Goal: Task Accomplishment & Management: Manage account settings

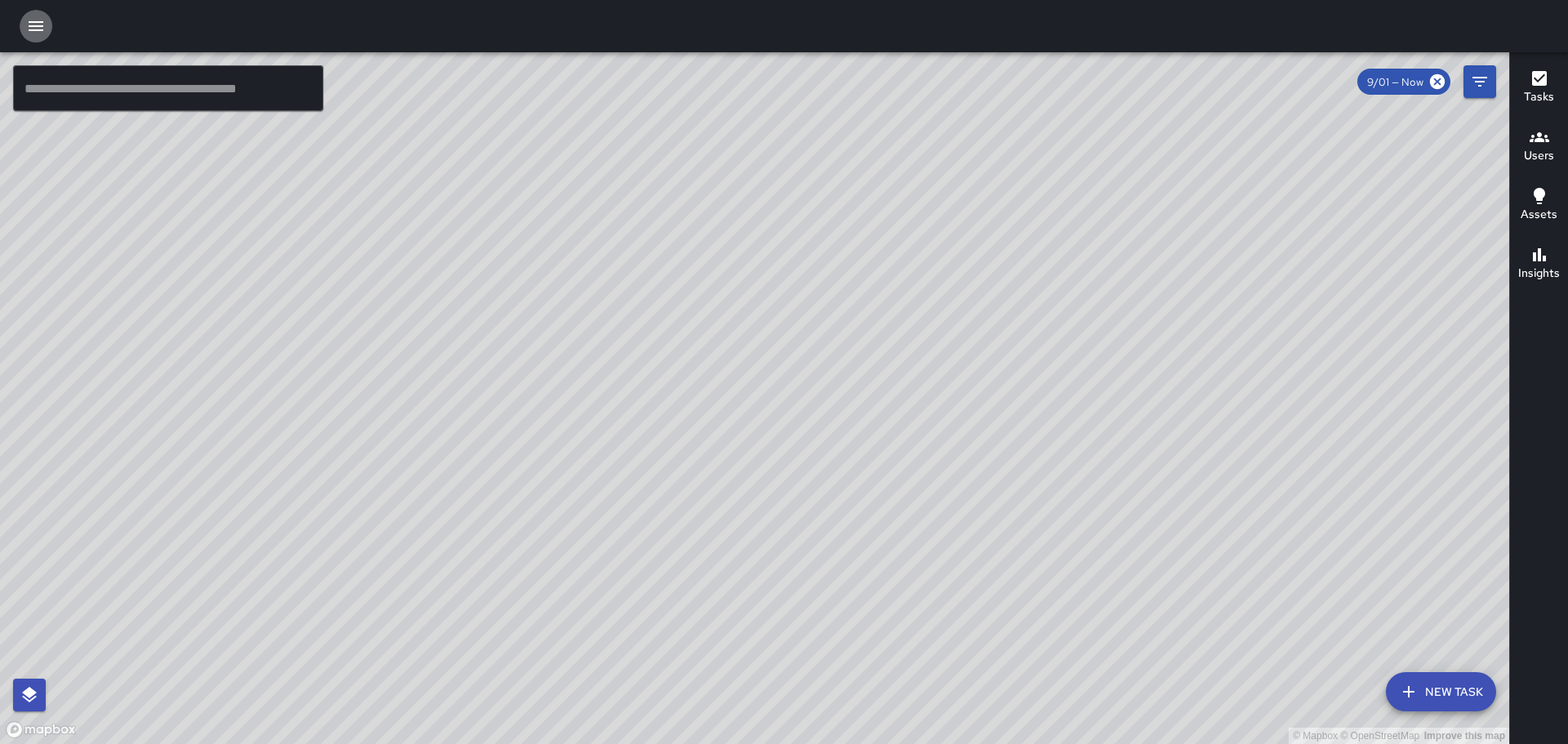
click at [34, 25] on icon "button" at bounding box center [36, 26] width 20 height 20
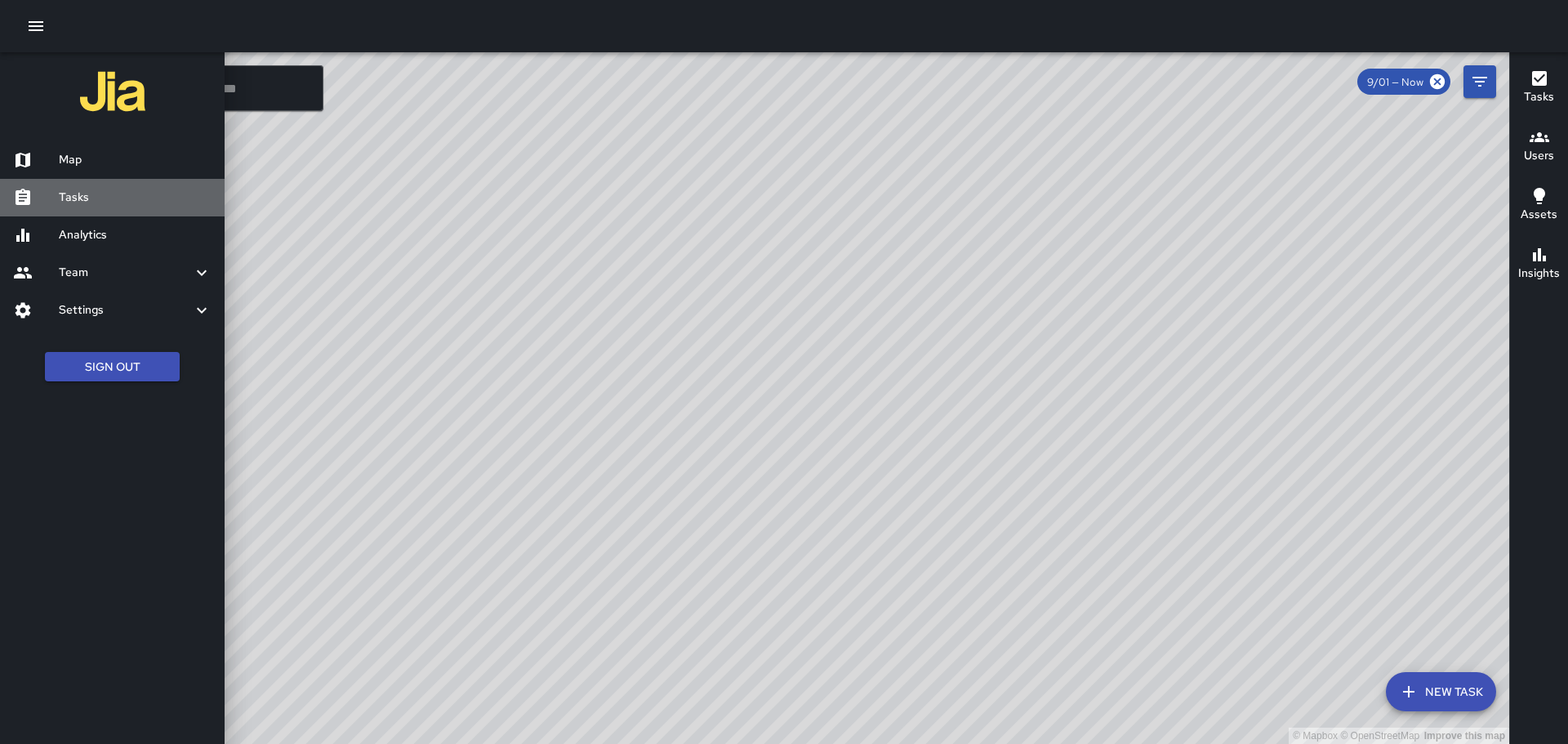
click at [106, 199] on h6 "Tasks" at bounding box center [135, 197] width 153 height 18
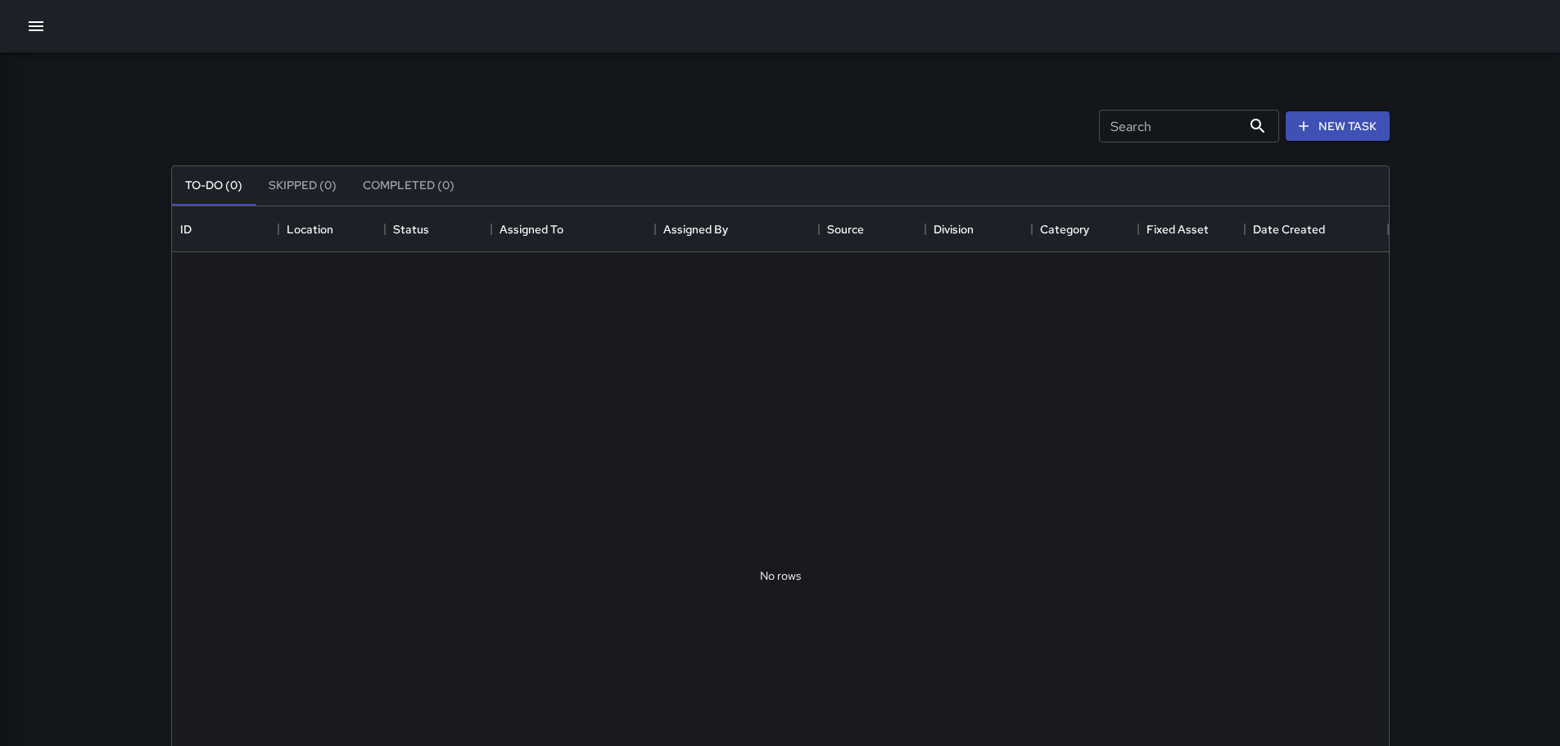
scroll to position [681, 1204]
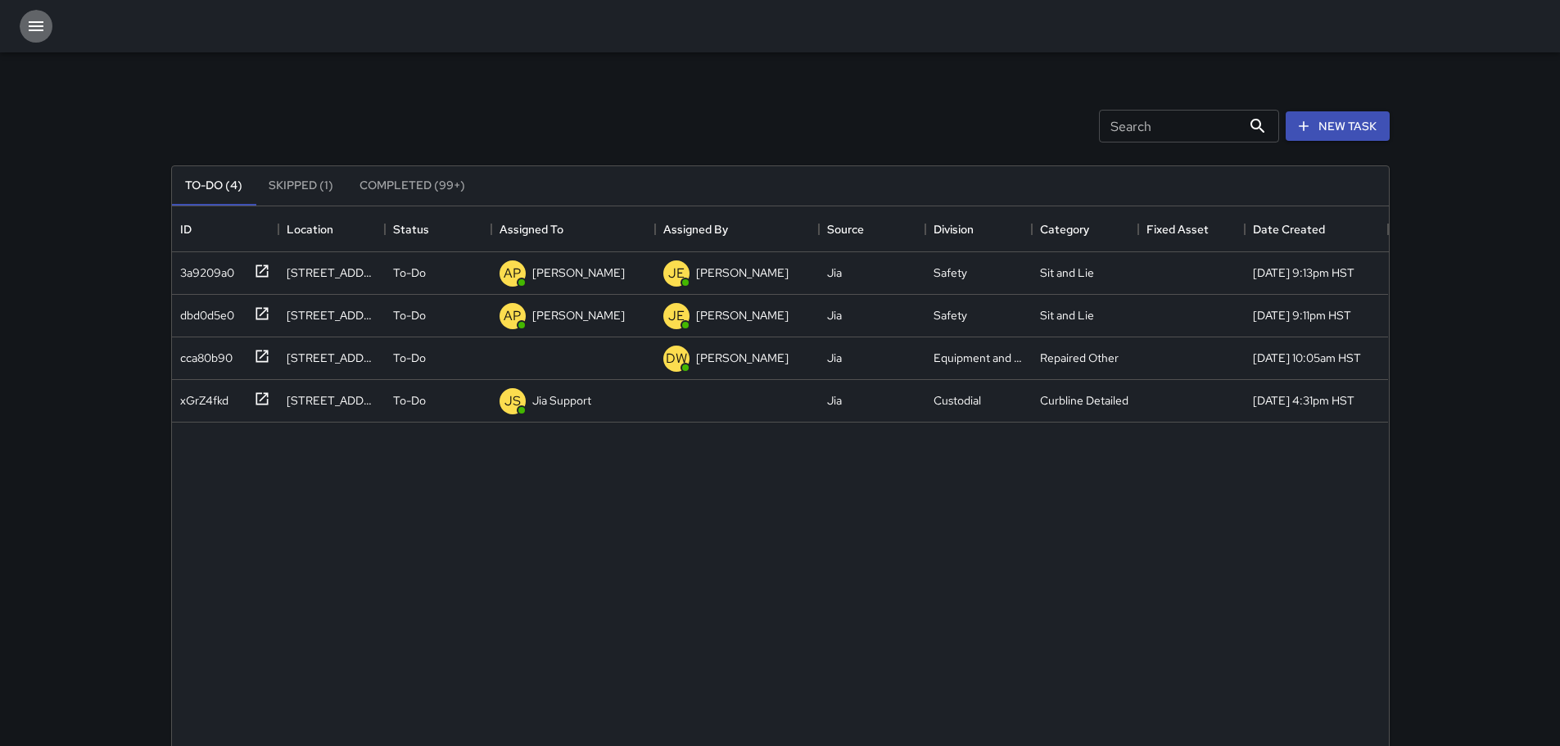
click at [29, 23] on icon "button" at bounding box center [36, 26] width 15 height 10
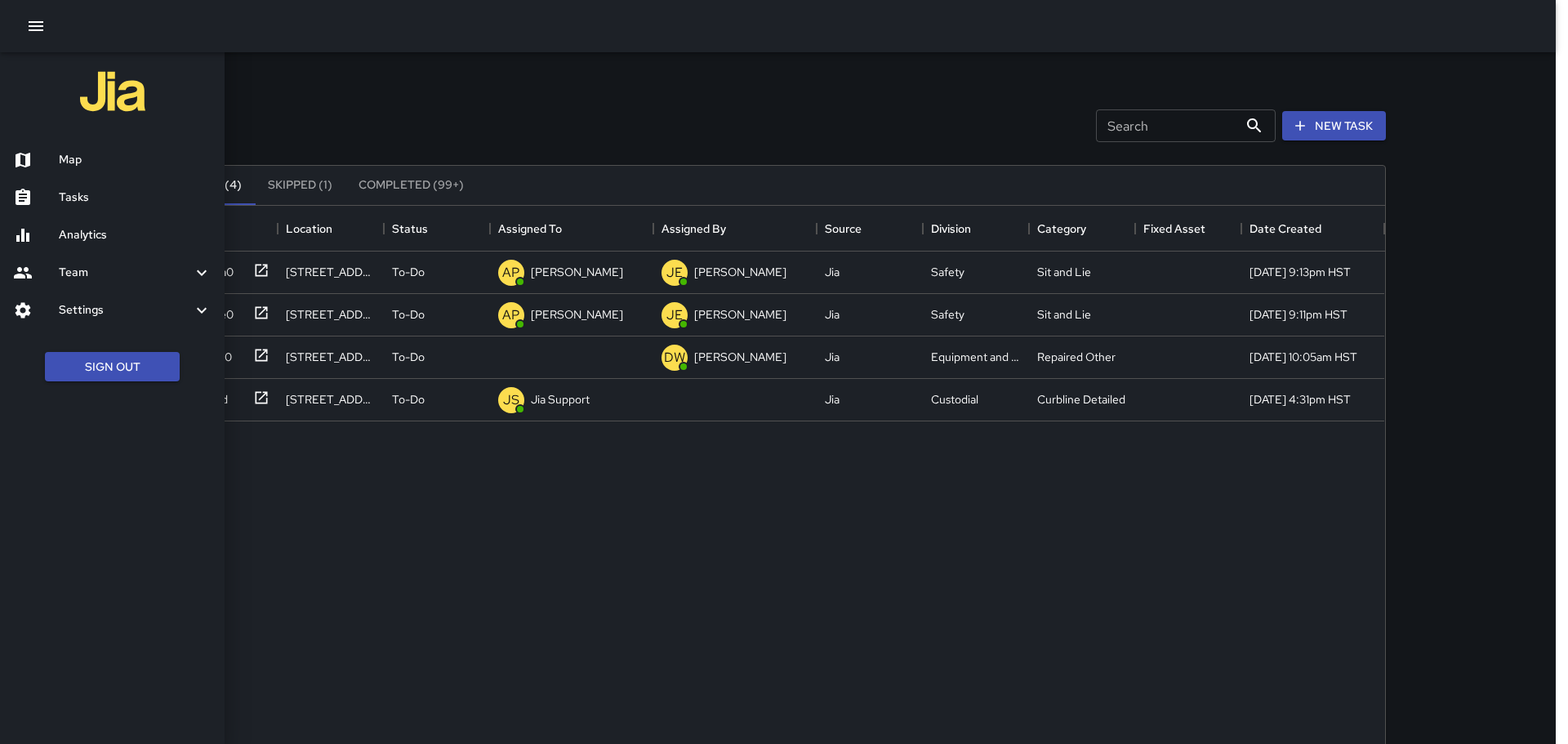
click at [65, 161] on h6 "Map" at bounding box center [135, 160] width 153 height 18
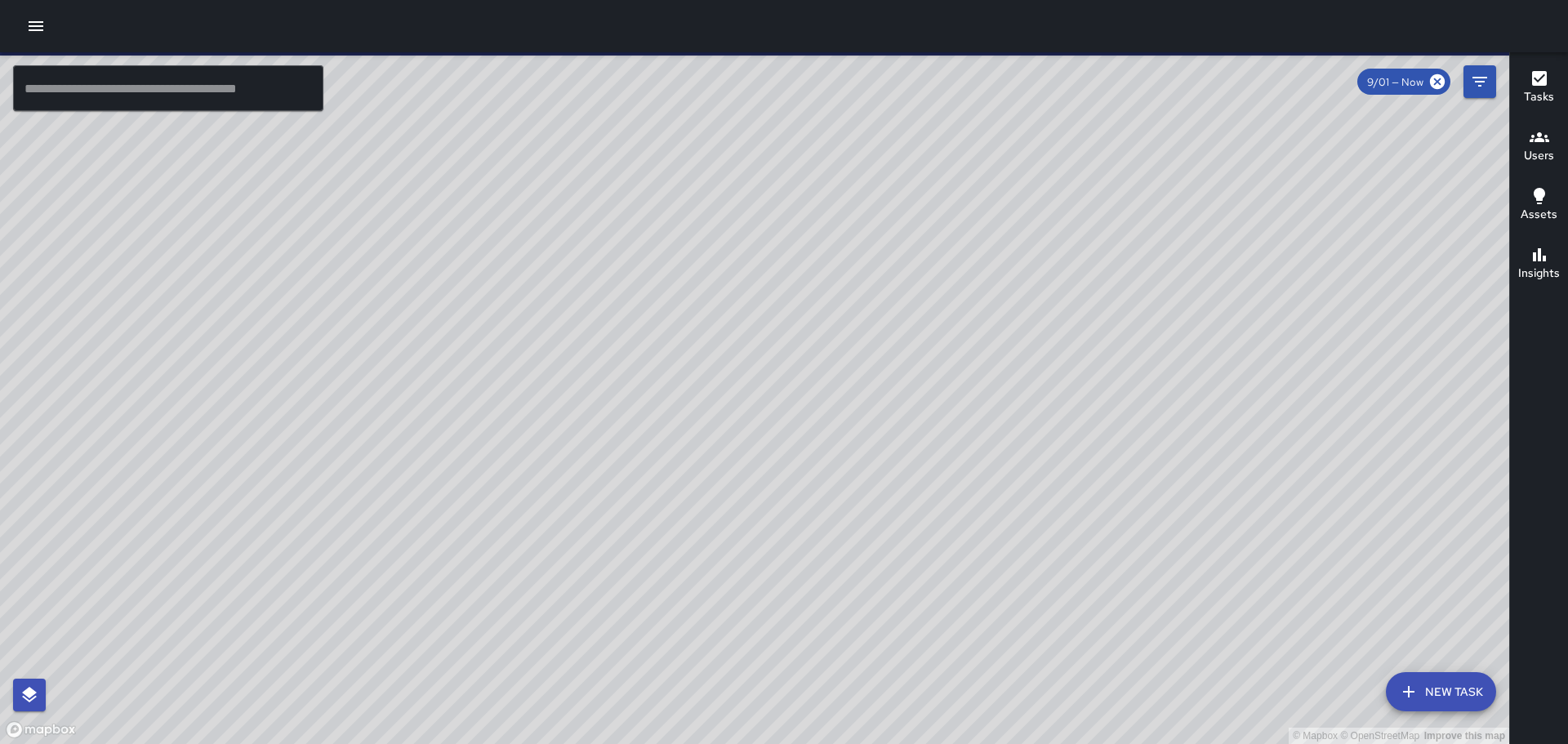
drag, startPoint x: 1156, startPoint y: 341, endPoint x: 978, endPoint y: 331, distance: 178.3
click at [978, 331] on div "© Mapbox © OpenStreetMap Improve this map" at bounding box center [754, 398] width 1509 height 692
click at [34, 21] on icon "button" at bounding box center [36, 26] width 15 height 10
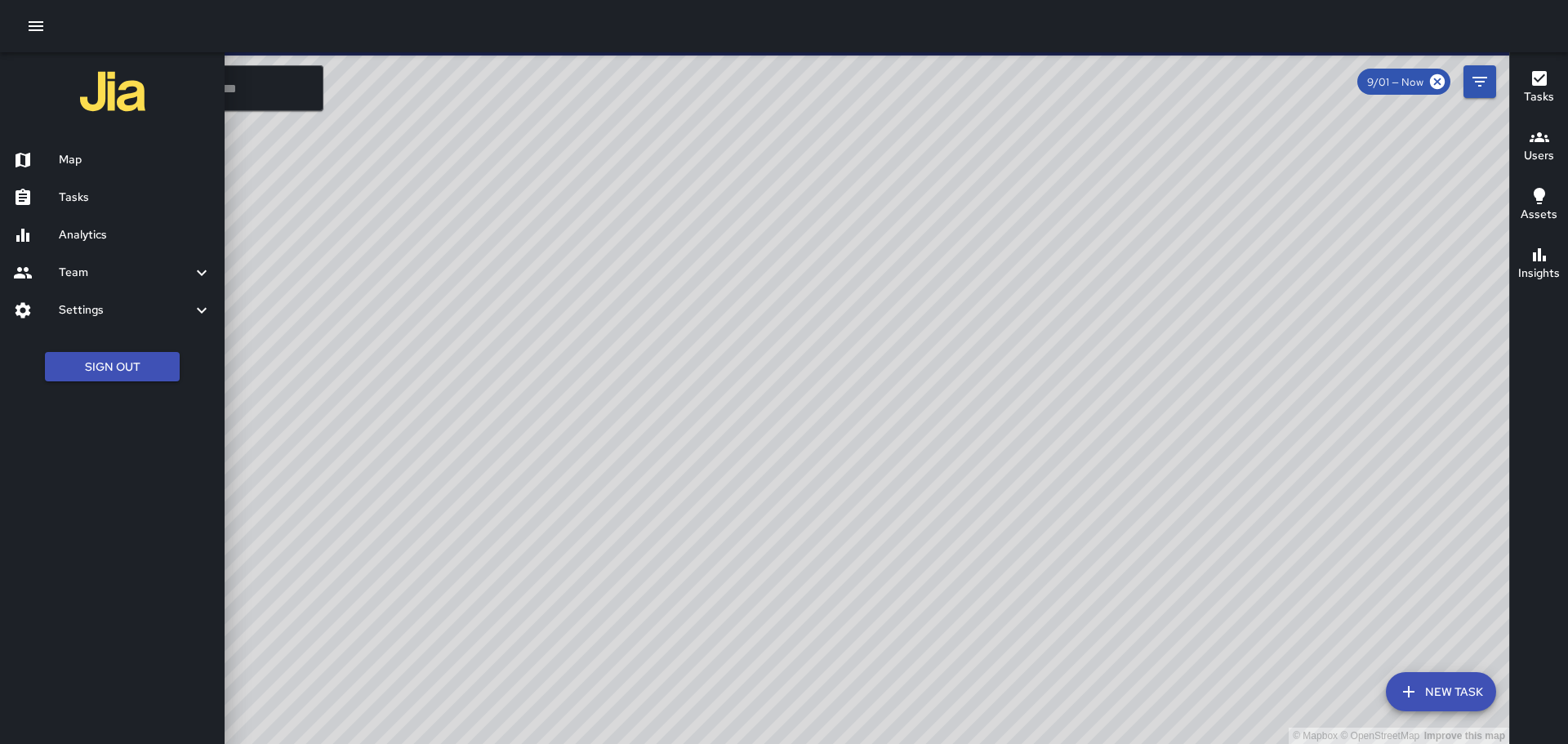
click at [88, 195] on h6 "Tasks" at bounding box center [135, 197] width 153 height 18
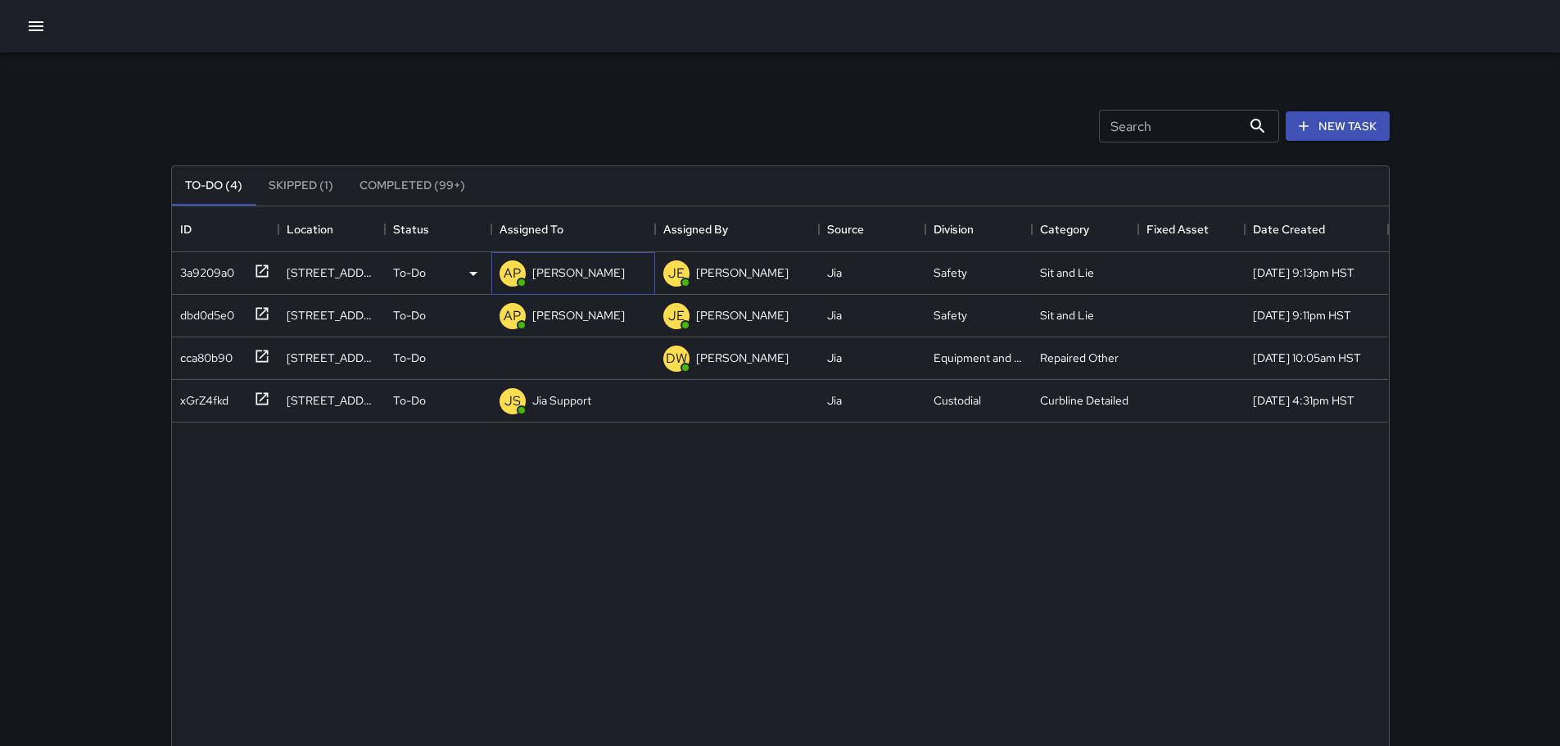
click at [553, 271] on p "[PERSON_NAME]" at bounding box center [578, 272] width 93 height 16
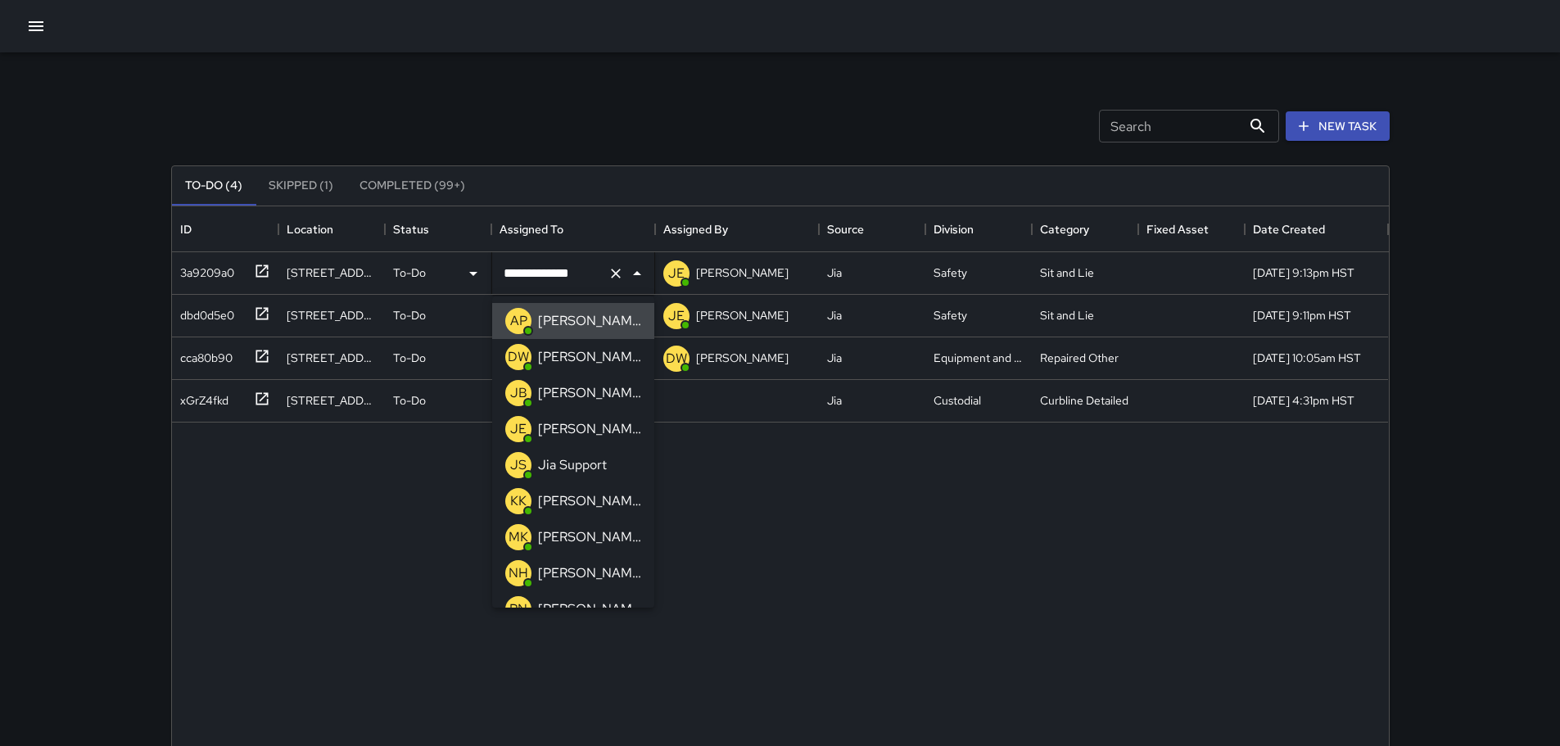
click at [633, 273] on icon "Close" at bounding box center [637, 274] width 20 height 20
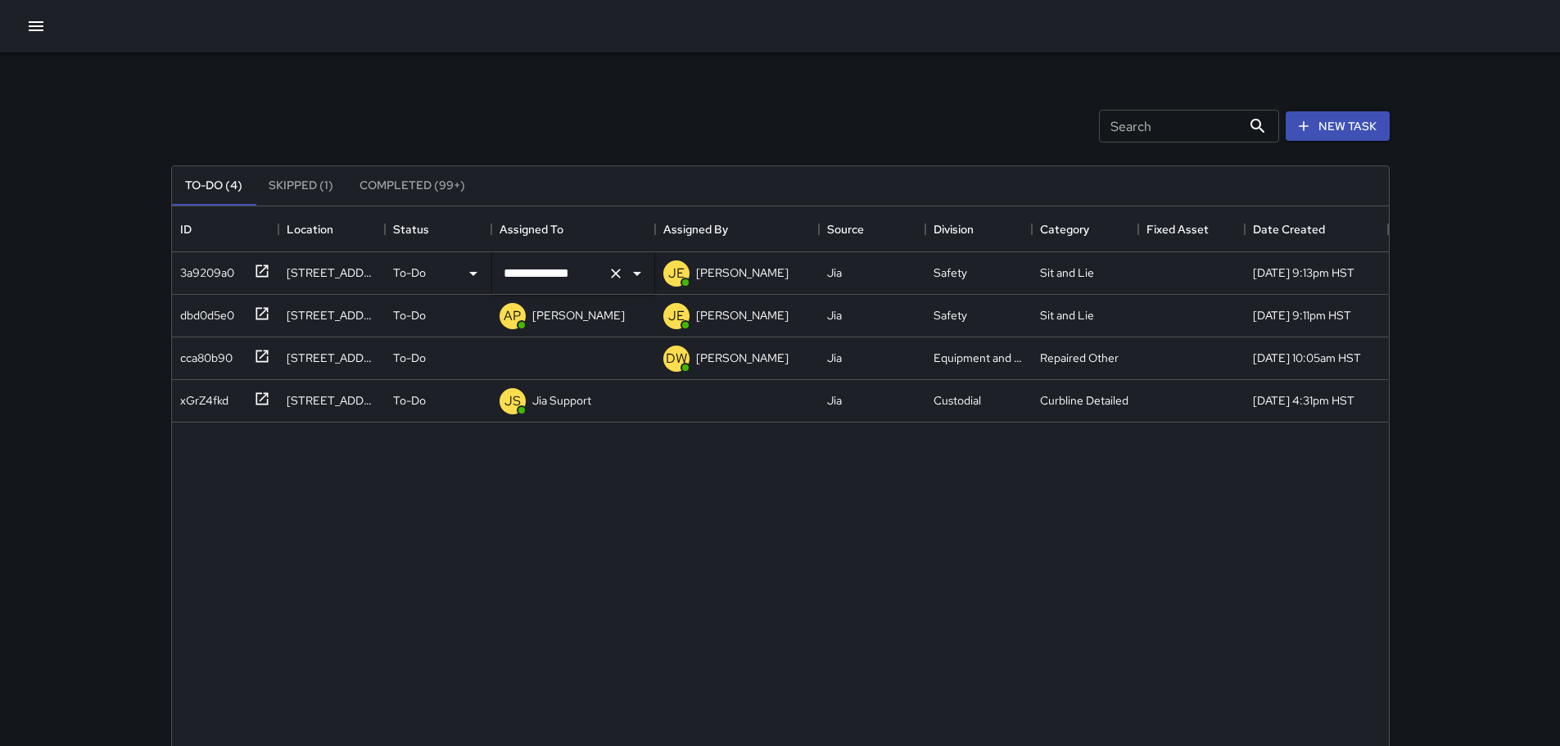
click at [615, 273] on icon "Clear" at bounding box center [616, 274] width 10 height 10
click at [616, 274] on icon "Clear" at bounding box center [616, 273] width 16 height 16
click at [615, 270] on icon "Clear" at bounding box center [616, 273] width 16 height 16
drag, startPoint x: 239, startPoint y: 203, endPoint x: 442, endPoint y: 201, distance: 203.1
click at [409, 207] on div "To-Do (4) Skipped (1) Completed (99+) ID Location Status Assigned To Assigned B…" at bounding box center [780, 554] width 1218 height 779
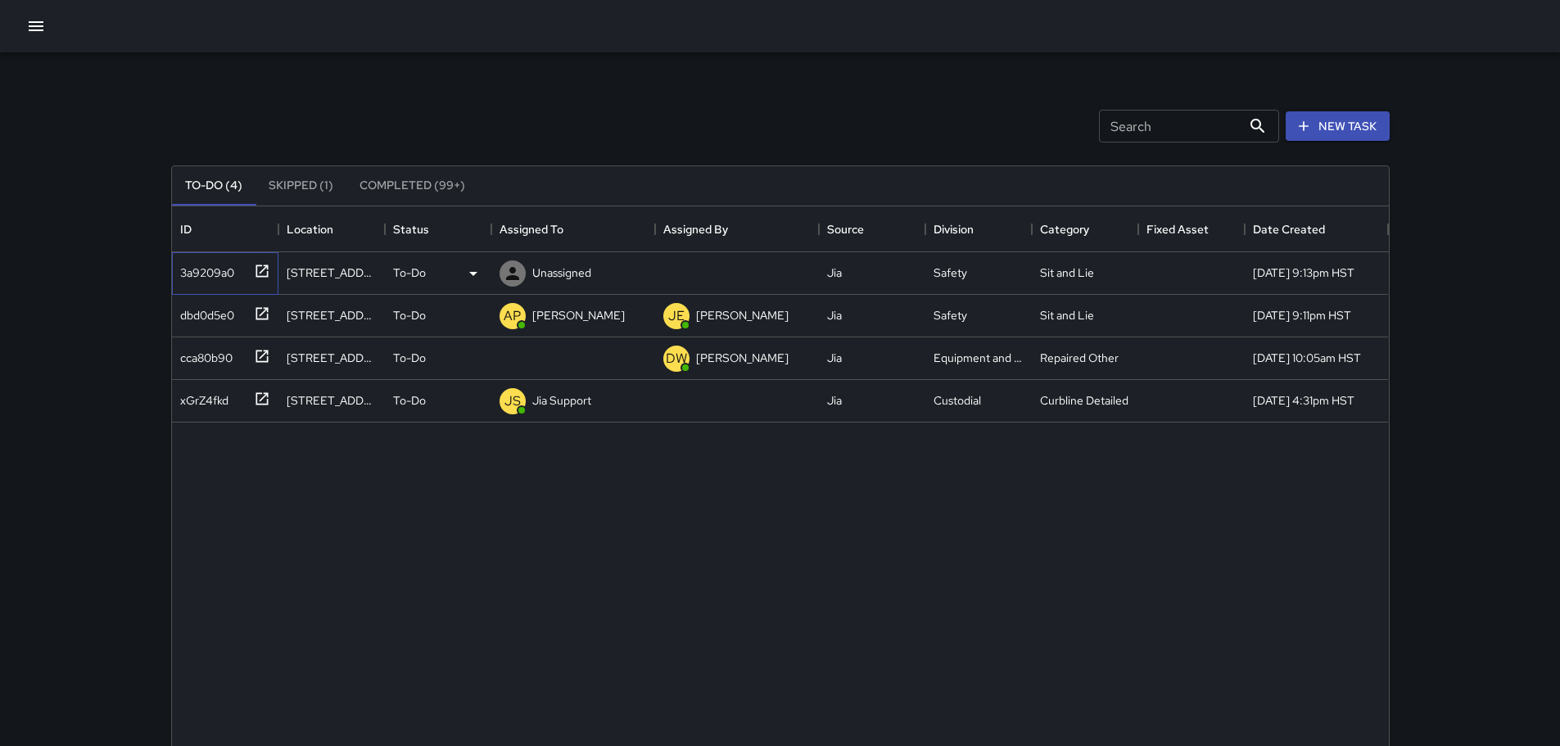
click at [267, 273] on icon at bounding box center [261, 270] width 12 height 12
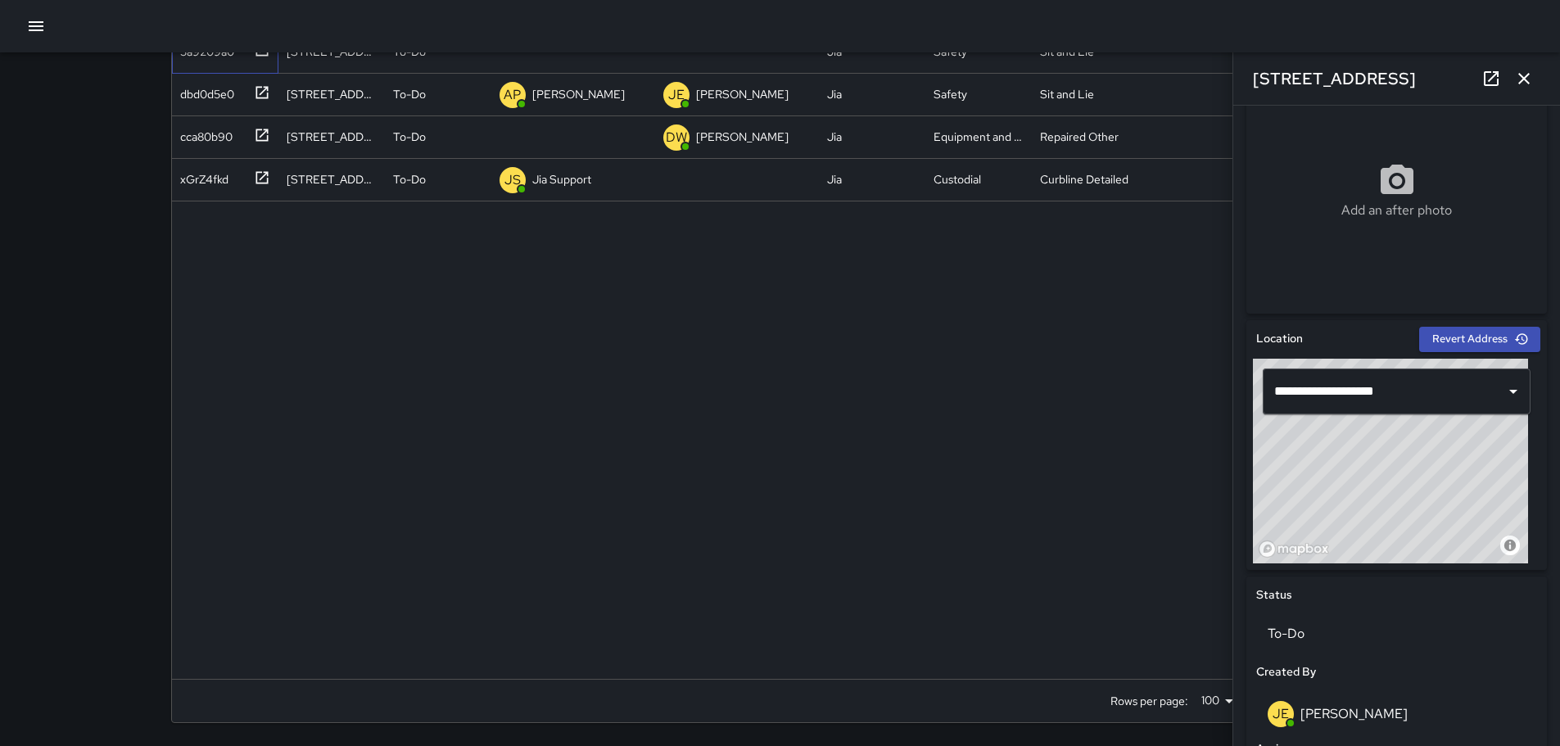
scroll to position [274, 0]
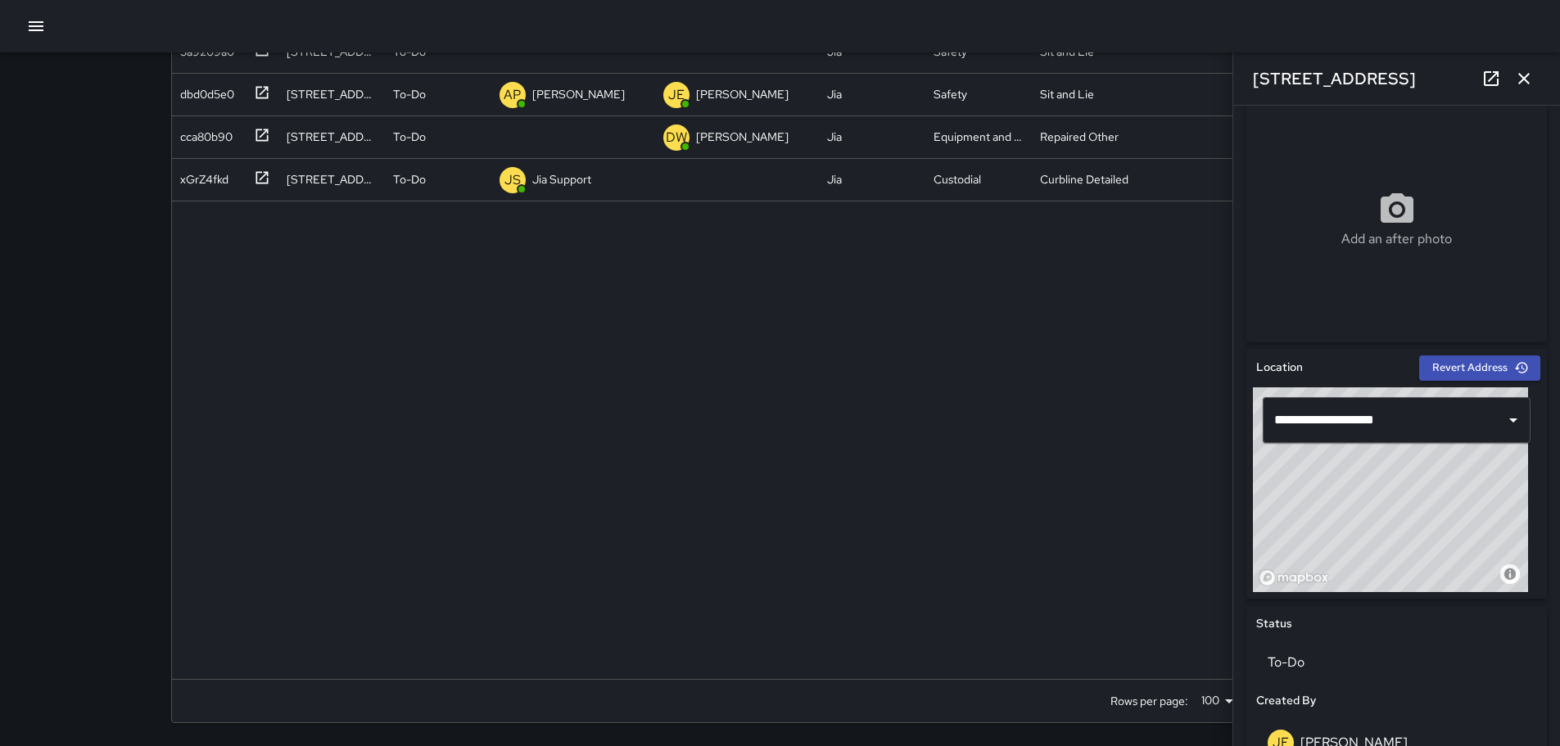
click at [1521, 74] on icon "button" at bounding box center [1524, 79] width 20 height 20
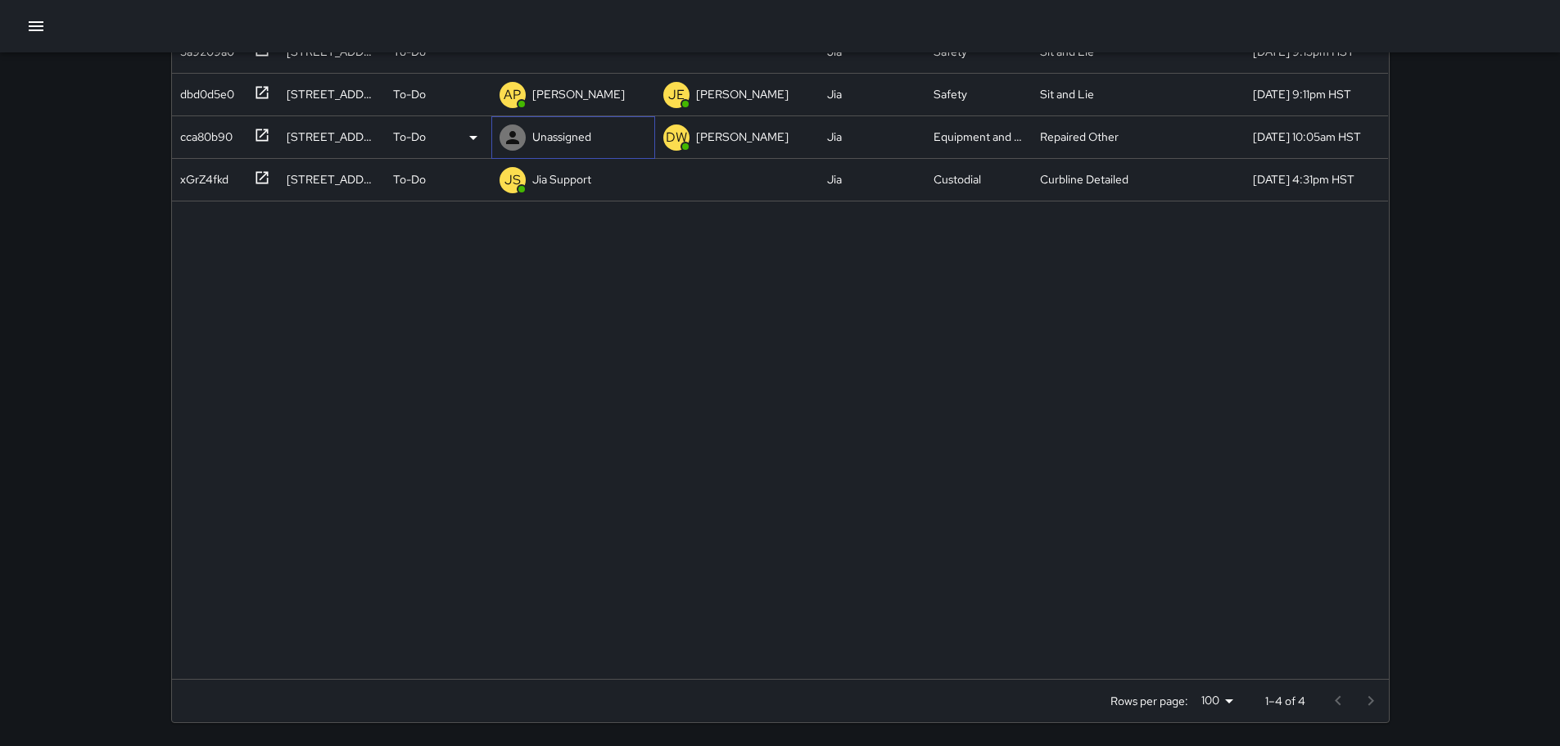
click at [510, 135] on icon at bounding box center [512, 137] width 13 height 13
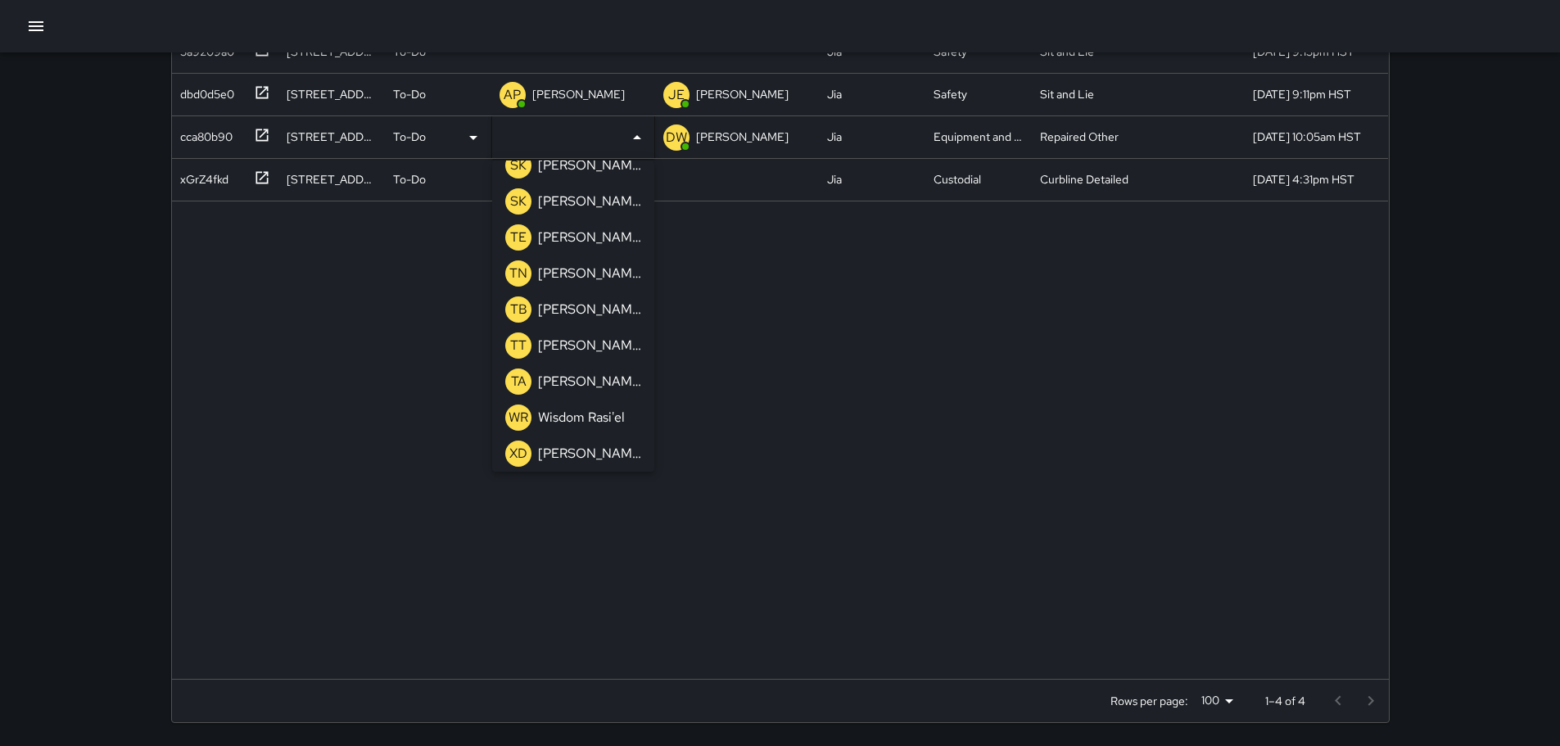
scroll to position [1792, 0]
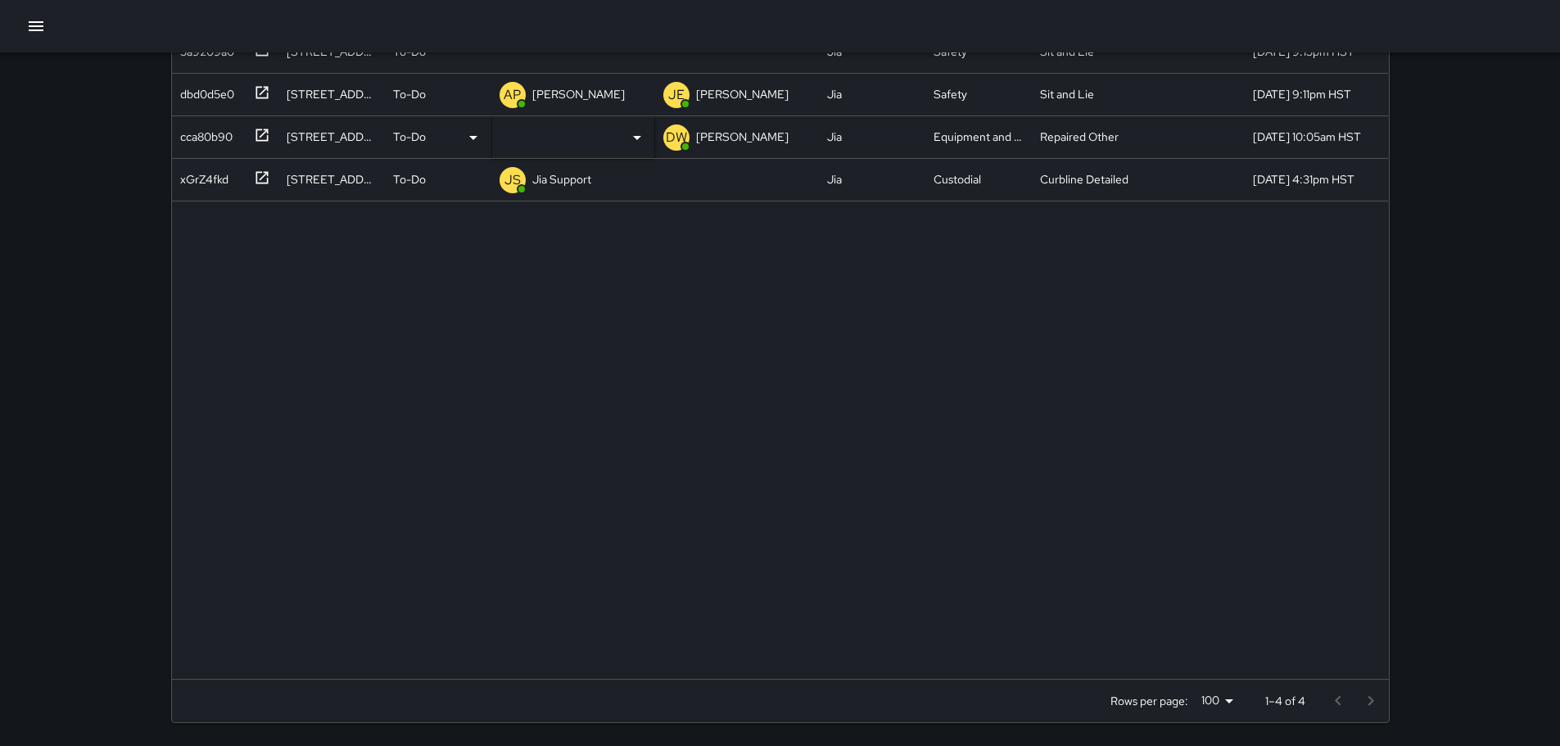
click at [829, 387] on div "3a9209a0 [STREET_ADDRESS] To-Do Unassigned Jia Safety Sit and Lie [DATE] 9:13pm…" at bounding box center [780, 355] width 1217 height 648
click at [561, 137] on p "Unassigned" at bounding box center [561, 137] width 59 height 16
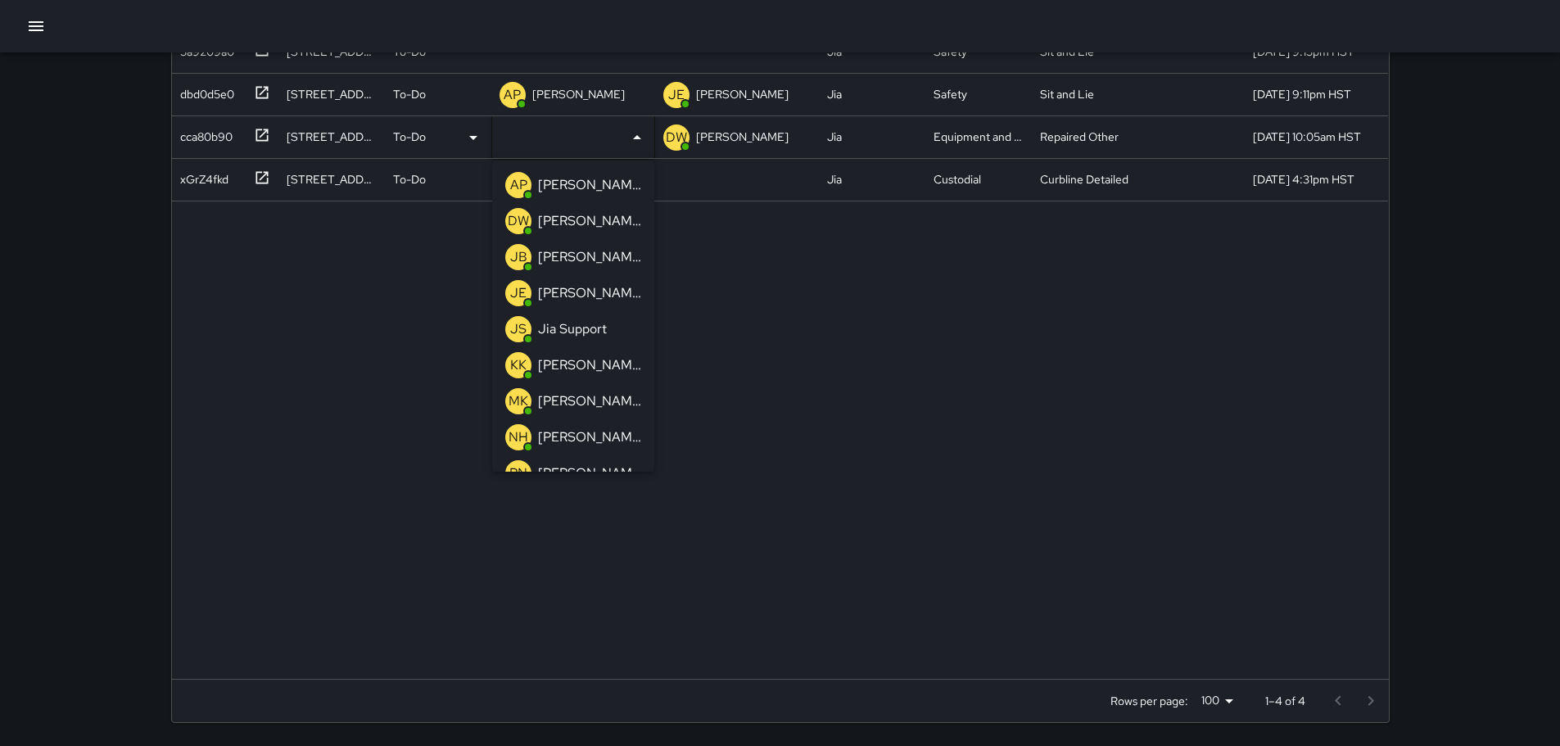
click at [713, 257] on div "3a9209a0 [STREET_ADDRESS] To-Do Unassigned Jia Safety Sit and Lie [DATE] 9:13pm…" at bounding box center [780, 355] width 1217 height 648
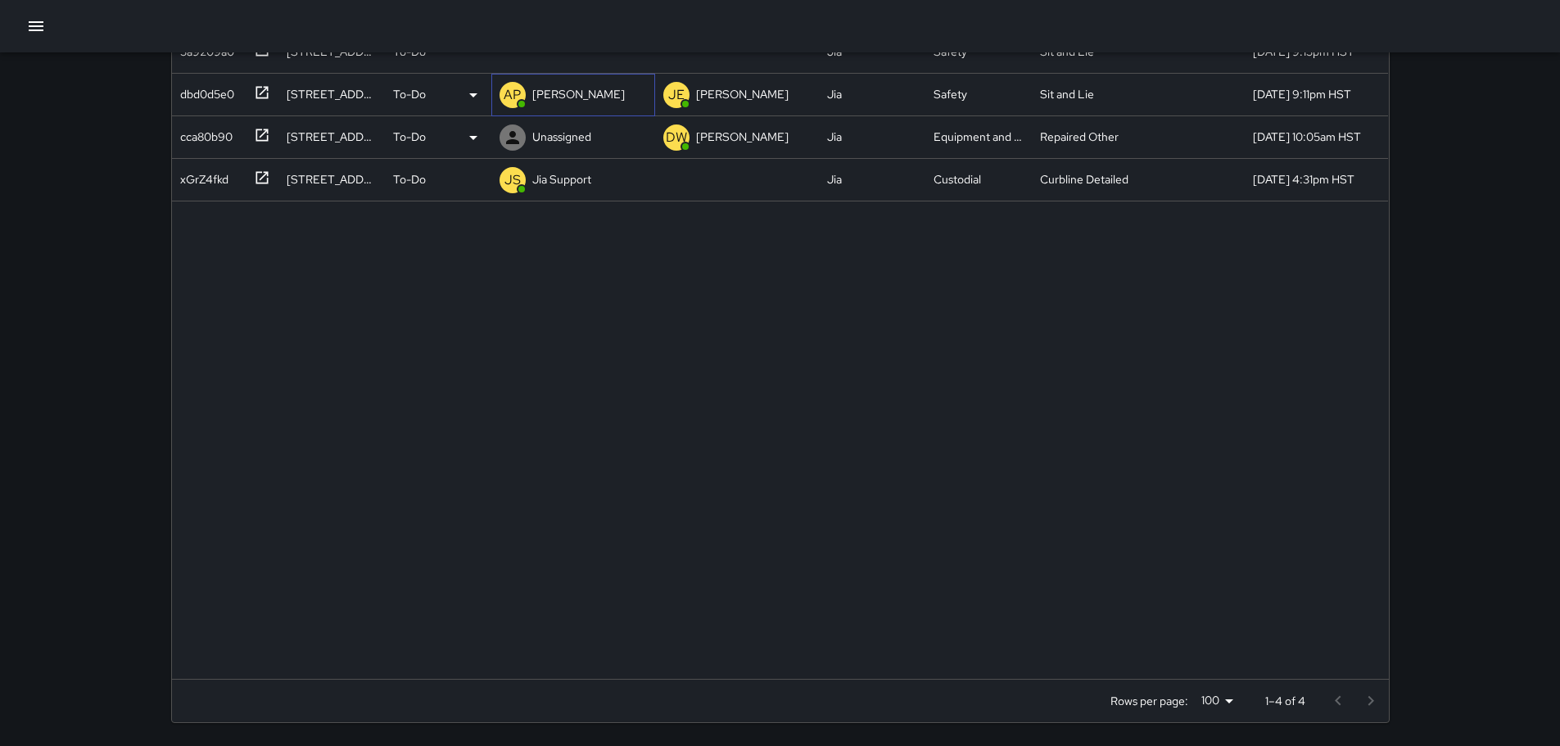
click at [563, 94] on p "[PERSON_NAME]" at bounding box center [578, 94] width 93 height 16
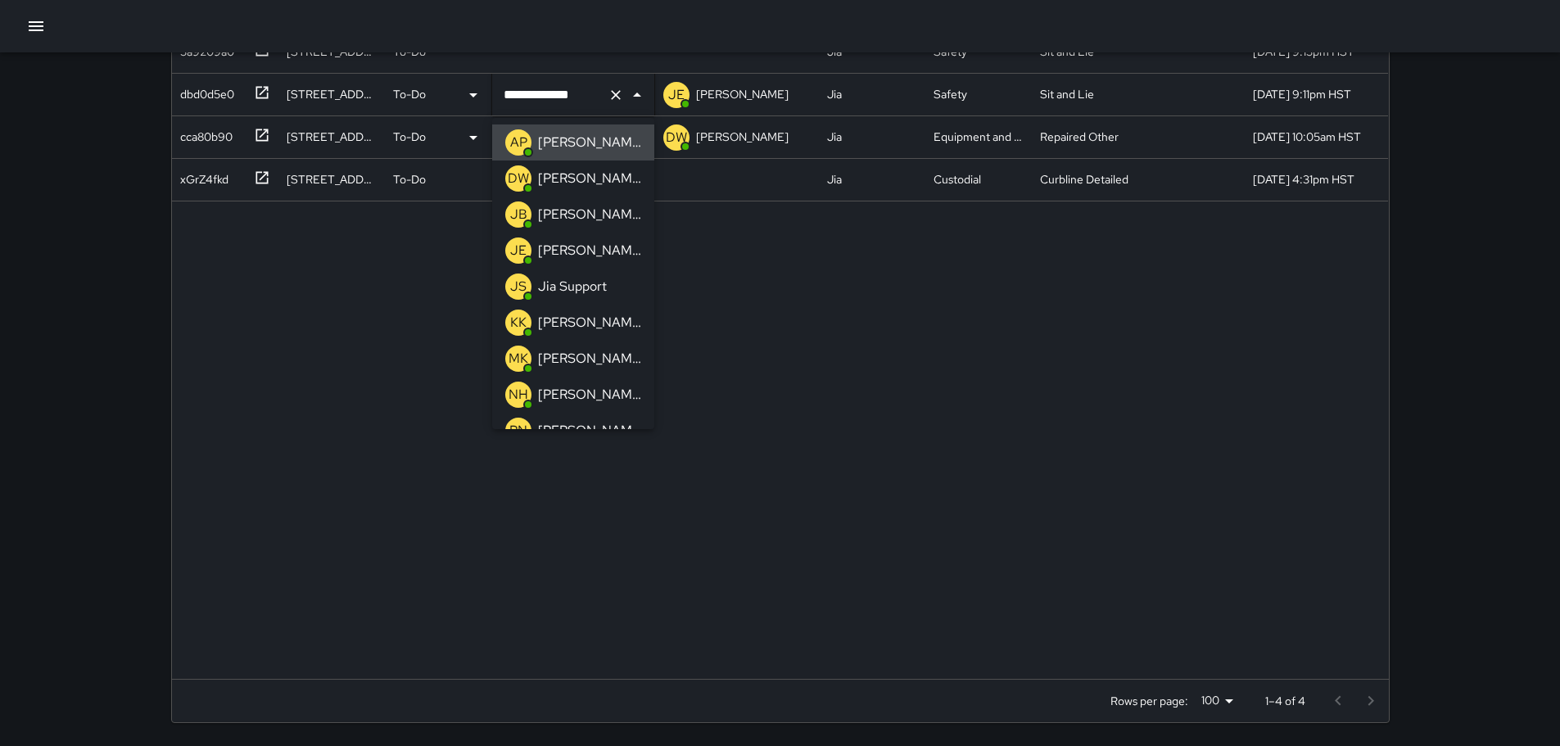
drag, startPoint x: 829, startPoint y: 328, endPoint x: 835, endPoint y: 319, distance: 11.1
click at [834, 321] on div "**********" at bounding box center [780, 355] width 1217 height 648
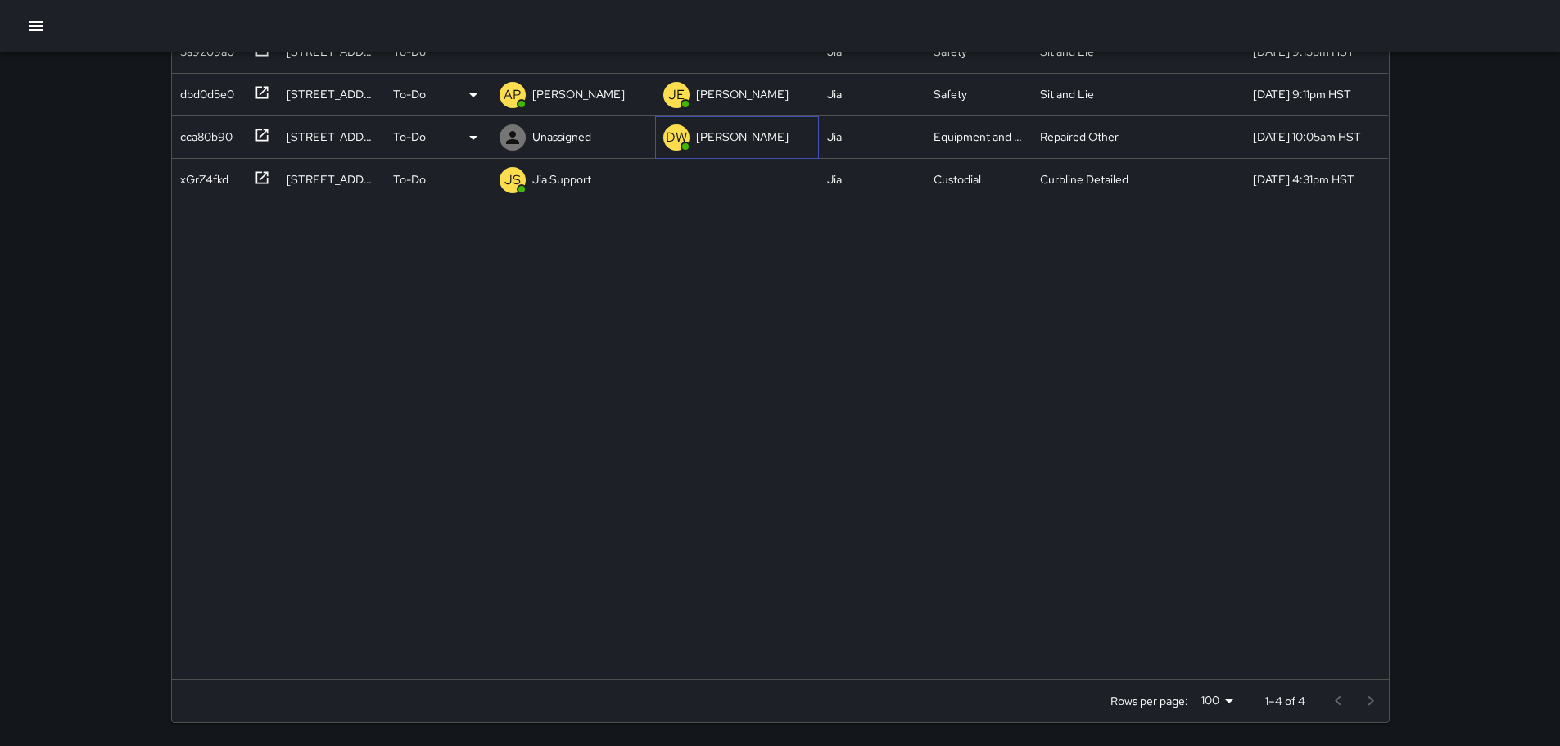
click at [681, 138] on p "DW" at bounding box center [676, 138] width 21 height 20
click at [763, 133] on div "DW [PERSON_NAME]" at bounding box center [737, 137] width 164 height 43
click at [754, 139] on p "[PERSON_NAME]" at bounding box center [742, 137] width 93 height 16
click at [775, 143] on div "DW [PERSON_NAME]" at bounding box center [737, 137] width 164 height 43
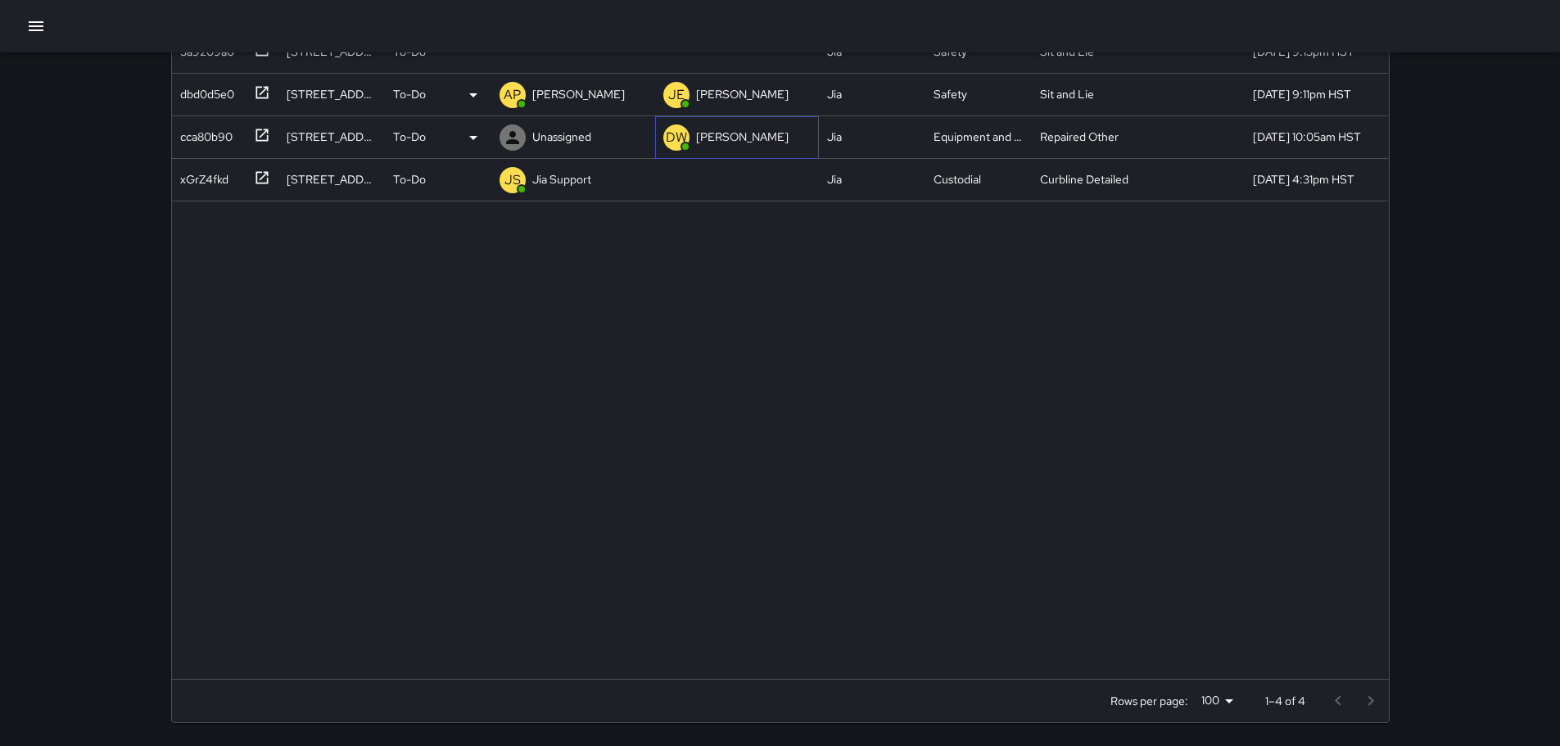
click at [778, 137] on div "DW [PERSON_NAME]" at bounding box center [737, 137] width 164 height 43
click at [751, 136] on div "DW [PERSON_NAME]" at bounding box center [737, 137] width 164 height 43
drag, startPoint x: 689, startPoint y: 134, endPoint x: 744, endPoint y: 131, distance: 55.8
click at [748, 130] on div "DW [PERSON_NAME]" at bounding box center [726, 137] width 132 height 33
drag, startPoint x: 695, startPoint y: 138, endPoint x: 816, endPoint y: 140, distance: 120.4
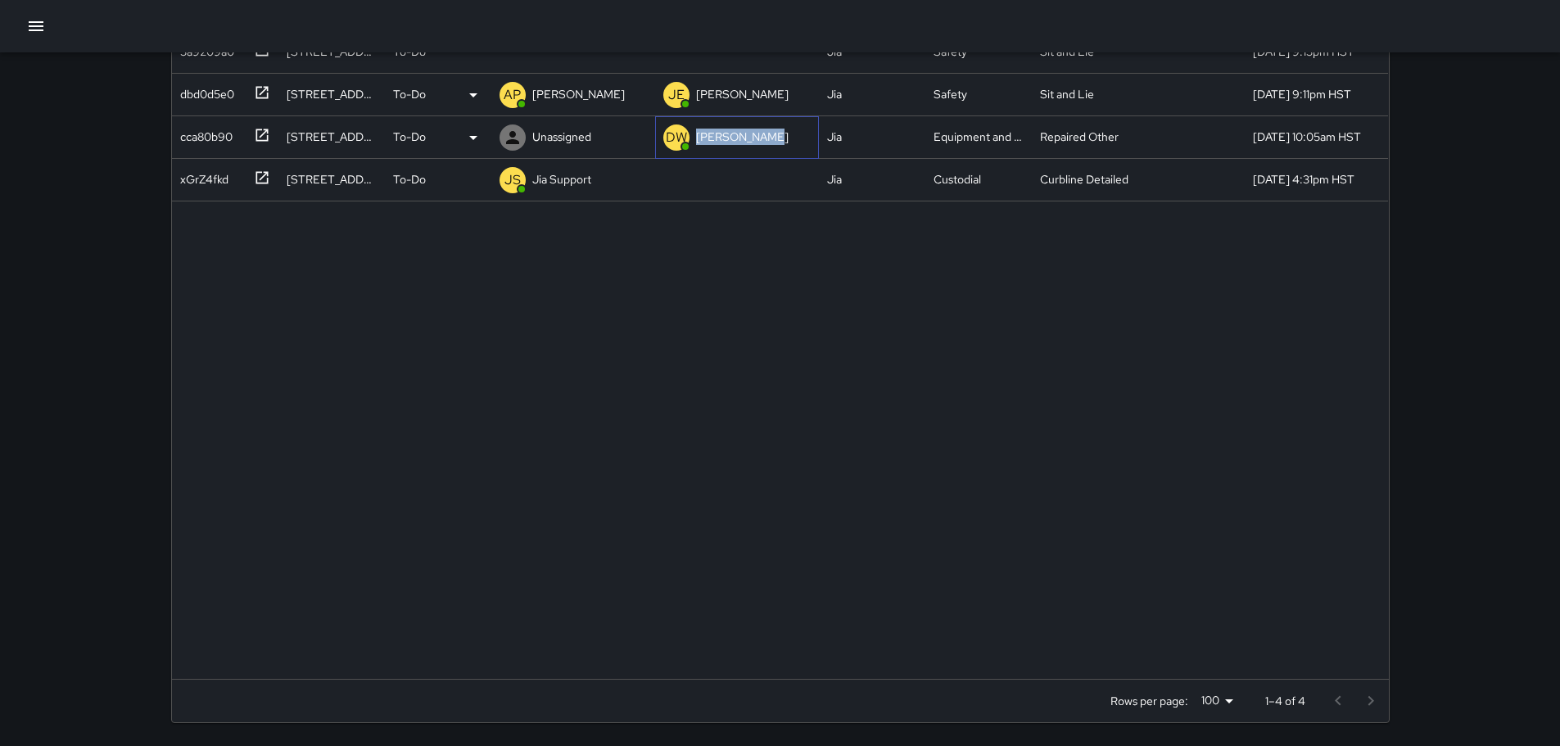
click at [816, 140] on div "DW [PERSON_NAME]" at bounding box center [737, 137] width 164 height 43
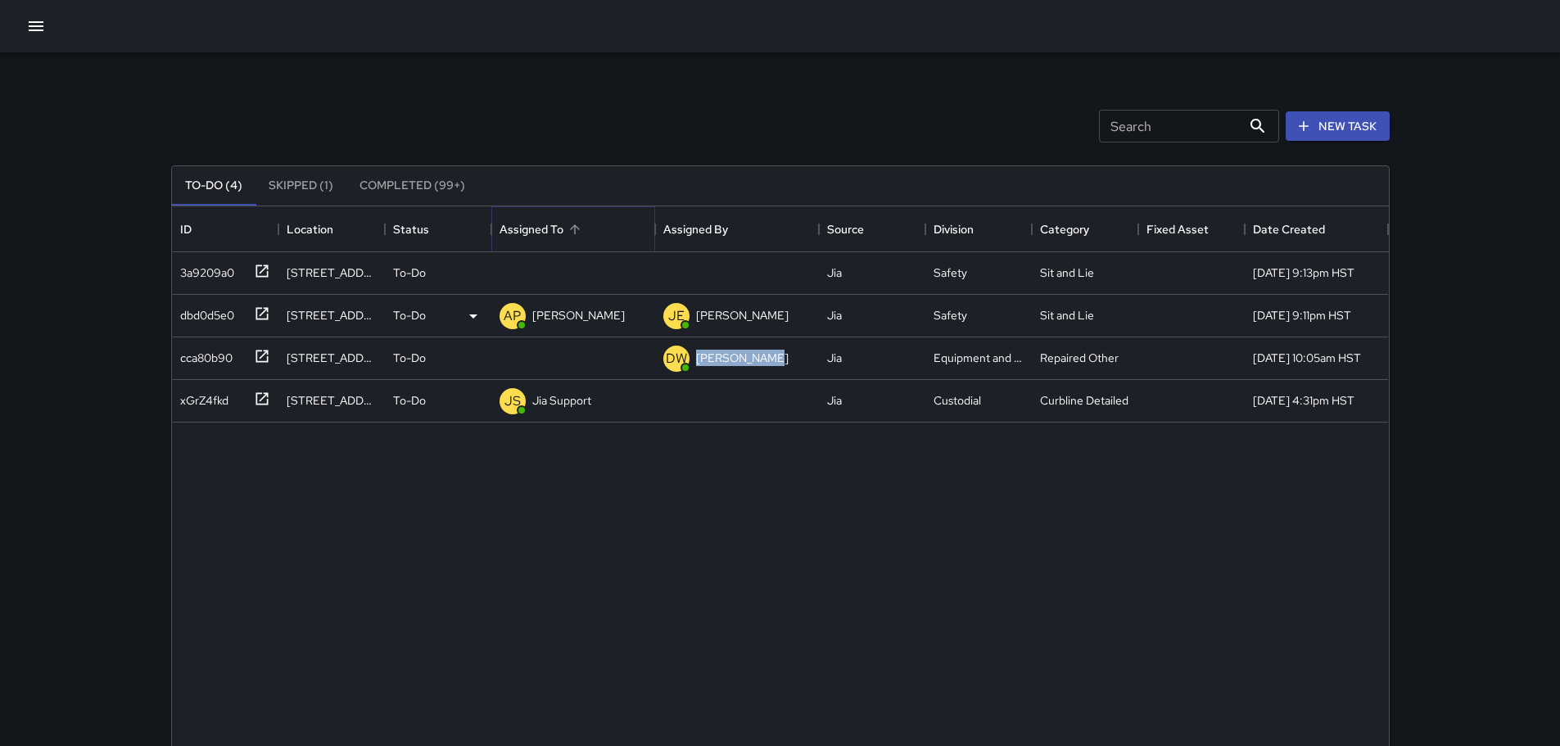
click at [573, 231] on icon "Sort" at bounding box center [574, 229] width 15 height 15
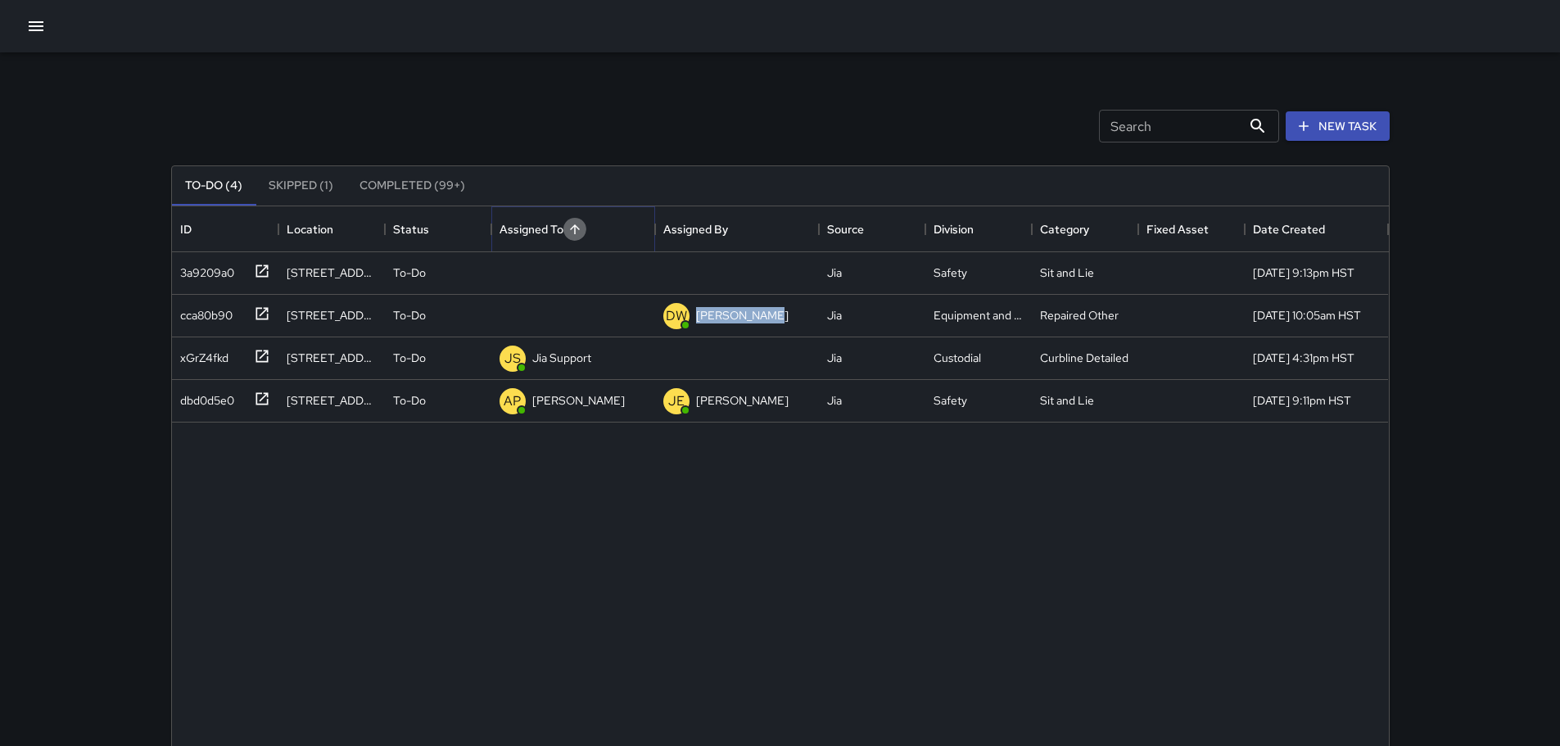
click at [564, 226] on button "Sort" at bounding box center [574, 229] width 23 height 23
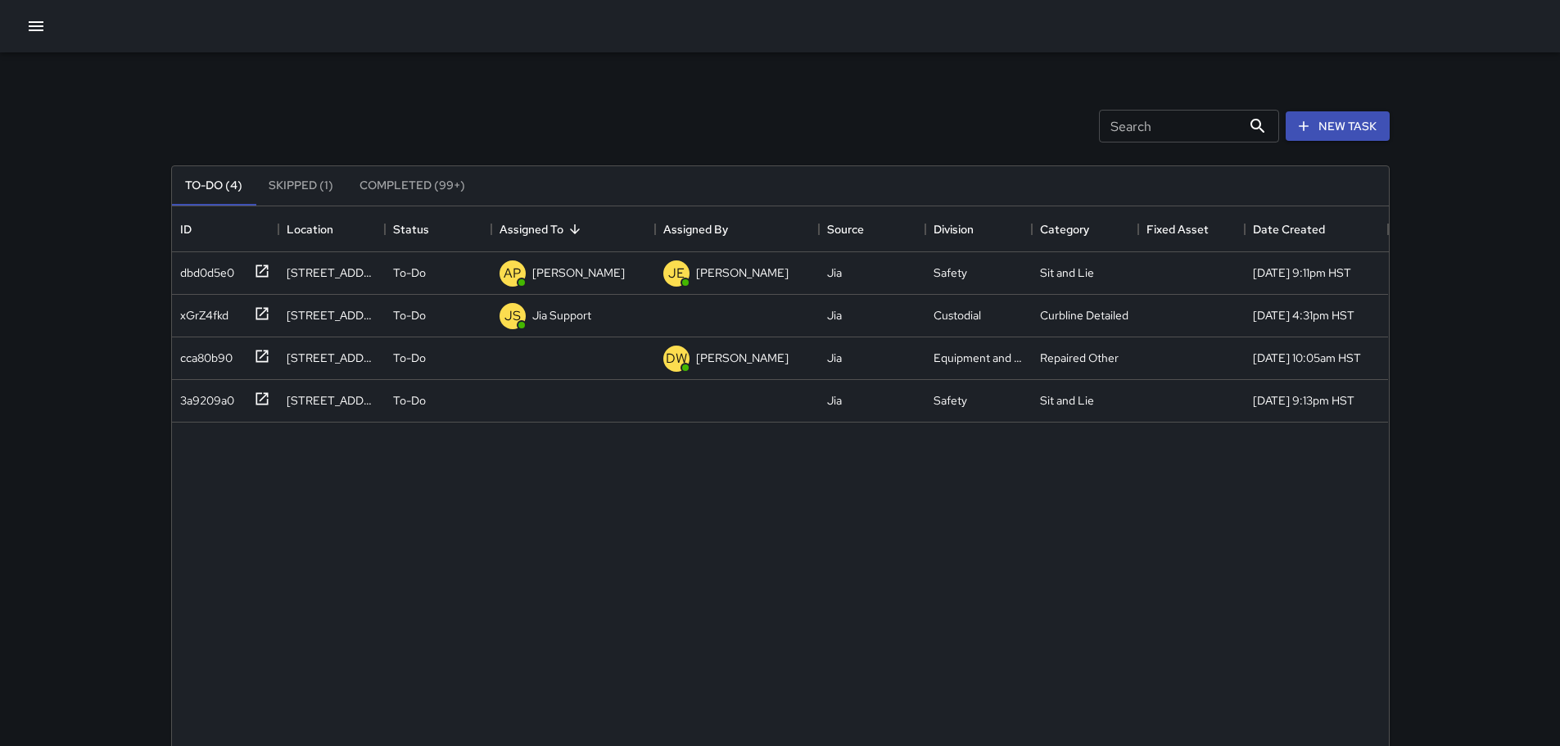
click at [38, 20] on icon "button" at bounding box center [36, 26] width 20 height 20
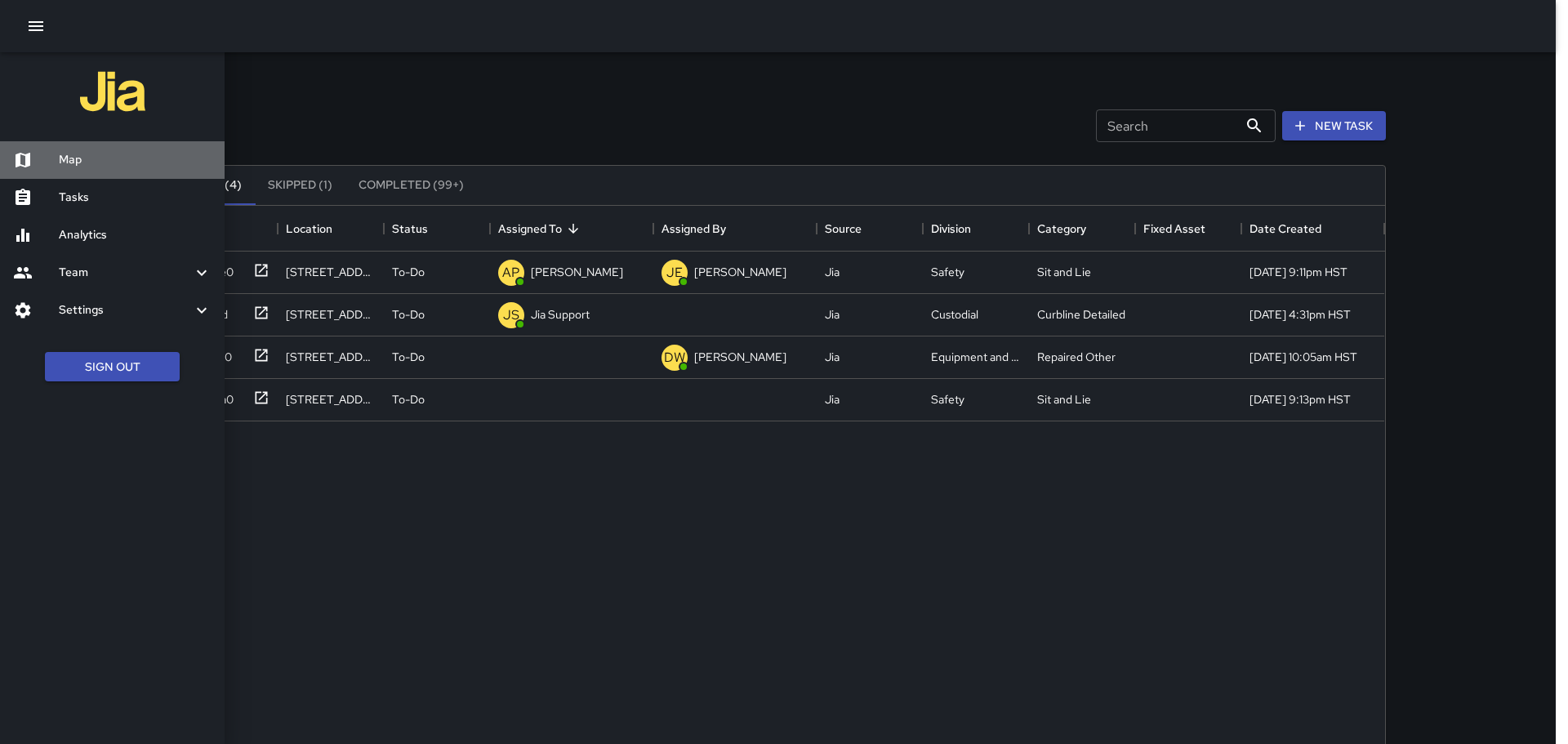
click at [82, 165] on h6 "Map" at bounding box center [135, 160] width 153 height 18
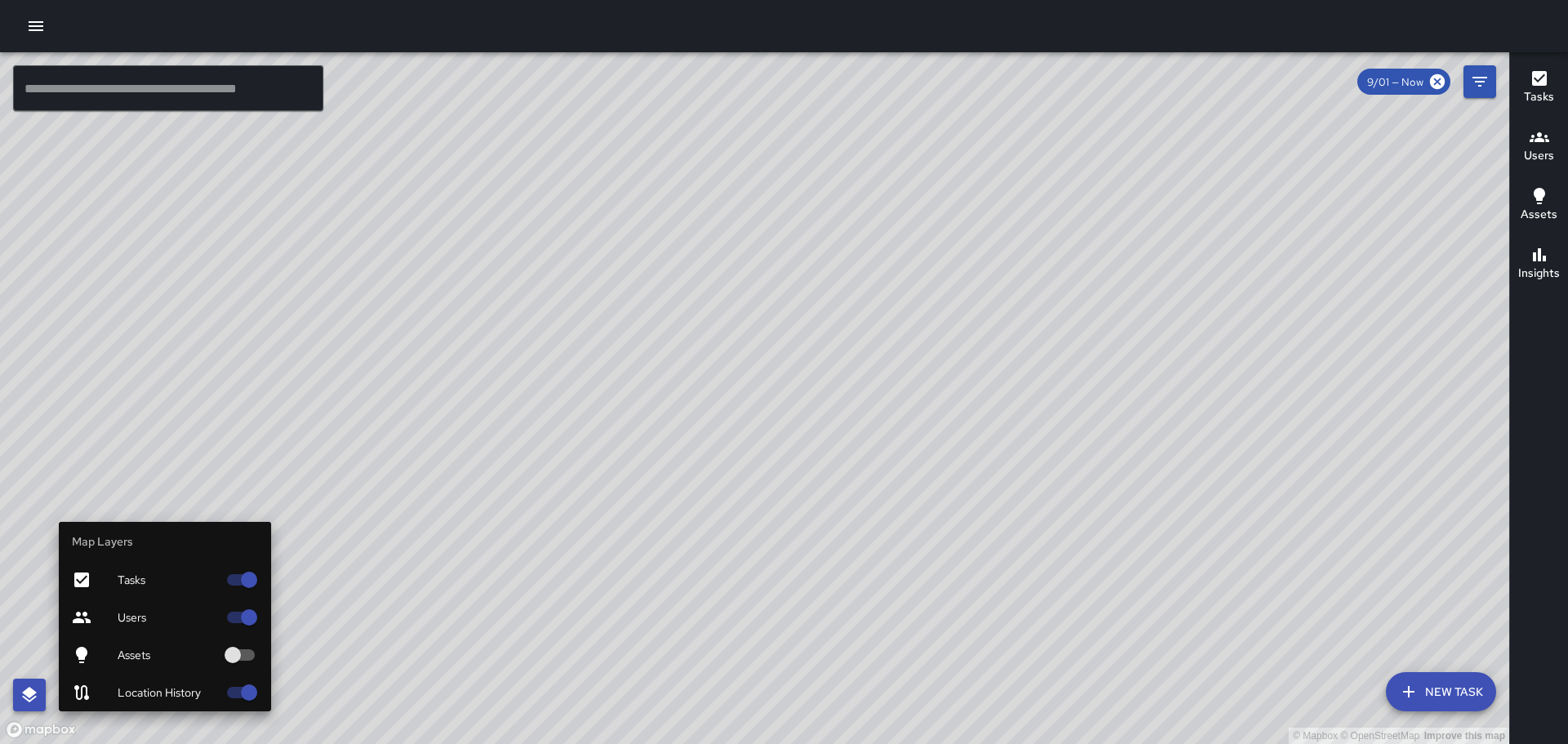
click at [21, 689] on icon "button" at bounding box center [30, 695] width 20 height 20
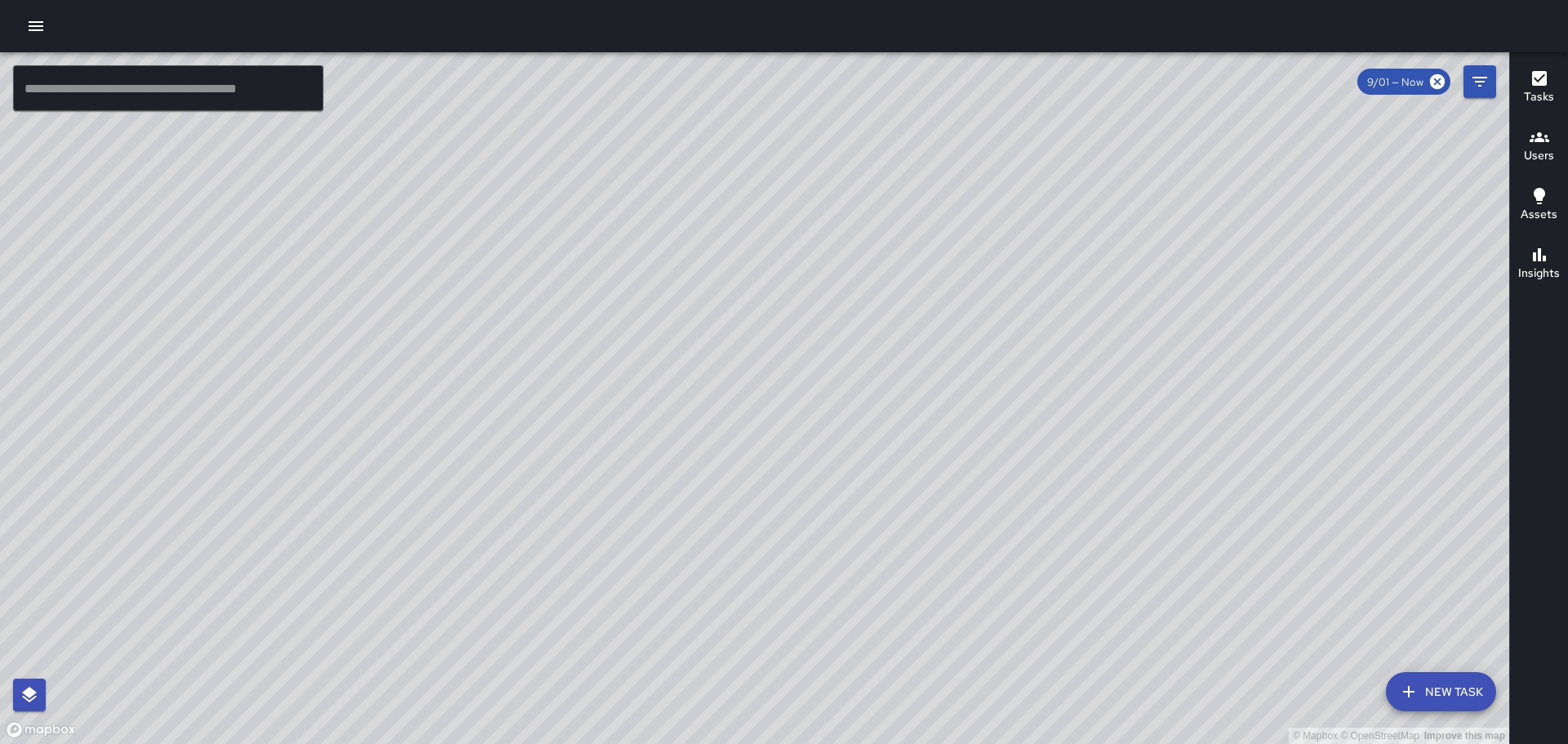
drag, startPoint x: 536, startPoint y: 426, endPoint x: 317, endPoint y: 423, distance: 219.0
click at [333, 435] on div "© Mapbox © OpenStreetMap Improve this map" at bounding box center [754, 398] width 1509 height 692
click at [54, 21] on div at bounding box center [784, 26] width 1568 height 52
click at [43, 23] on icon "button" at bounding box center [36, 26] width 15 height 10
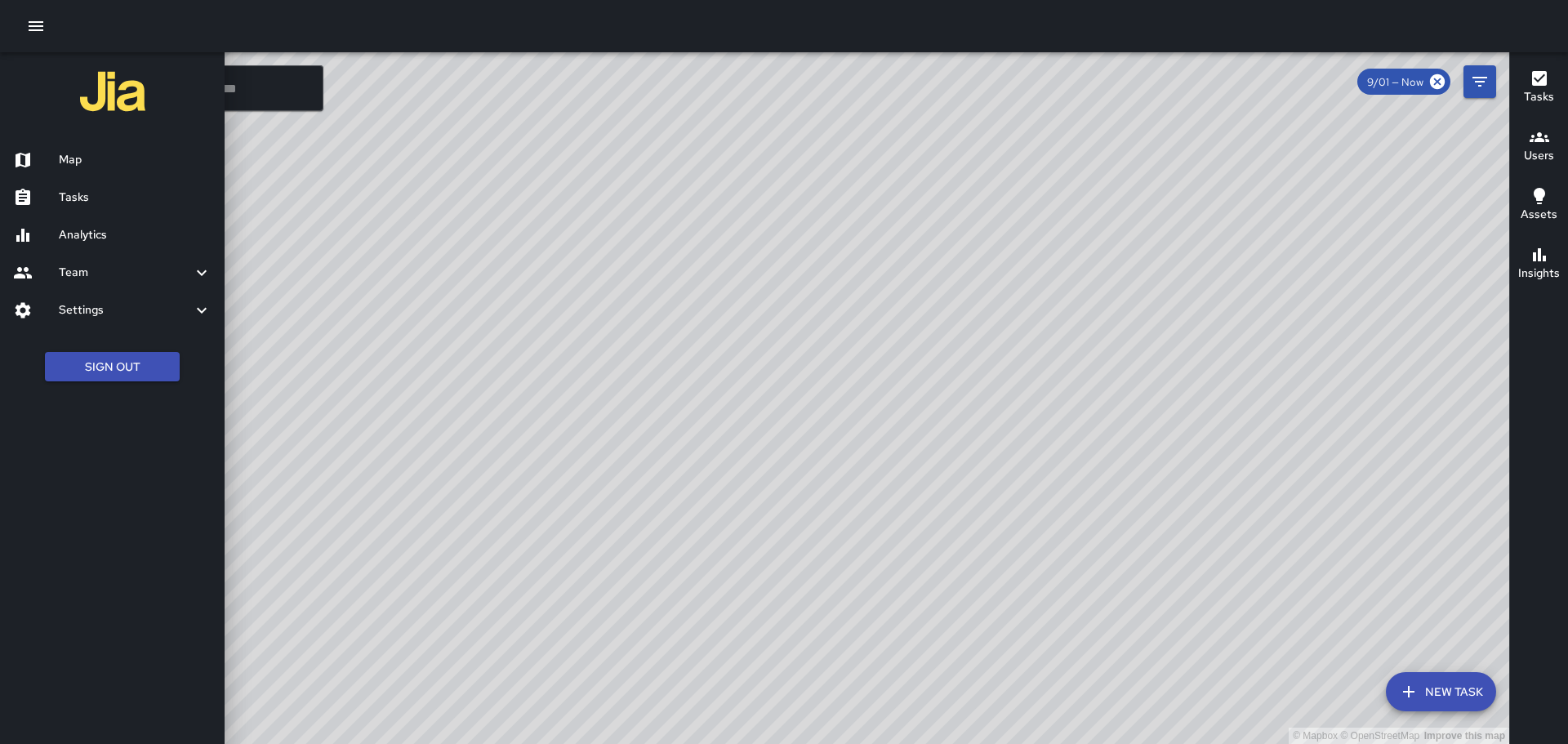
click at [93, 230] on h6 "Analytics" at bounding box center [135, 235] width 153 height 18
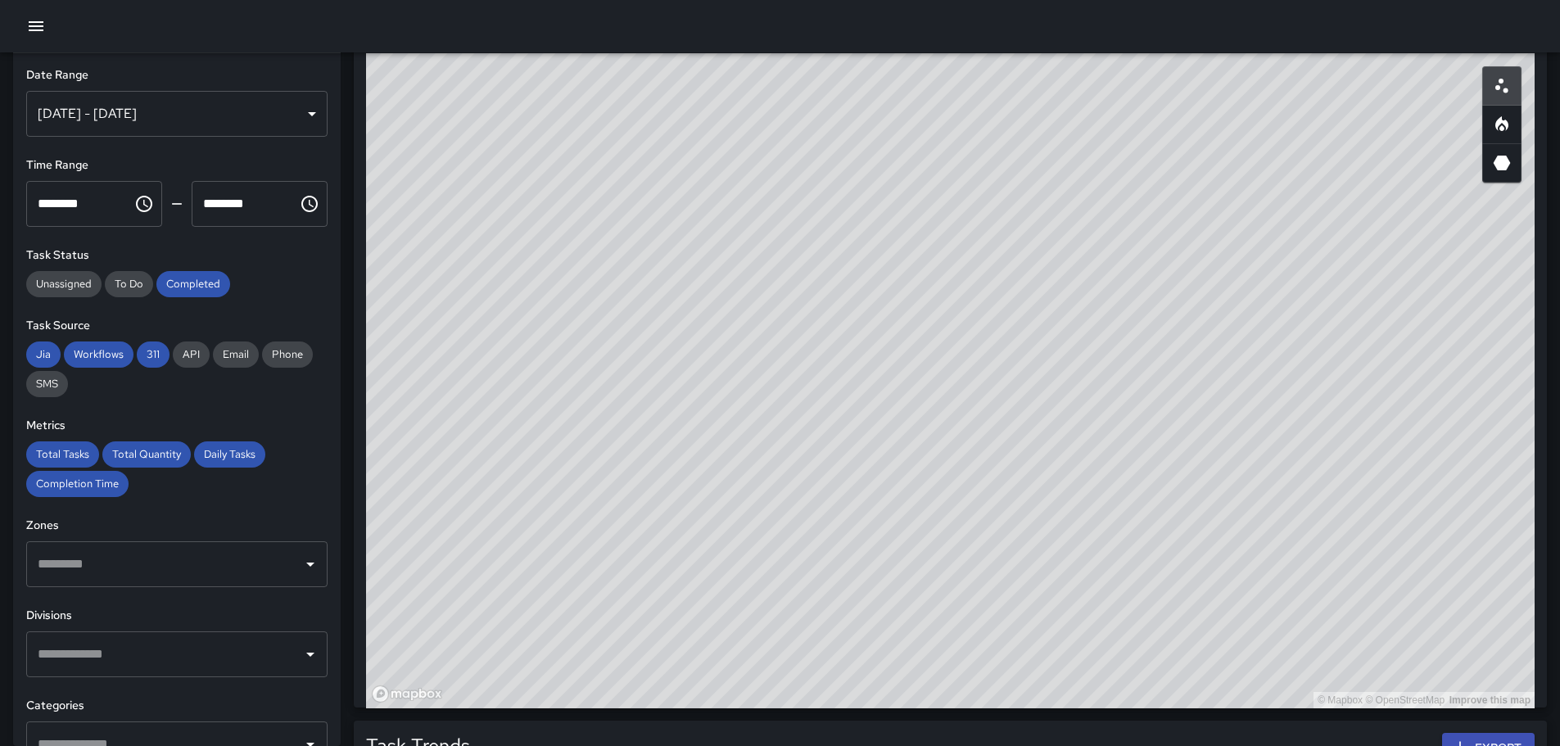
scroll to position [888, 0]
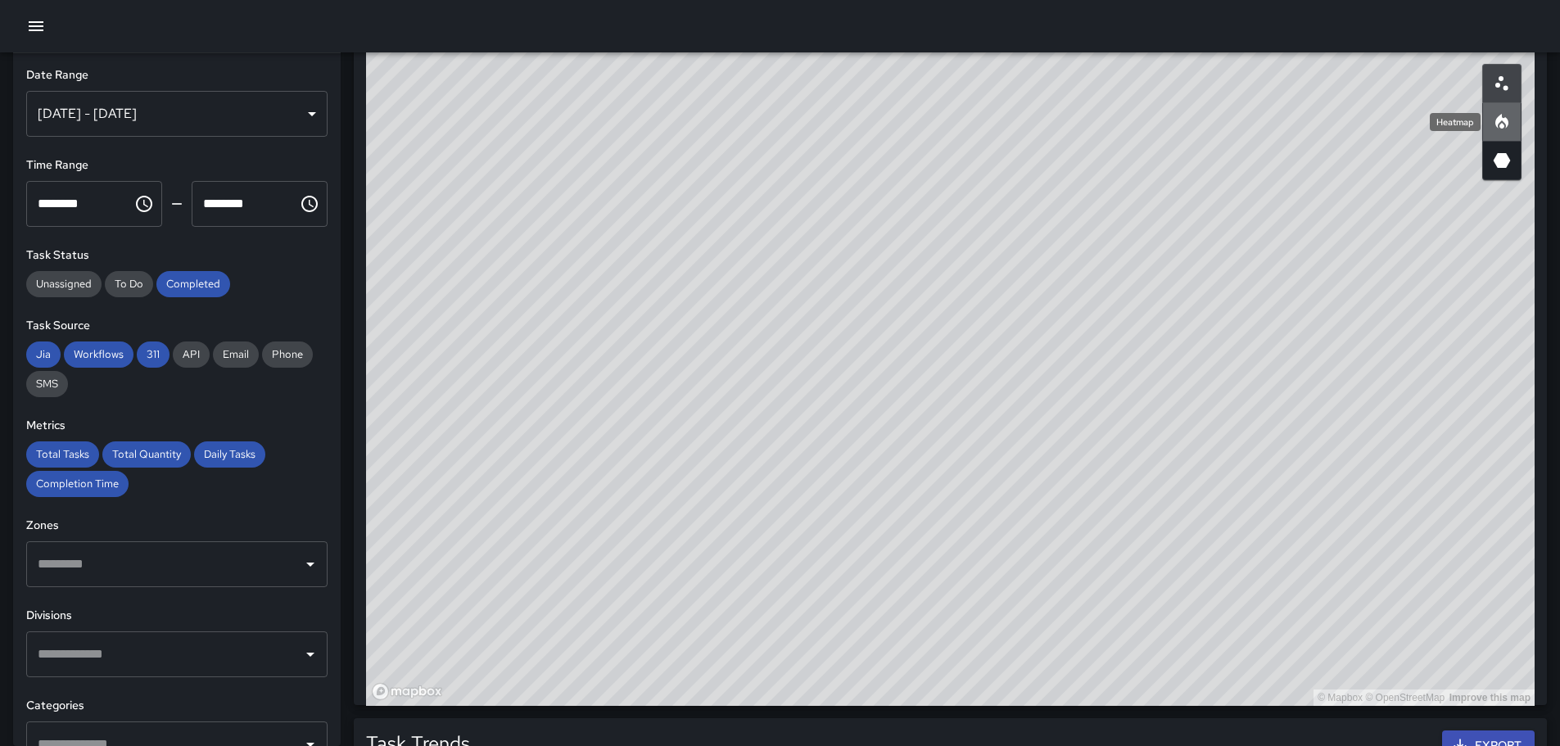
click at [1503, 127] on icon "Heatmap" at bounding box center [1501, 125] width 5 height 6
click at [1507, 167] on icon "3D Heatmap" at bounding box center [1502, 161] width 20 height 20
click at [1506, 115] on icon "Heatmap" at bounding box center [1502, 122] width 20 height 20
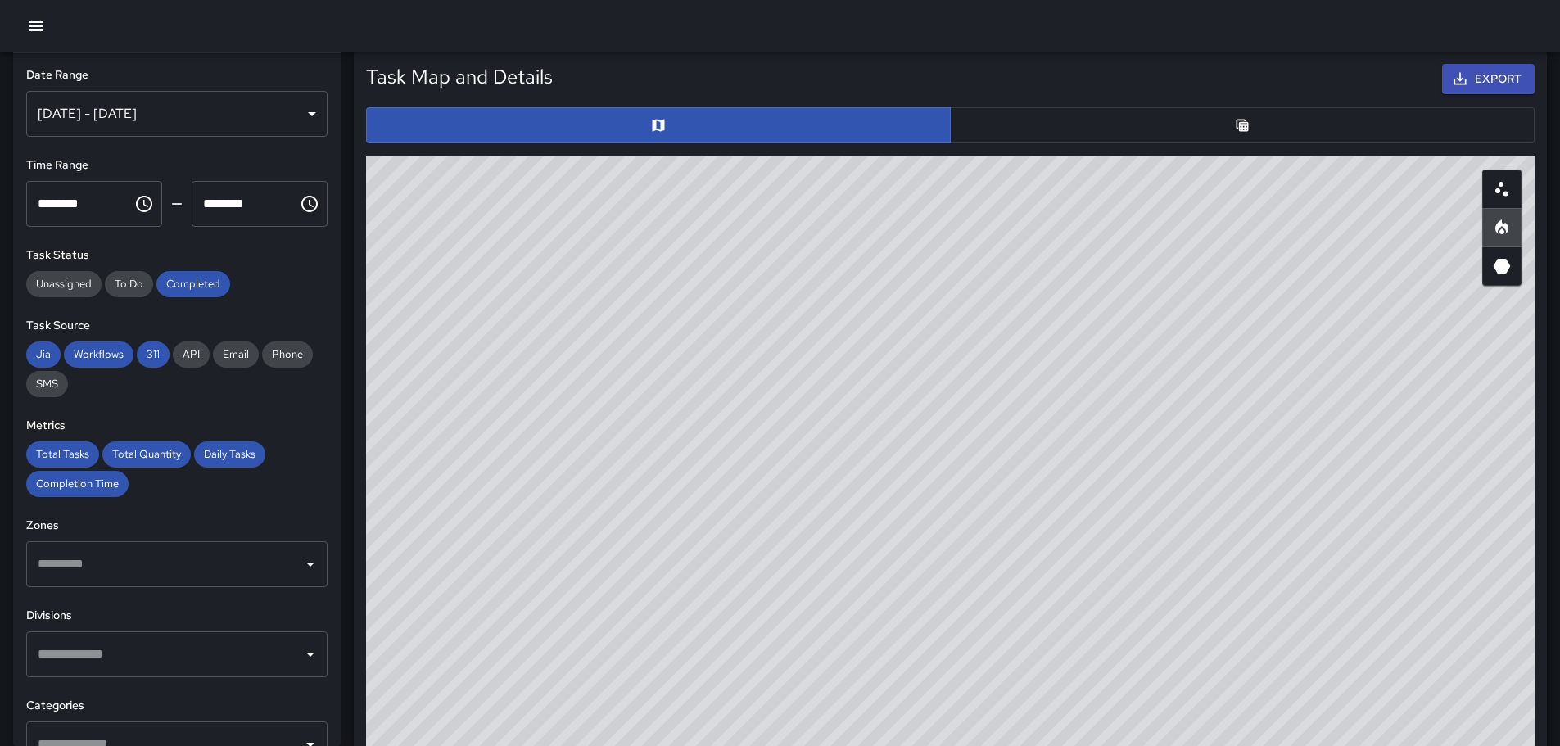
scroll to position [788, 0]
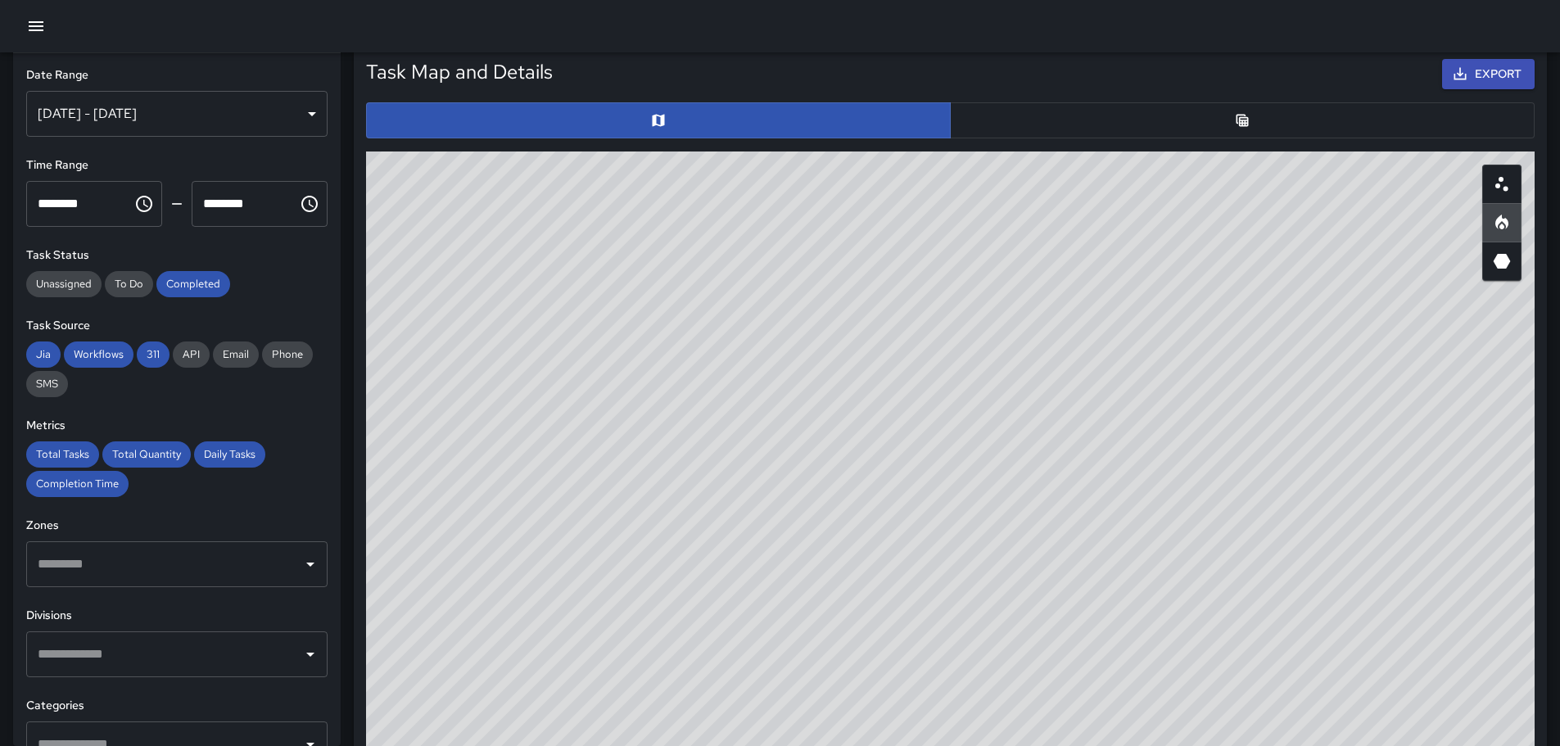
click at [1247, 117] on icon "Table" at bounding box center [1242, 120] width 12 height 12
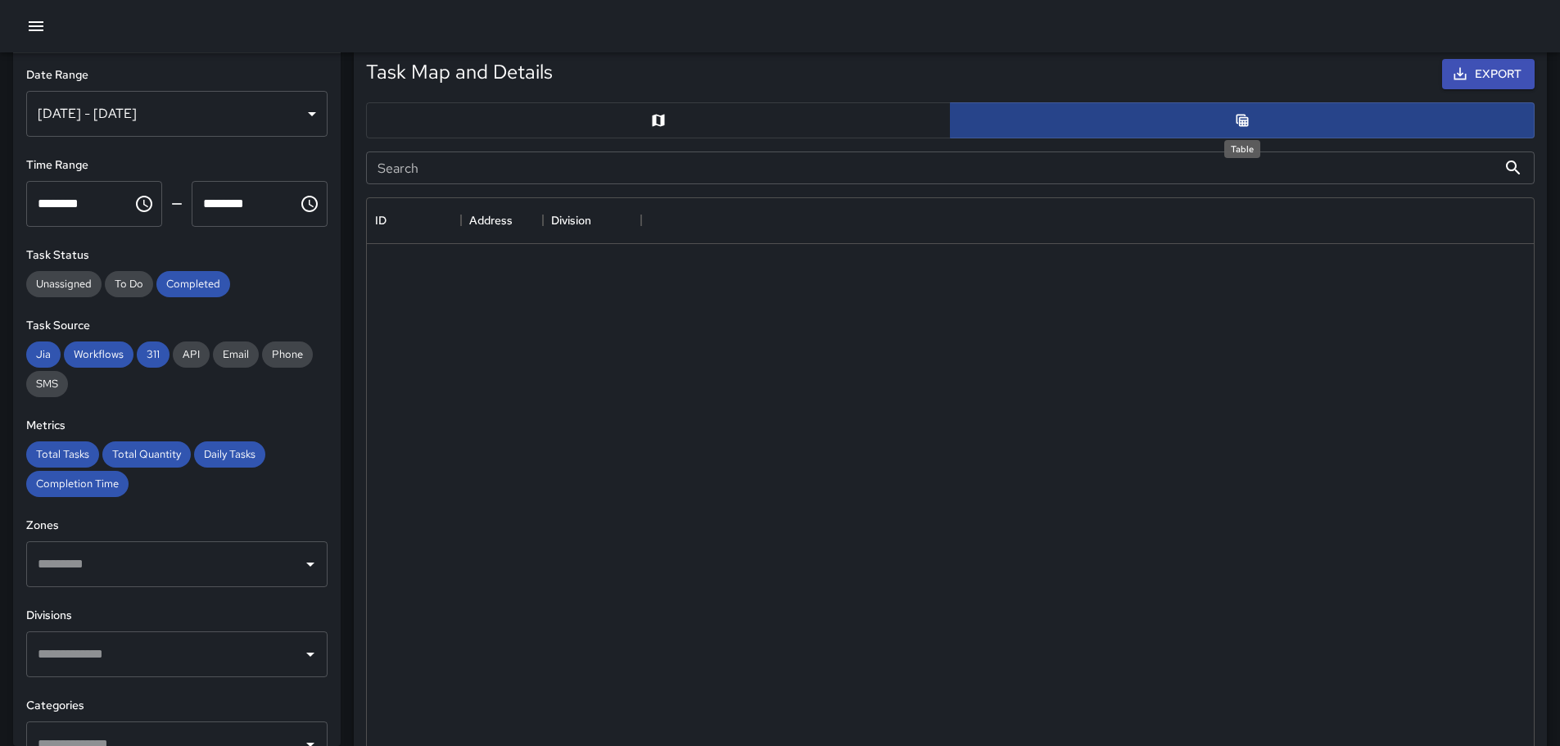
scroll to position [13, 13]
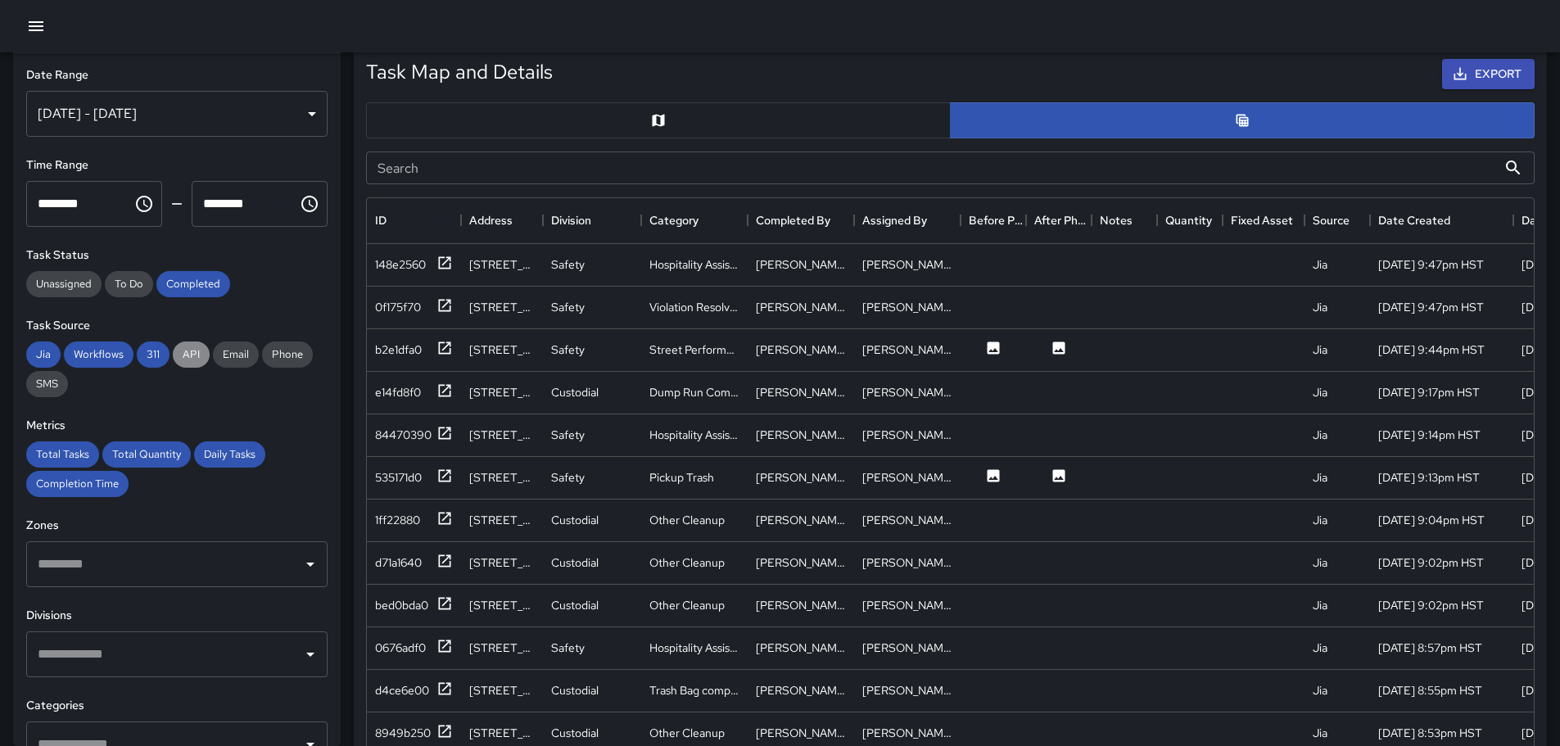
click at [195, 351] on span "API" at bounding box center [191, 354] width 37 height 14
click at [301, 354] on span "Phone" at bounding box center [287, 354] width 51 height 14
click at [296, 355] on span "Phone" at bounding box center [287, 354] width 51 height 14
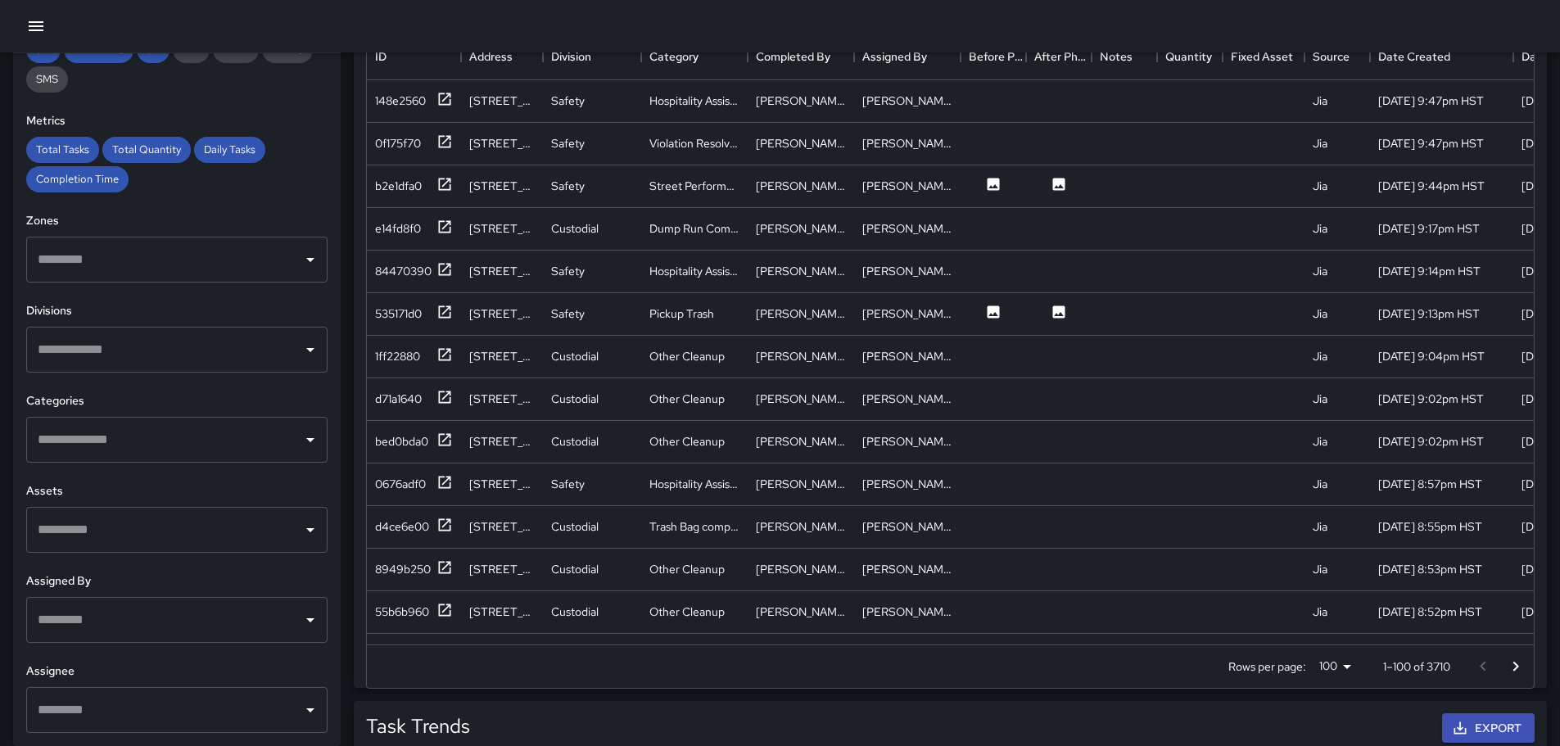
scroll to position [1197, 0]
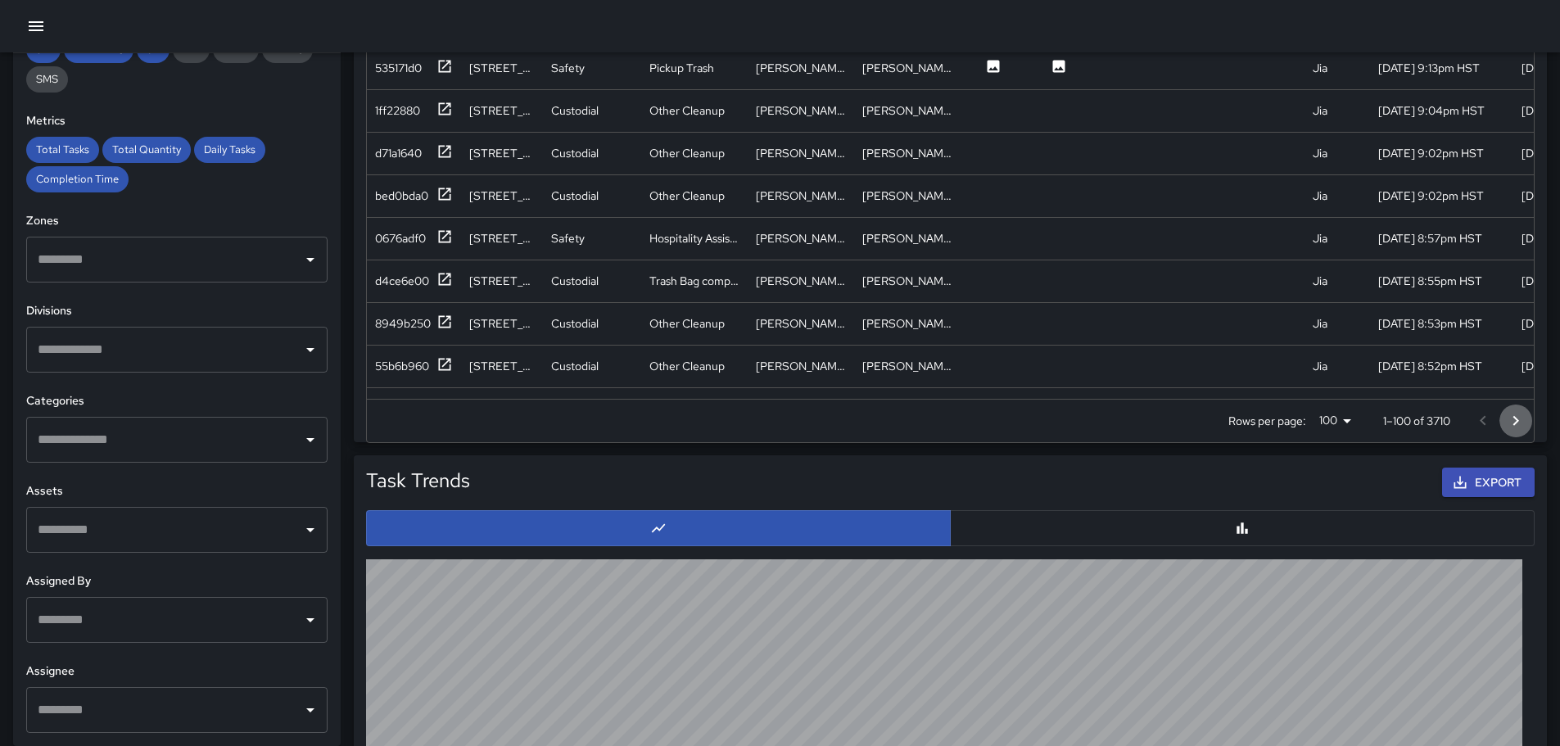
click at [1516, 418] on icon "Go to next page" at bounding box center [1516, 420] width 6 height 10
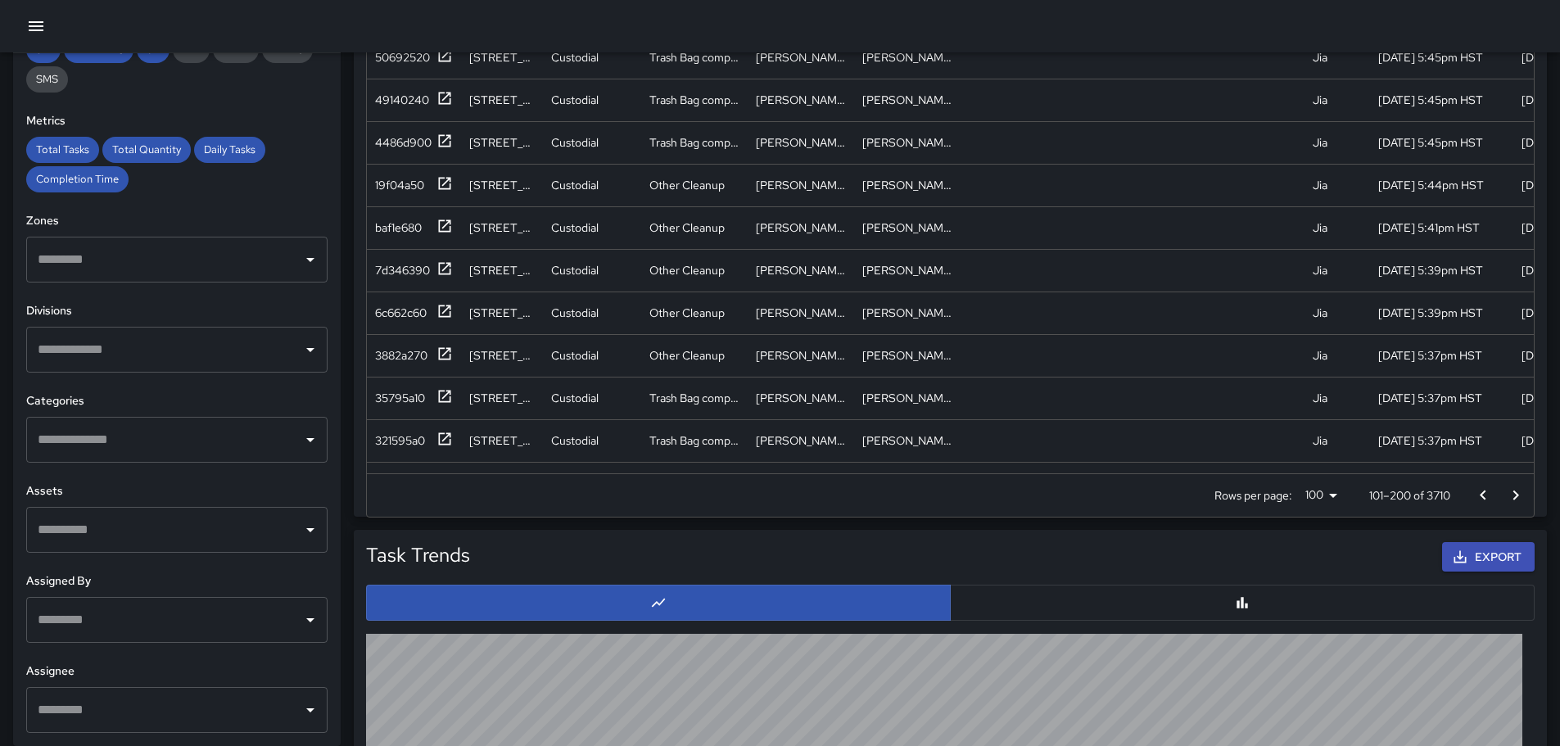
scroll to position [951, 0]
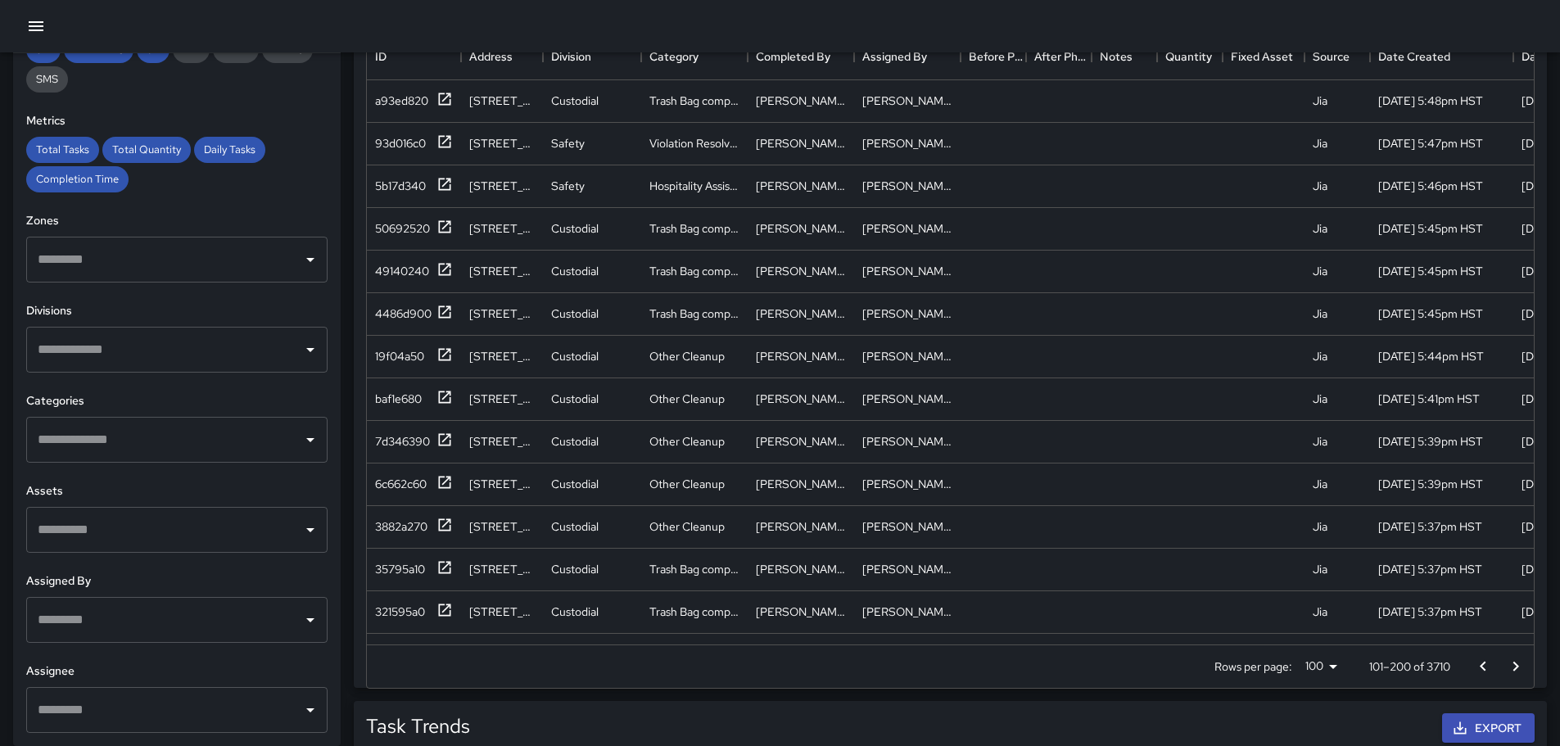
click at [1515, 665] on icon "Go to next page" at bounding box center [1516, 667] width 20 height 20
click at [1516, 665] on icon "Go to next page" at bounding box center [1516, 666] width 6 height 10
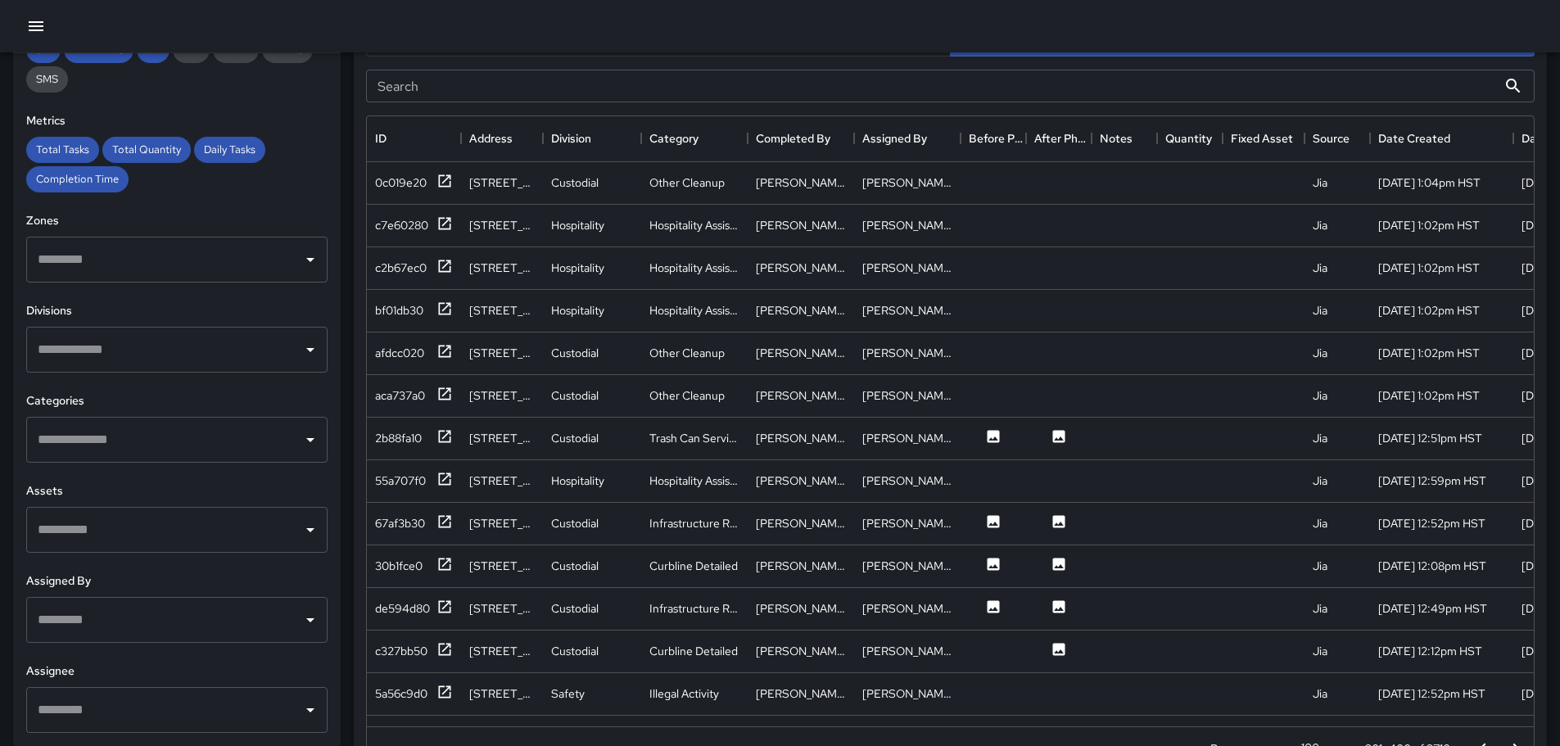
scroll to position [82, 0]
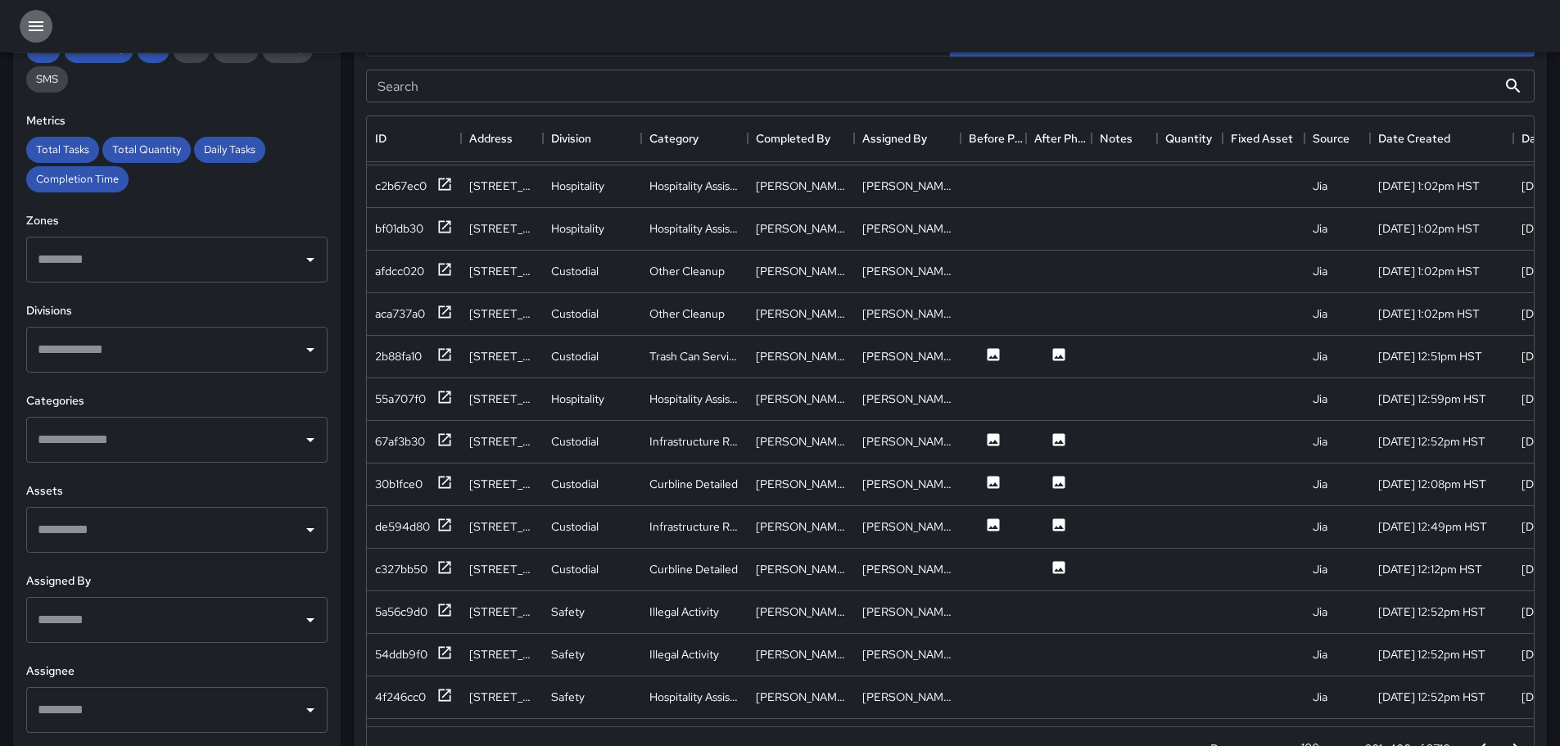
click at [32, 24] on icon "button" at bounding box center [36, 26] width 20 height 20
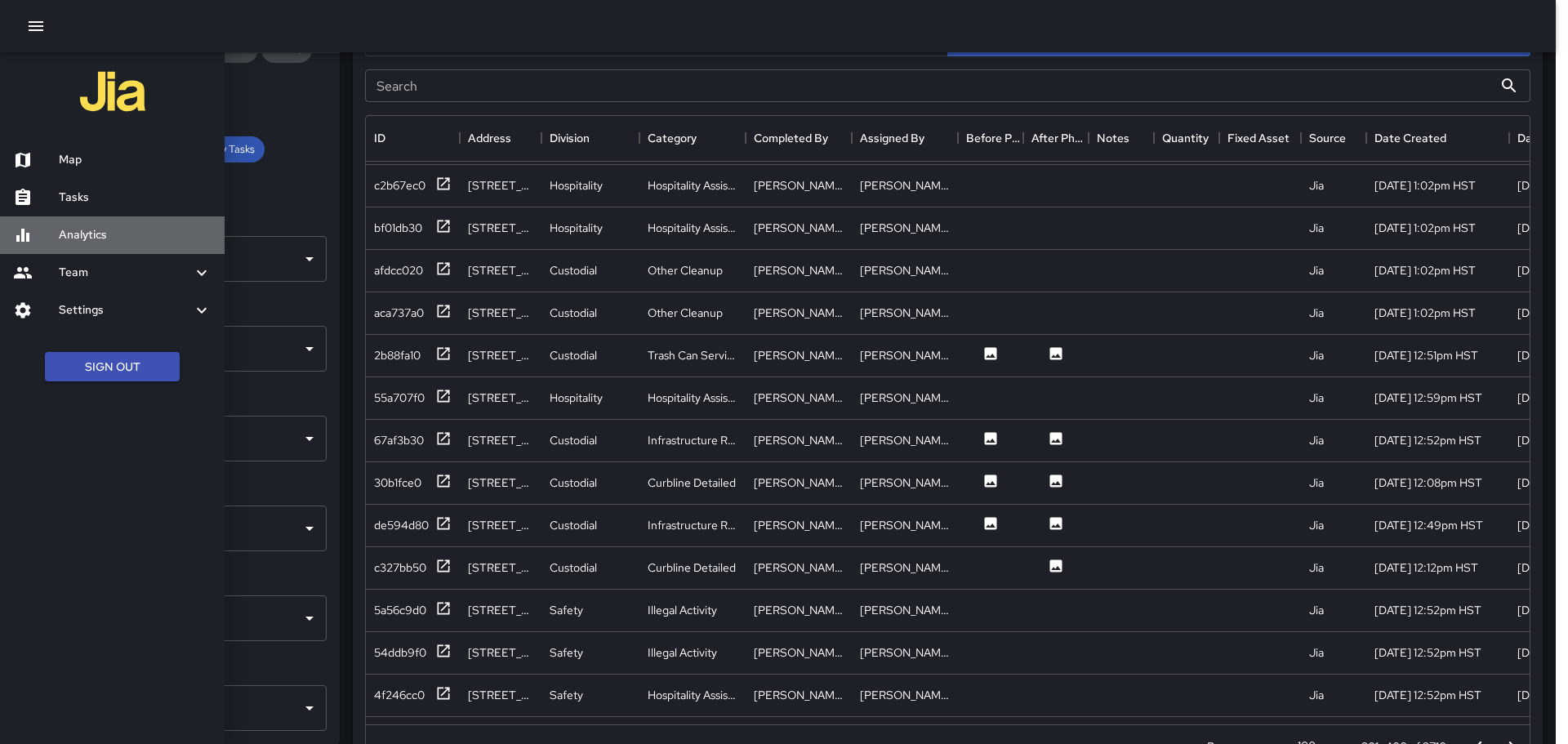
click at [84, 239] on h6 "Analytics" at bounding box center [135, 235] width 153 height 18
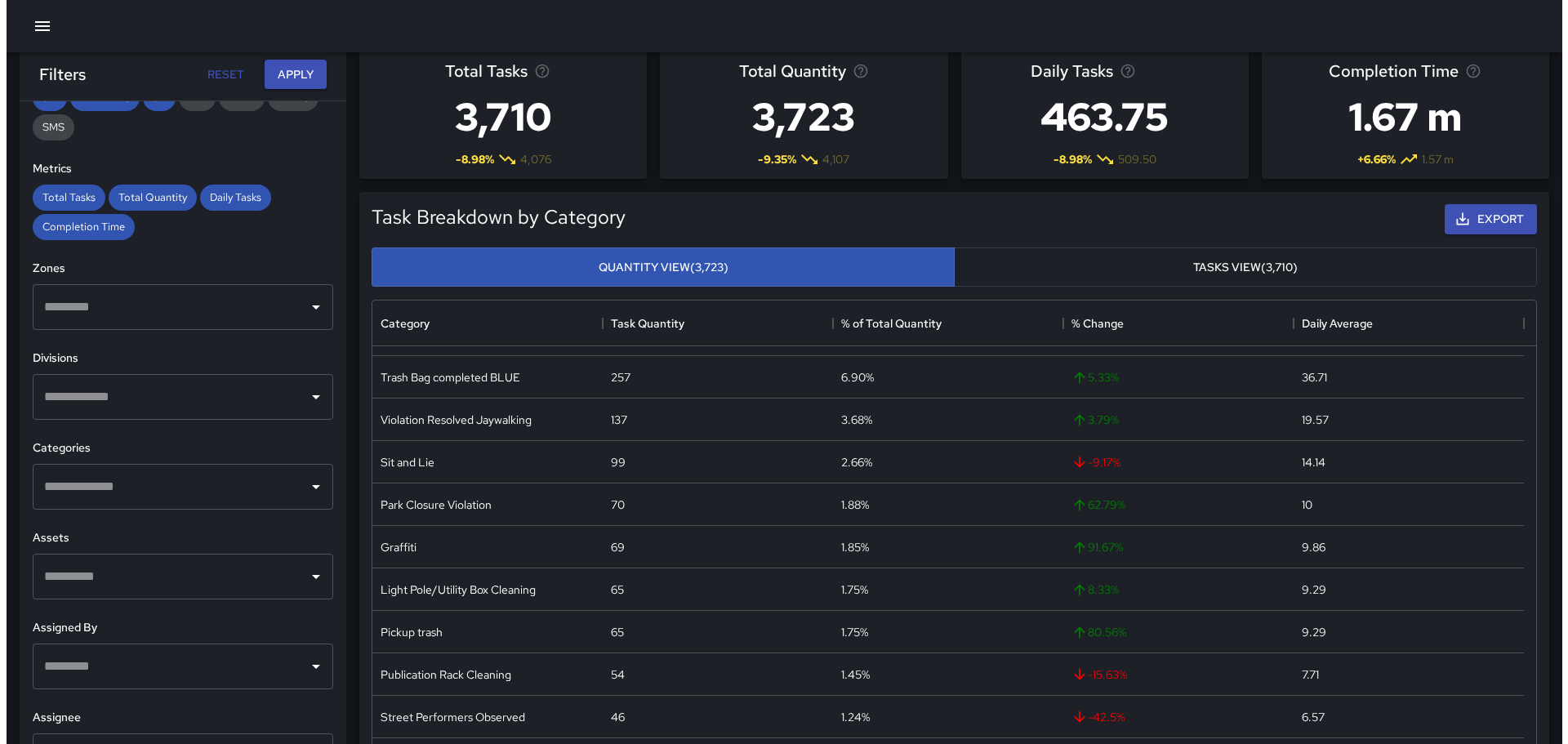
scroll to position [0, 0]
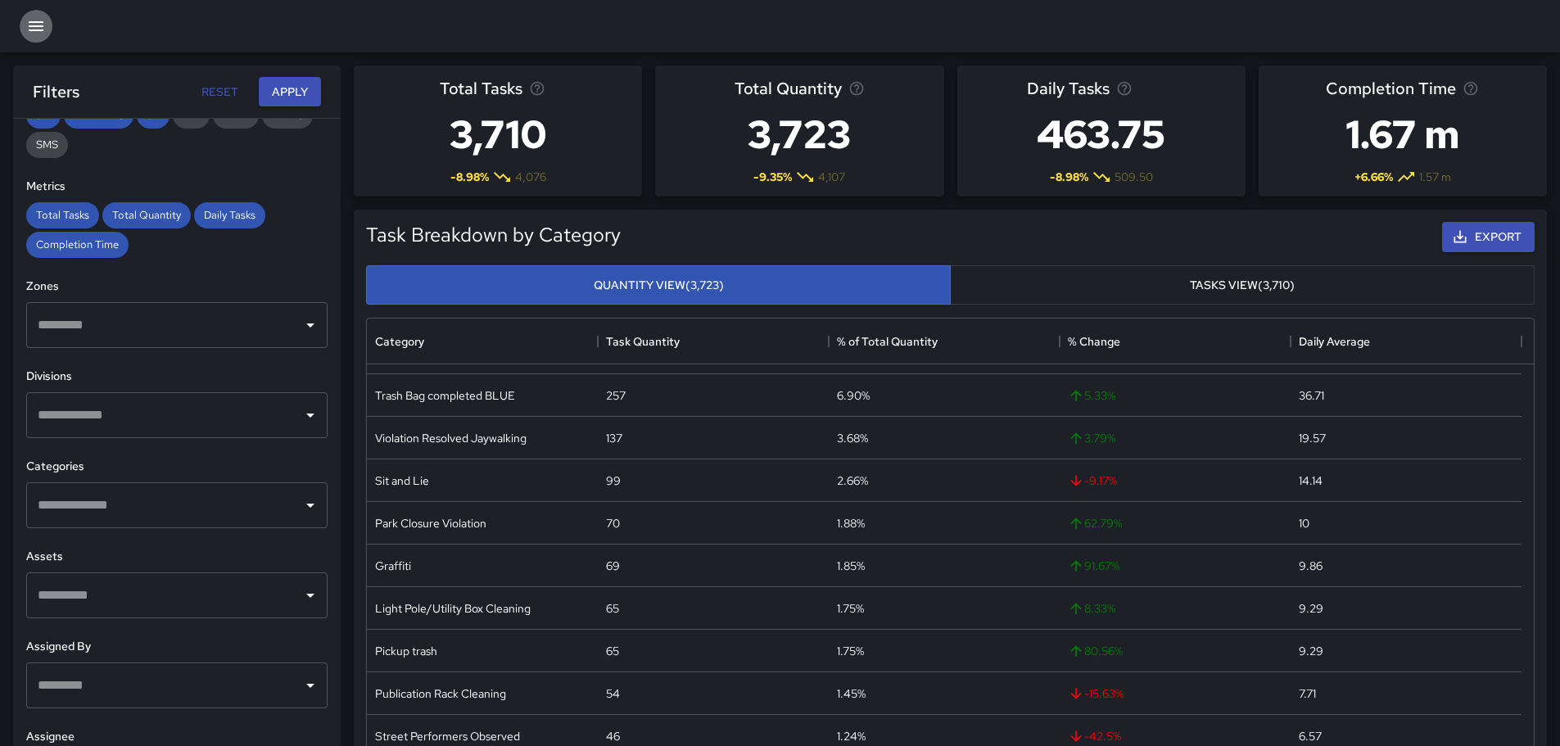
click at [29, 19] on icon "button" at bounding box center [36, 26] width 20 height 20
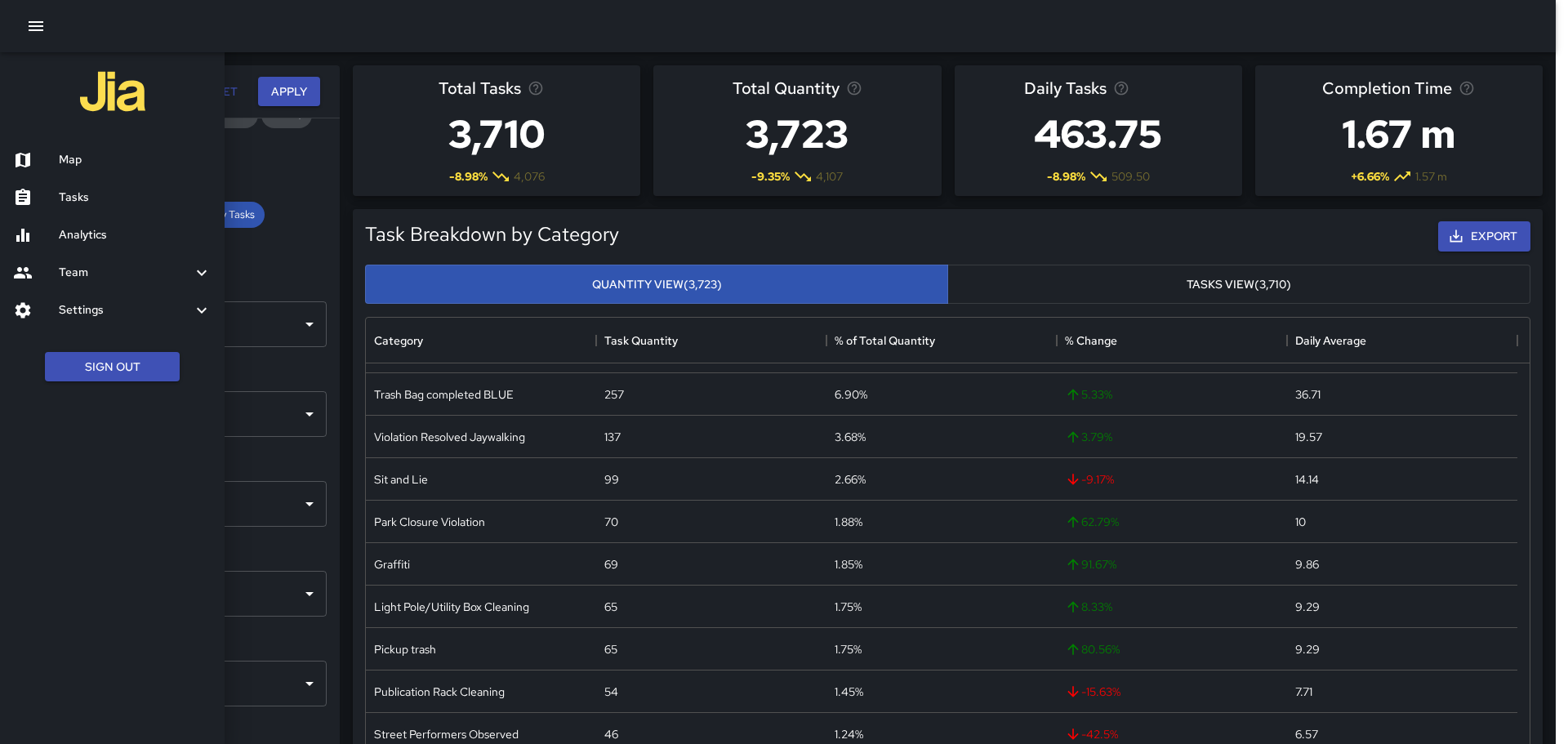
click at [70, 160] on h6 "Map" at bounding box center [135, 160] width 153 height 18
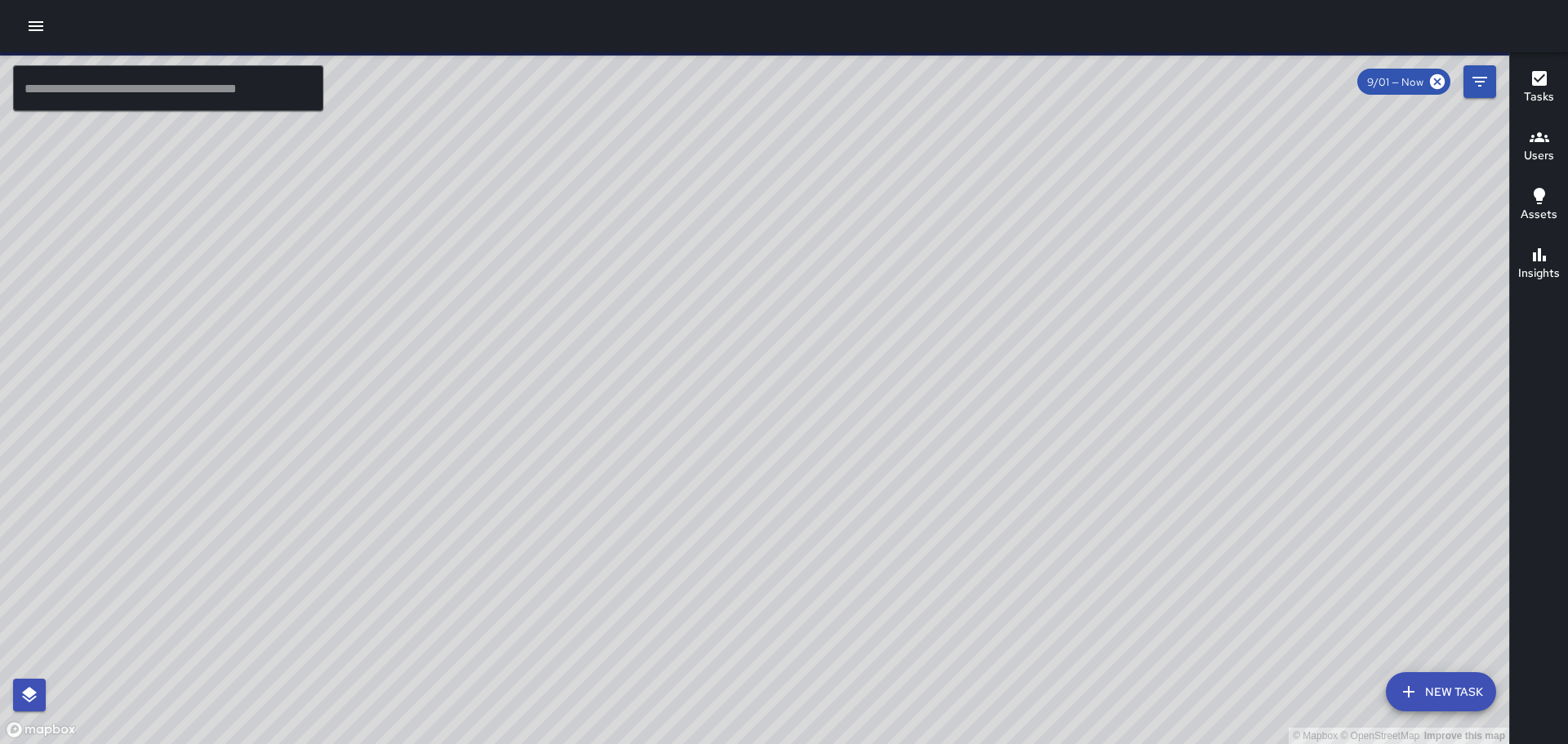
drag, startPoint x: 1386, startPoint y: 308, endPoint x: 1164, endPoint y: 253, distance: 228.7
click at [1143, 266] on div "© Mapbox © OpenStreetMap Improve this map" at bounding box center [754, 398] width 1509 height 692
click at [1489, 91] on icon "Filters" at bounding box center [1480, 82] width 20 height 20
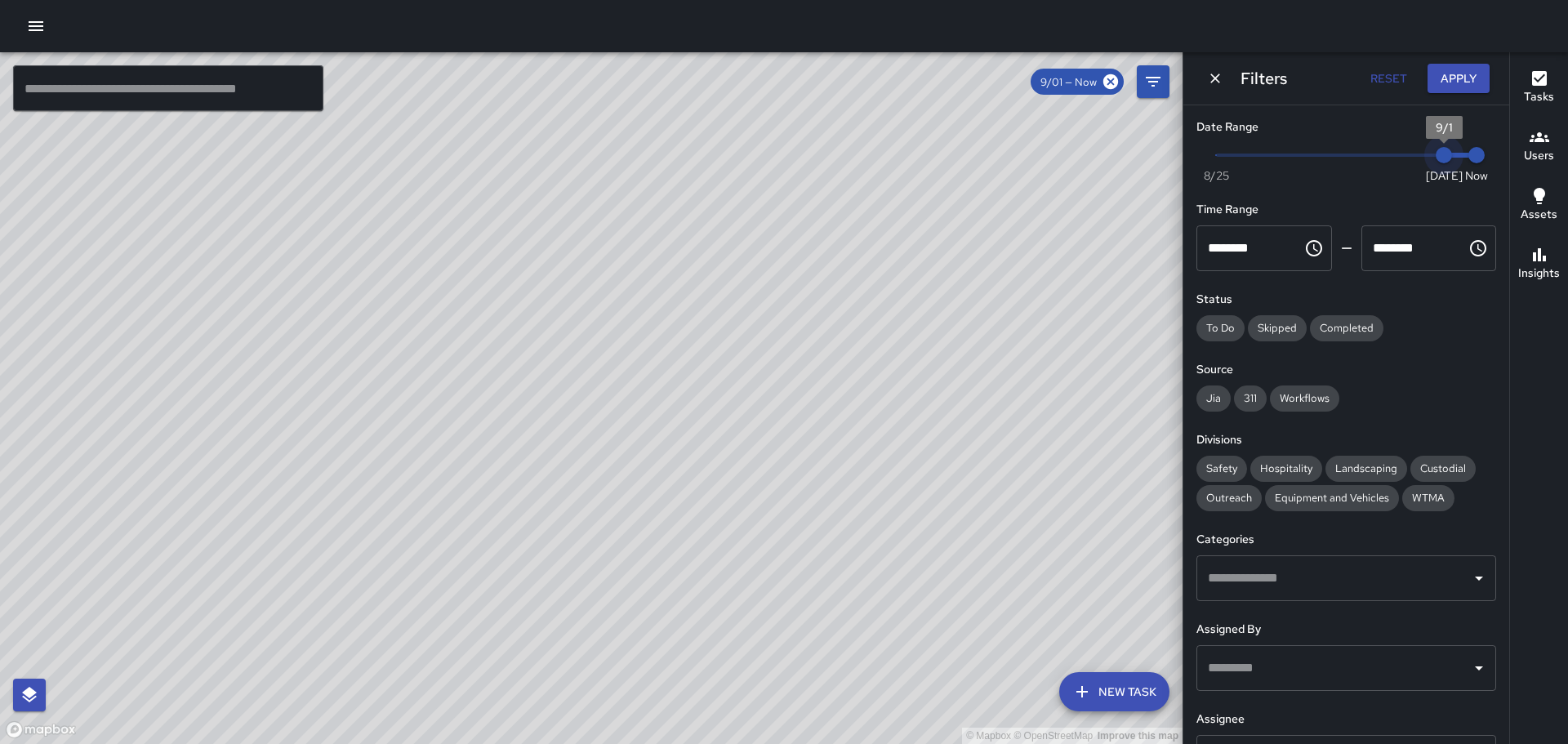
drag, startPoint x: 1429, startPoint y: 158, endPoint x: 1456, endPoint y: 156, distance: 27.1
click at [1456, 156] on span "Now [DATE] [DATE] 10:07 pm" at bounding box center [1346, 155] width 260 height 25
click at [1310, 399] on span "Workflows" at bounding box center [1305, 398] width 70 height 14
click at [1219, 471] on span "Safety" at bounding box center [1222, 469] width 51 height 14
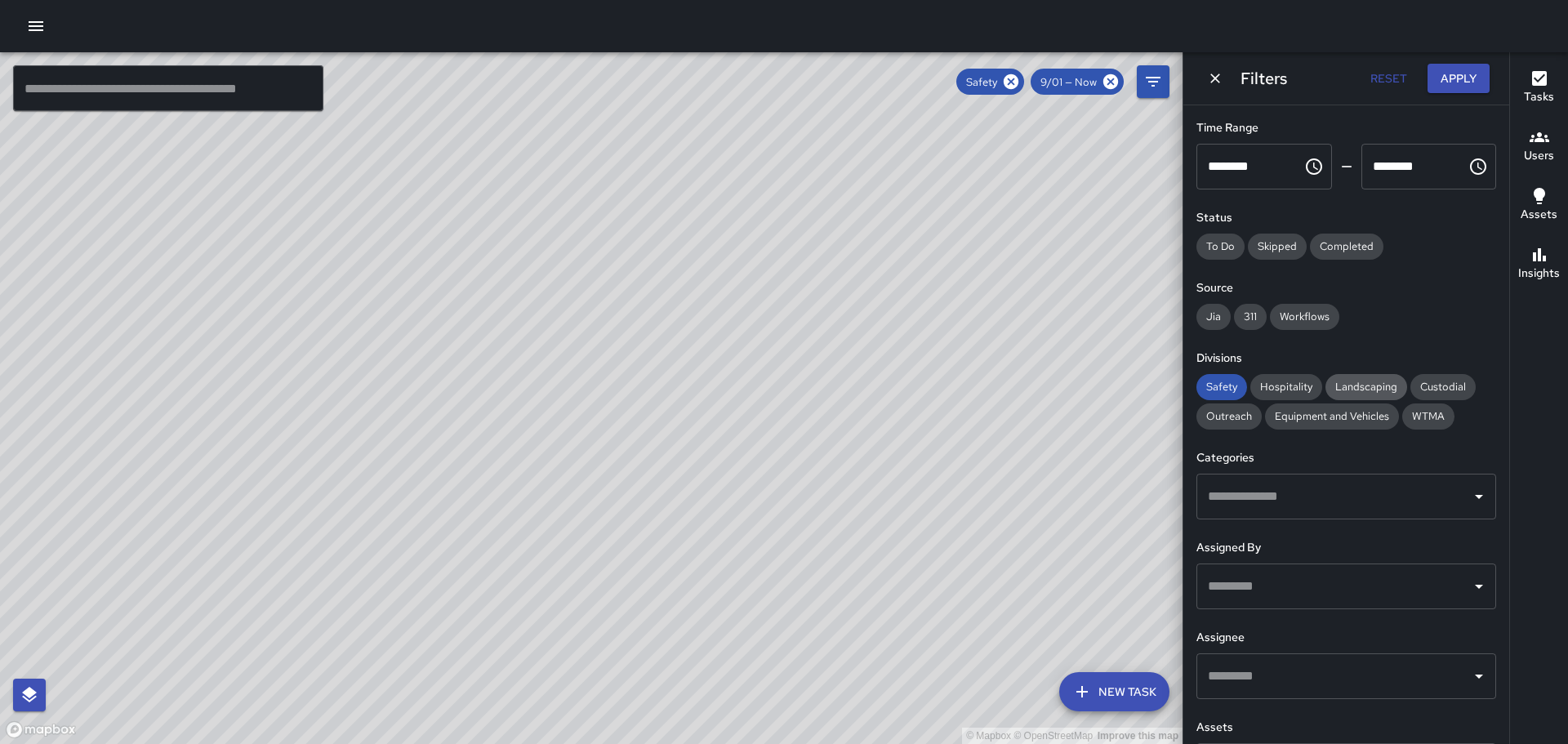
scroll to position [140, 0]
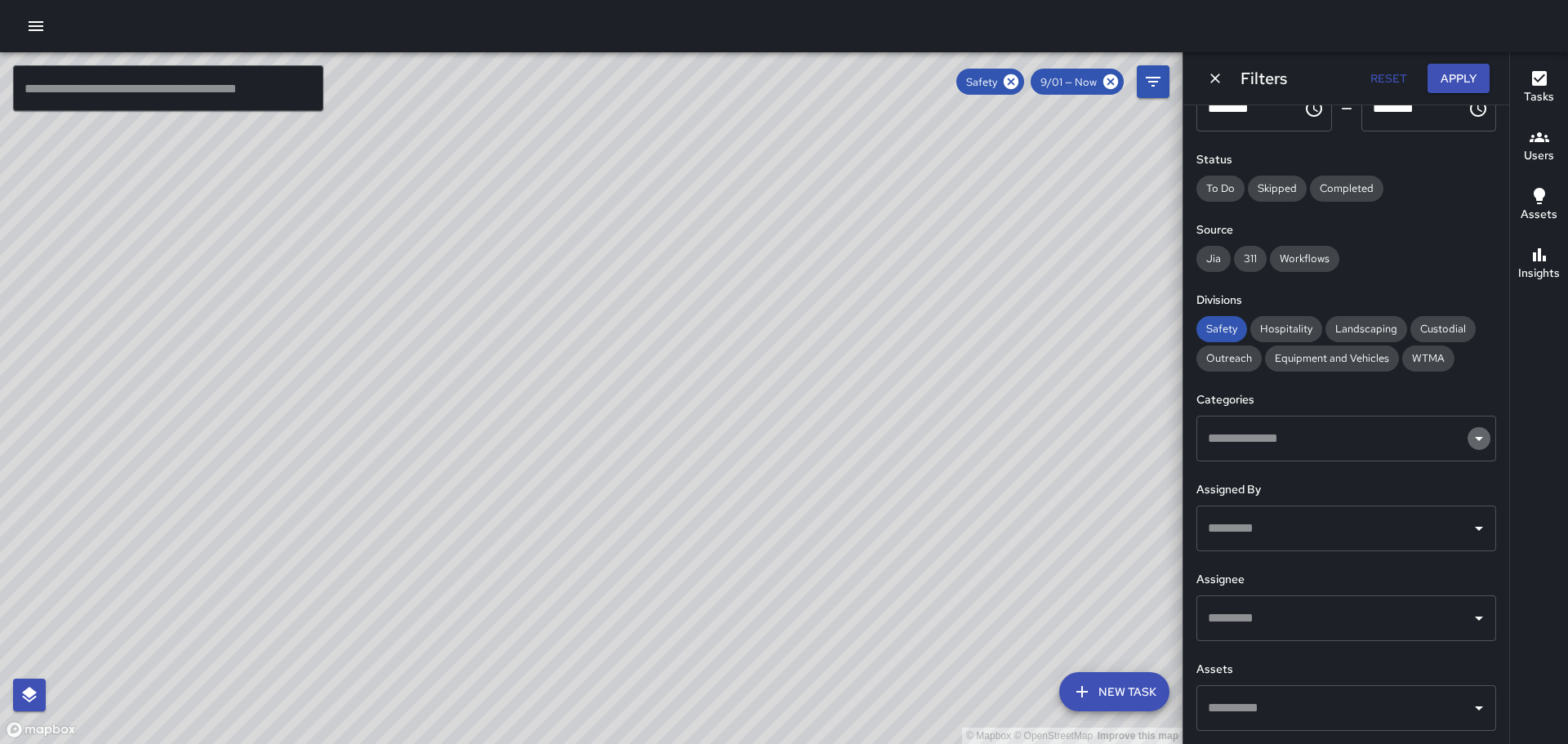
click at [1469, 444] on icon "Open" at bounding box center [1479, 439] width 20 height 20
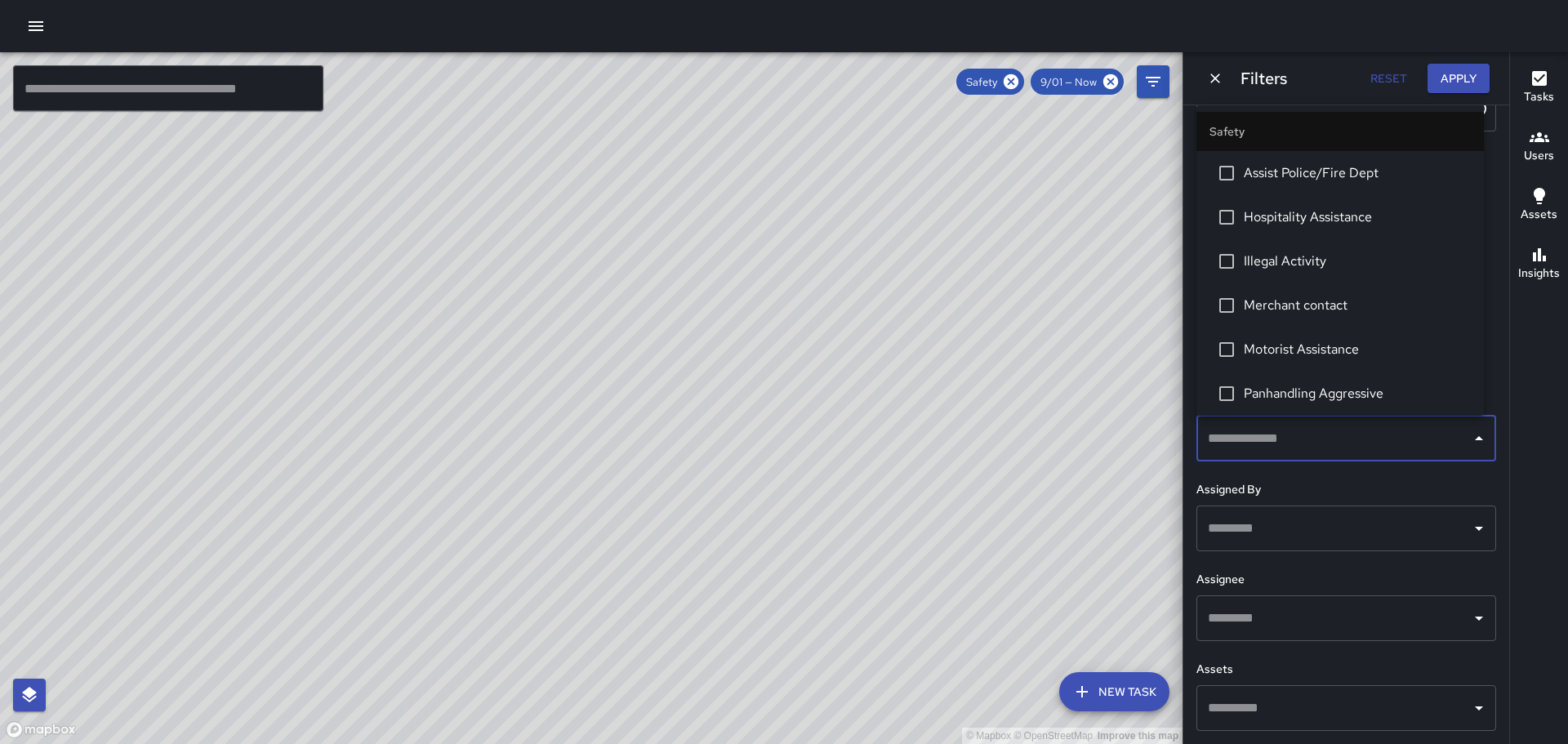
click at [1475, 437] on icon "Close" at bounding box center [1479, 438] width 8 height 4
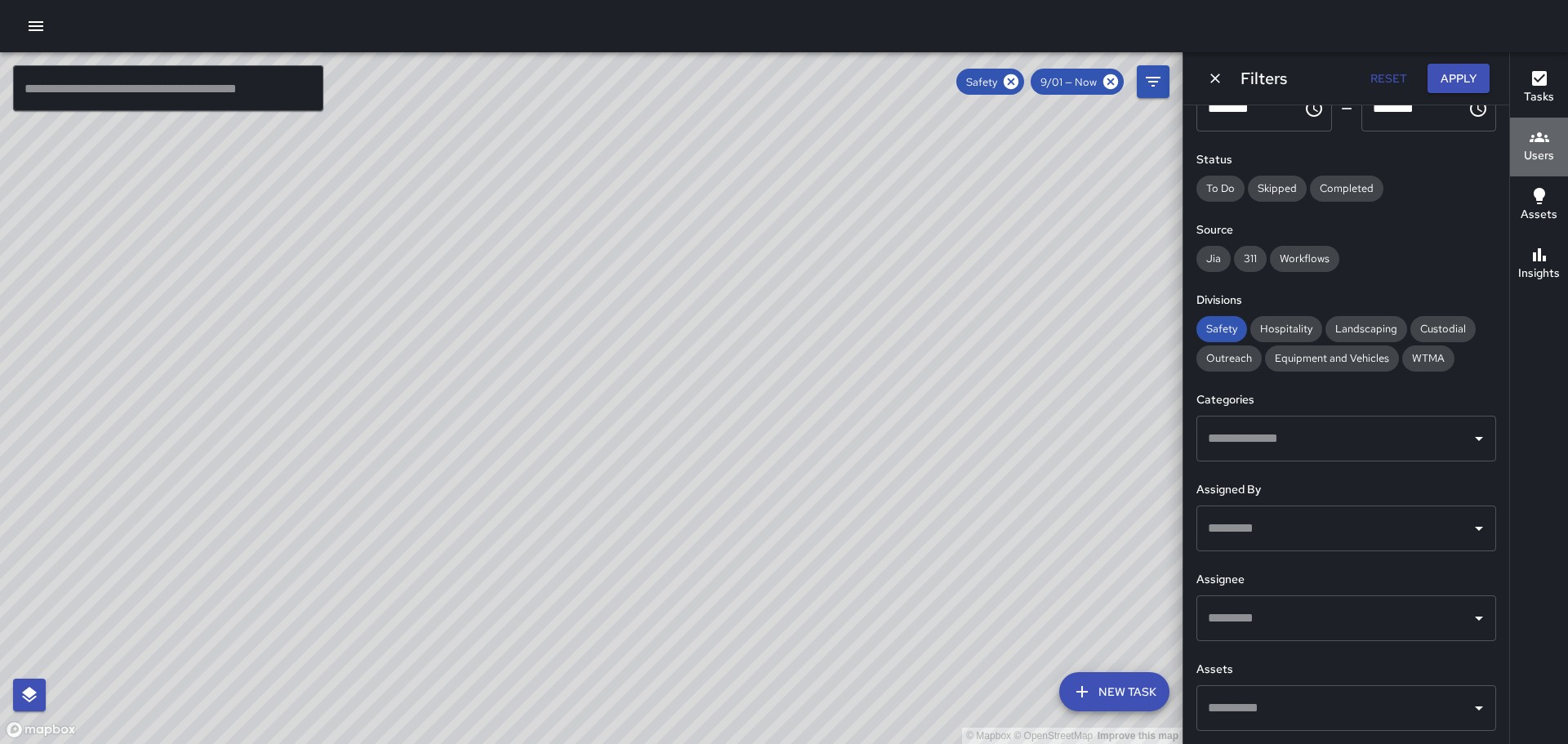
click at [1531, 143] on icon "button" at bounding box center [1540, 138] width 20 height 20
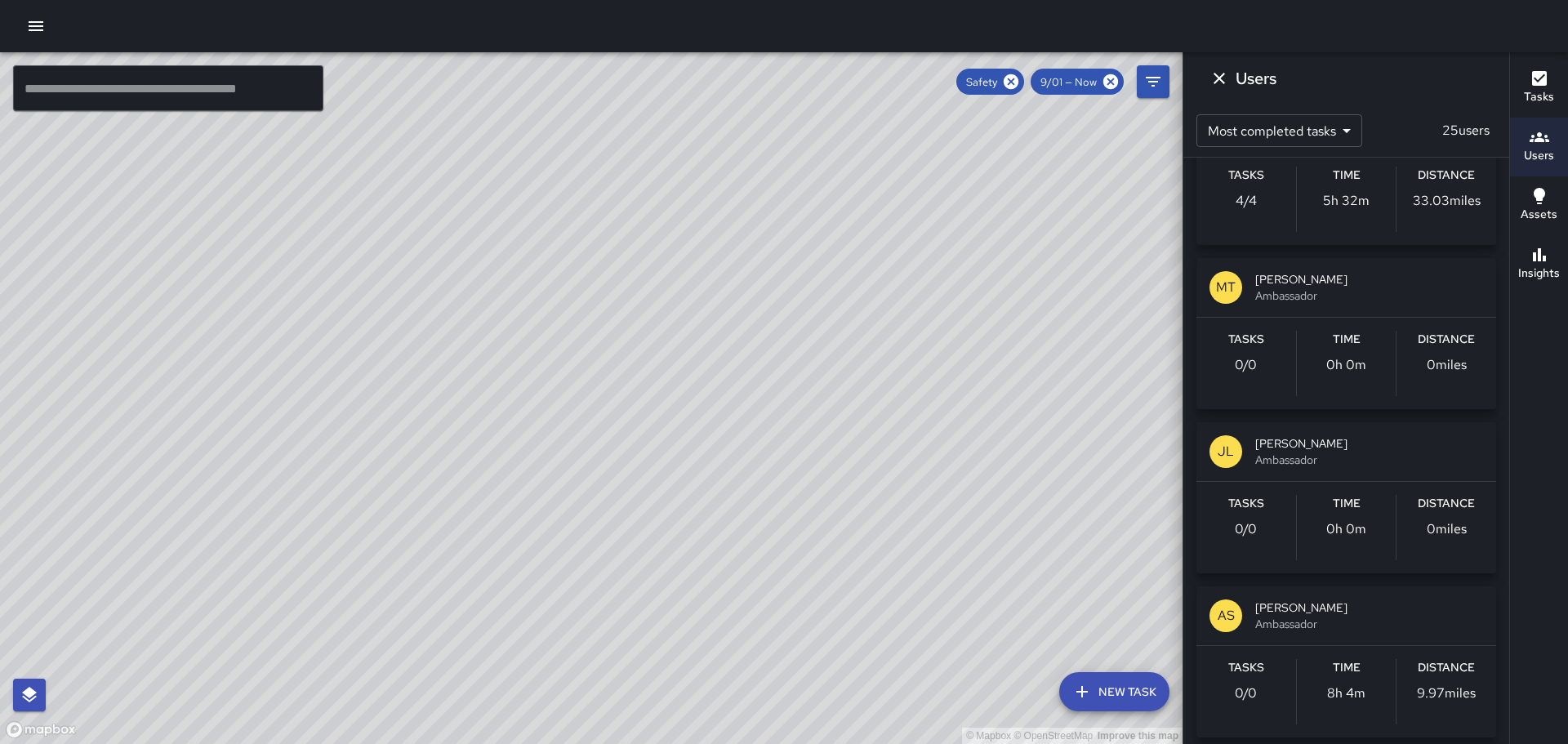
scroll to position [653, 0]
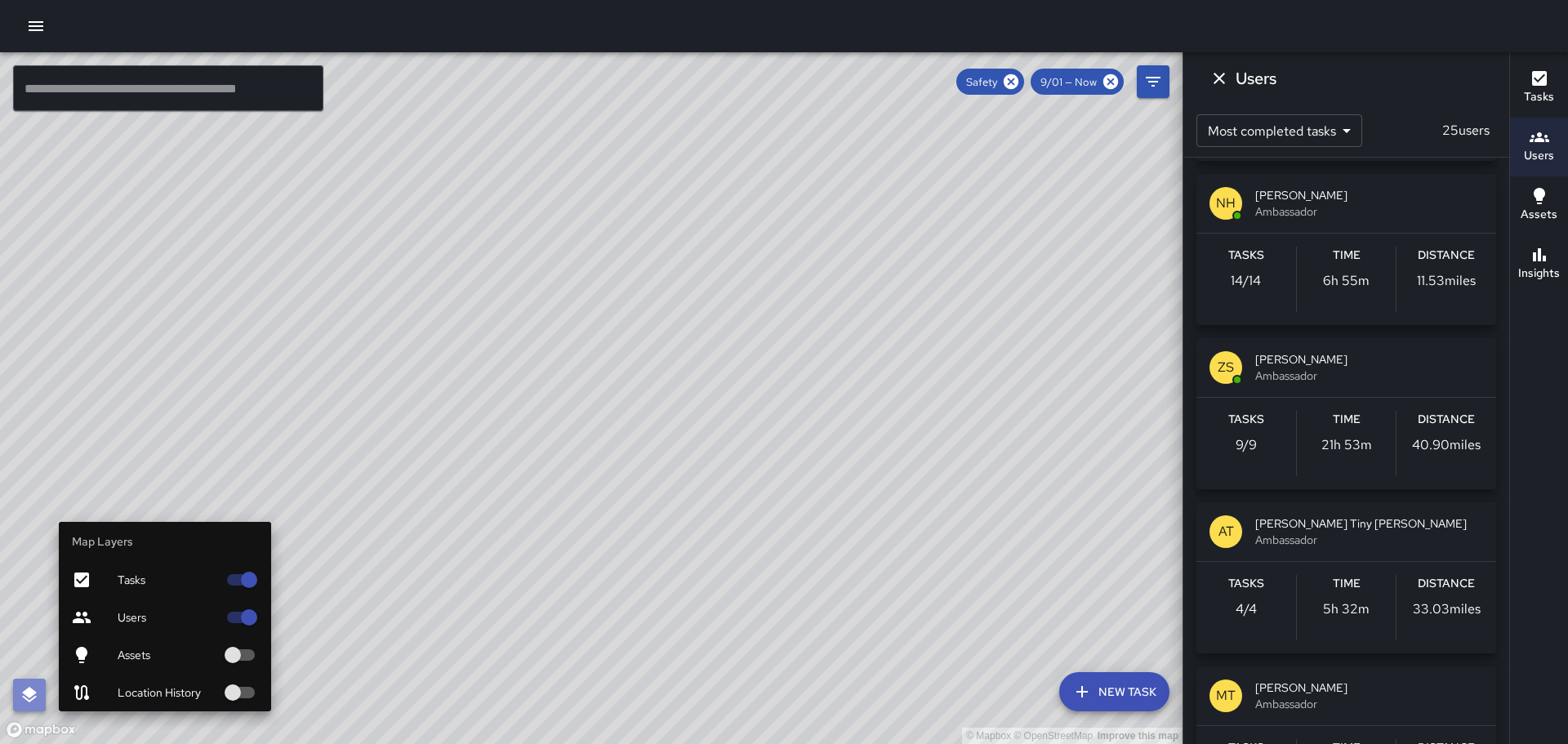
click at [33, 695] on icon "button" at bounding box center [29, 695] width 15 height 16
click at [86, 579] on icon at bounding box center [82, 579] width 15 height 15
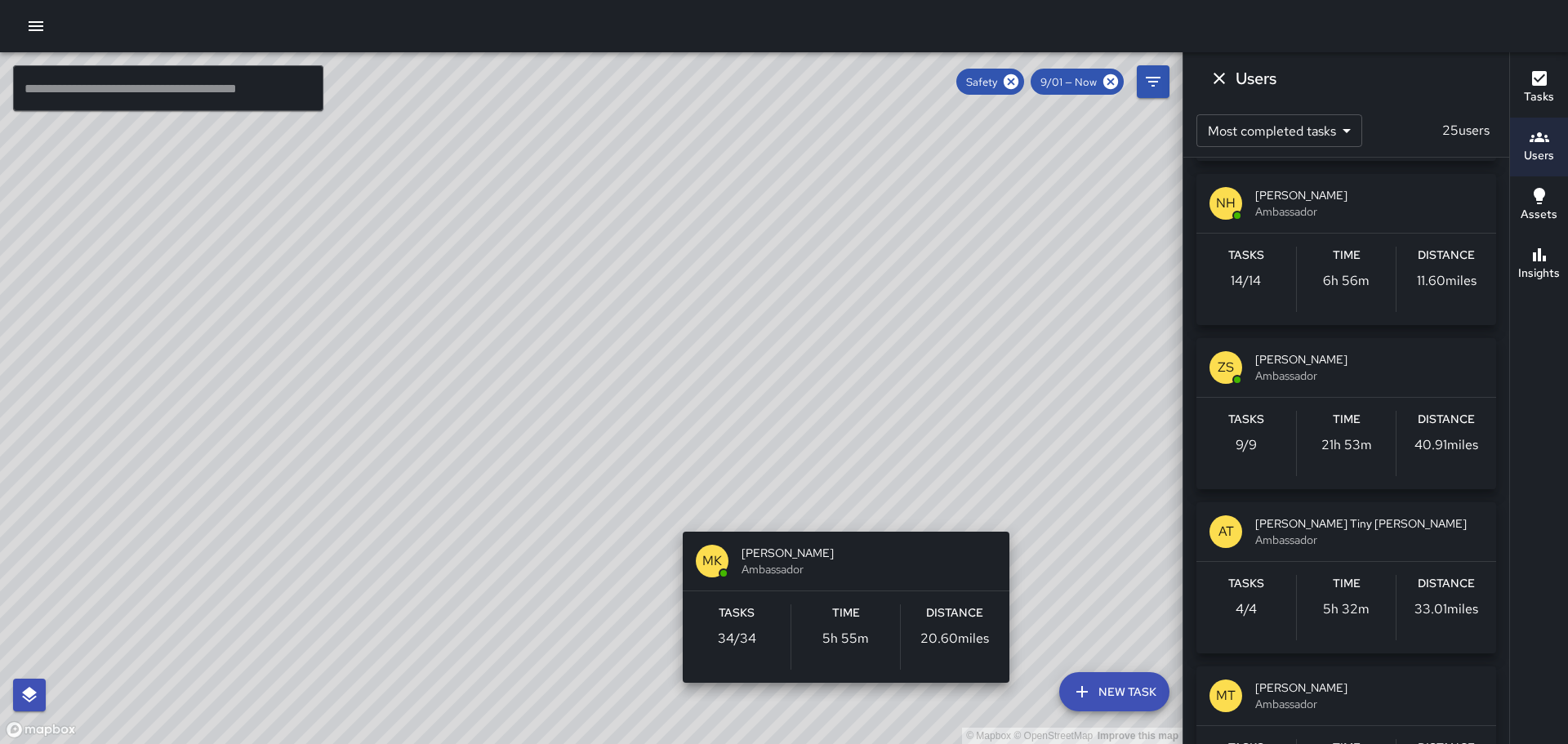
click at [823, 590] on hr "button" at bounding box center [847, 590] width 327 height 1
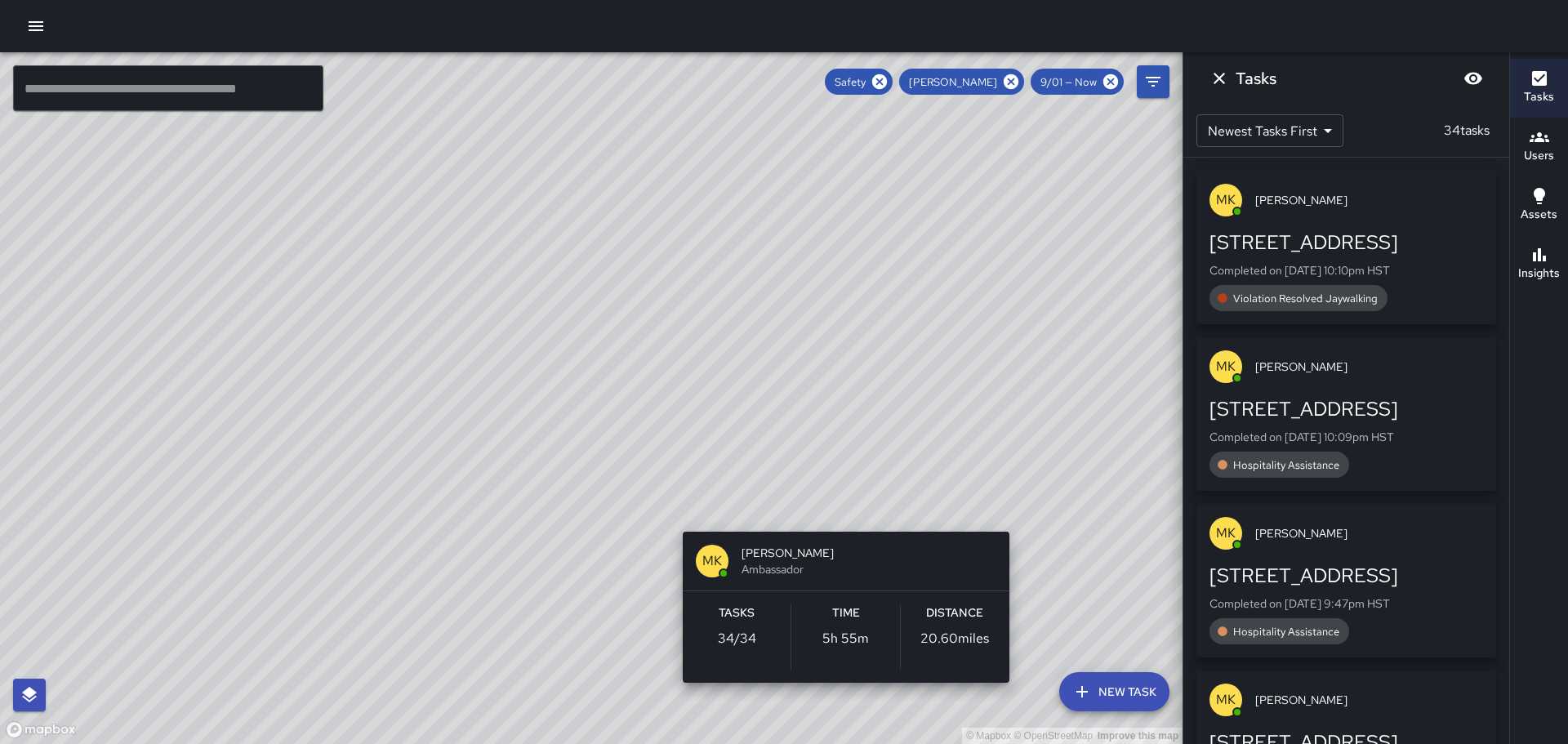
scroll to position [0, 0]
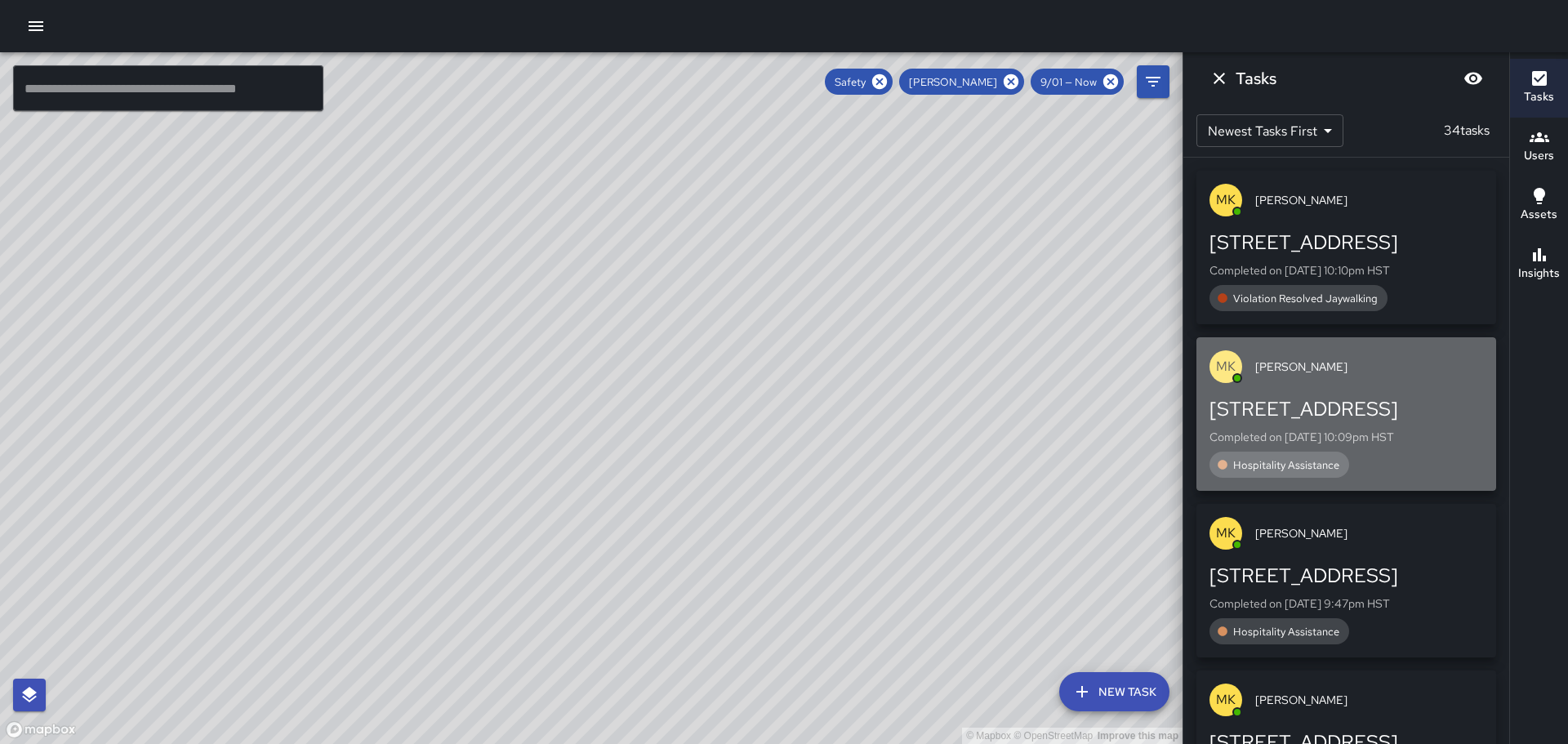
drag, startPoint x: 1387, startPoint y: 378, endPoint x: 1389, endPoint y: 409, distance: 31.1
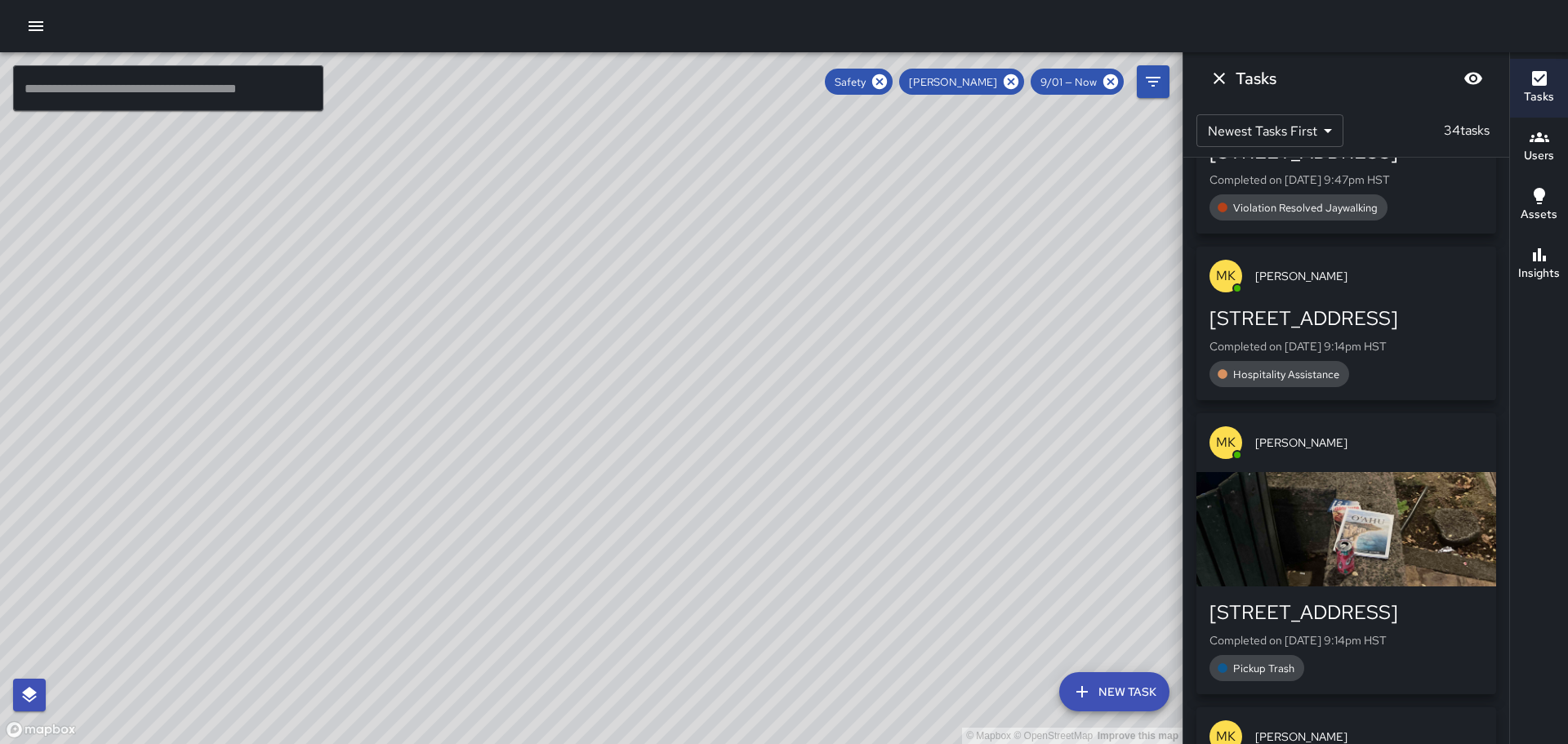
scroll to position [668, 0]
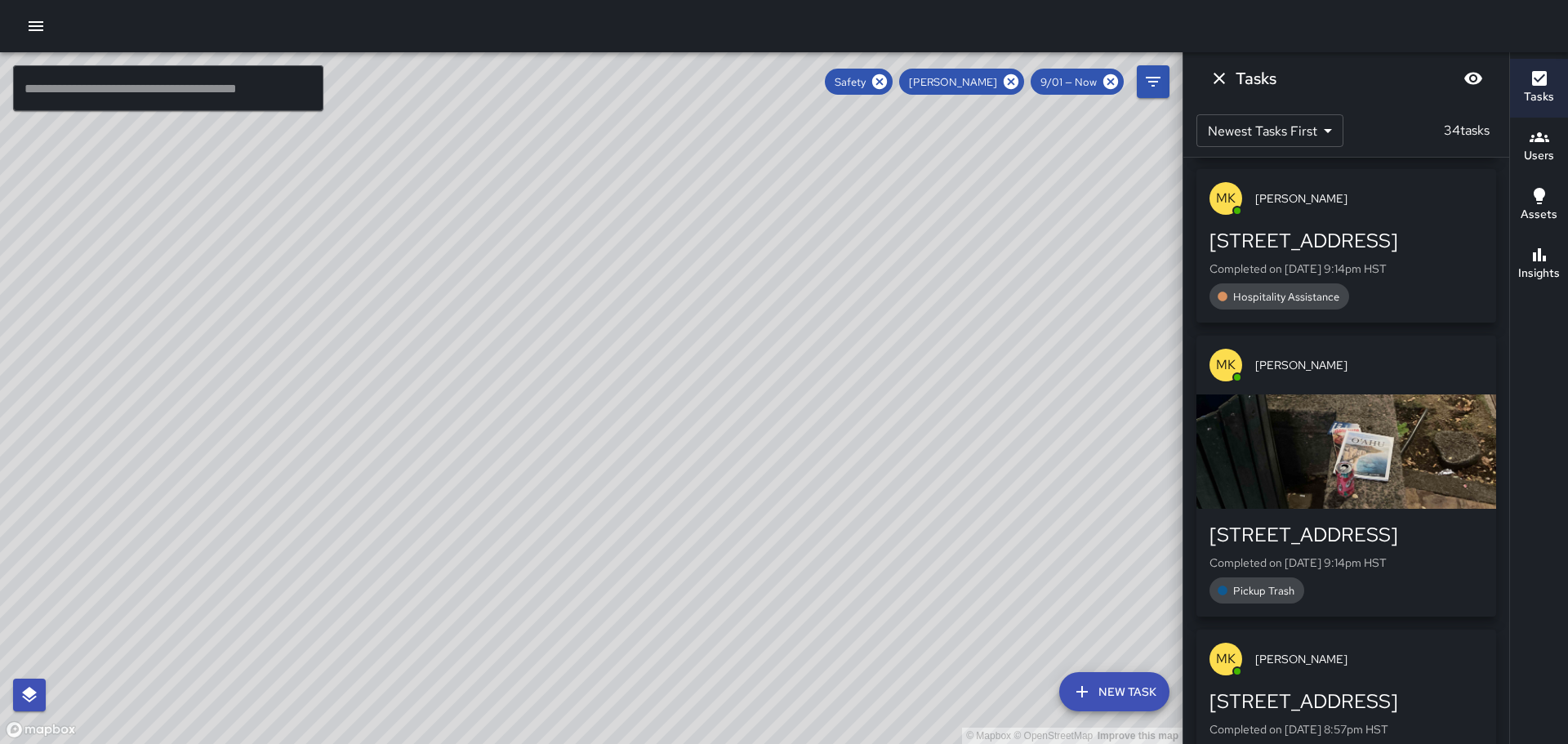
click at [559, 701] on div "© Mapbox © OpenStreetMap Improve this map" at bounding box center [591, 398] width 1183 height 692
click at [1209, 79] on button "Dismiss" at bounding box center [1219, 78] width 33 height 33
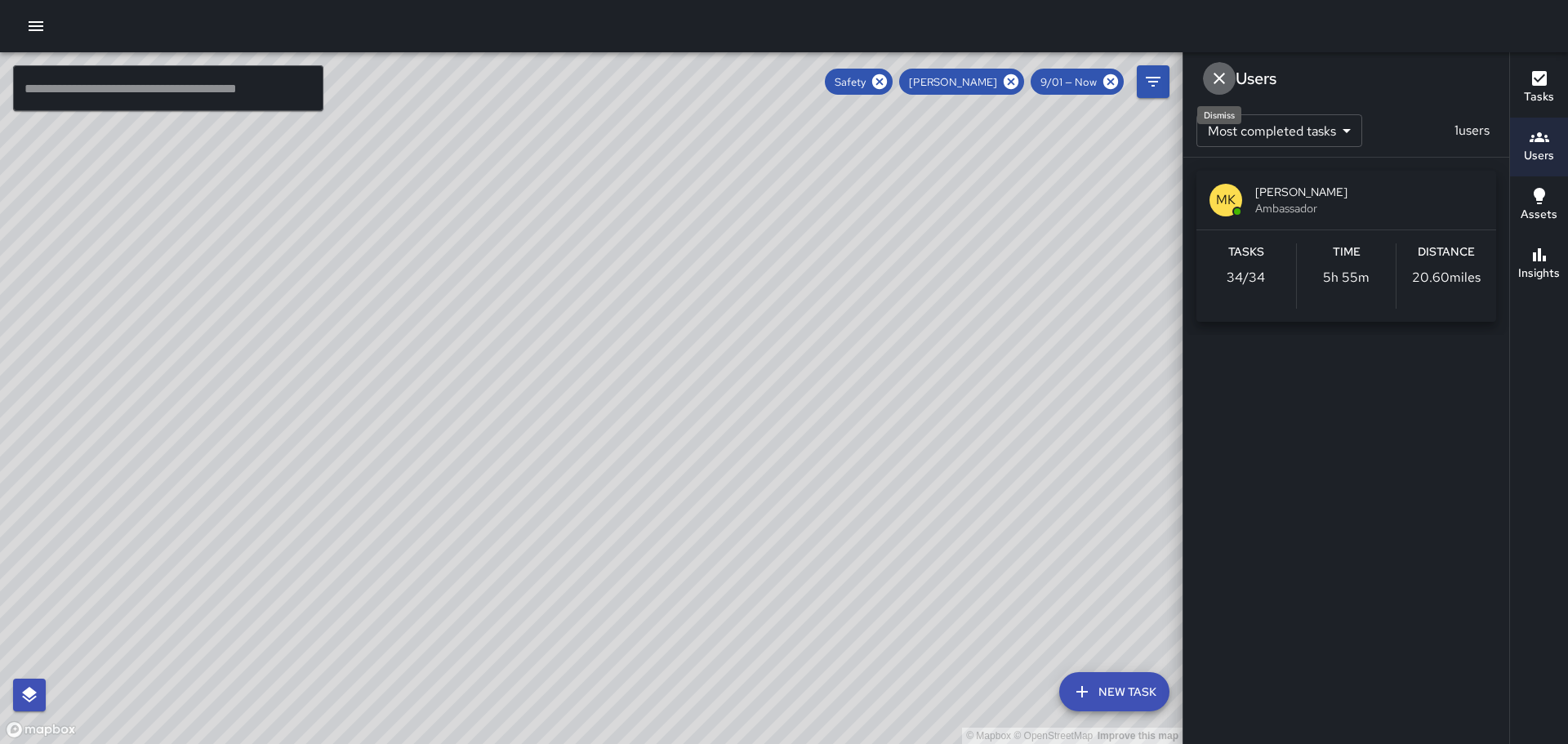
click at [1215, 81] on icon "Dismiss" at bounding box center [1220, 79] width 20 height 20
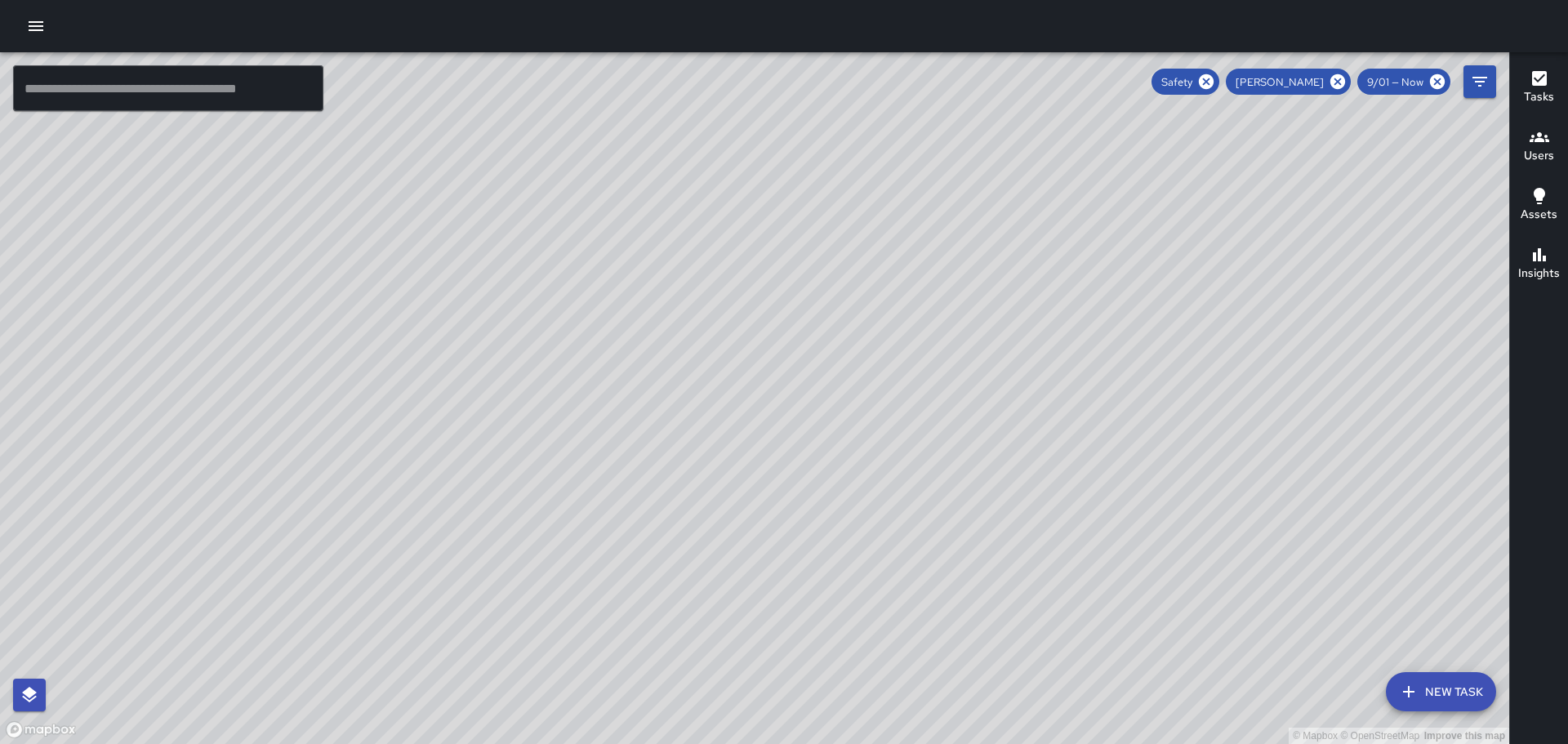
click at [1531, 136] on icon "button" at bounding box center [1540, 138] width 20 height 10
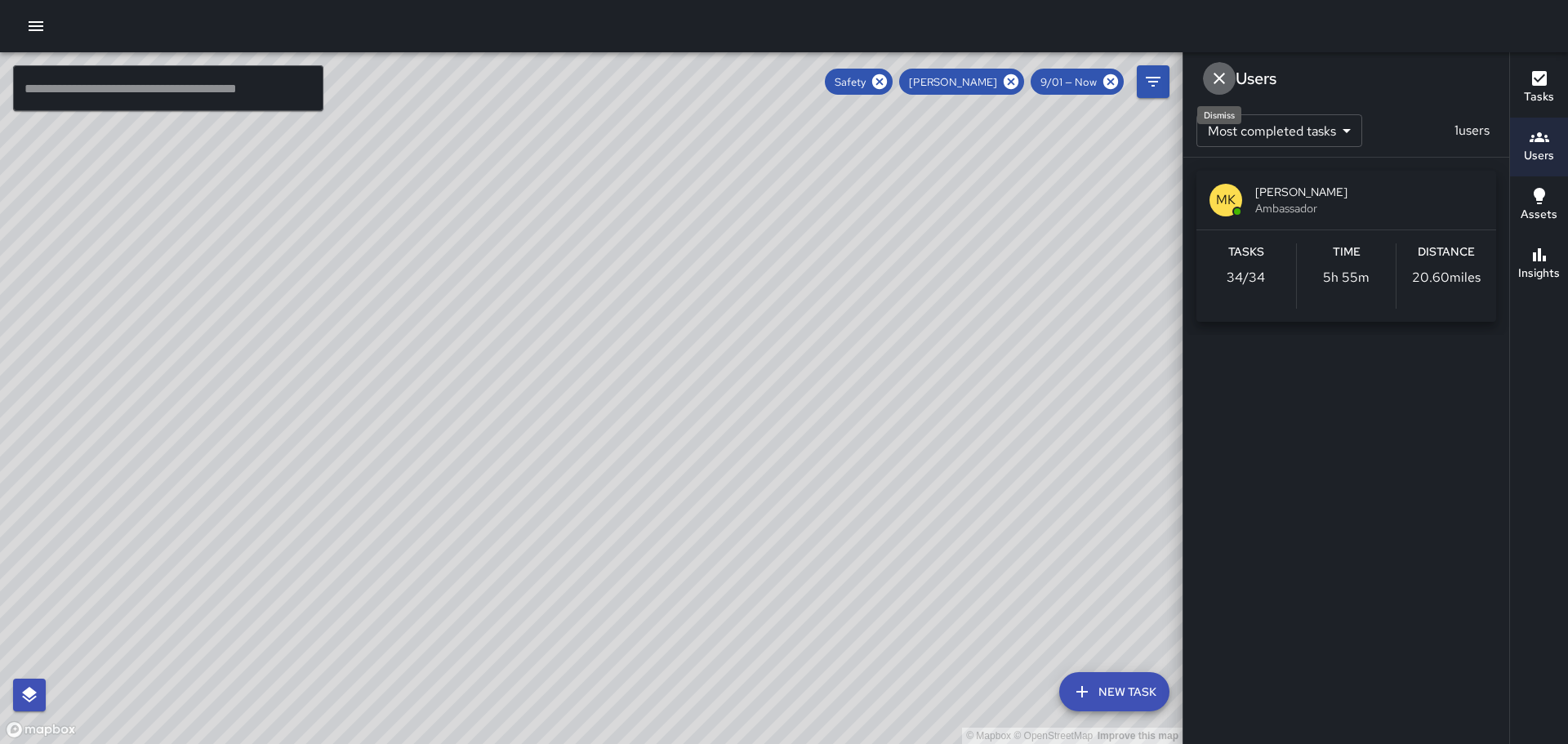
click at [1219, 73] on icon "Dismiss" at bounding box center [1220, 79] width 20 height 20
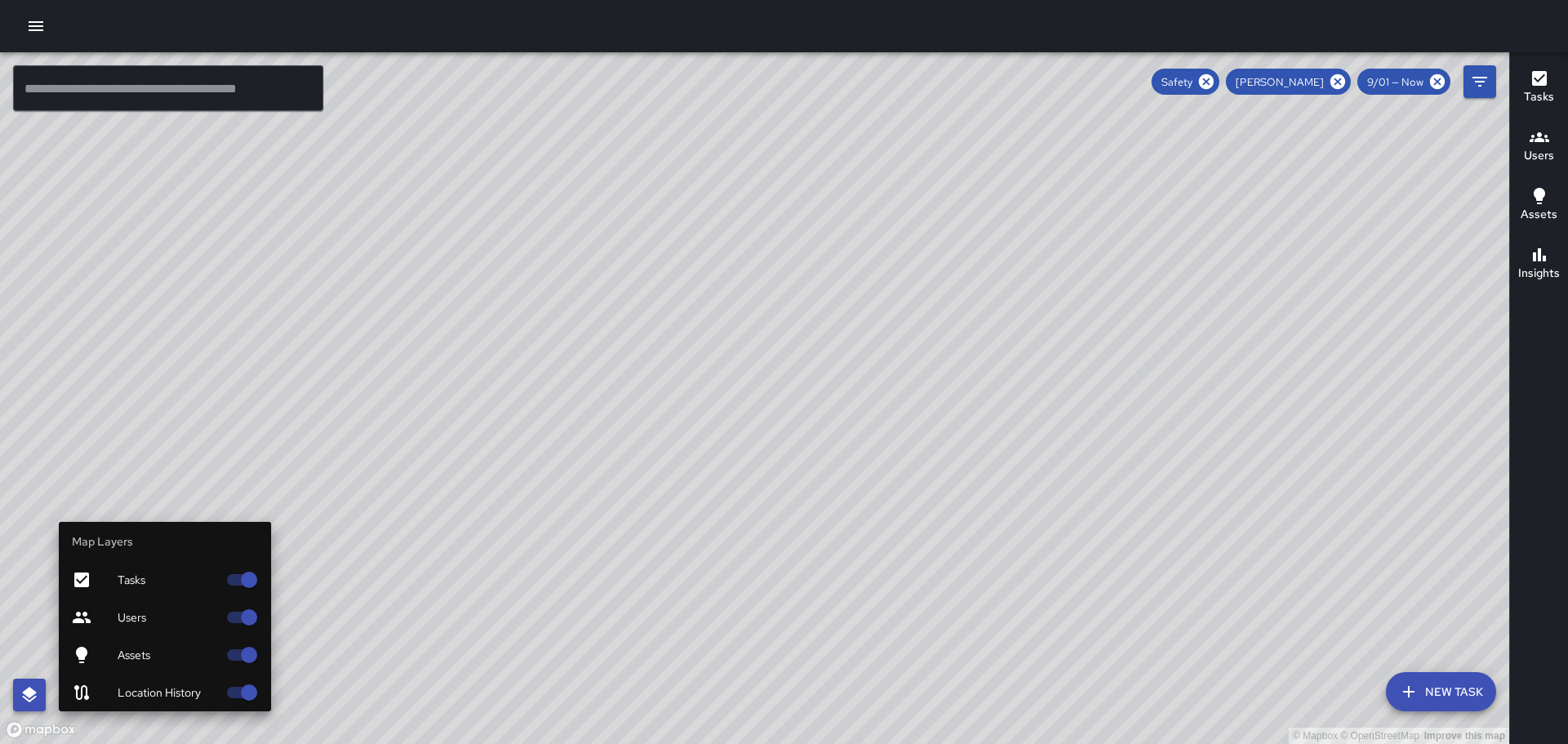
click at [35, 696] on icon "button" at bounding box center [29, 695] width 15 height 16
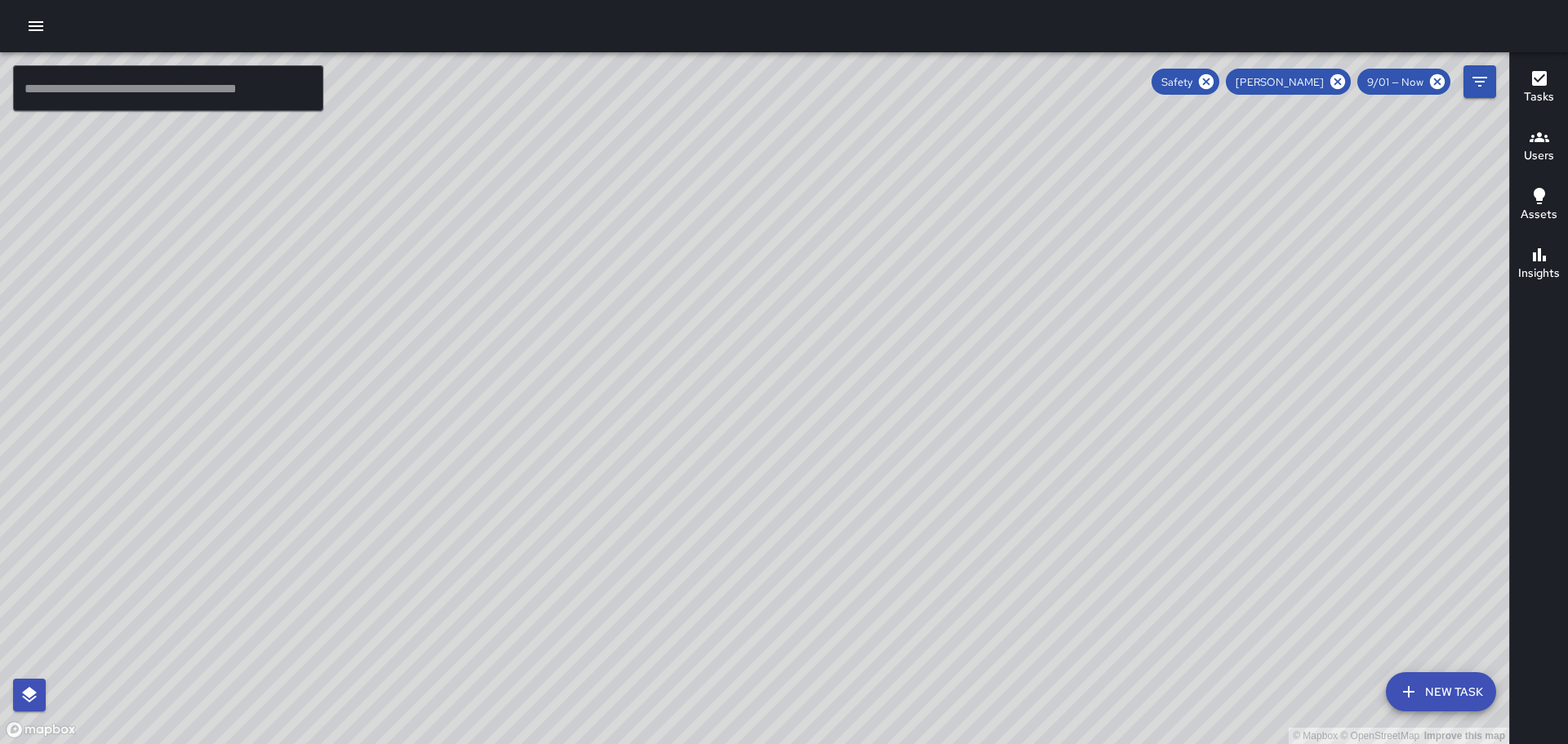
click at [150, 87] on input "text" at bounding box center [168, 89] width 310 height 46
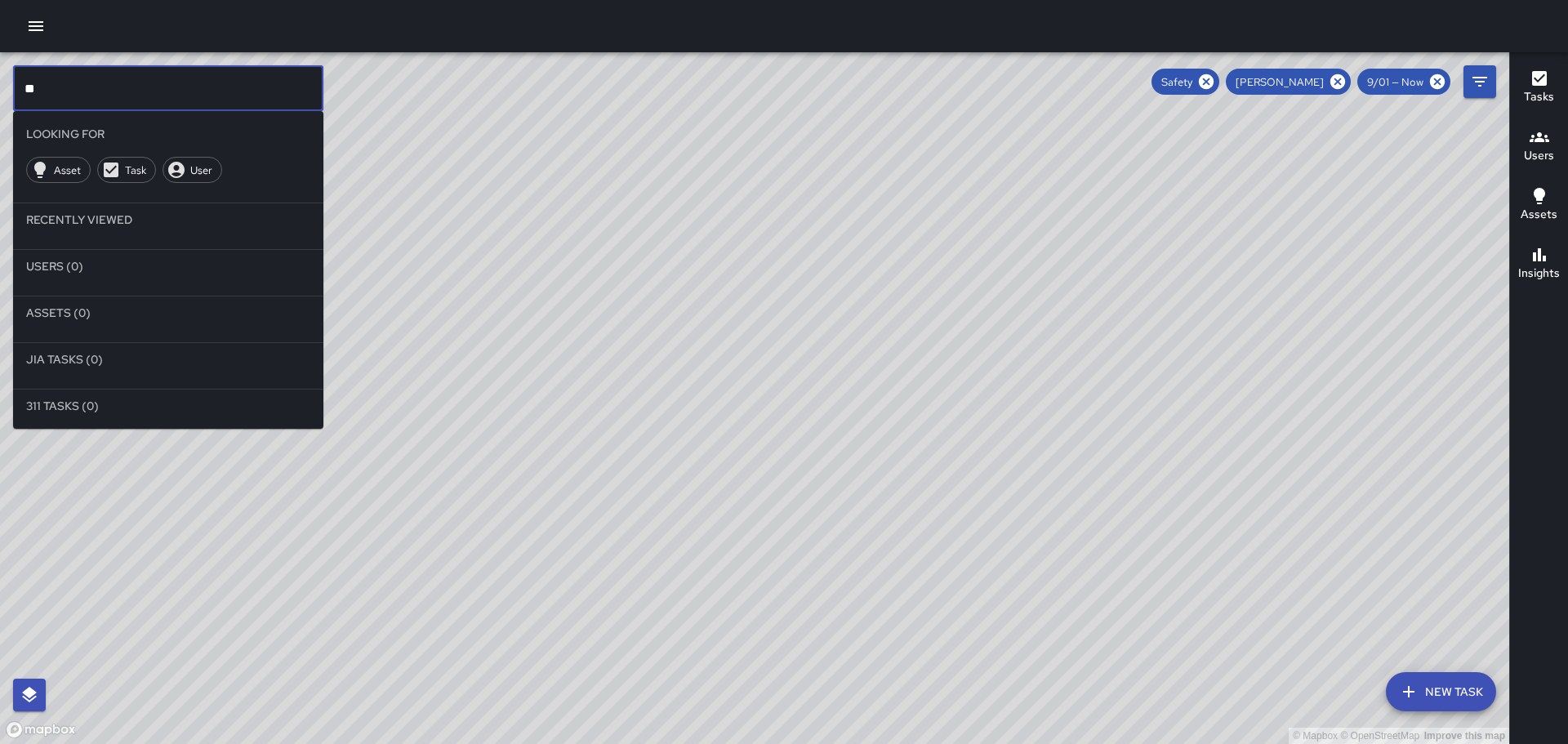
type input "*"
click at [196, 169] on span "User" at bounding box center [201, 171] width 40 height 14
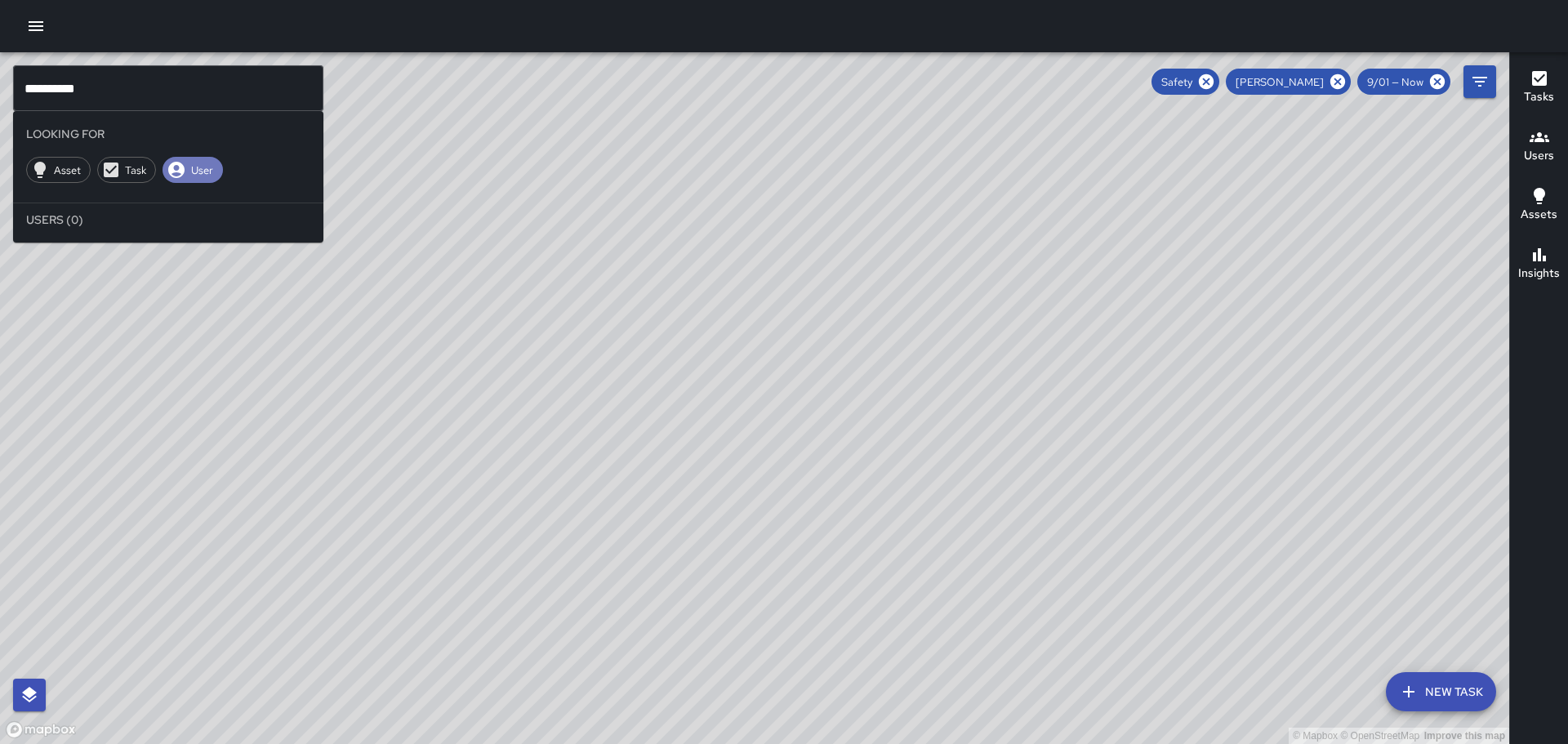
click at [196, 165] on span "User" at bounding box center [202, 171] width 42 height 14
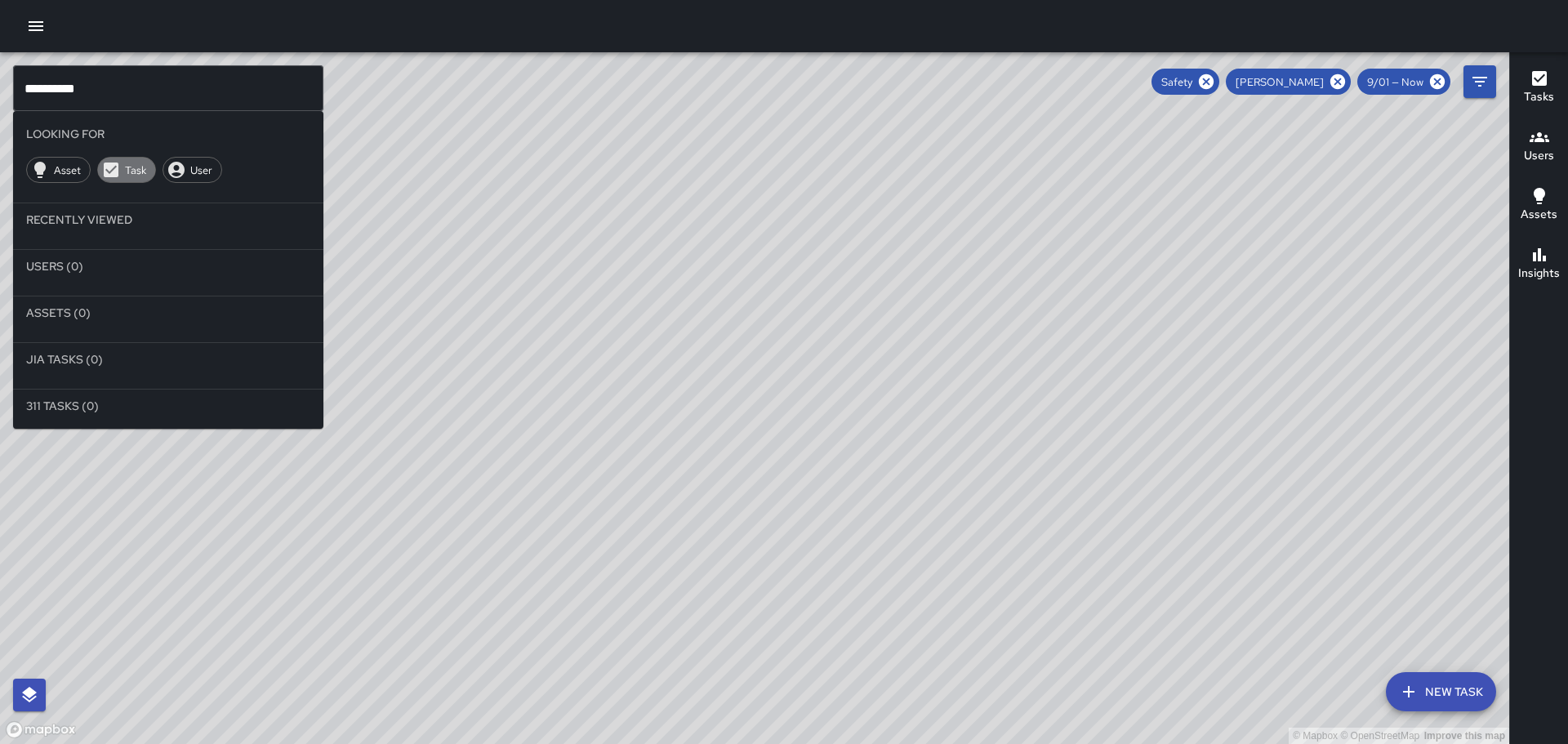
click at [127, 164] on span "Task" at bounding box center [135, 171] width 39 height 14
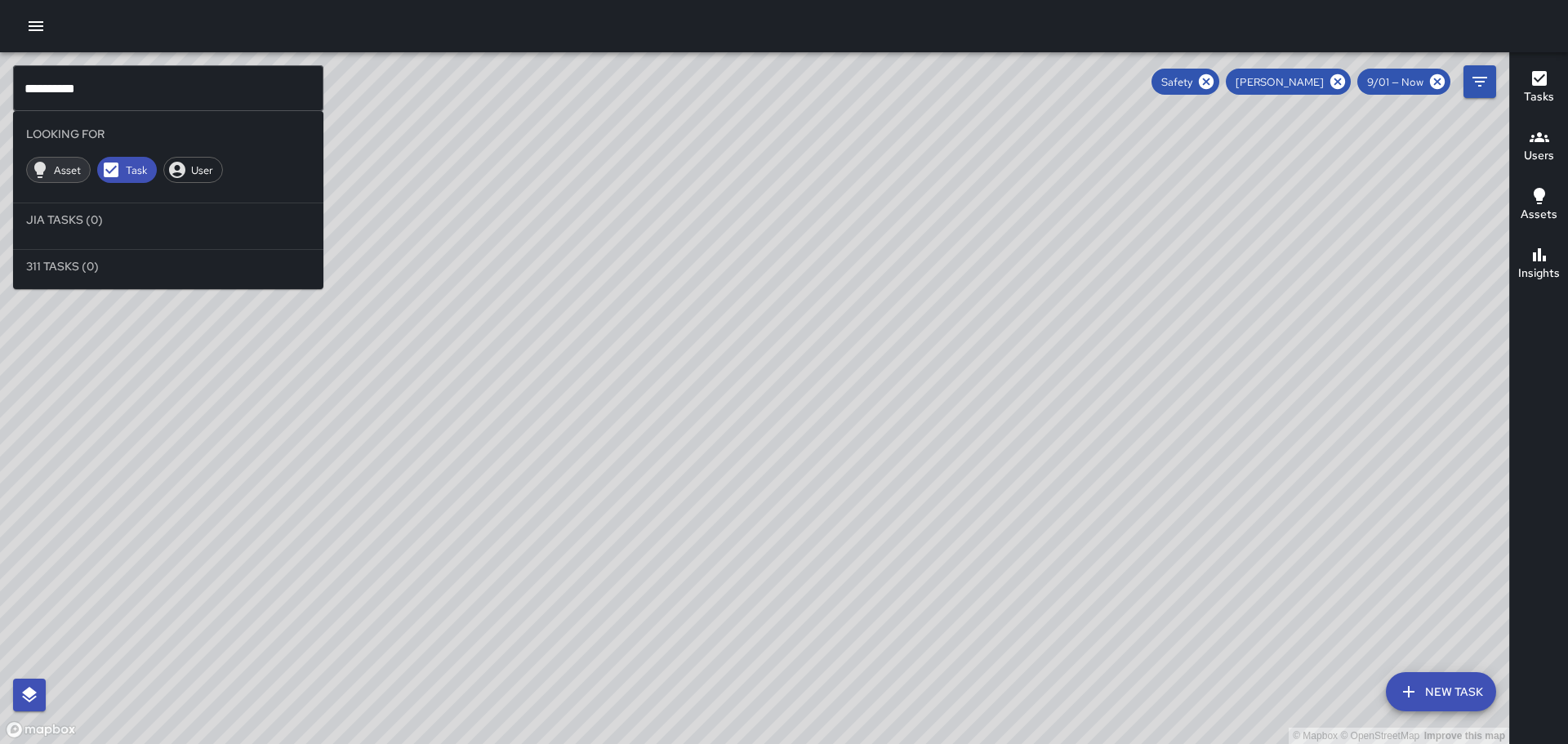
click at [67, 169] on span "Asset" at bounding box center [67, 171] width 45 height 14
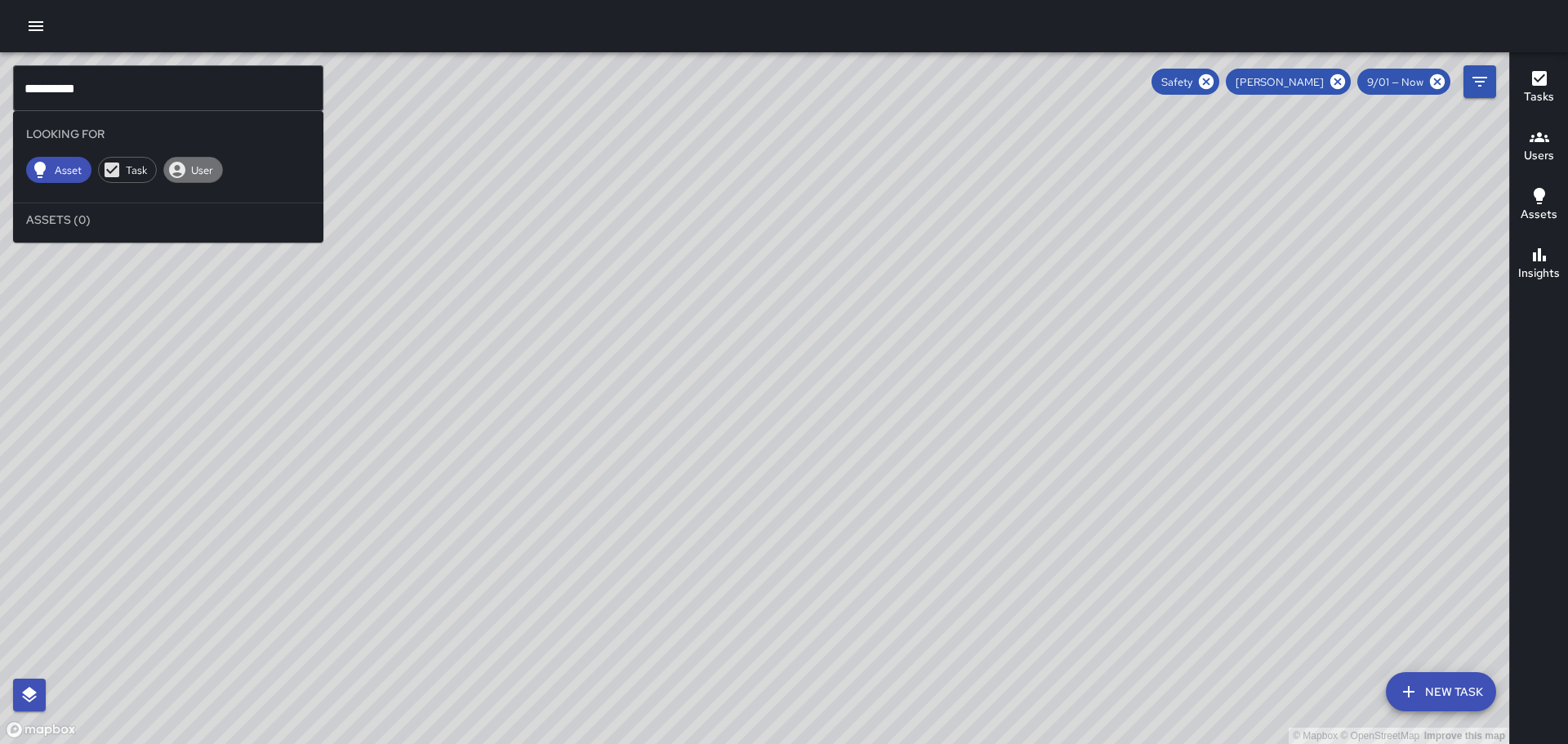
click at [214, 169] on span "User" at bounding box center [202, 171] width 40 height 14
click at [254, 272] on div "© Mapbox © OpenStreetMap Improve this map" at bounding box center [754, 398] width 1509 height 692
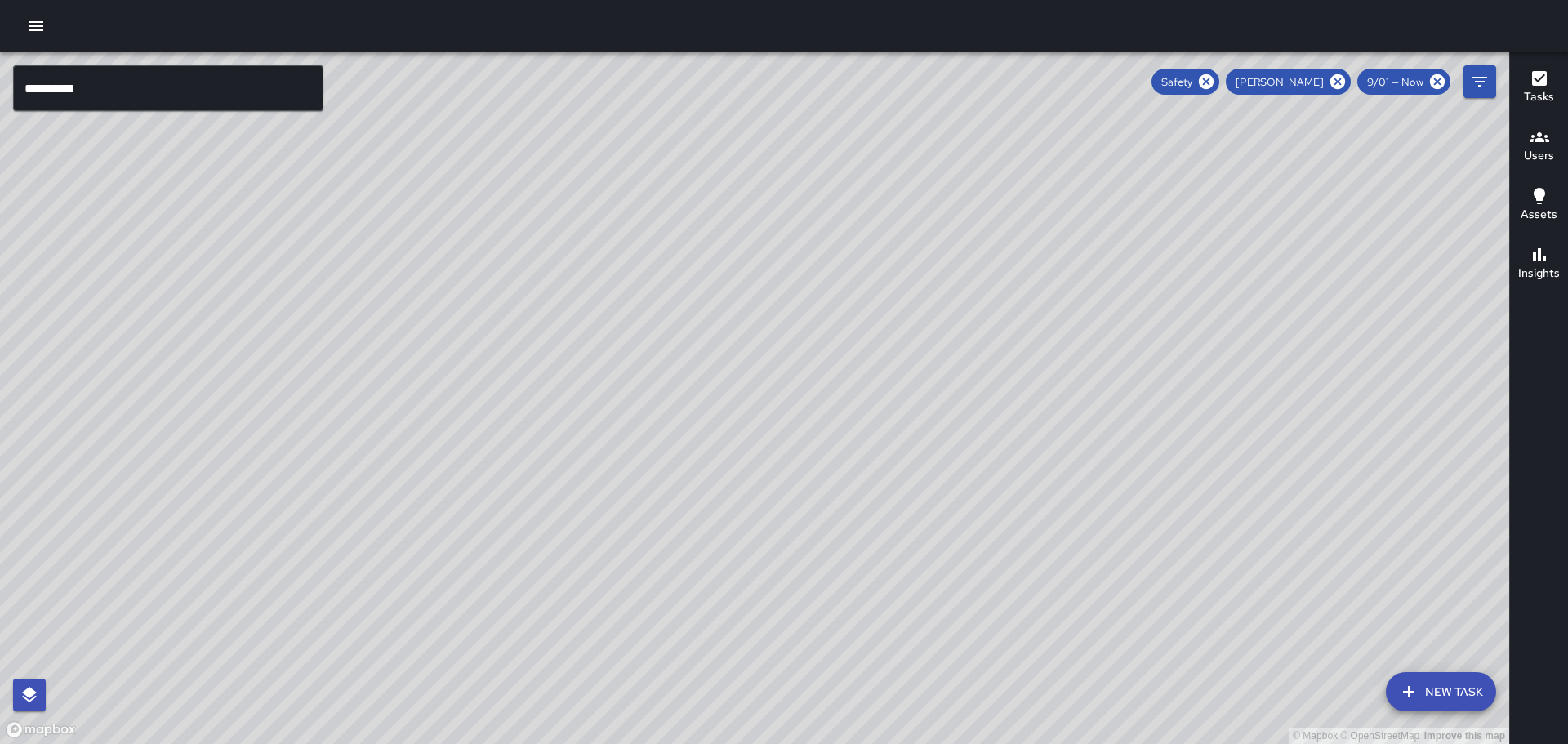
click at [147, 203] on div "© Mapbox © OpenStreetMap Improve this map" at bounding box center [754, 398] width 1509 height 692
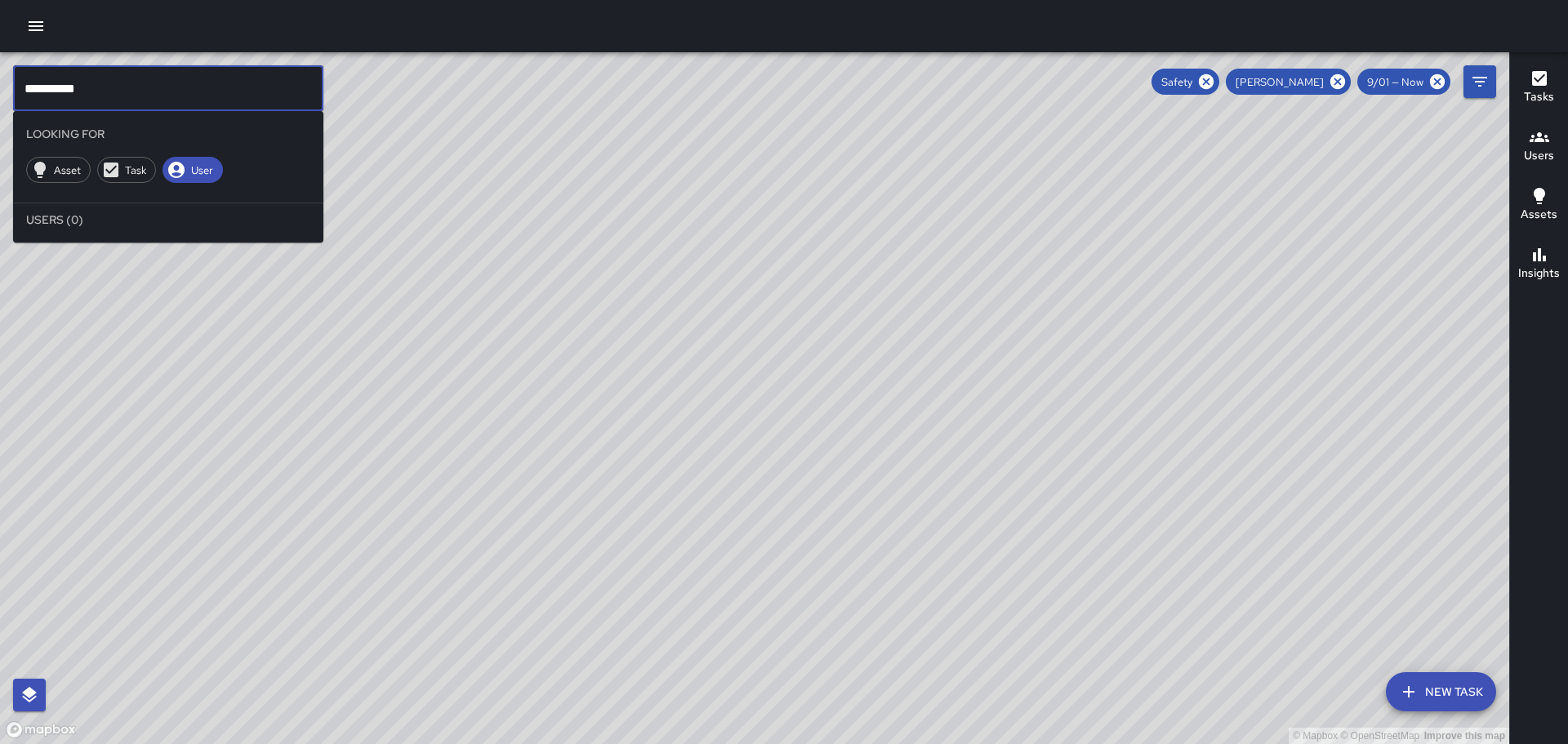
drag, startPoint x: 113, startPoint y: 88, endPoint x: 147, endPoint y: 137, distance: 59.6
click at [114, 89] on input "**********" at bounding box center [168, 89] width 310 height 46
type input "*"
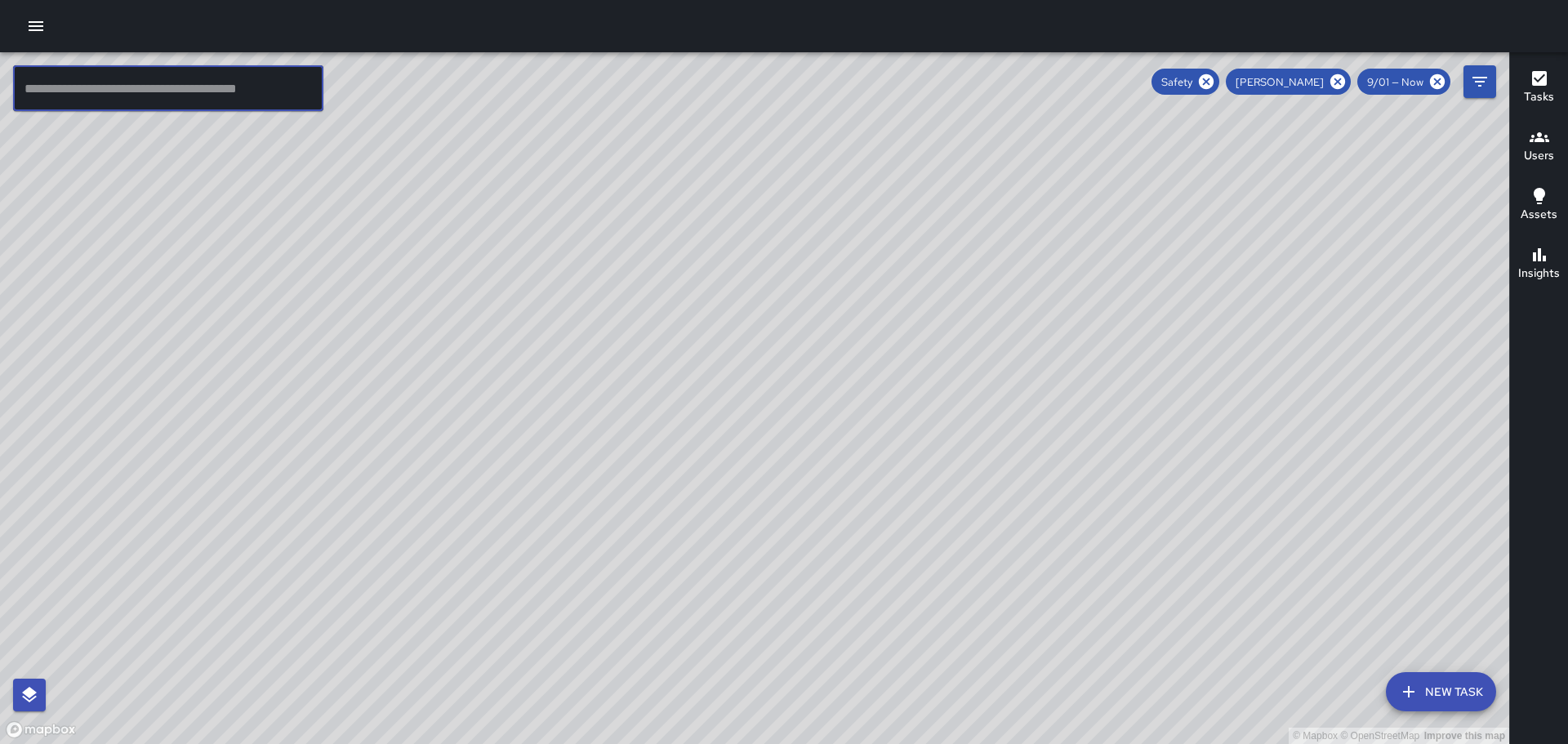
click at [1544, 79] on icon "button" at bounding box center [1539, 78] width 15 height 15
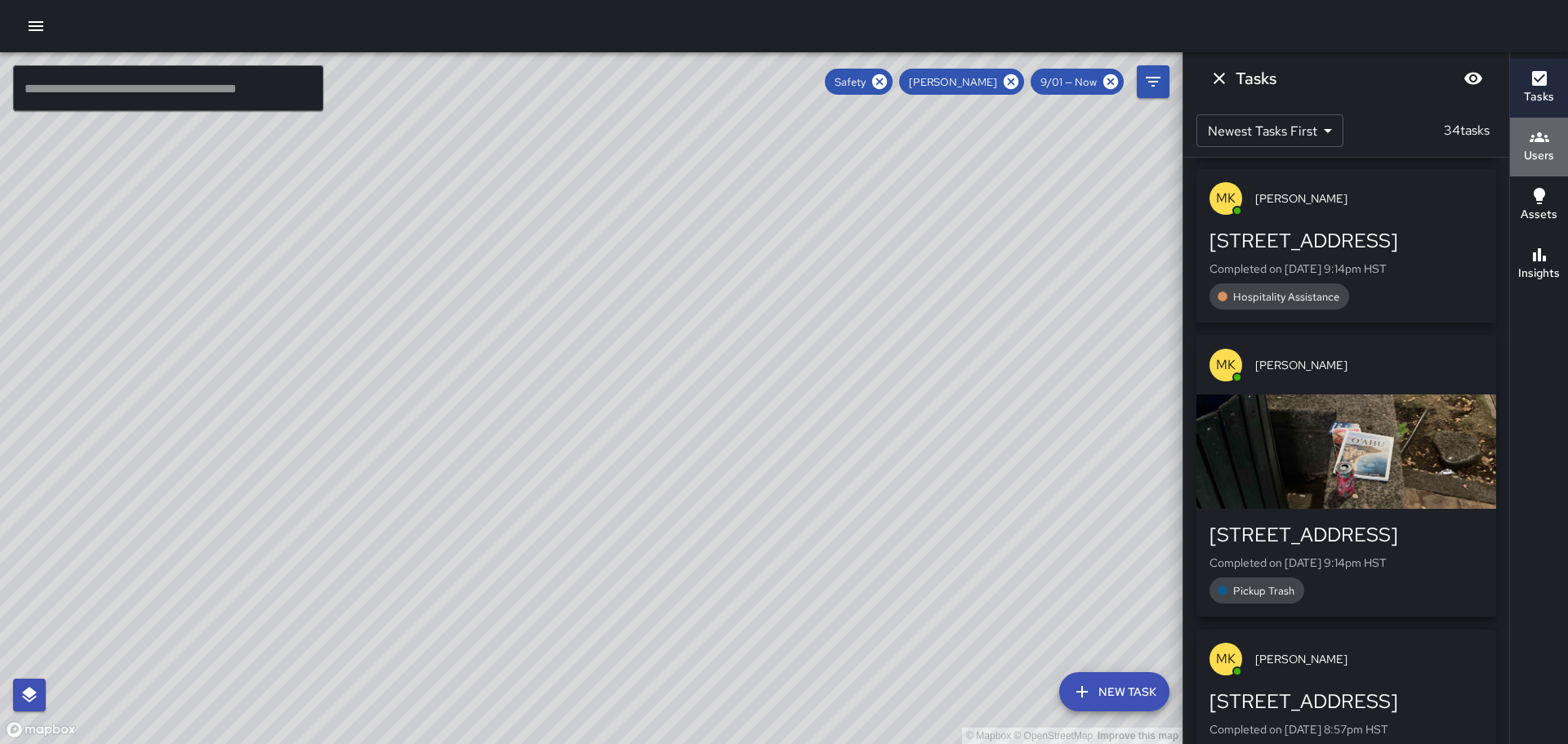
click at [1535, 138] on icon "button" at bounding box center [1540, 138] width 20 height 20
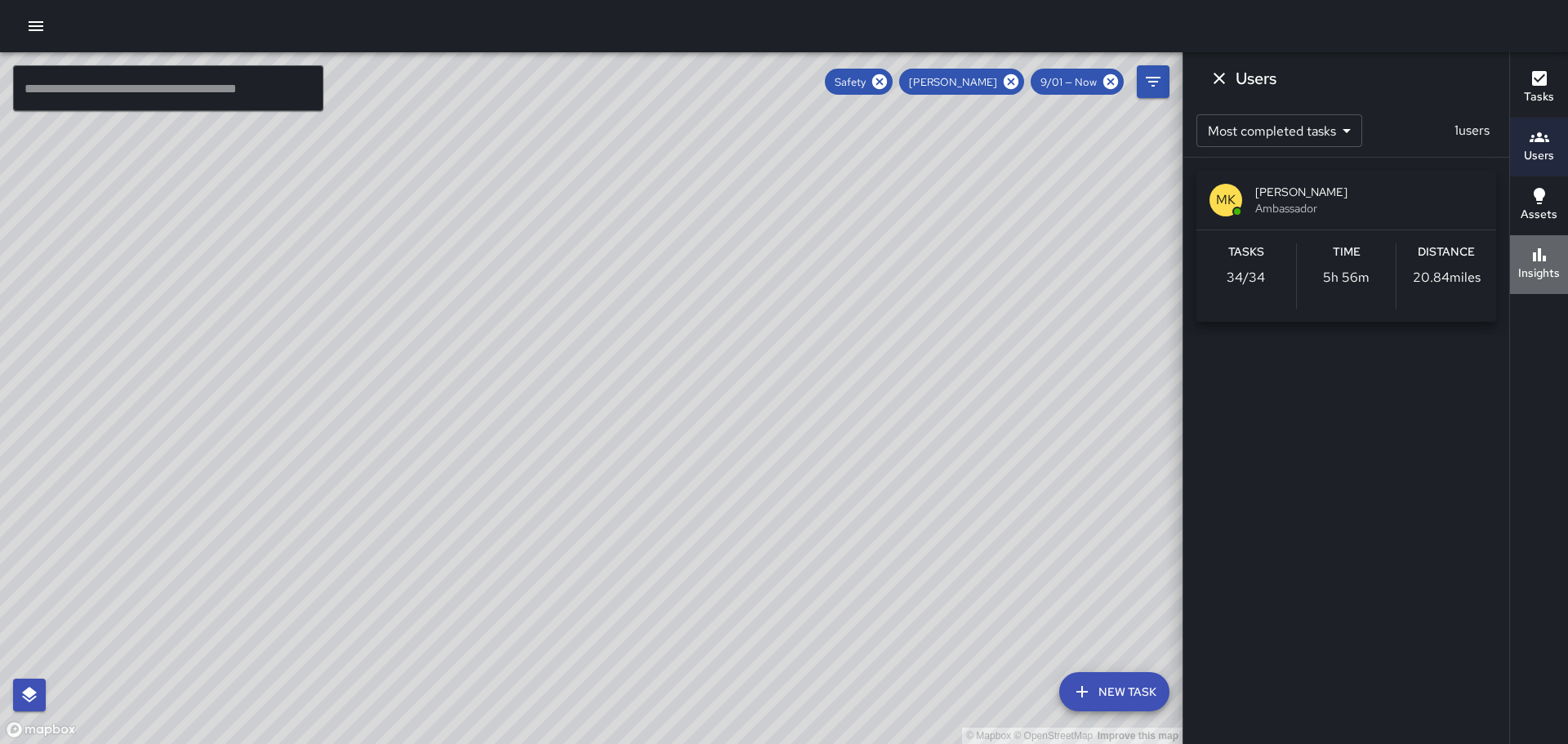
click at [1544, 262] on icon "button" at bounding box center [1540, 255] width 20 height 20
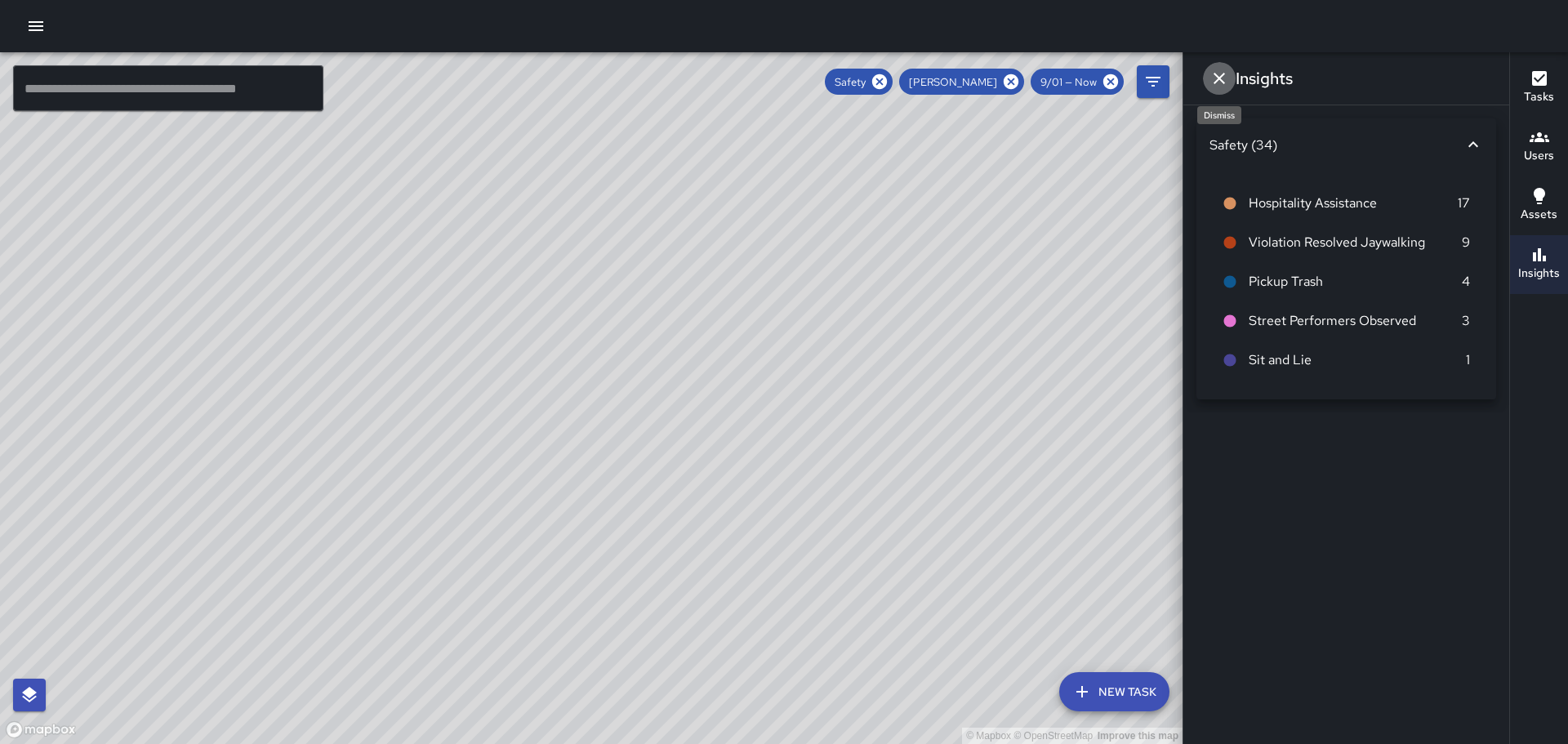
click at [1224, 77] on icon "Dismiss" at bounding box center [1220, 79] width 20 height 20
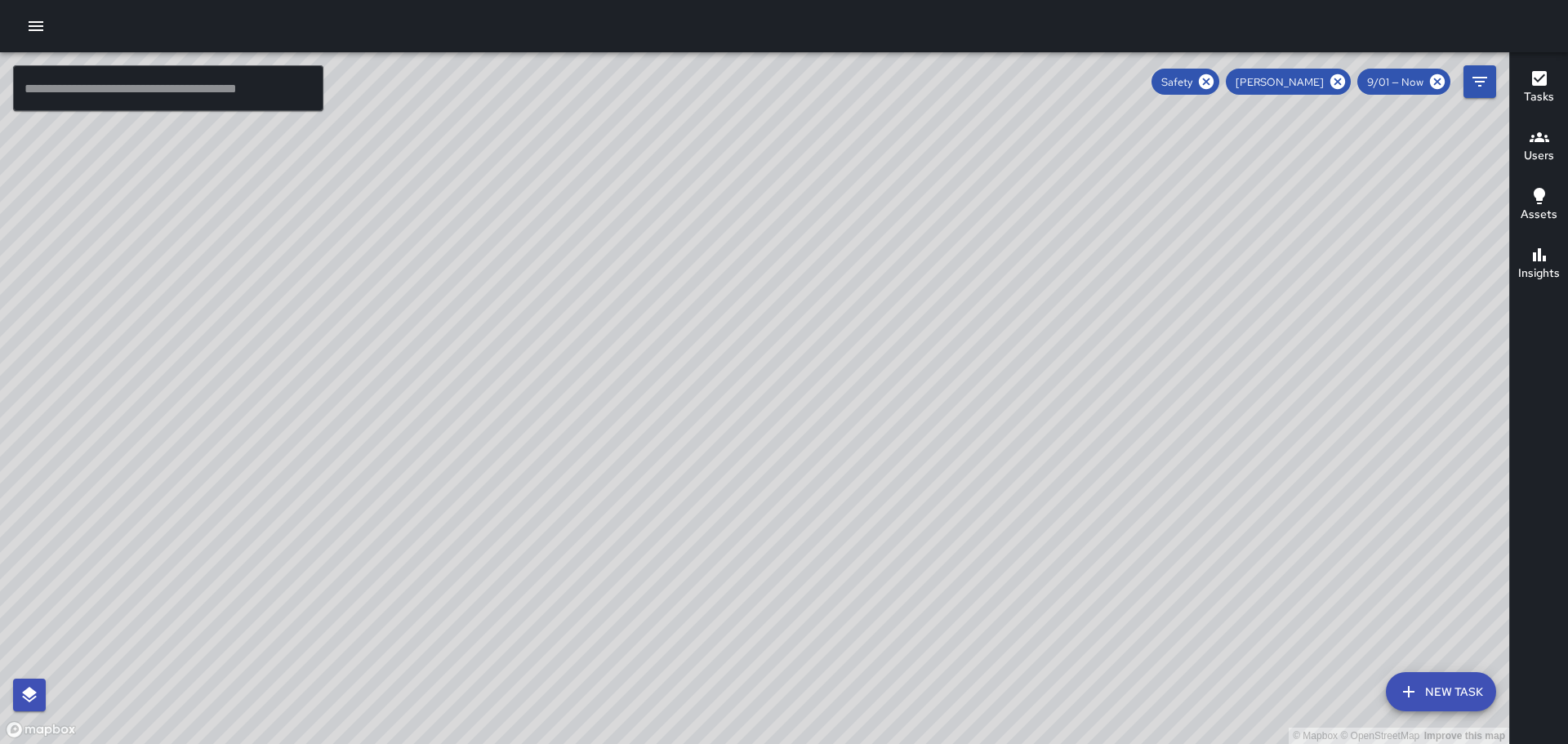
click at [1531, 125] on button "Users" at bounding box center [1539, 147] width 58 height 59
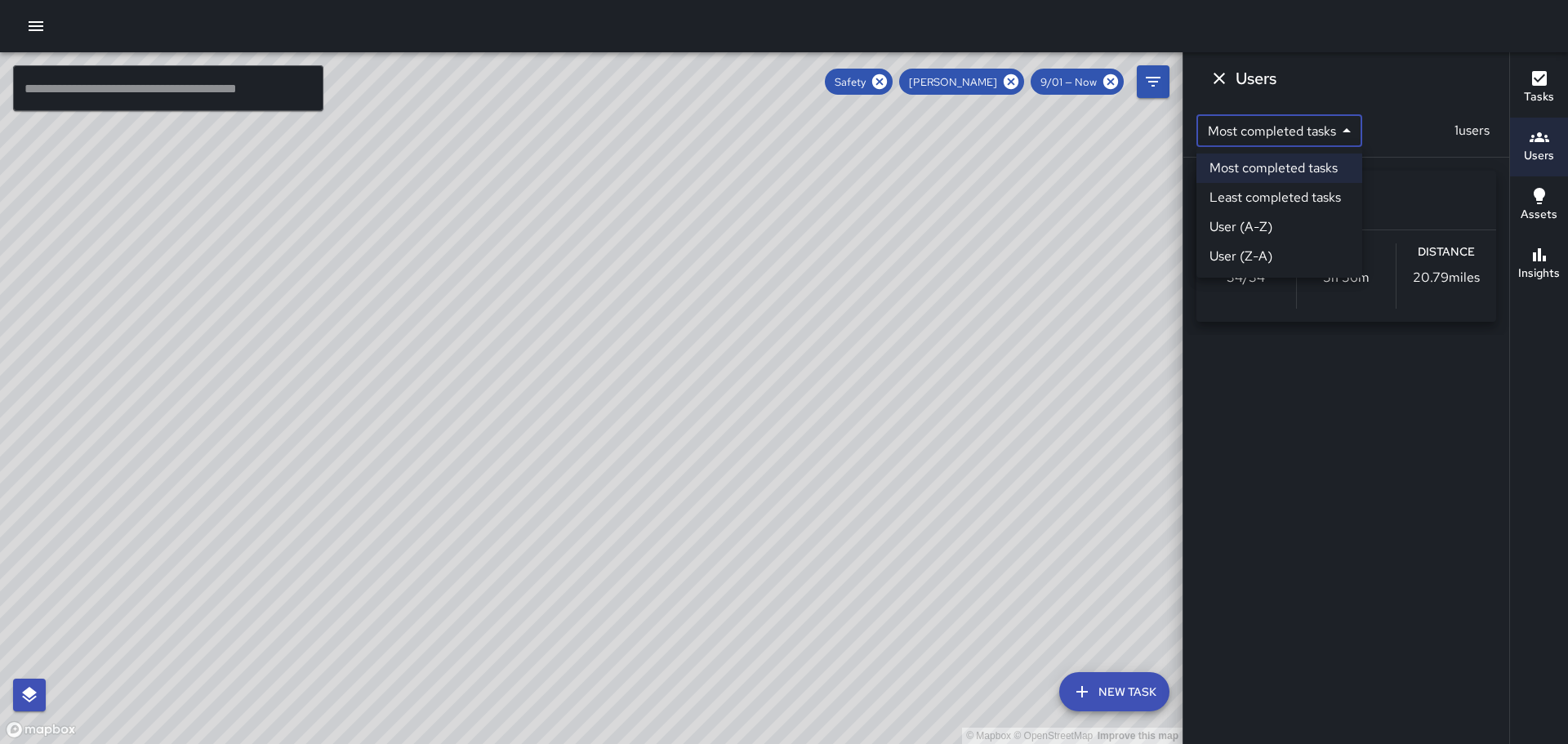
click at [1355, 131] on body "© Mapbox © OpenStreetMap Improve this map ​ New Task Safety [PERSON_NAME] 9/01 …" at bounding box center [784, 372] width 1568 height 744
drag, startPoint x: 1332, startPoint y: 456, endPoint x: 1338, endPoint y: 447, distance: 10.8
click at [1332, 456] on div at bounding box center [784, 372] width 1568 height 744
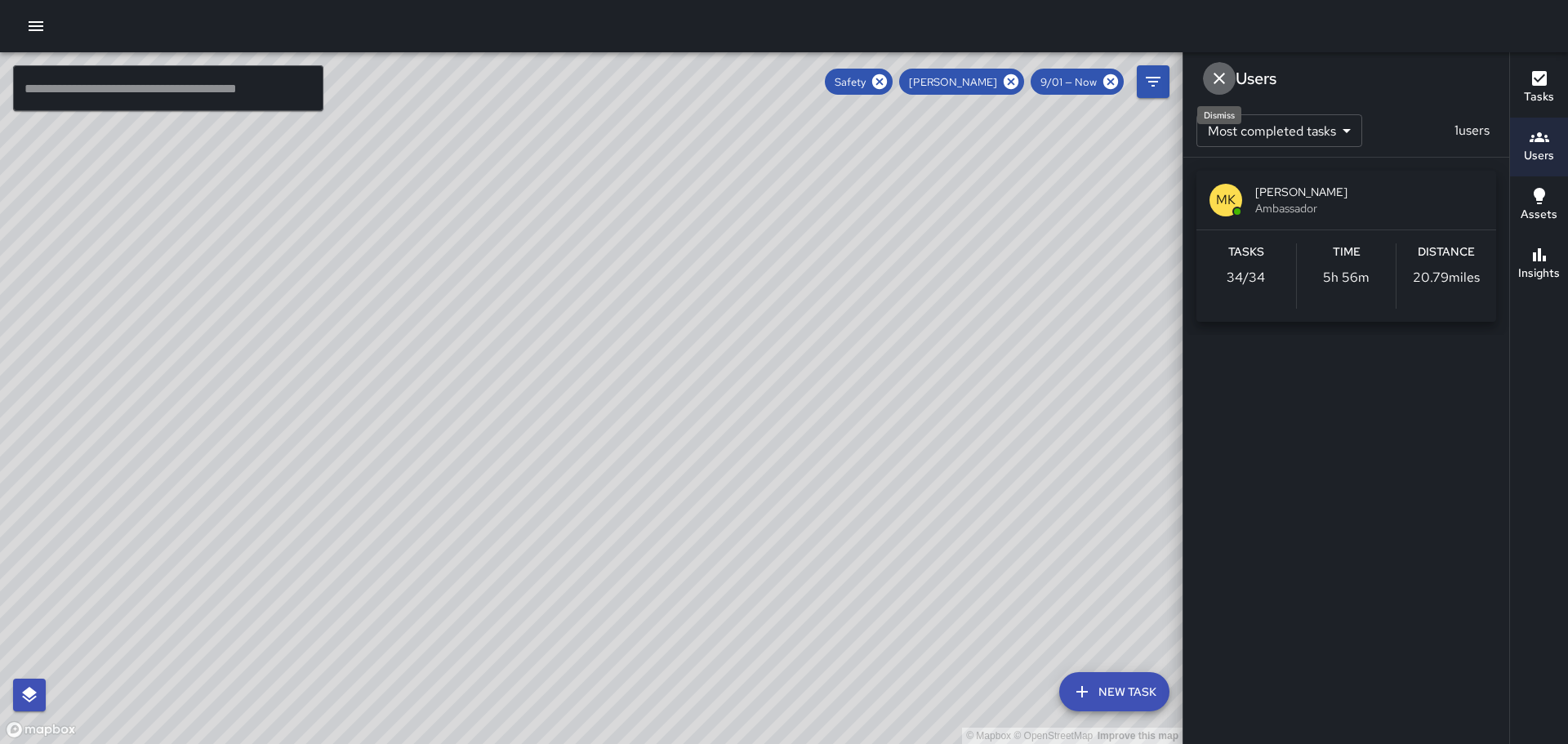
click at [1211, 79] on icon "Dismiss" at bounding box center [1220, 79] width 20 height 20
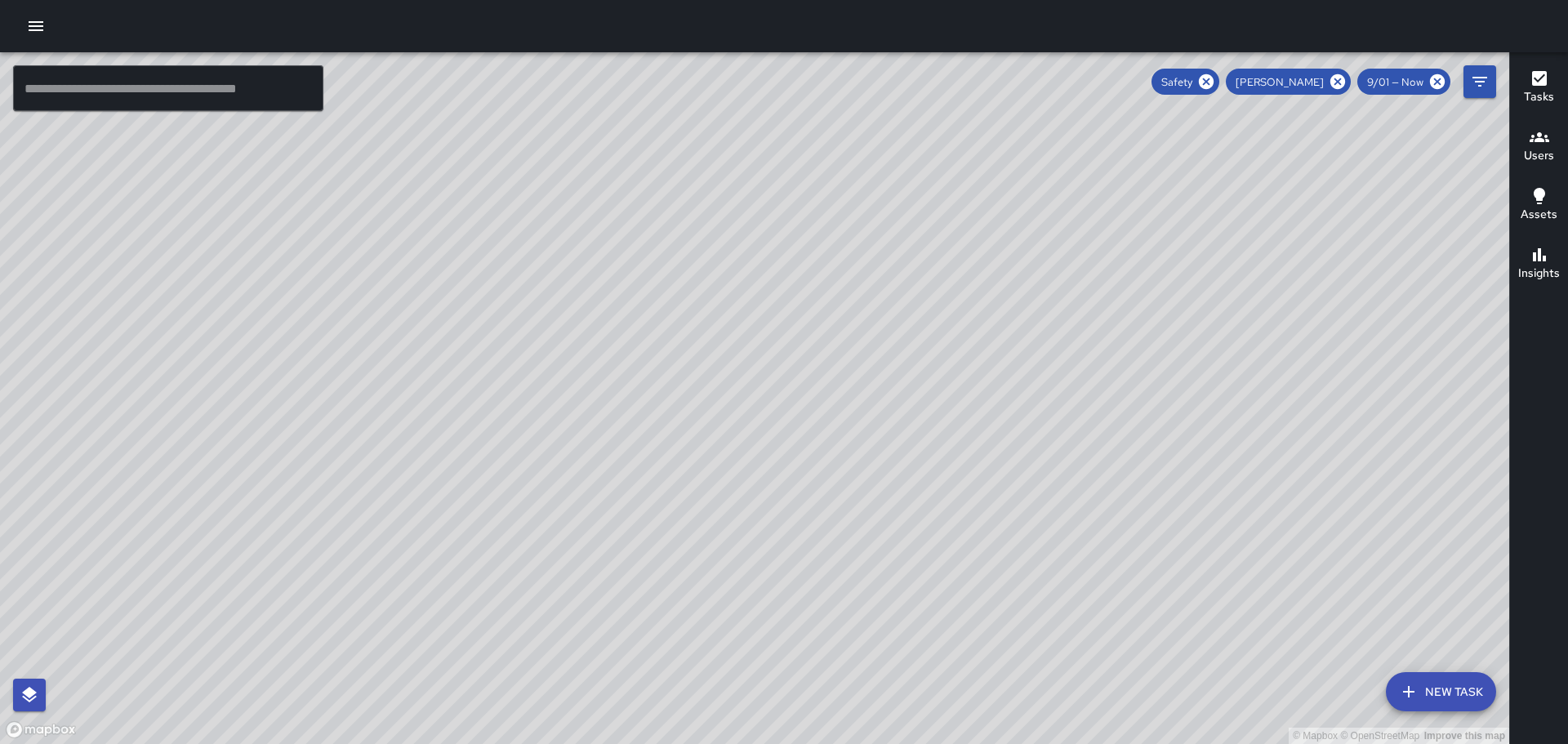
drag, startPoint x: 1099, startPoint y: 503, endPoint x: 955, endPoint y: 289, distance: 257.9
click at [958, 291] on div "© Mapbox © OpenStreetMap Improve this map" at bounding box center [754, 398] width 1509 height 692
drag, startPoint x: 509, startPoint y: 465, endPoint x: 855, endPoint y: 177, distance: 450.2
click at [810, 213] on div "© Mapbox © OpenStreetMap Improve this map" at bounding box center [754, 398] width 1509 height 692
drag, startPoint x: 517, startPoint y: 283, endPoint x: 719, endPoint y: 489, distance: 288.5
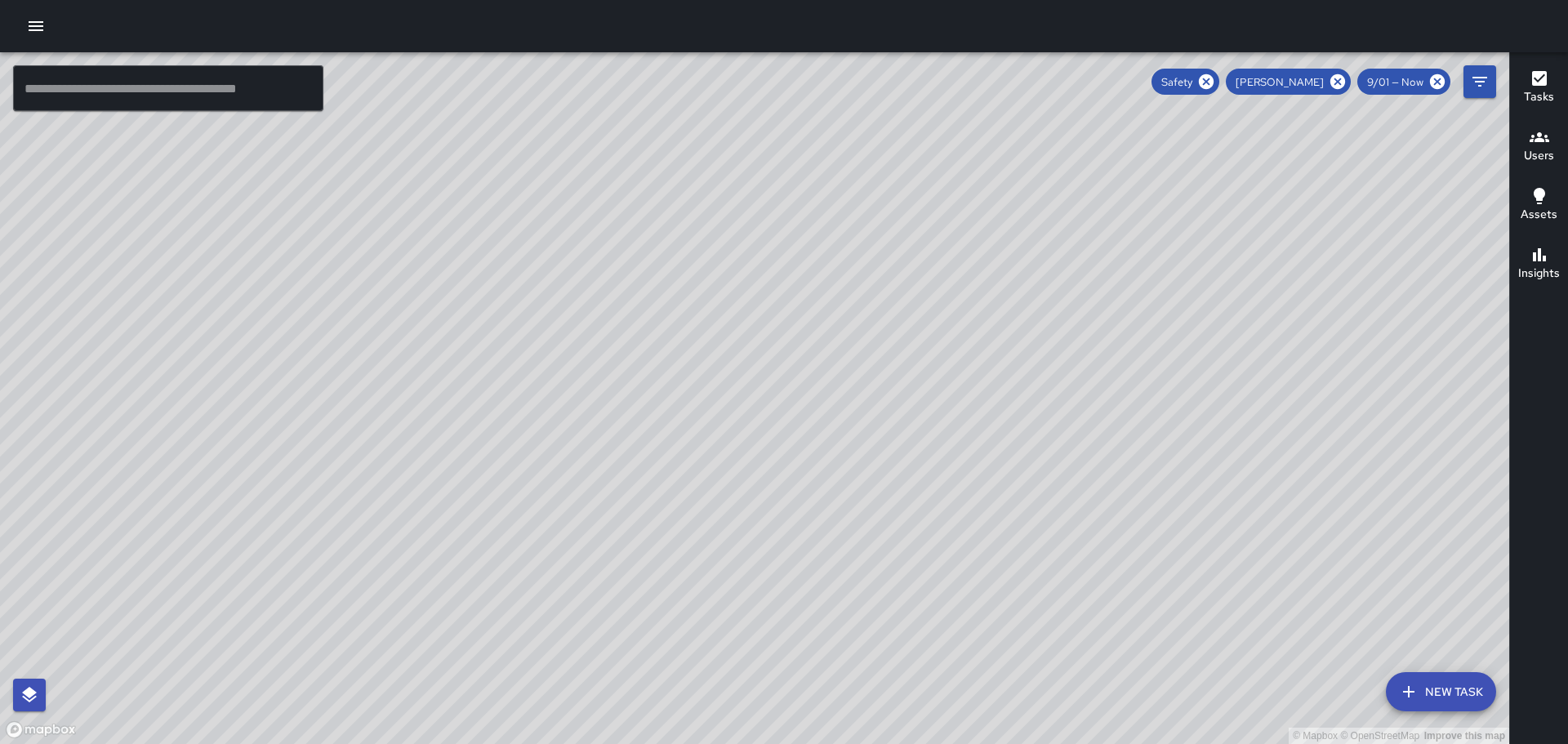
click at [719, 489] on div "© Mapbox © OpenStreetMap Improve this map" at bounding box center [754, 398] width 1509 height 692
drag, startPoint x: 742, startPoint y: 283, endPoint x: 623, endPoint y: 145, distance: 182.2
click at [623, 145] on div "© Mapbox © OpenStreetMap Improve this map" at bounding box center [754, 398] width 1509 height 692
drag, startPoint x: 1210, startPoint y: 557, endPoint x: 997, endPoint y: 305, distance: 330.0
click at [997, 305] on div "© Mapbox © OpenStreetMap Improve this map" at bounding box center [754, 398] width 1509 height 692
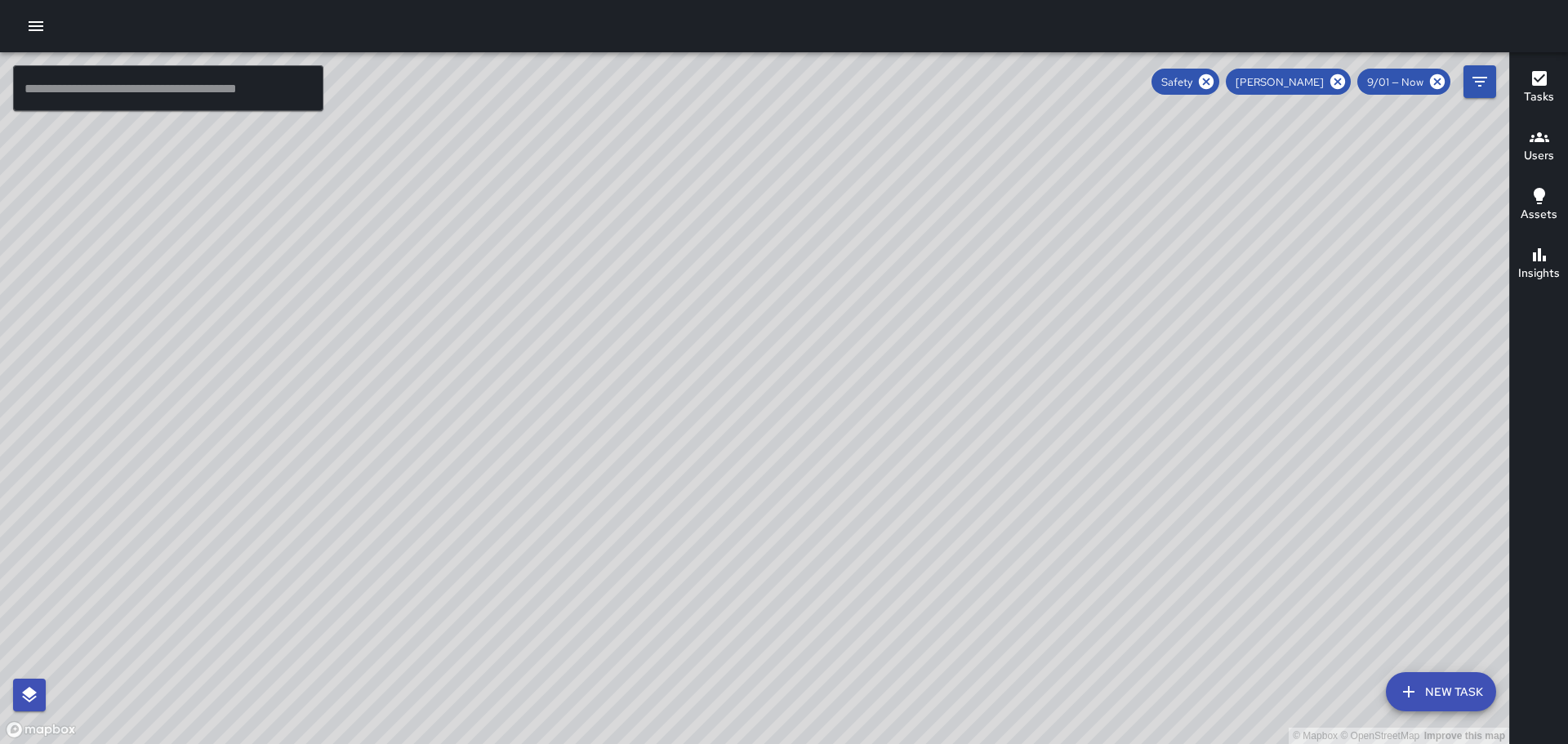
click at [34, 20] on icon "button" at bounding box center [36, 26] width 20 height 20
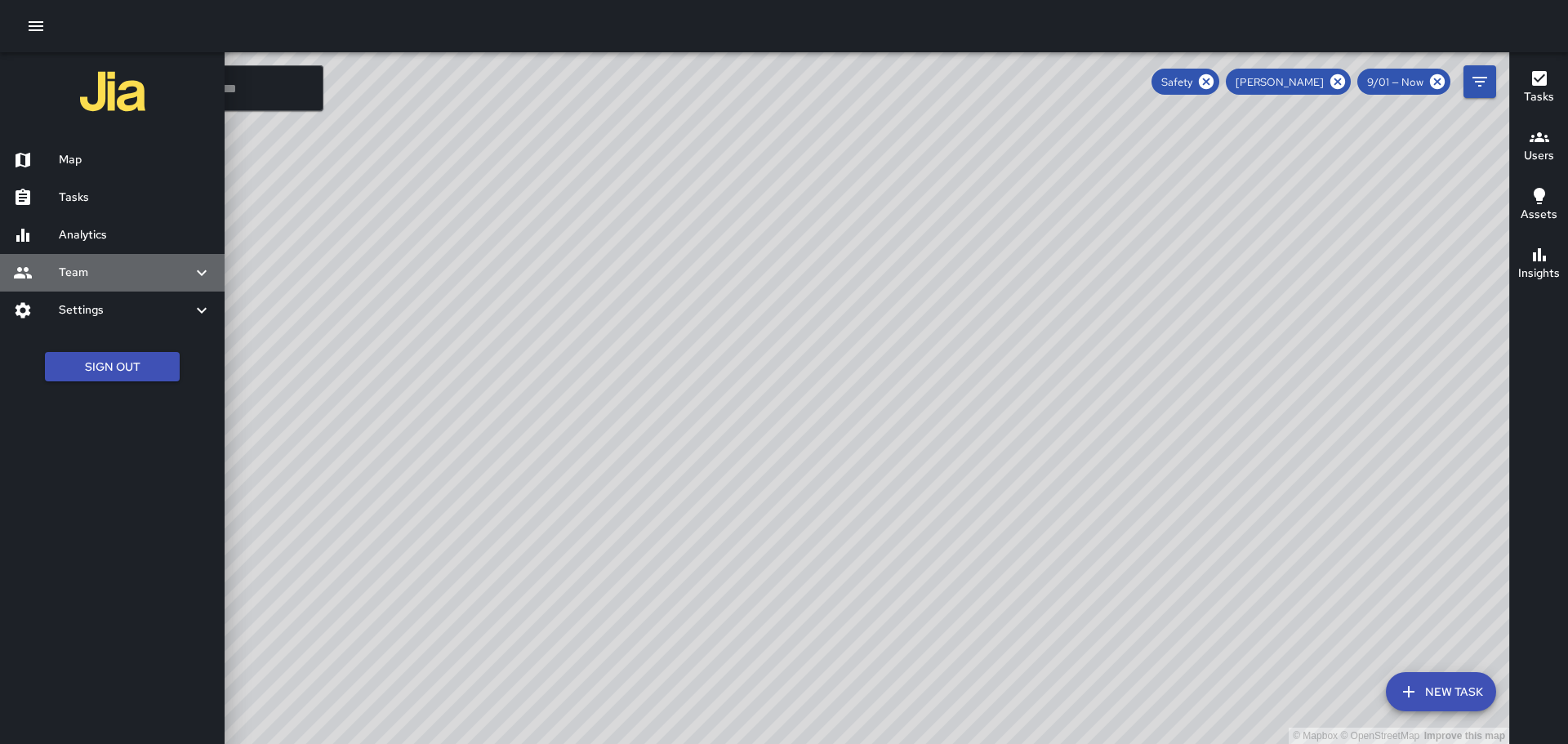
click at [88, 269] on h6 "Team" at bounding box center [125, 272] width 133 height 18
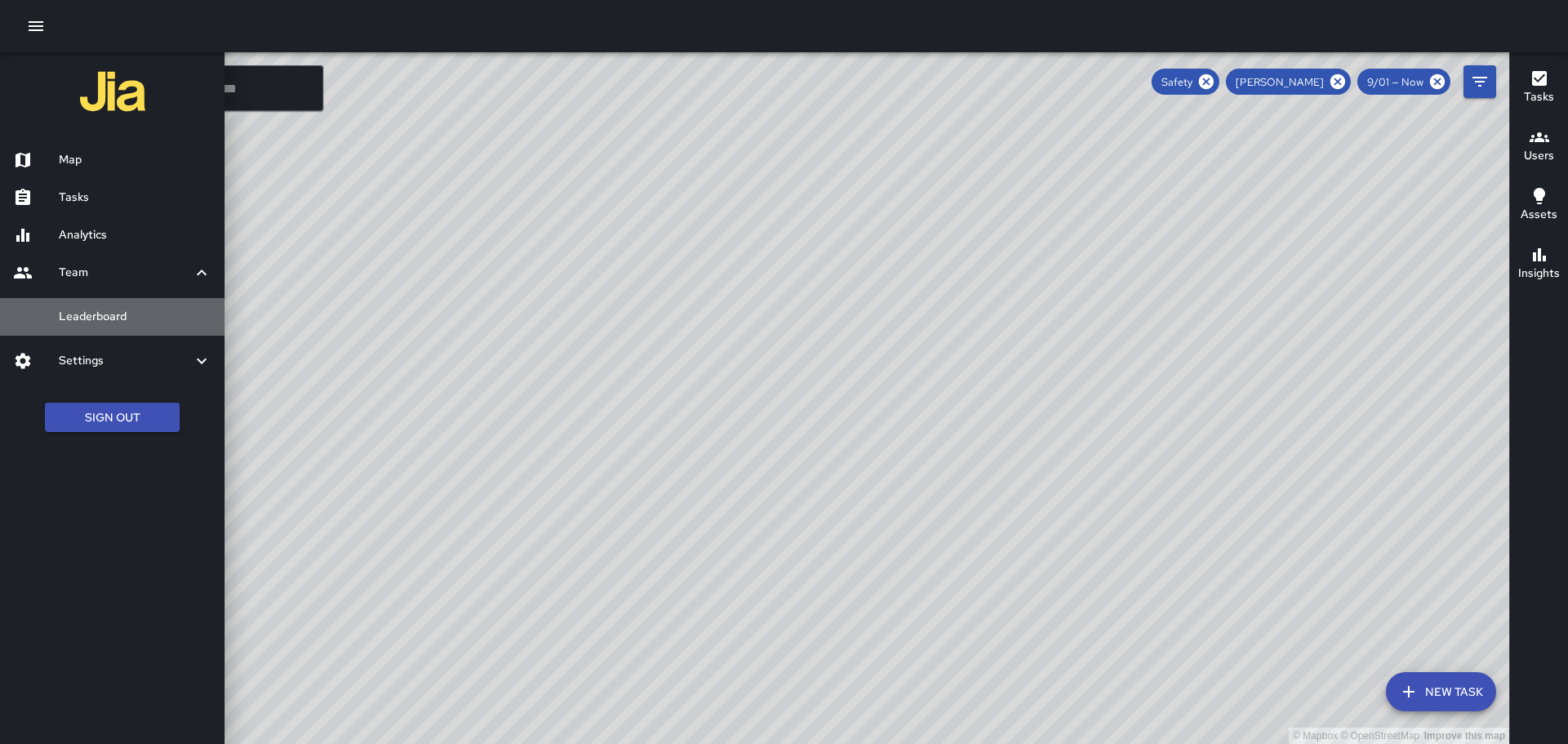
click at [95, 314] on h6 "Leaderboard" at bounding box center [135, 317] width 153 height 18
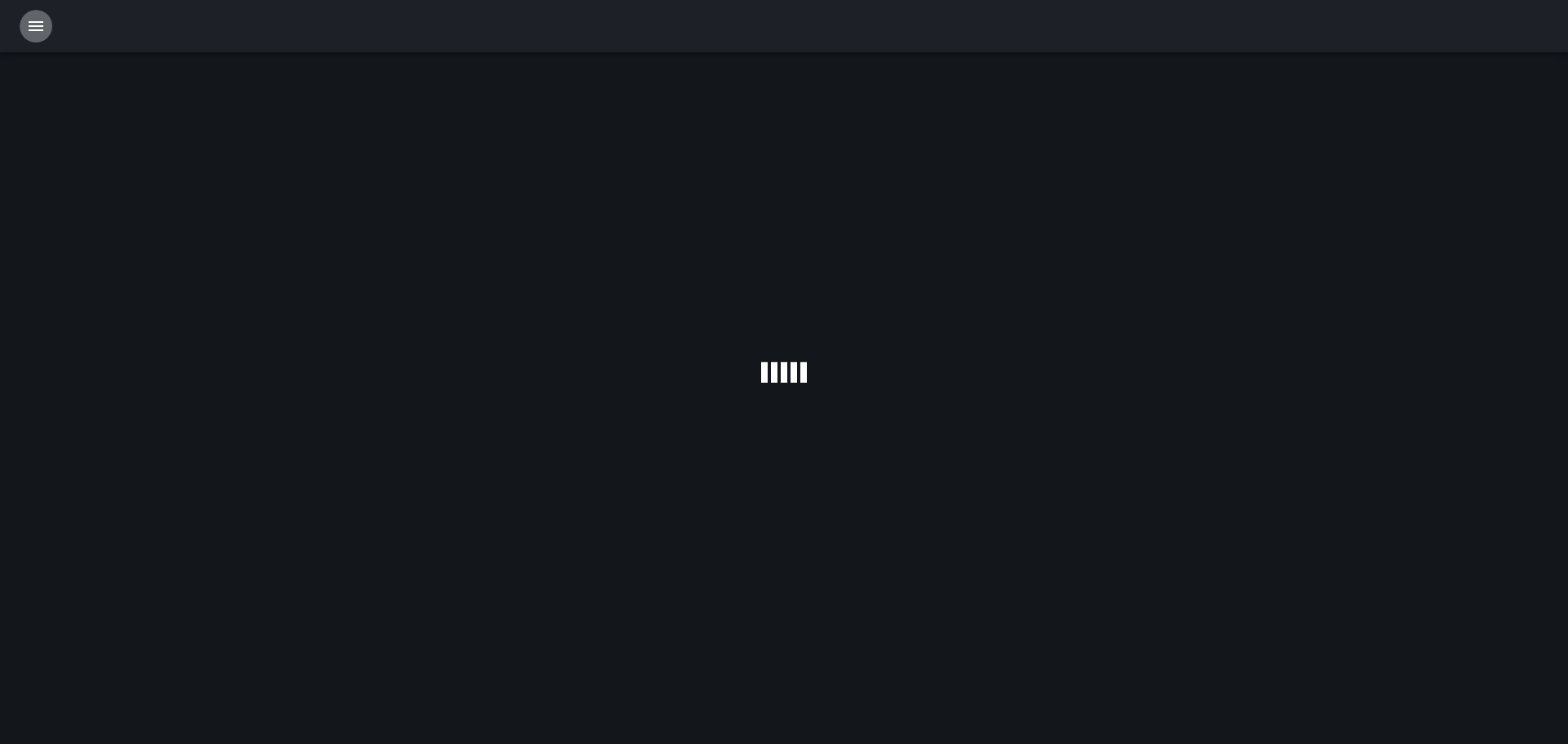
click at [32, 28] on icon "button" at bounding box center [36, 26] width 20 height 20
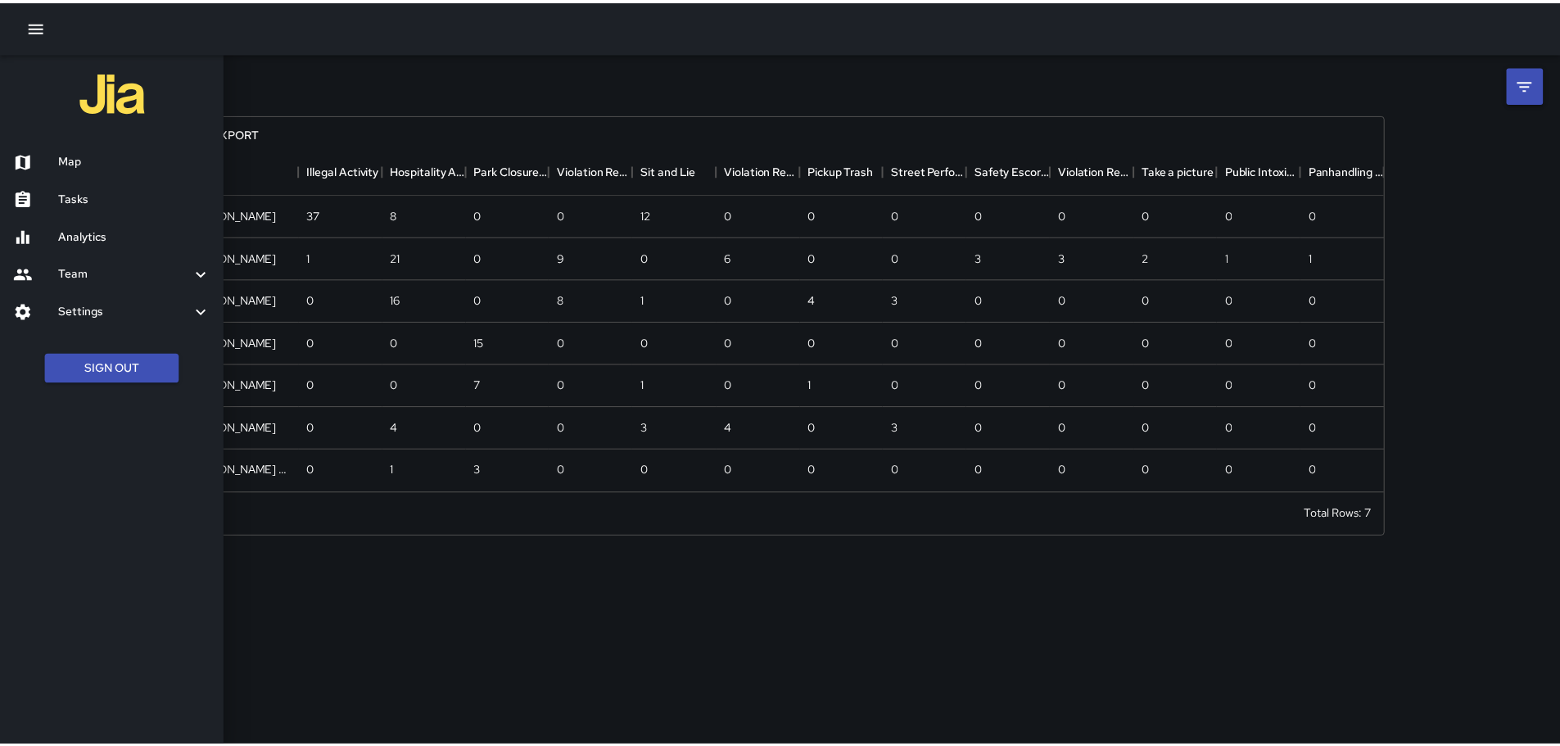
scroll to position [332, 1204]
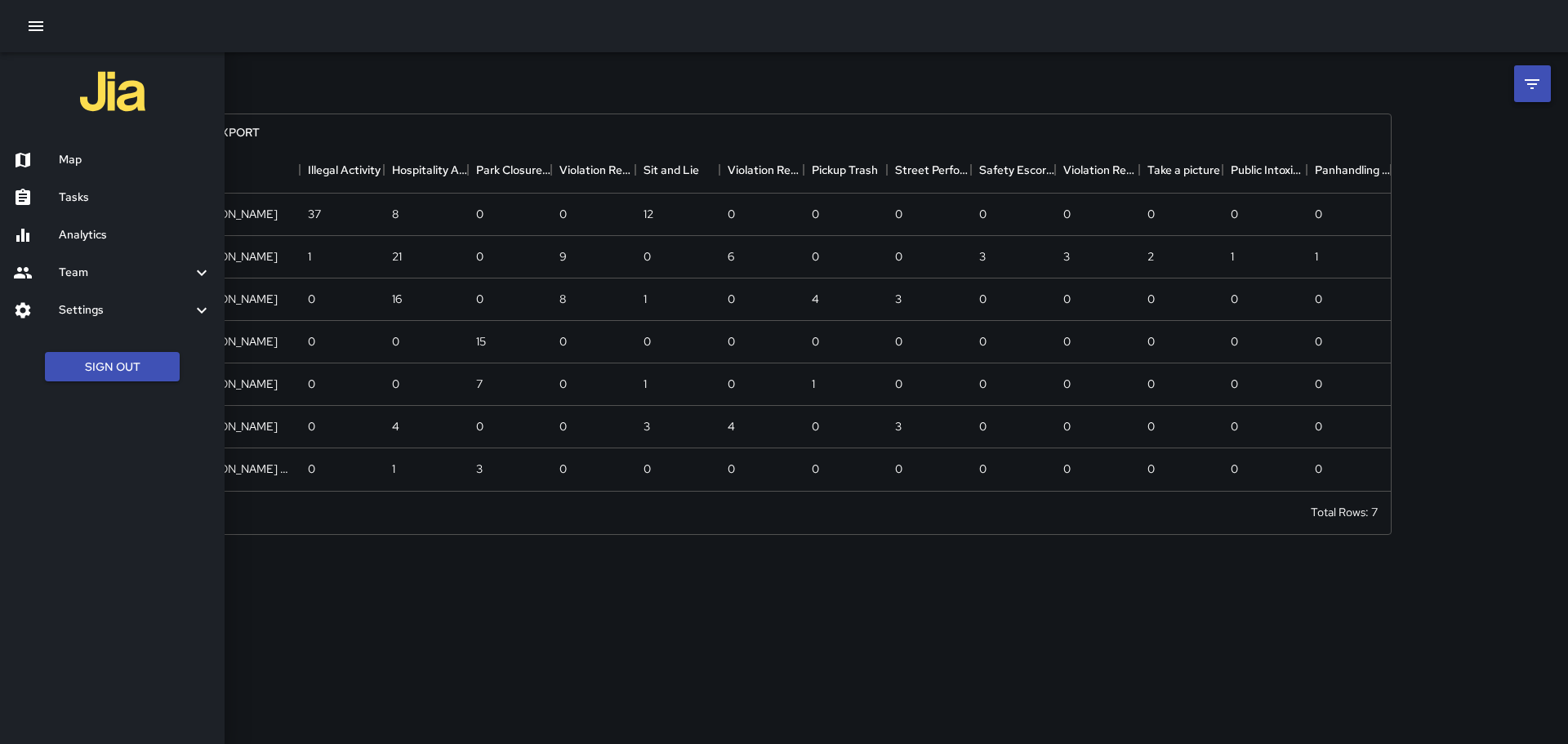
drag, startPoint x: 481, startPoint y: 644, endPoint x: 477, endPoint y: 626, distance: 18.4
click at [478, 629] on div at bounding box center [784, 372] width 1568 height 744
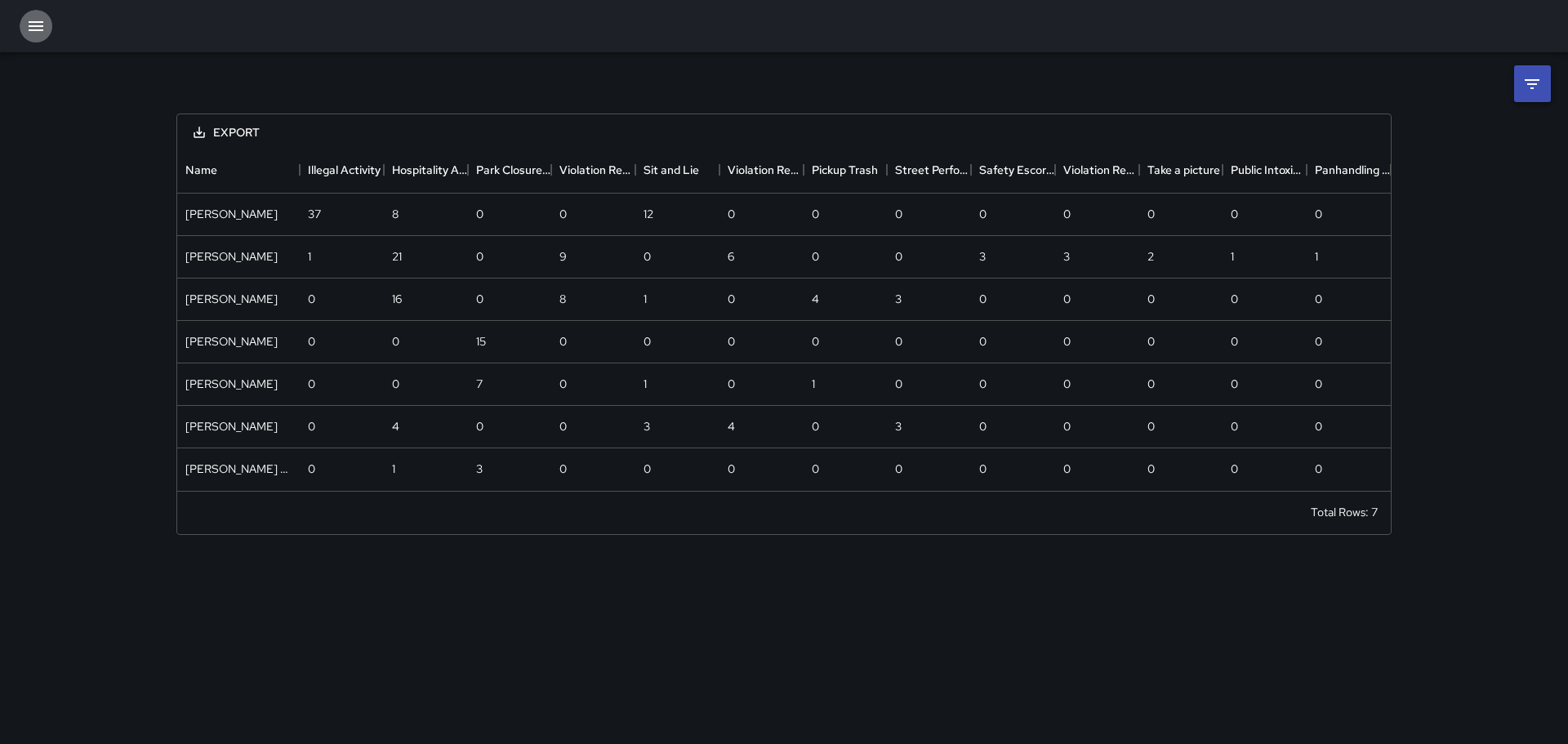
click at [35, 30] on icon "button" at bounding box center [36, 26] width 15 height 10
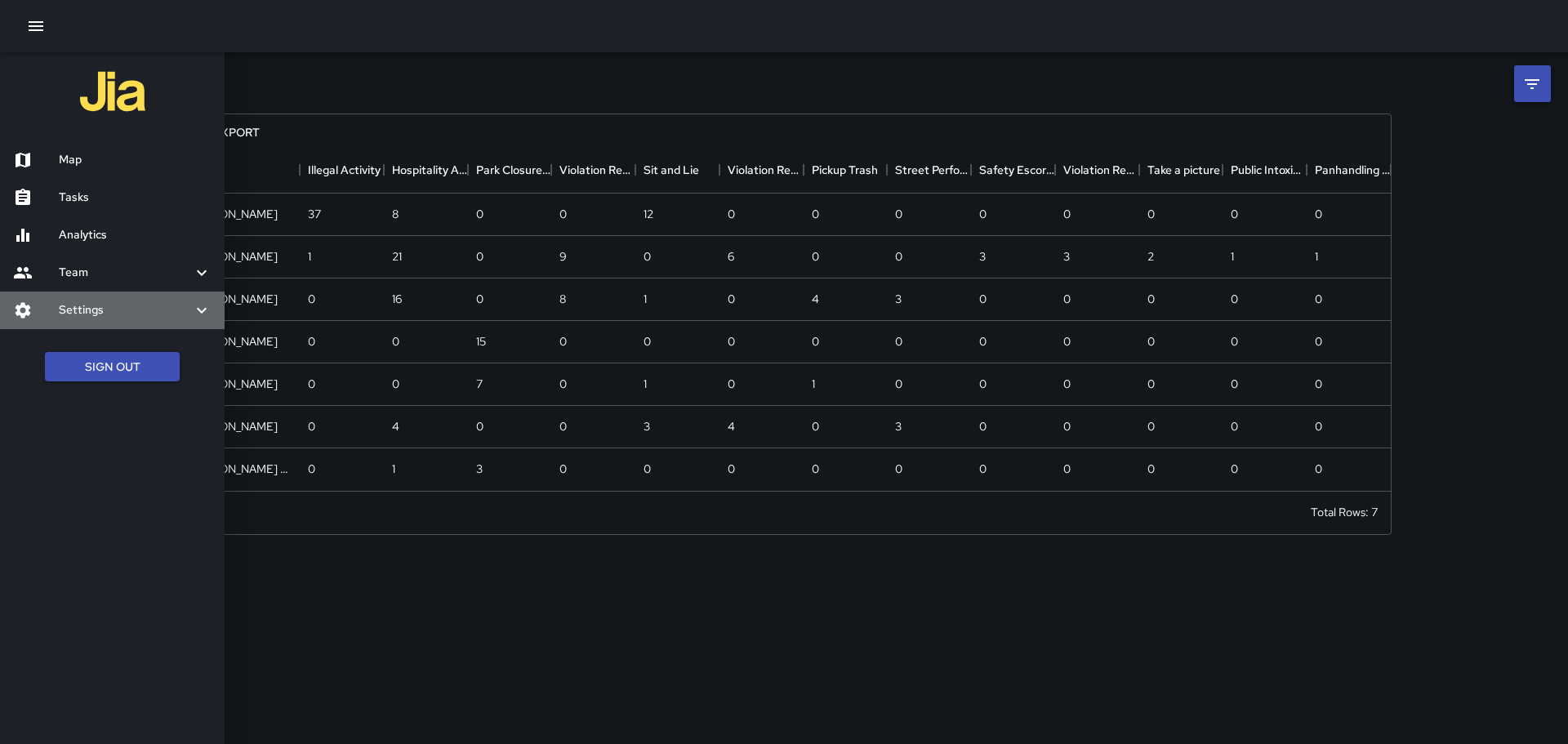
click at [82, 318] on h6 "Settings" at bounding box center [125, 310] width 133 height 18
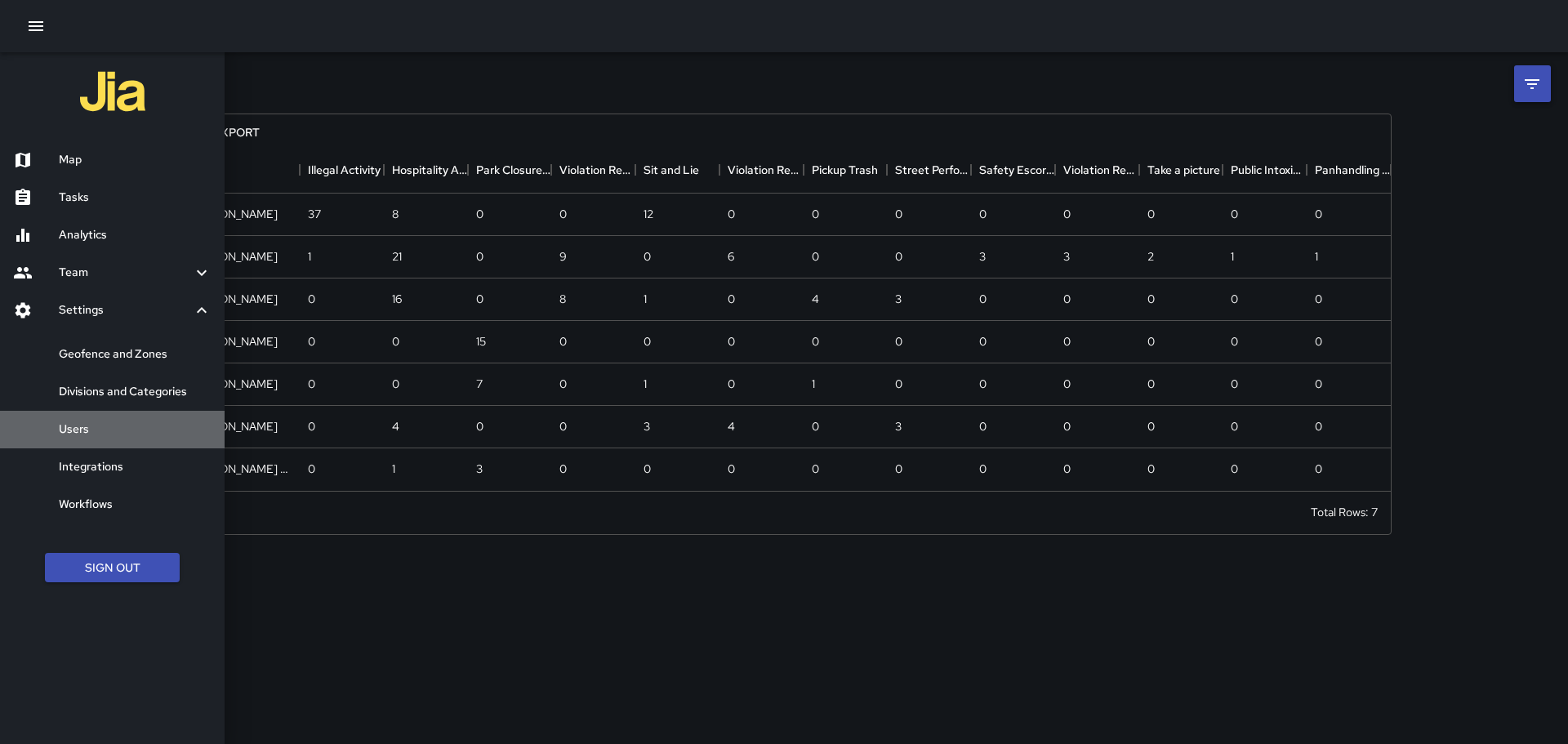
click at [83, 423] on h6 "Users" at bounding box center [135, 430] width 153 height 18
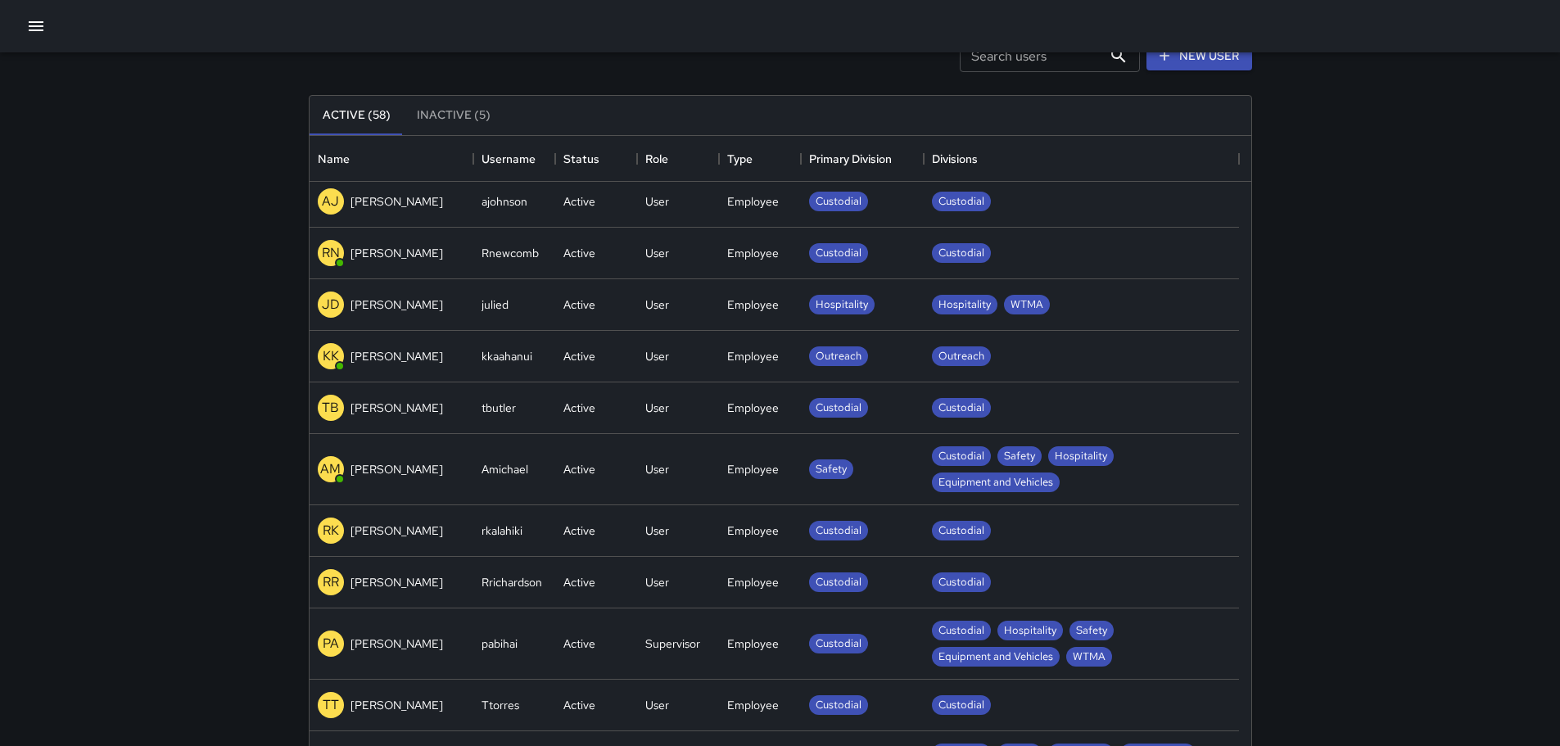
scroll to position [1719, 0]
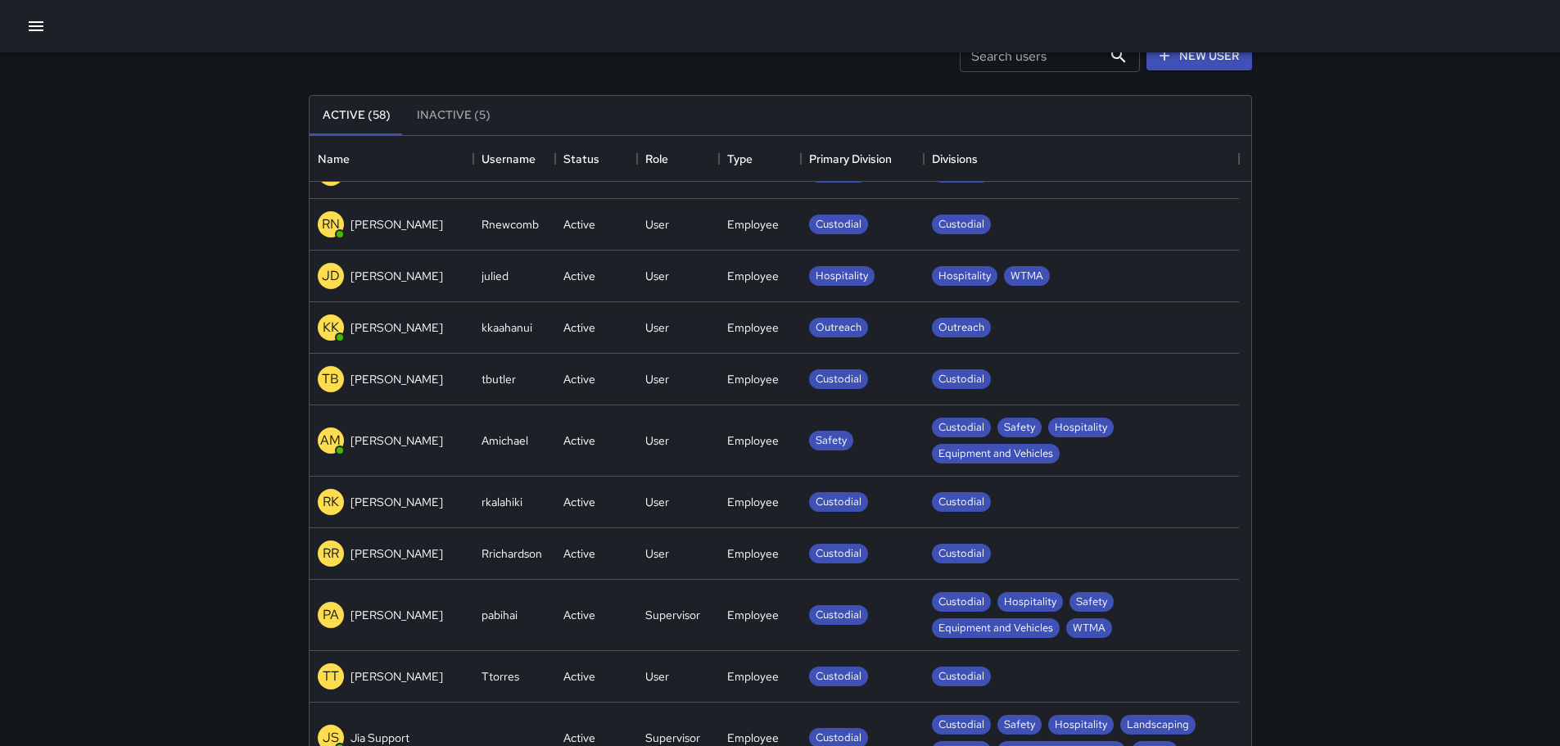
click at [338, 441] on p "AM" at bounding box center [330, 441] width 20 height 20
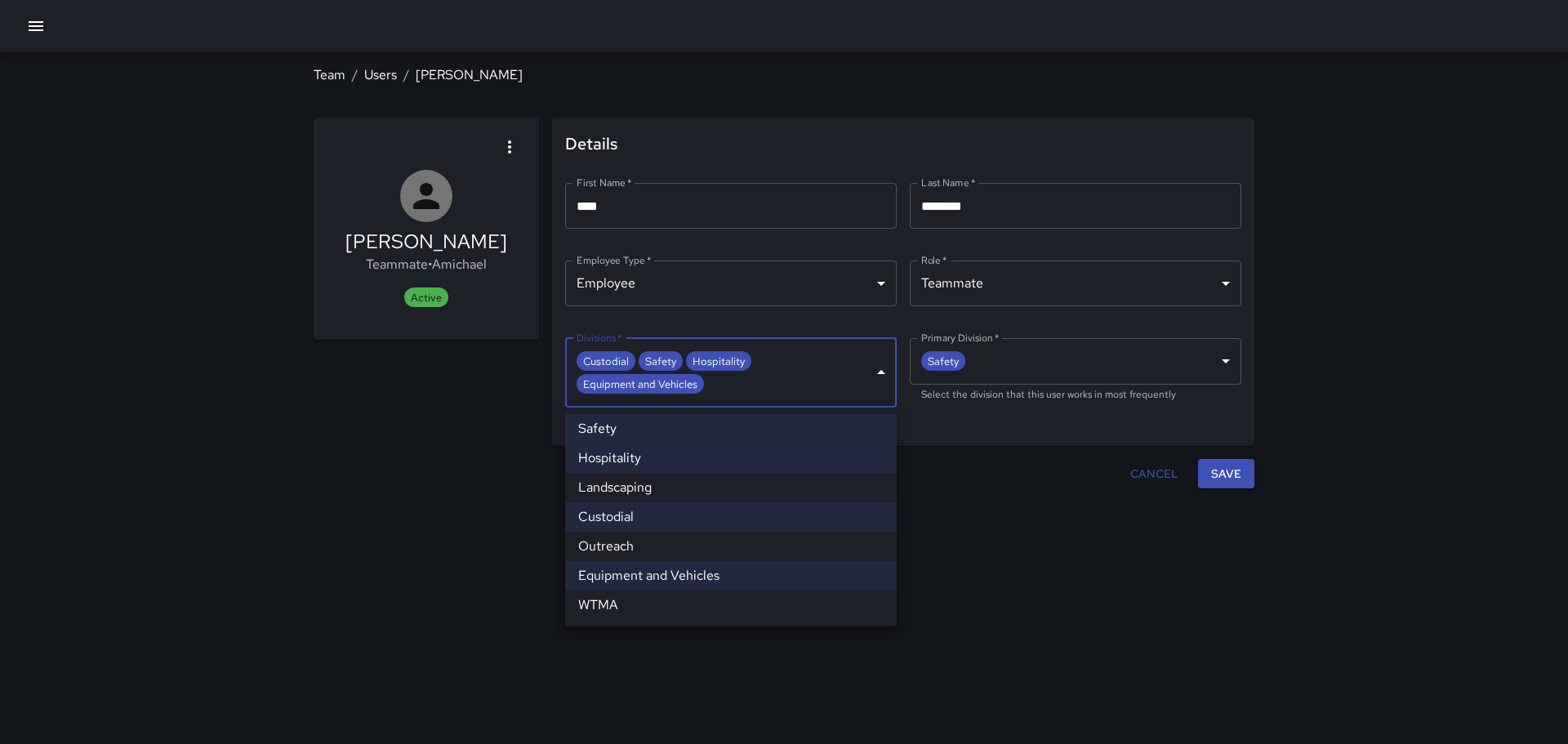
click at [882, 374] on body "**********" at bounding box center [784, 372] width 1568 height 744
click at [1154, 475] on div at bounding box center [784, 372] width 1568 height 744
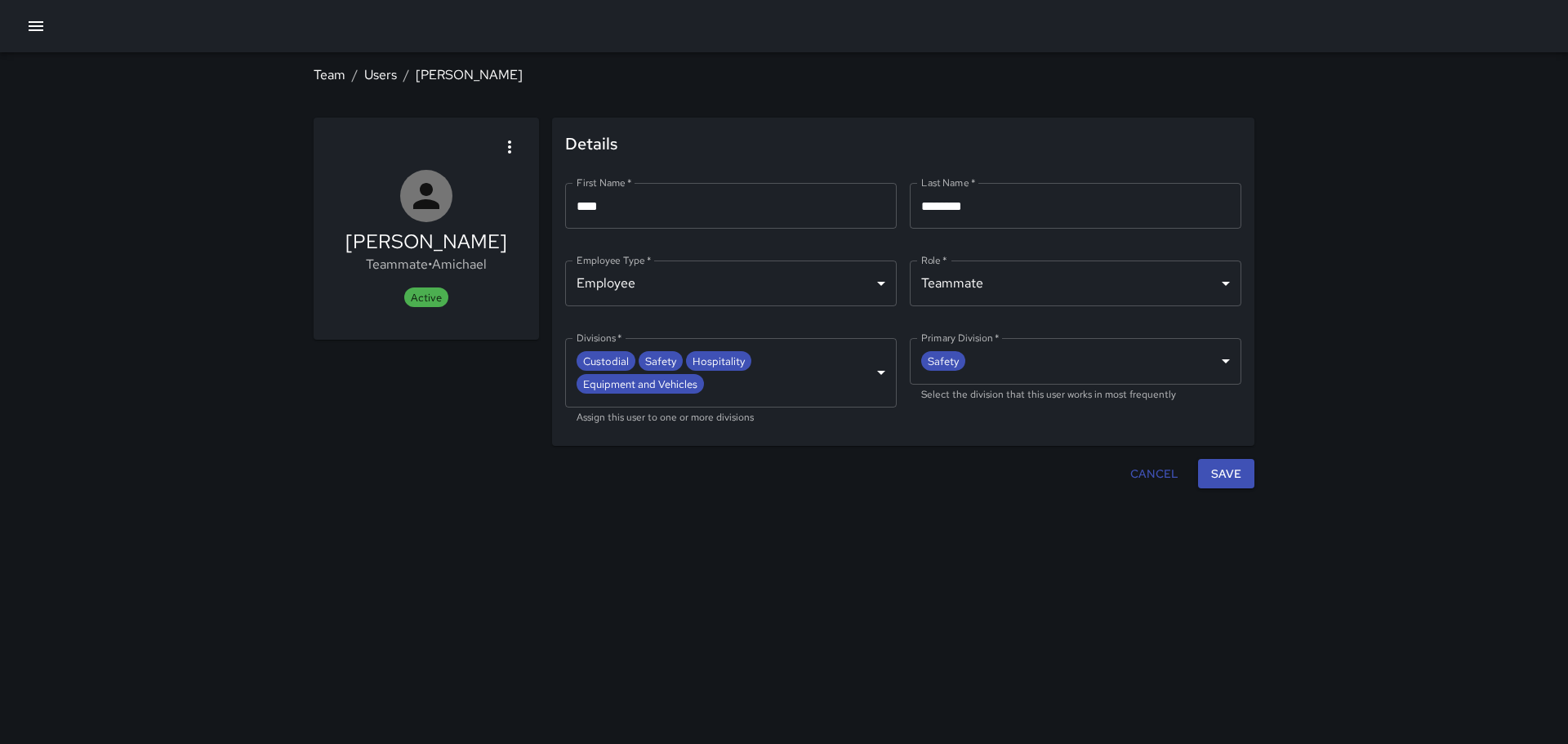
click at [1332, 557] on div "**********" at bounding box center [784, 372] width 1568 height 744
click at [376, 74] on link "Users" at bounding box center [380, 74] width 33 height 17
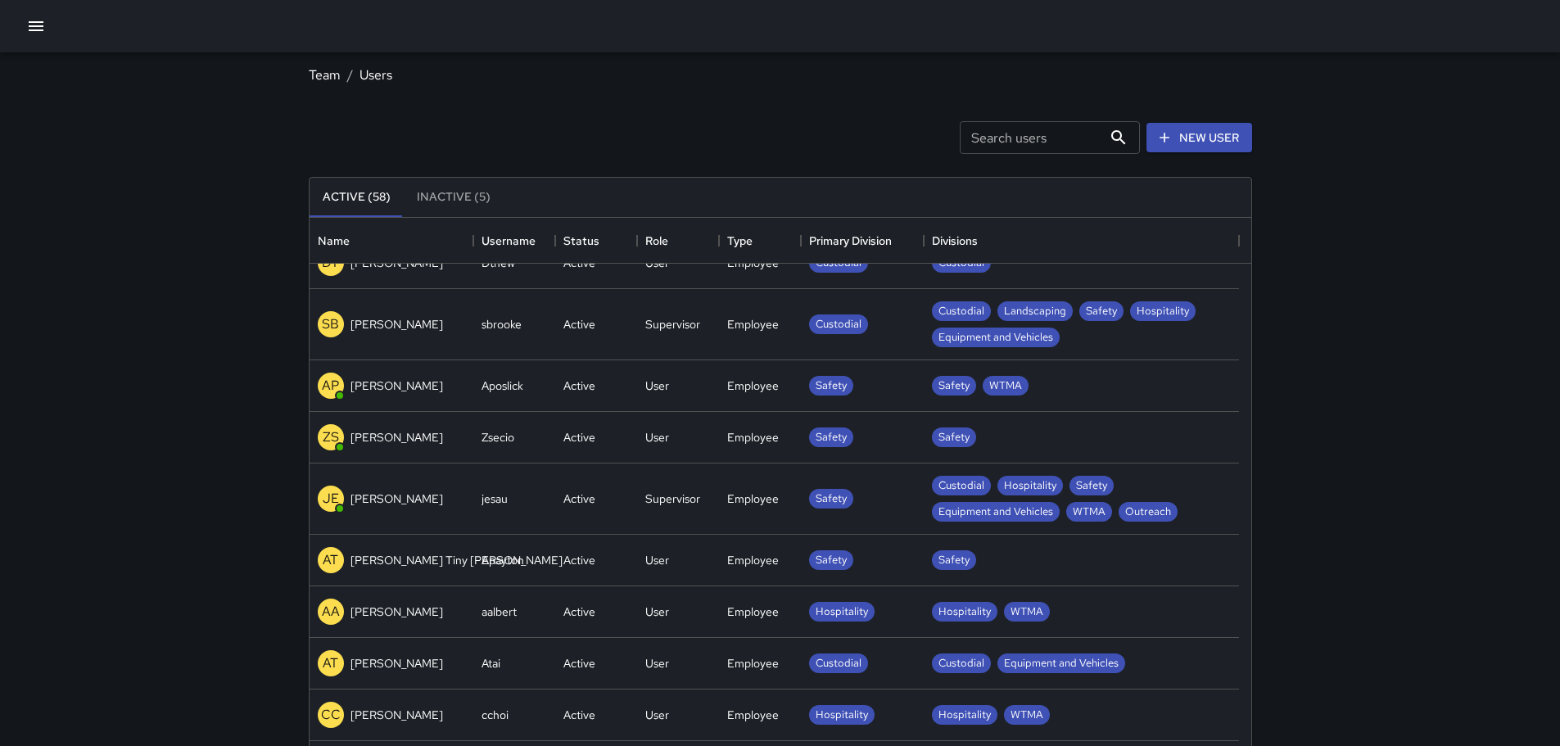
scroll to position [1228, 0]
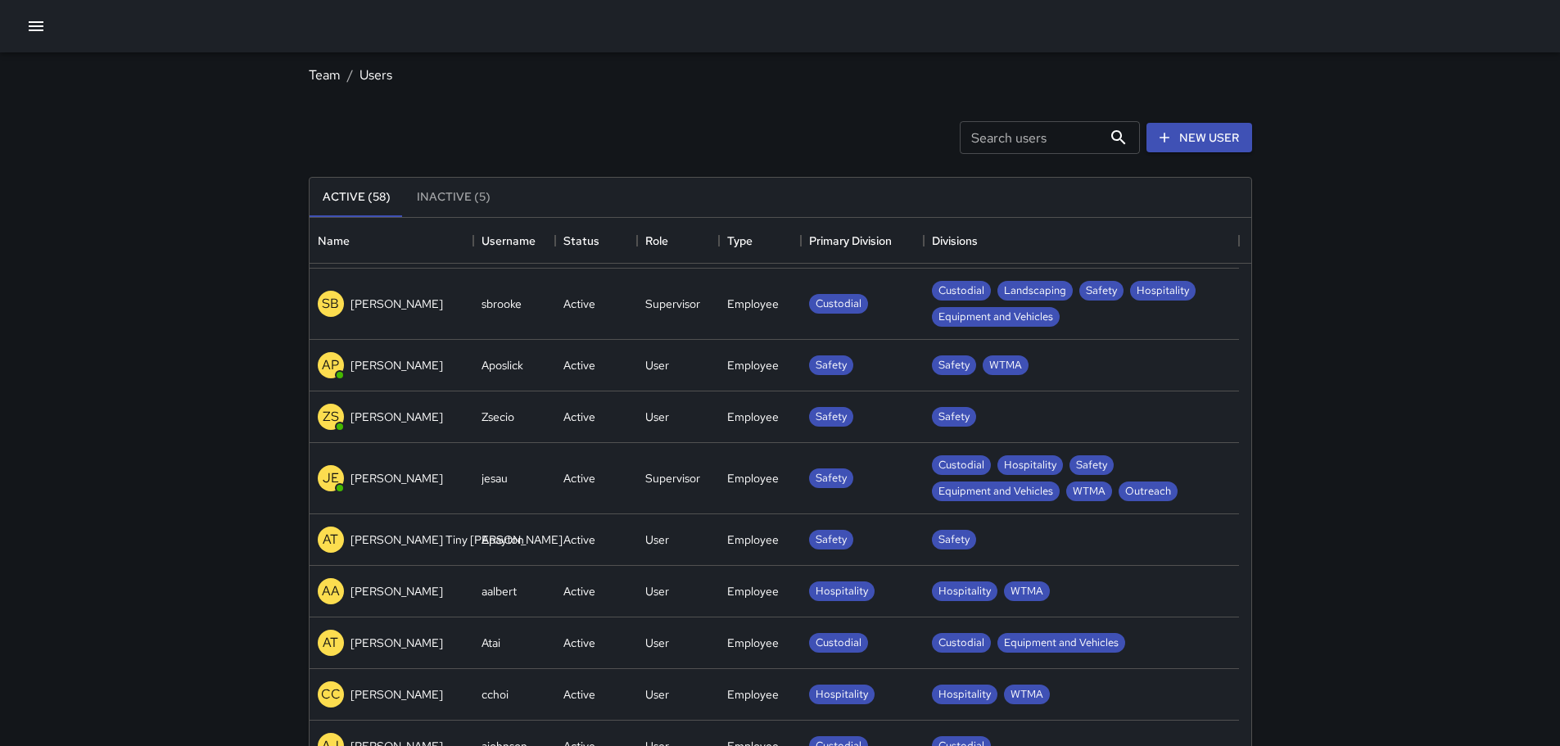
click at [337, 481] on p "JE" at bounding box center [331, 478] width 16 height 20
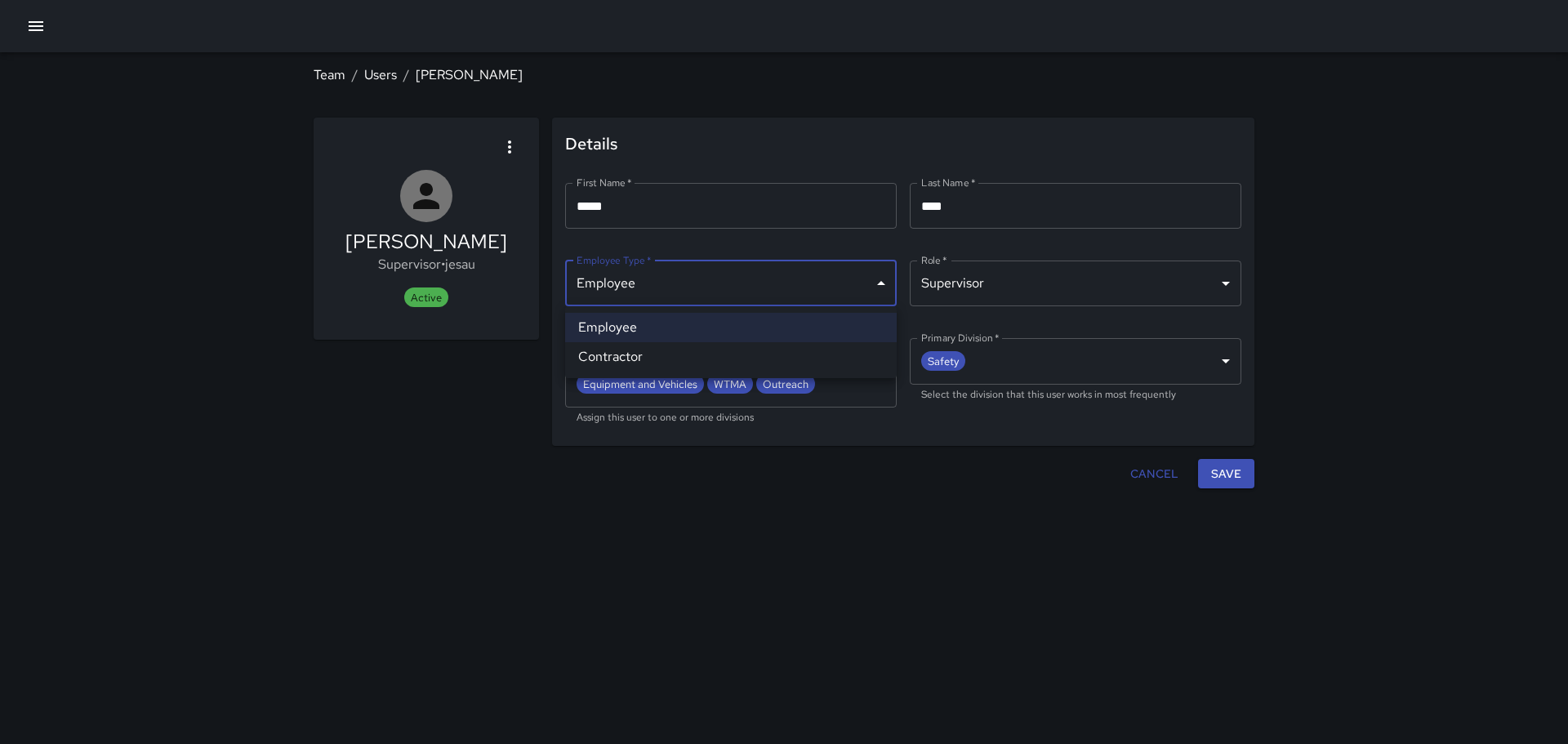
click at [881, 286] on body "**********" at bounding box center [784, 372] width 1568 height 744
click at [807, 505] on div at bounding box center [784, 372] width 1568 height 744
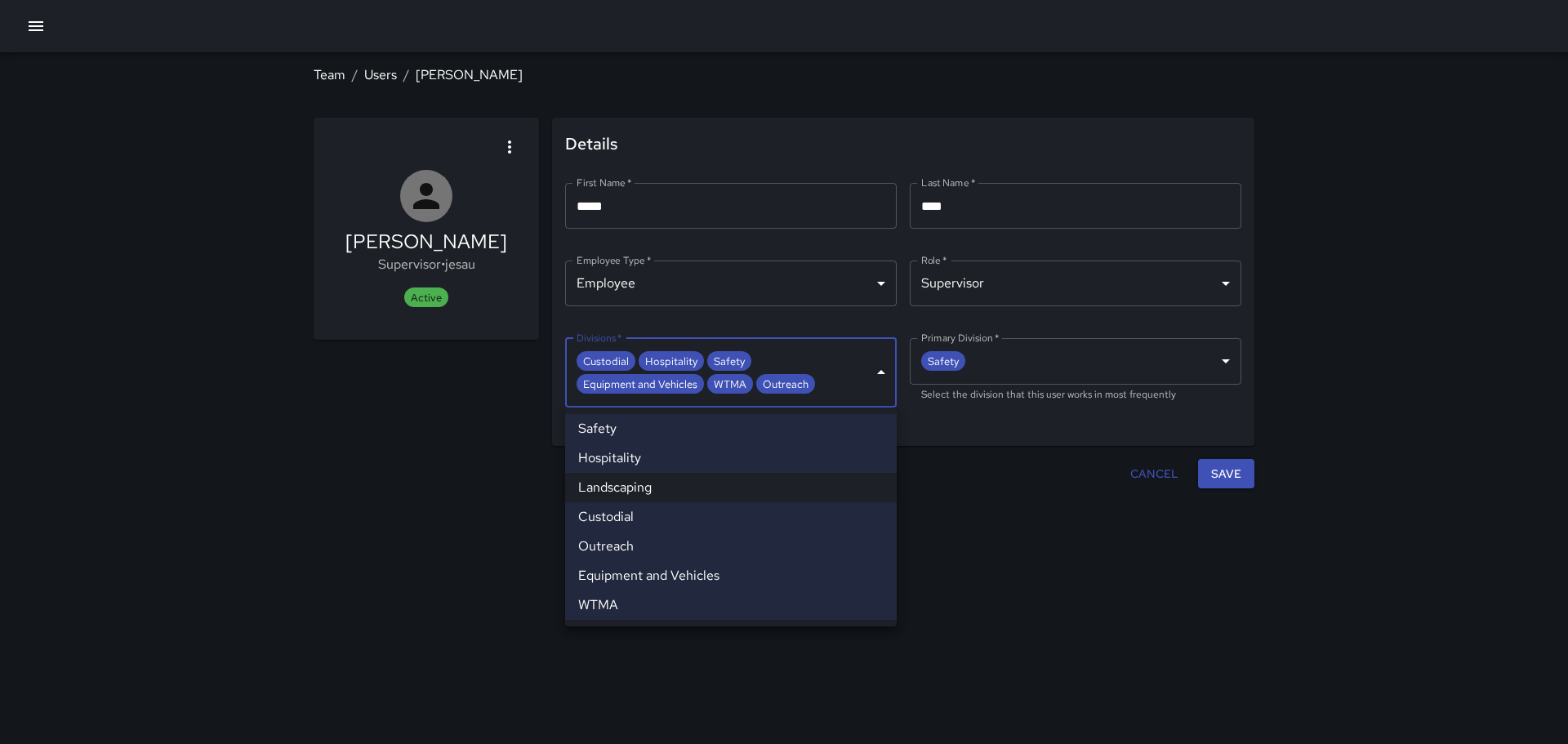
click at [881, 371] on body "**********" at bounding box center [784, 372] width 1568 height 744
click at [1048, 575] on div at bounding box center [784, 372] width 1568 height 744
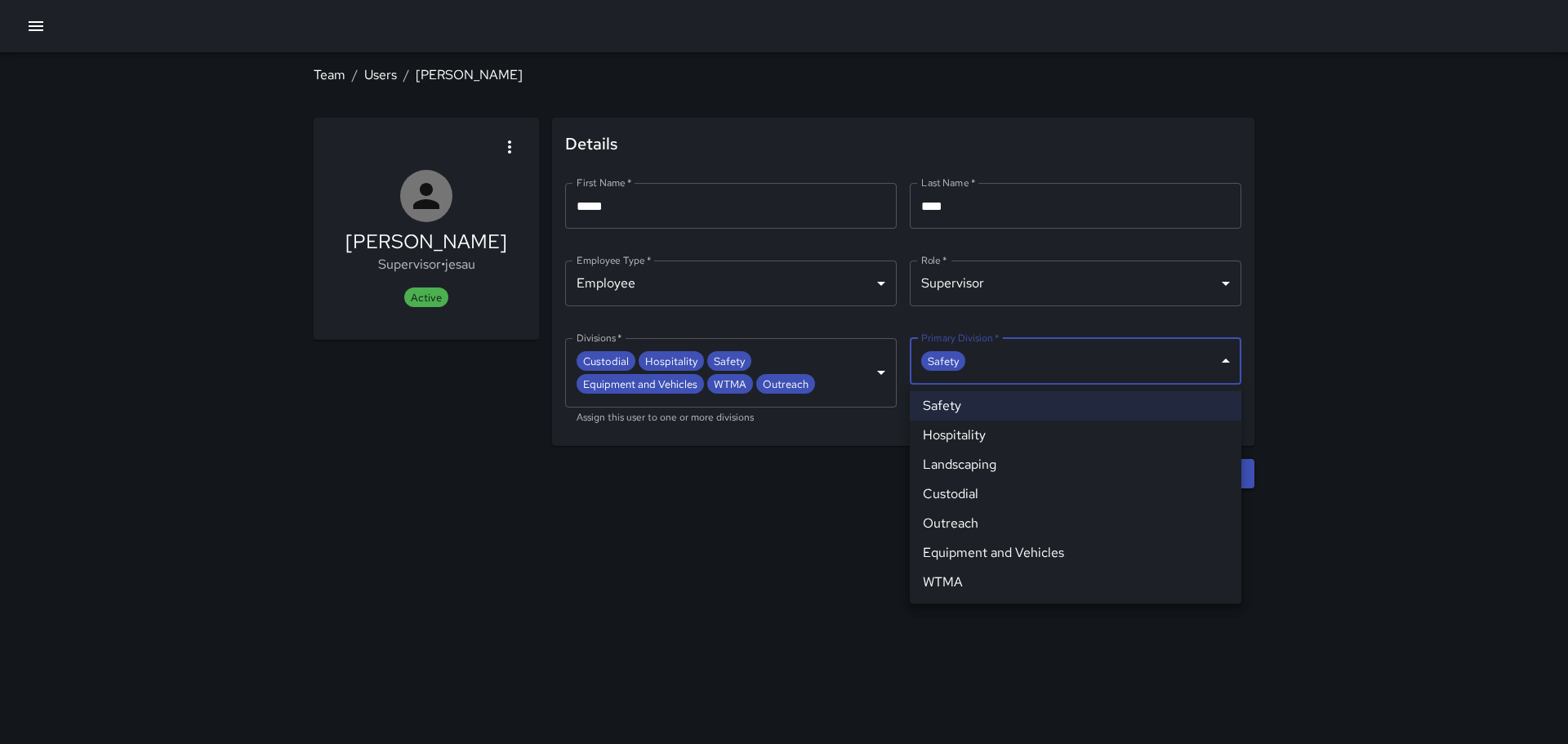
click at [1228, 359] on body "**********" at bounding box center [784, 372] width 1568 height 744
click at [962, 433] on li "Hospitality" at bounding box center [1075, 435] width 331 height 29
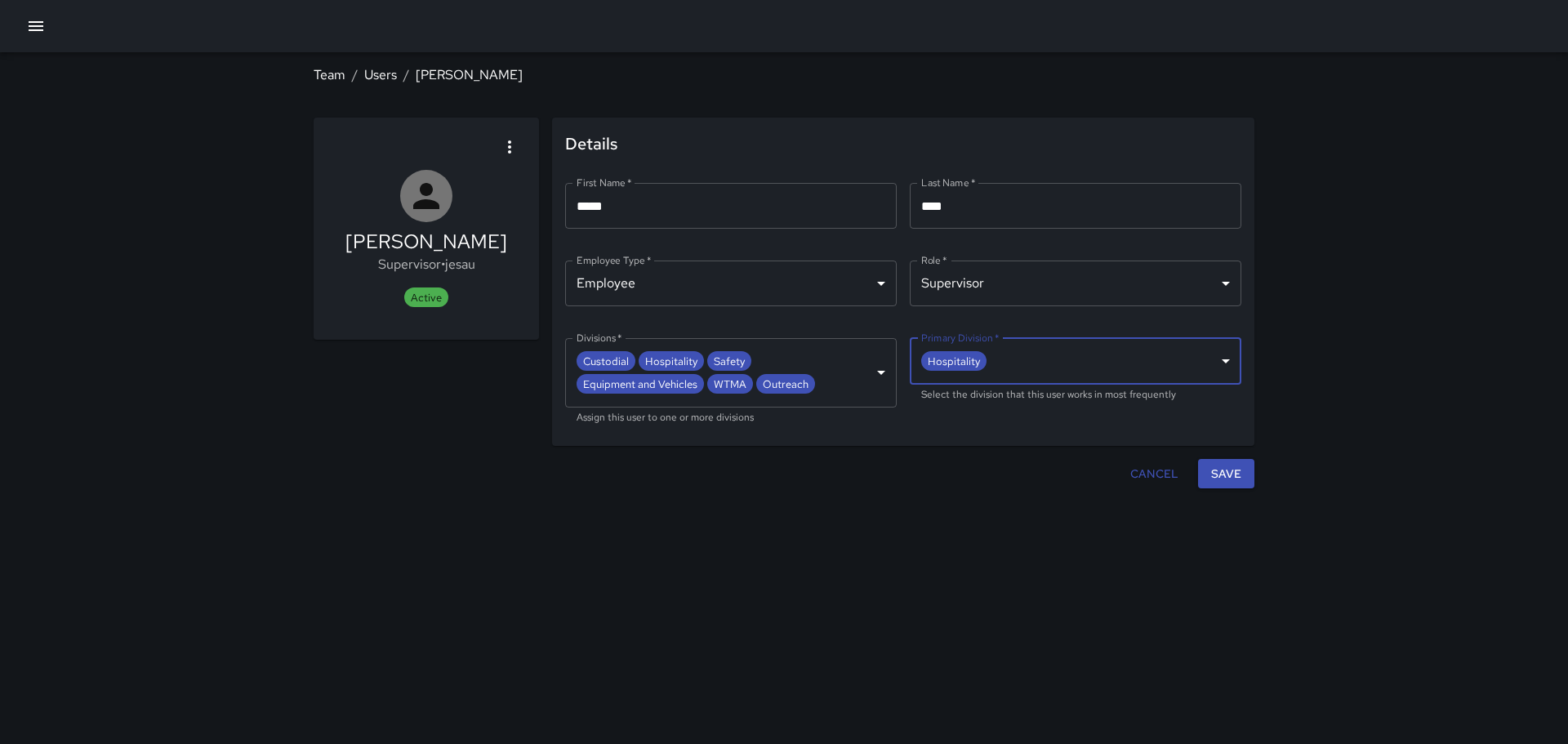
click at [1221, 358] on body "**********" at bounding box center [784, 372] width 1568 height 744
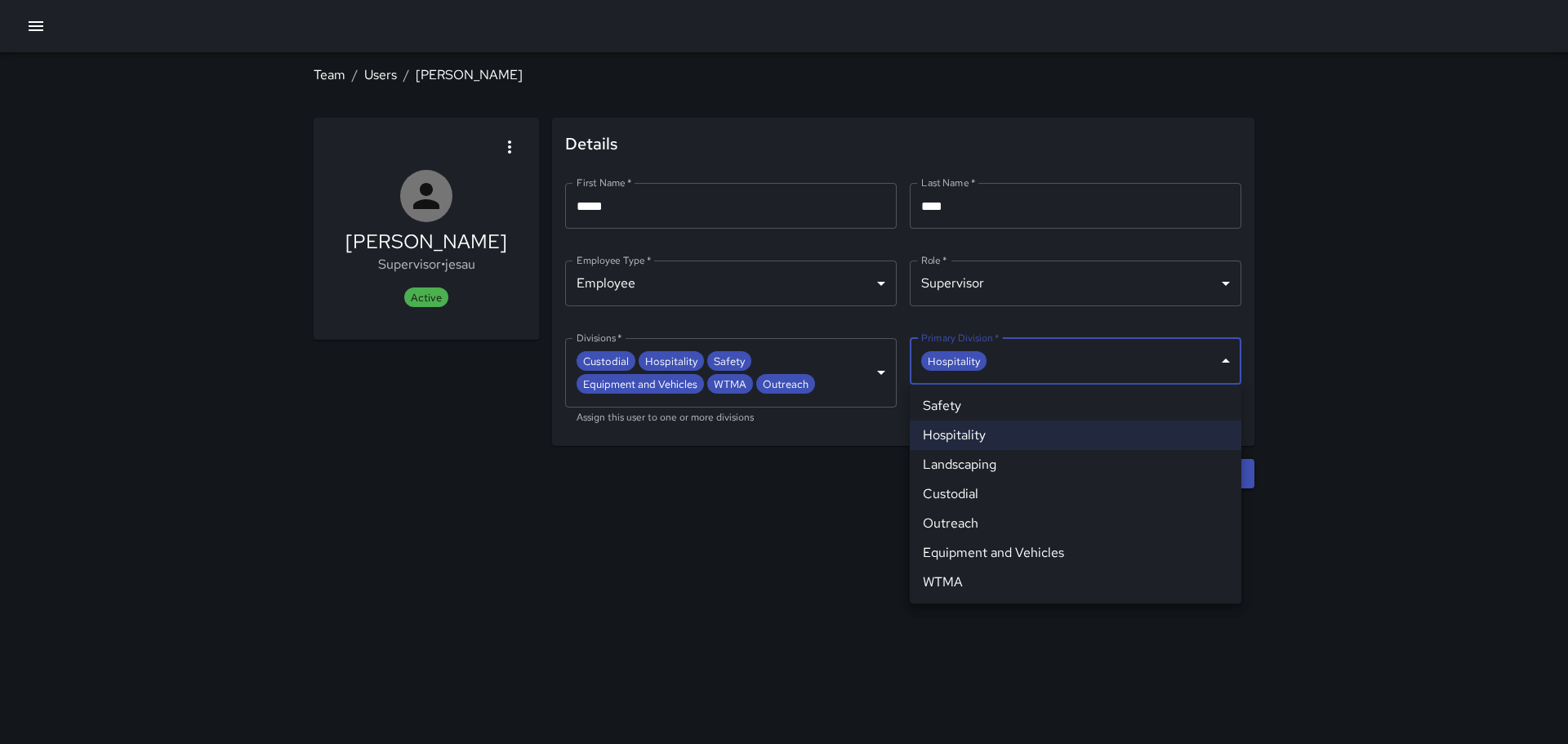
click at [946, 408] on li "Safety" at bounding box center [1075, 405] width 331 height 29
type input "**********"
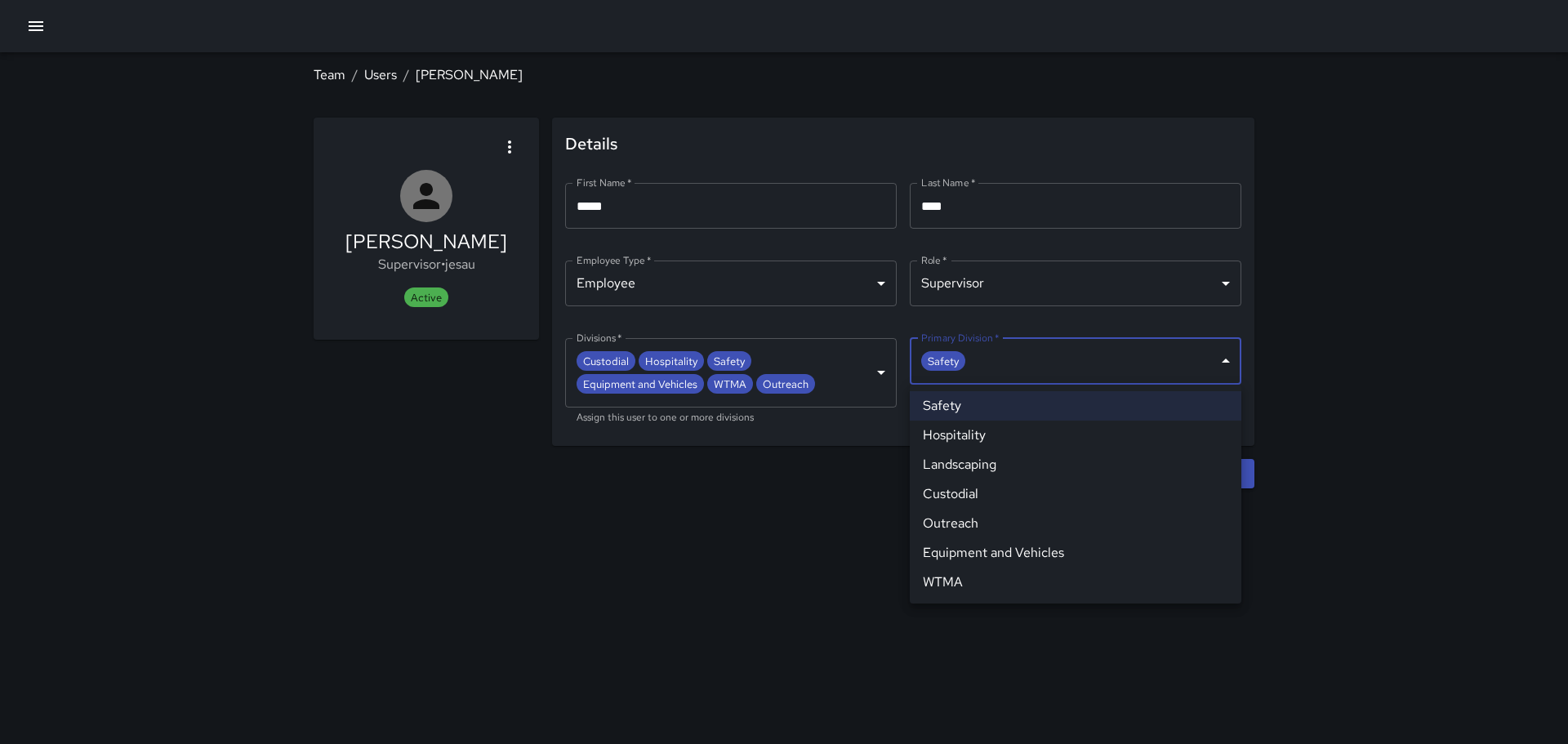
click at [1229, 362] on body "**********" at bounding box center [784, 372] width 1568 height 744
click at [1355, 367] on div at bounding box center [784, 372] width 1568 height 744
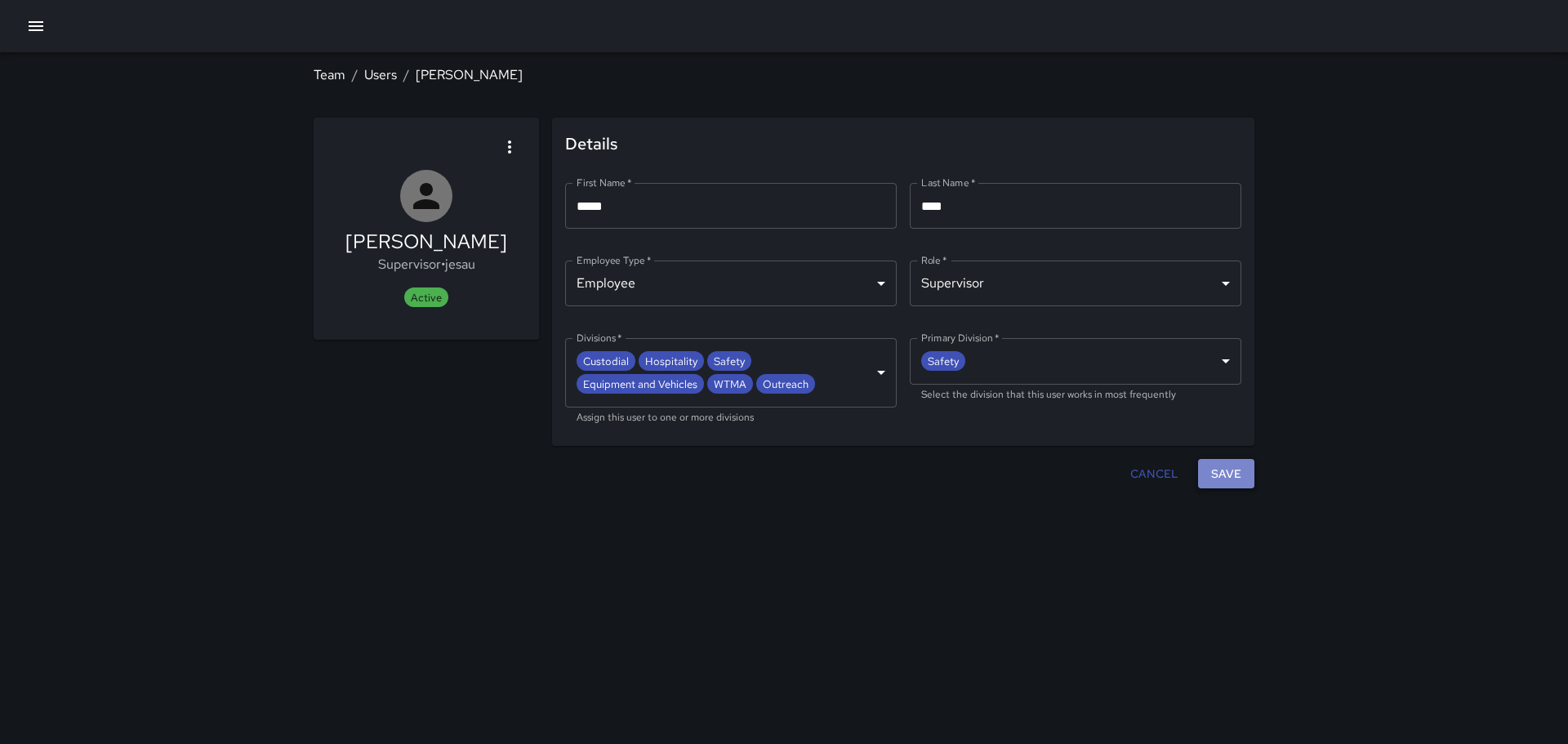
click at [1228, 472] on button "Save" at bounding box center [1226, 474] width 56 height 30
click at [507, 147] on icon "button" at bounding box center [510, 148] width 20 height 20
click at [449, 504] on div at bounding box center [784, 372] width 1568 height 744
click at [331, 76] on link "Team" at bounding box center [329, 74] width 32 height 17
click at [380, 73] on link "Users" at bounding box center [380, 74] width 33 height 17
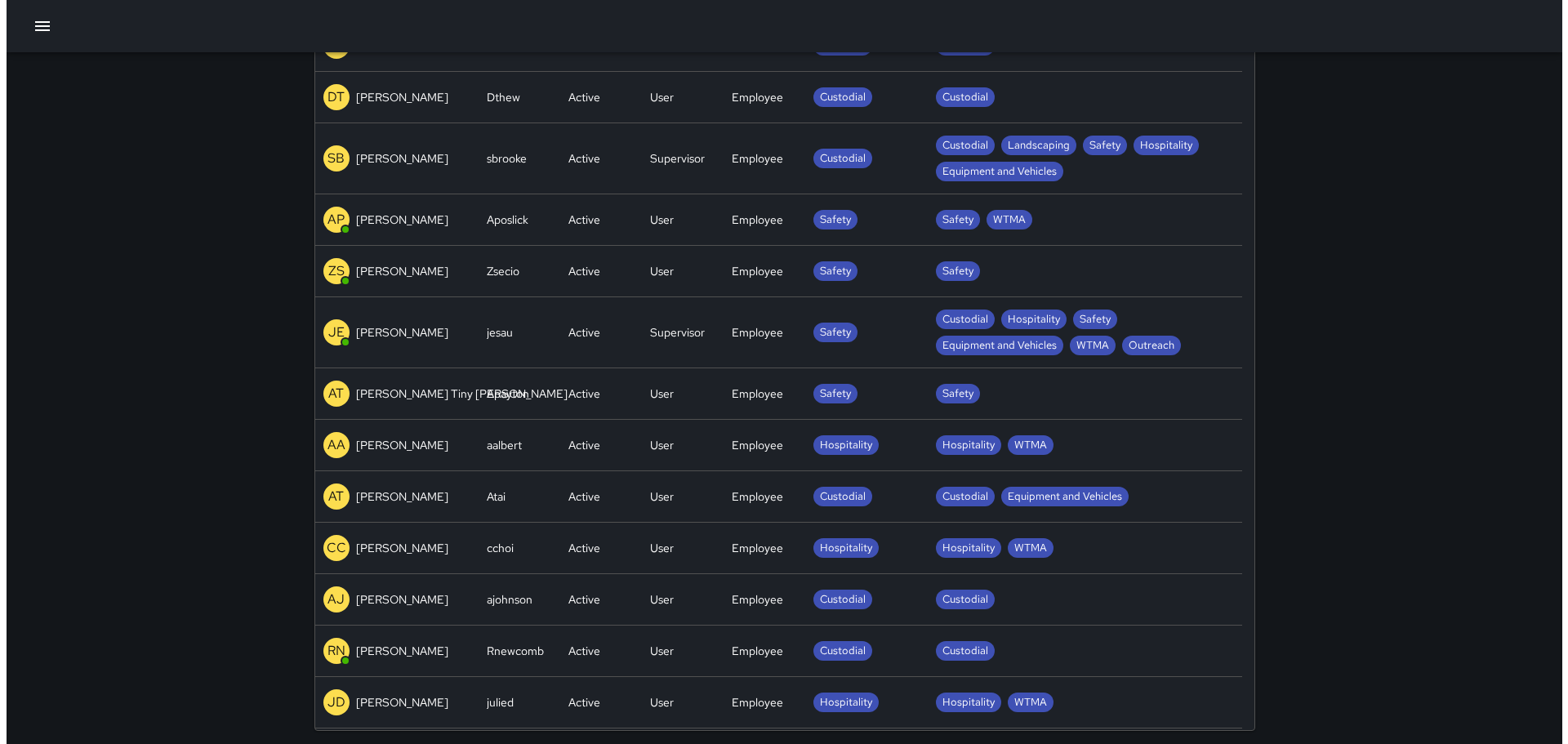
scroll to position [1306, 0]
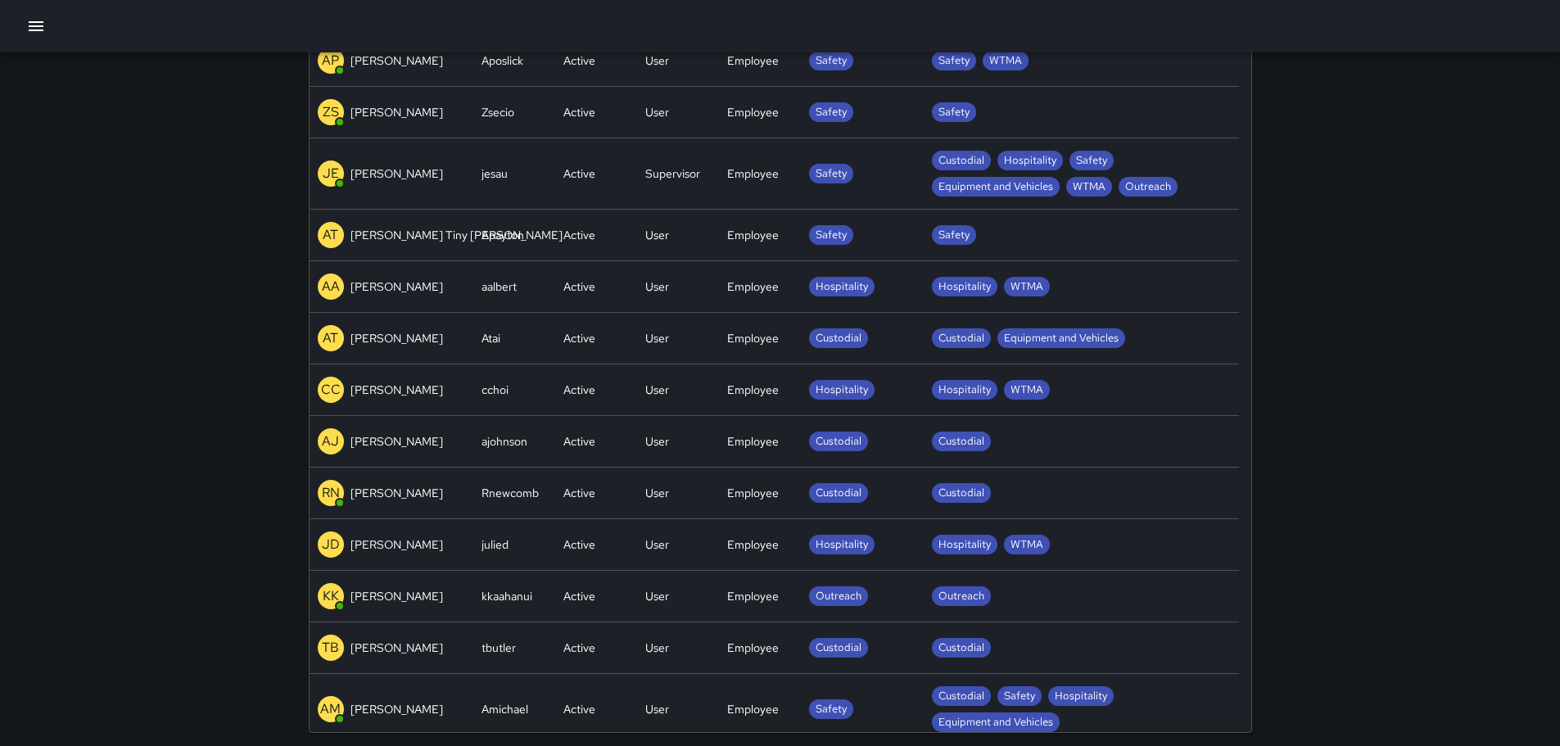
click at [32, 16] on icon "button" at bounding box center [36, 26] width 20 height 20
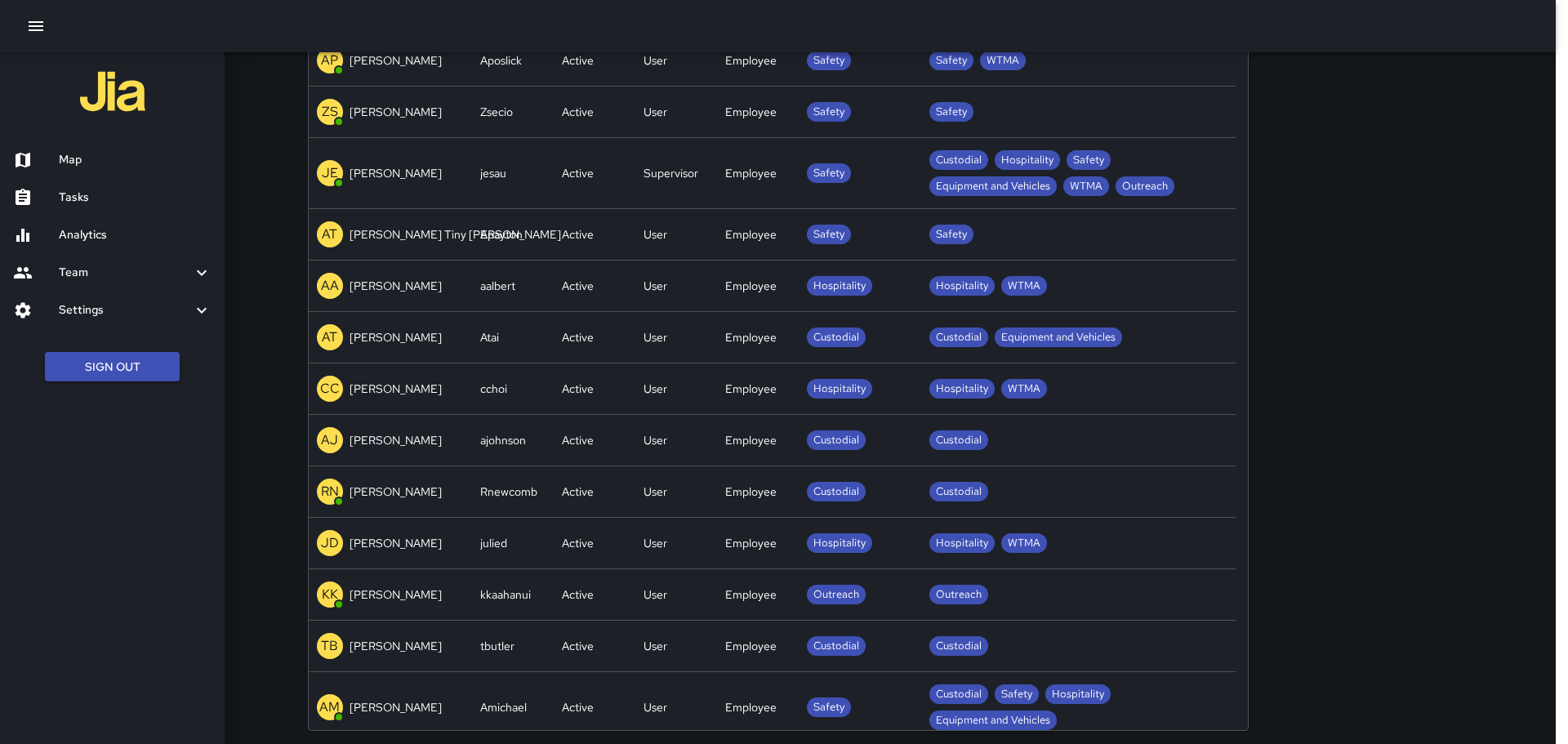
click at [205, 313] on icon at bounding box center [201, 310] width 20 height 20
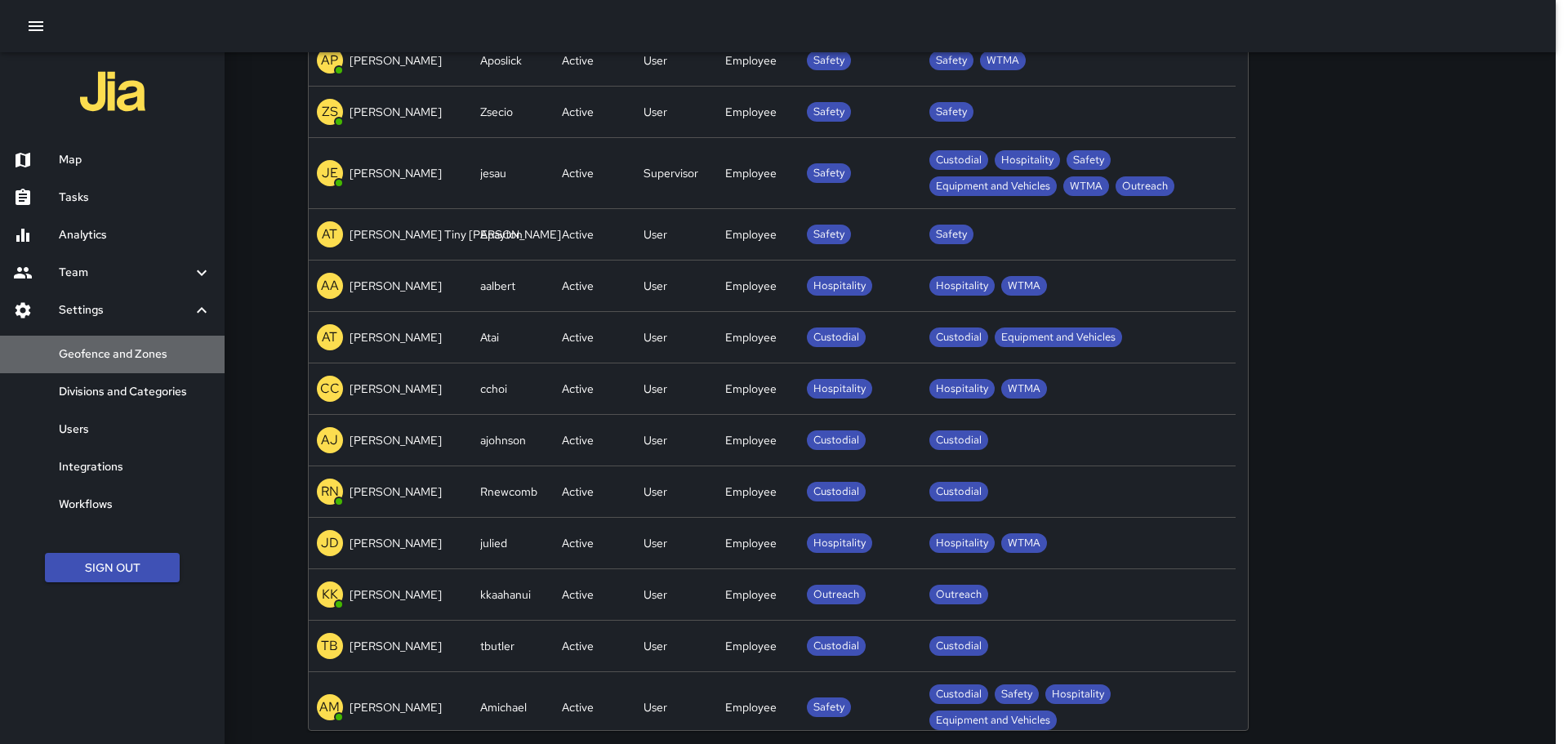
click at [138, 350] on h6 "Geofence and Zones" at bounding box center [135, 354] width 153 height 18
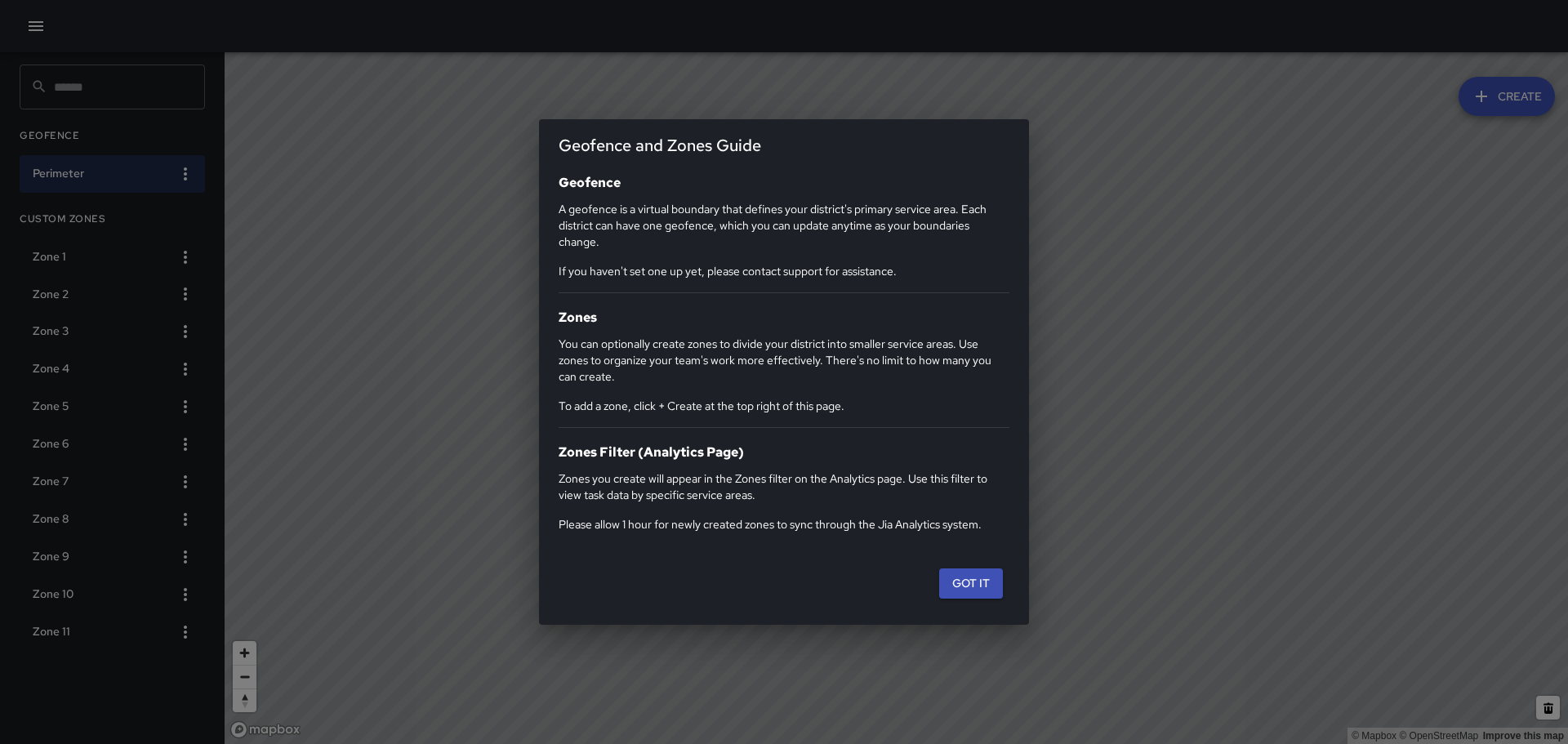
click at [330, 387] on div "Geofence and Zones Guide Geofence A geofence is a virtual boundary that defines…" at bounding box center [784, 372] width 1568 height 744
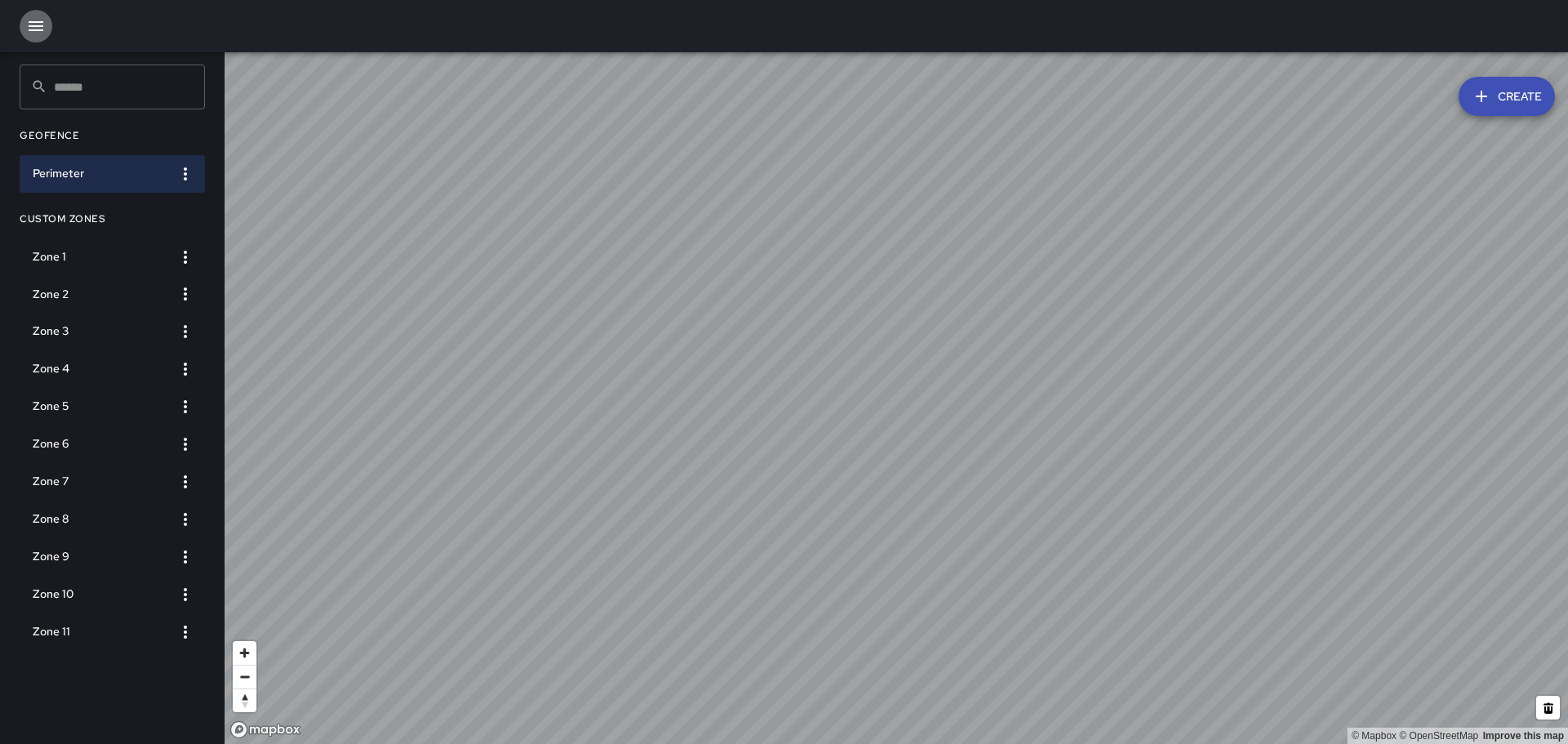
click at [29, 20] on icon "button" at bounding box center [36, 26] width 20 height 20
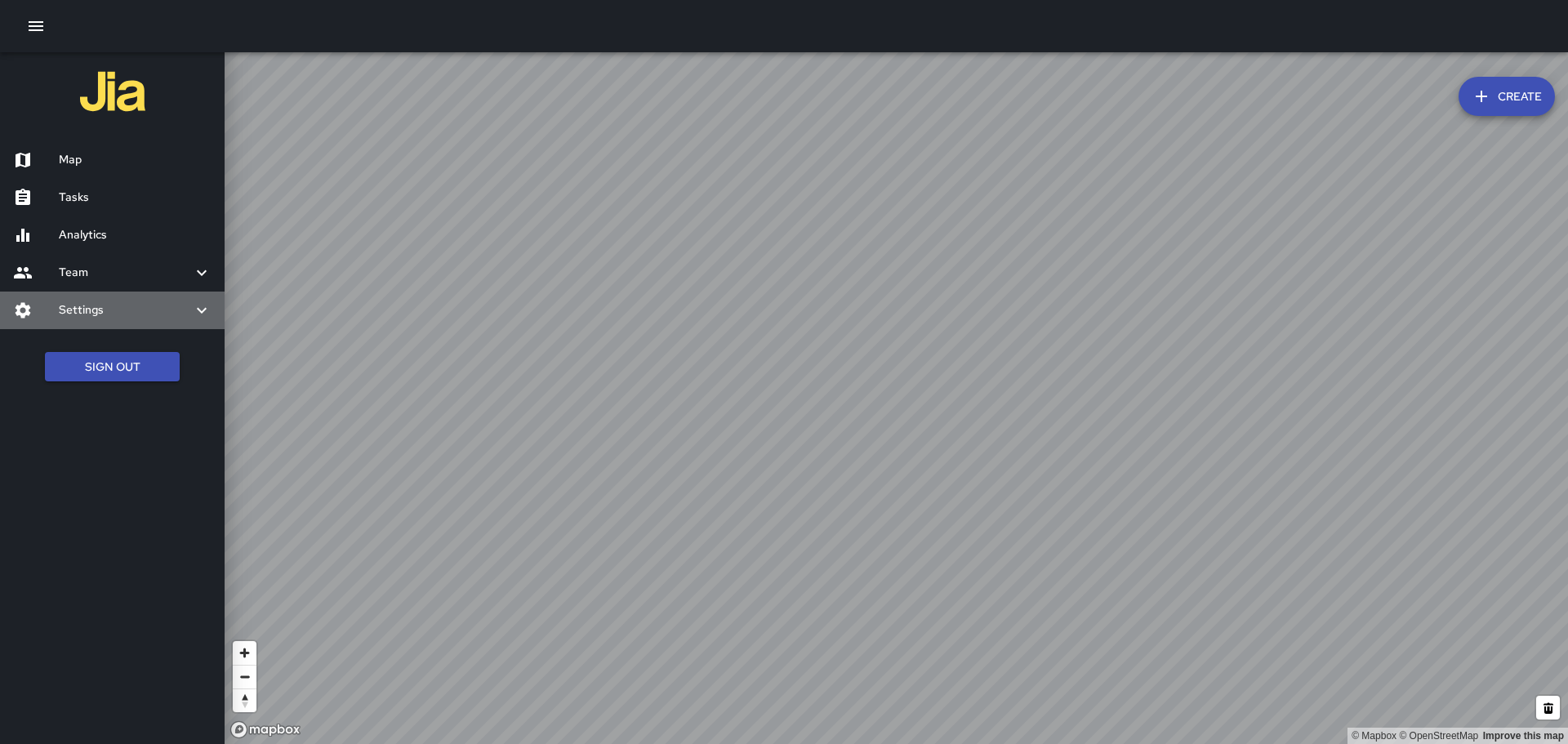
click at [203, 308] on icon at bounding box center [201, 310] width 20 height 20
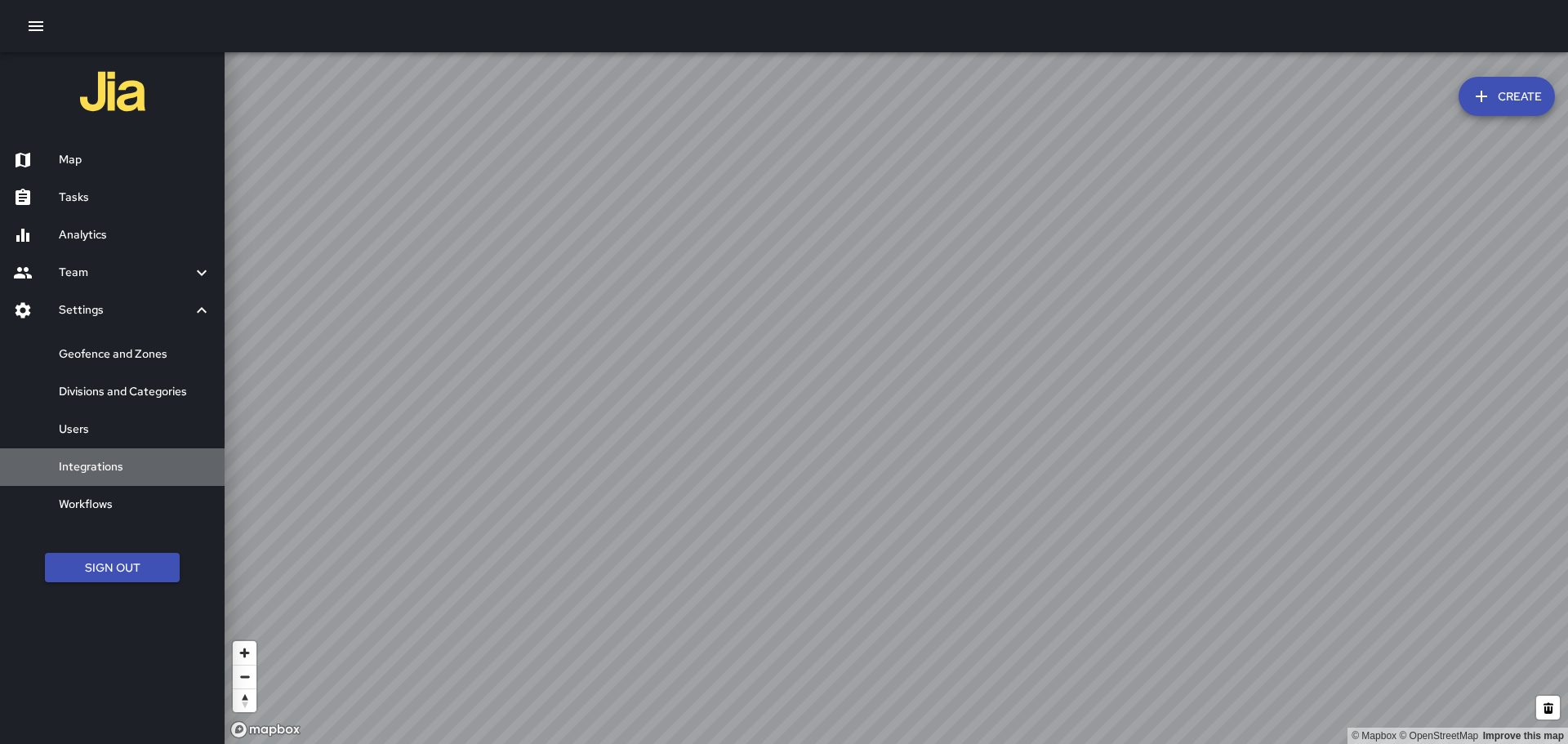
click at [95, 466] on h6 "Integrations" at bounding box center [135, 467] width 153 height 18
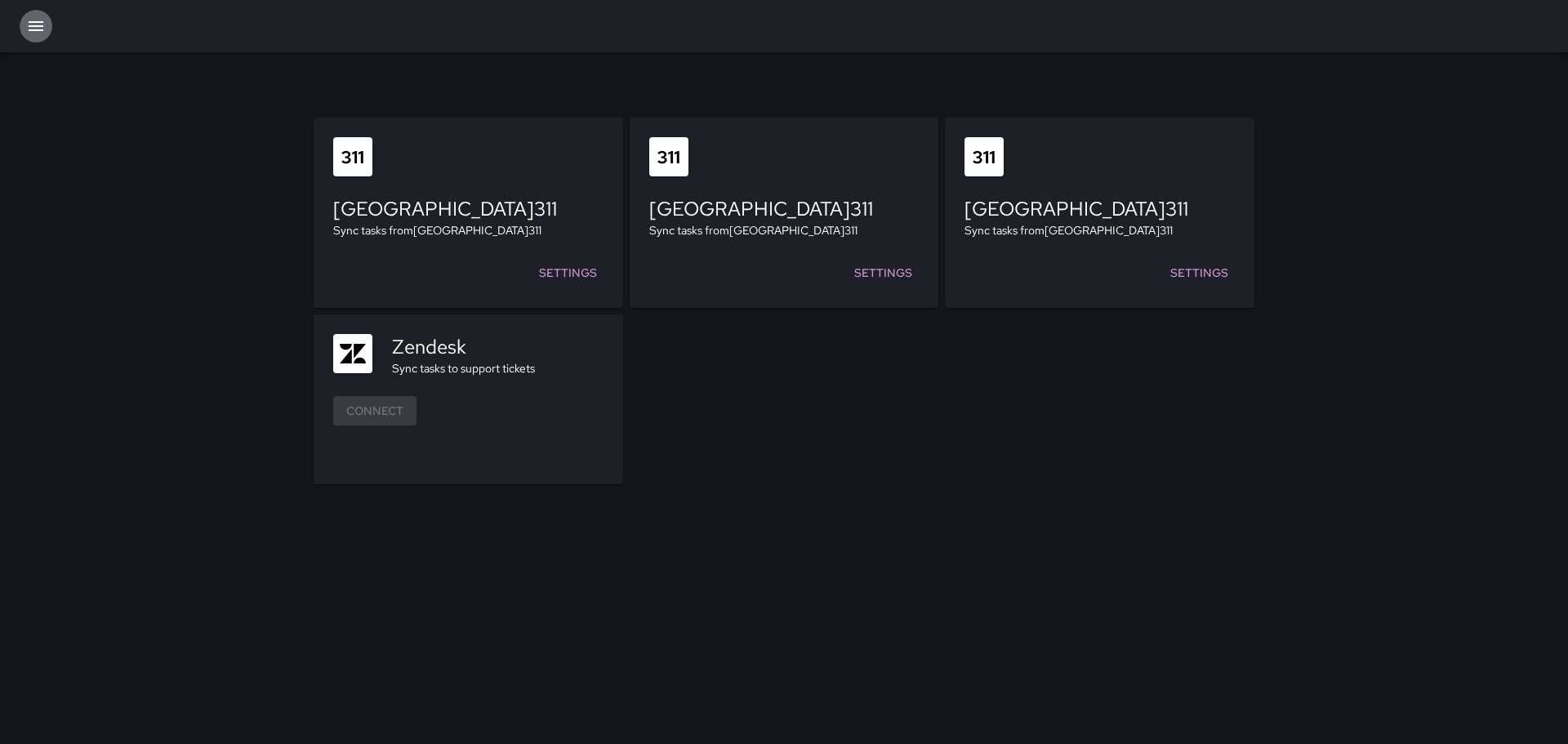
click at [39, 25] on icon "button" at bounding box center [36, 26] width 20 height 20
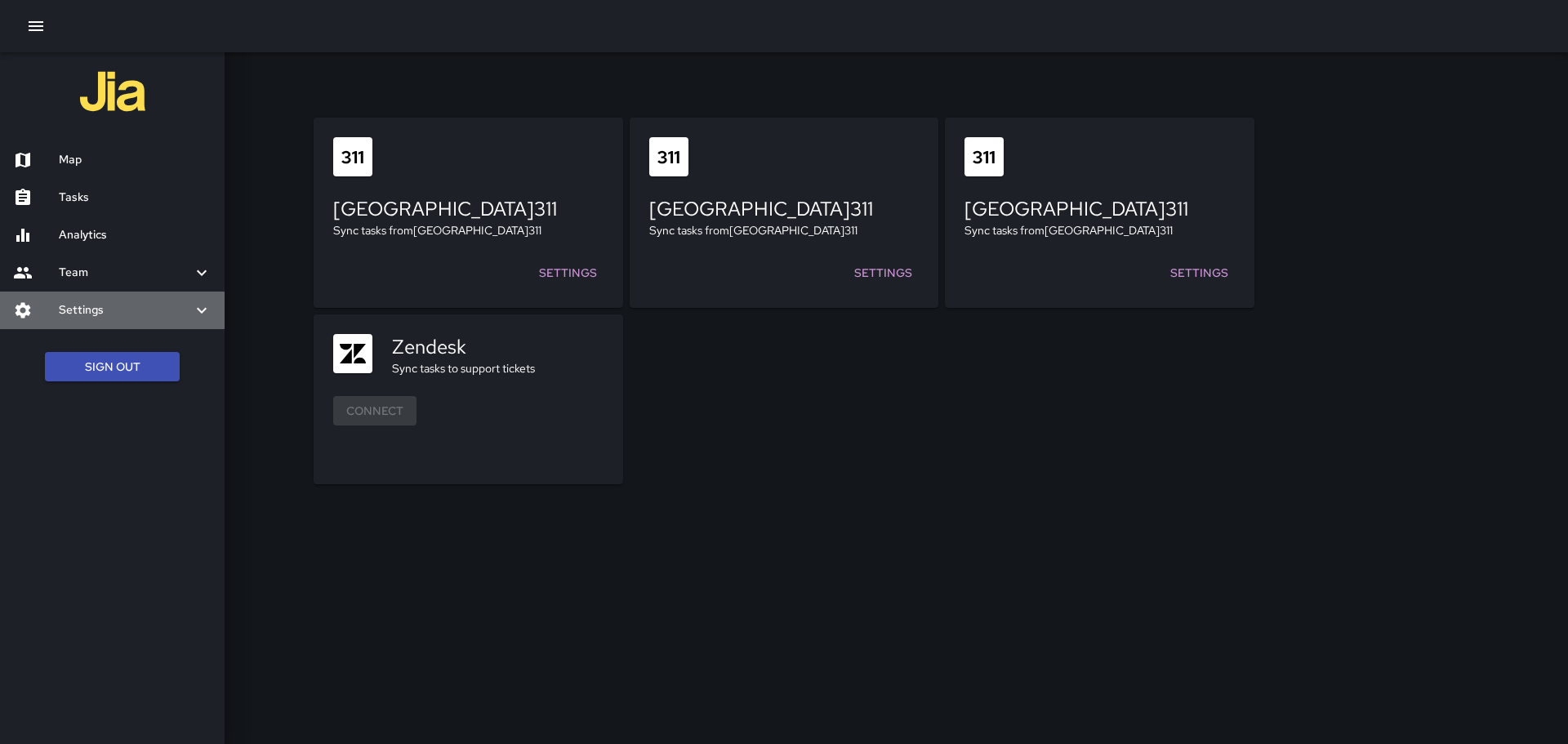
click at [196, 309] on icon at bounding box center [201, 310] width 20 height 20
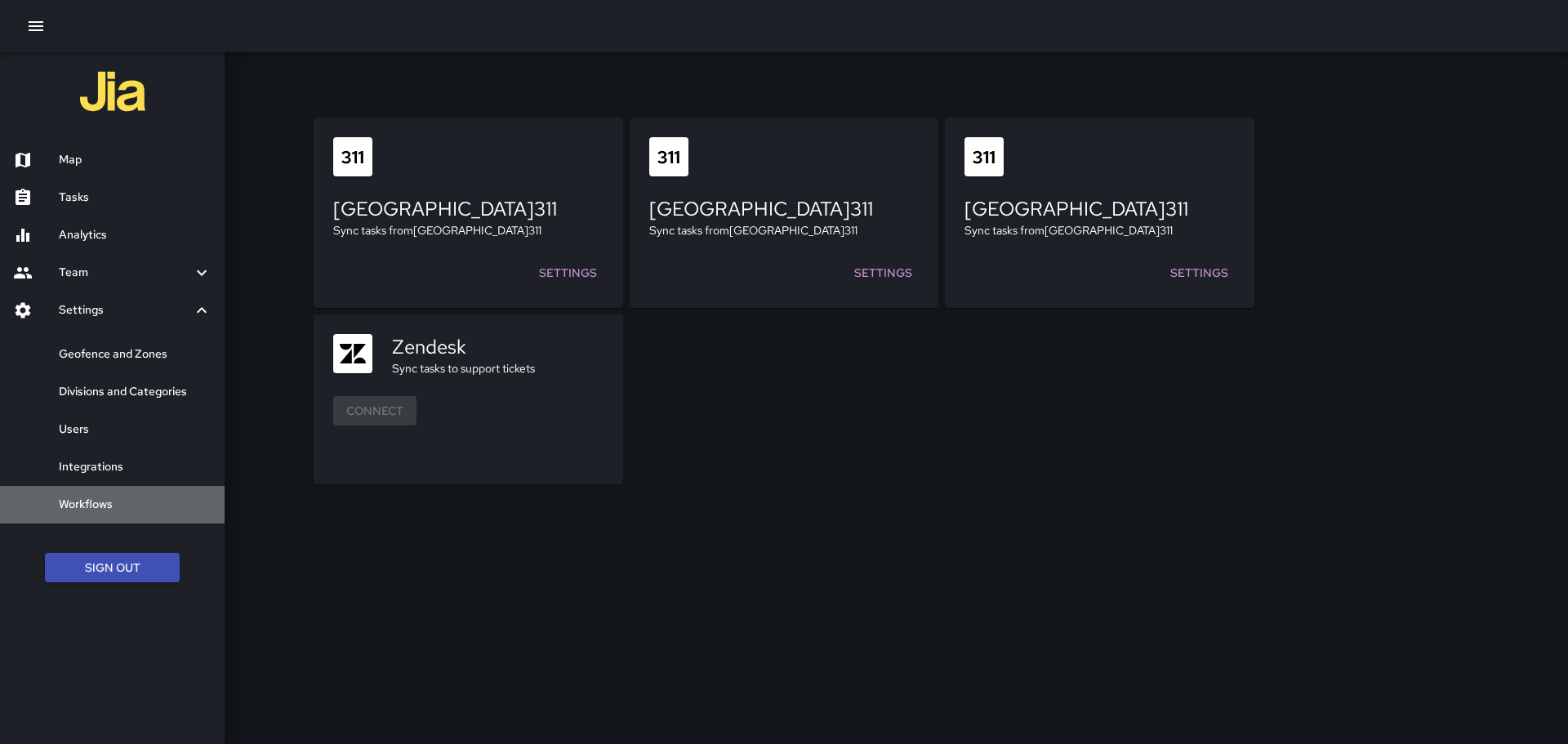
click at [109, 500] on h6 "Workflows" at bounding box center [135, 505] width 153 height 18
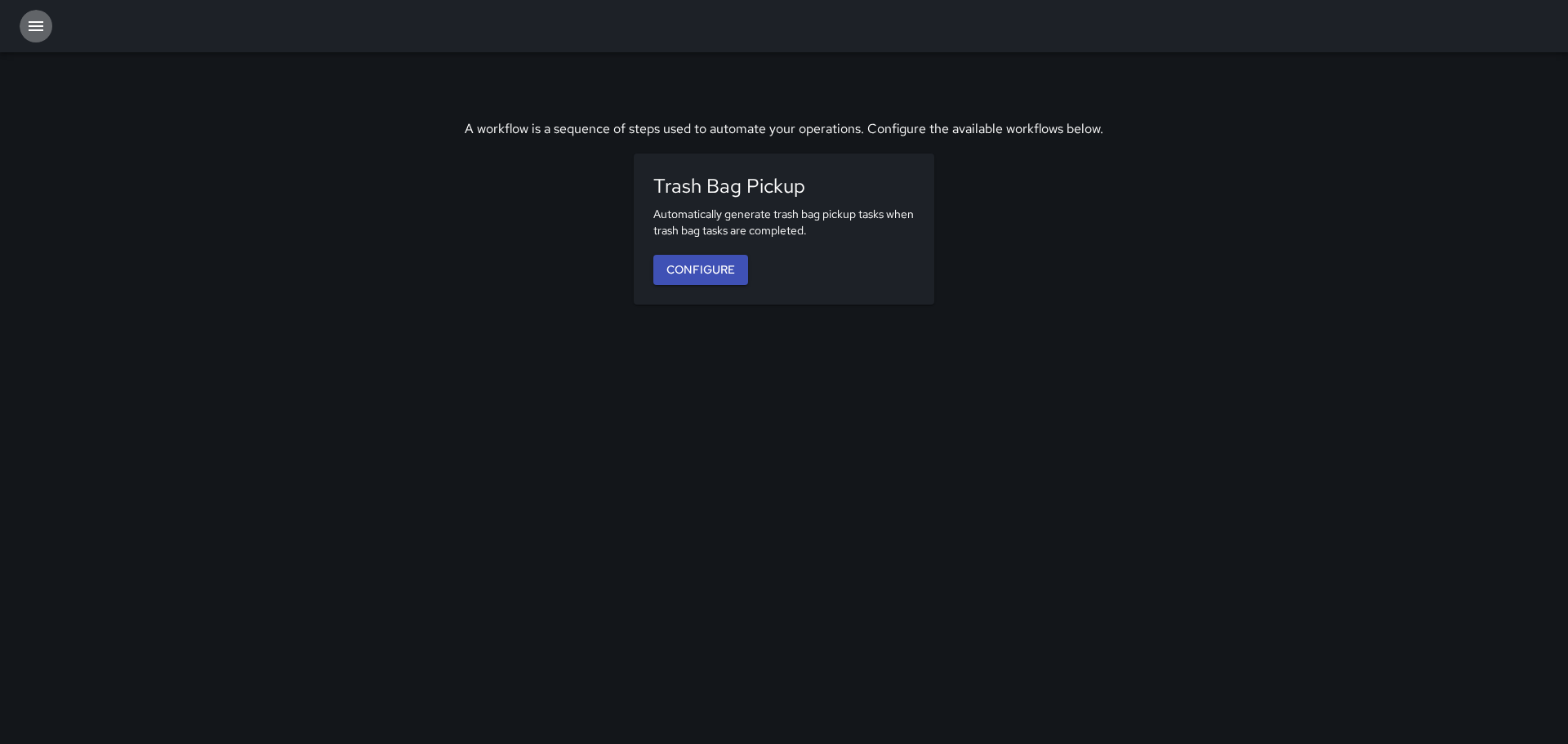
click at [33, 22] on icon "button" at bounding box center [36, 26] width 15 height 10
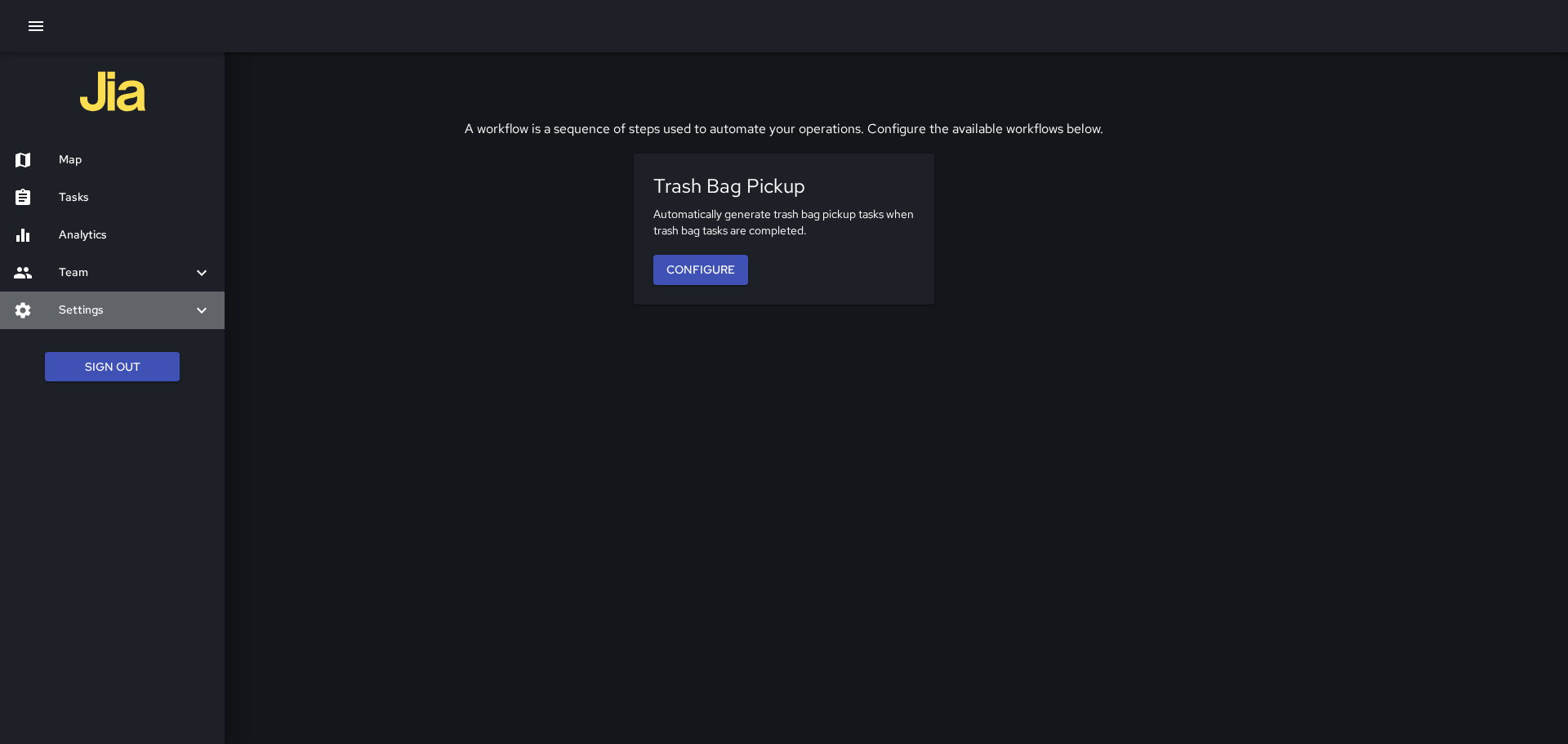
click at [198, 307] on icon at bounding box center [201, 310] width 20 height 20
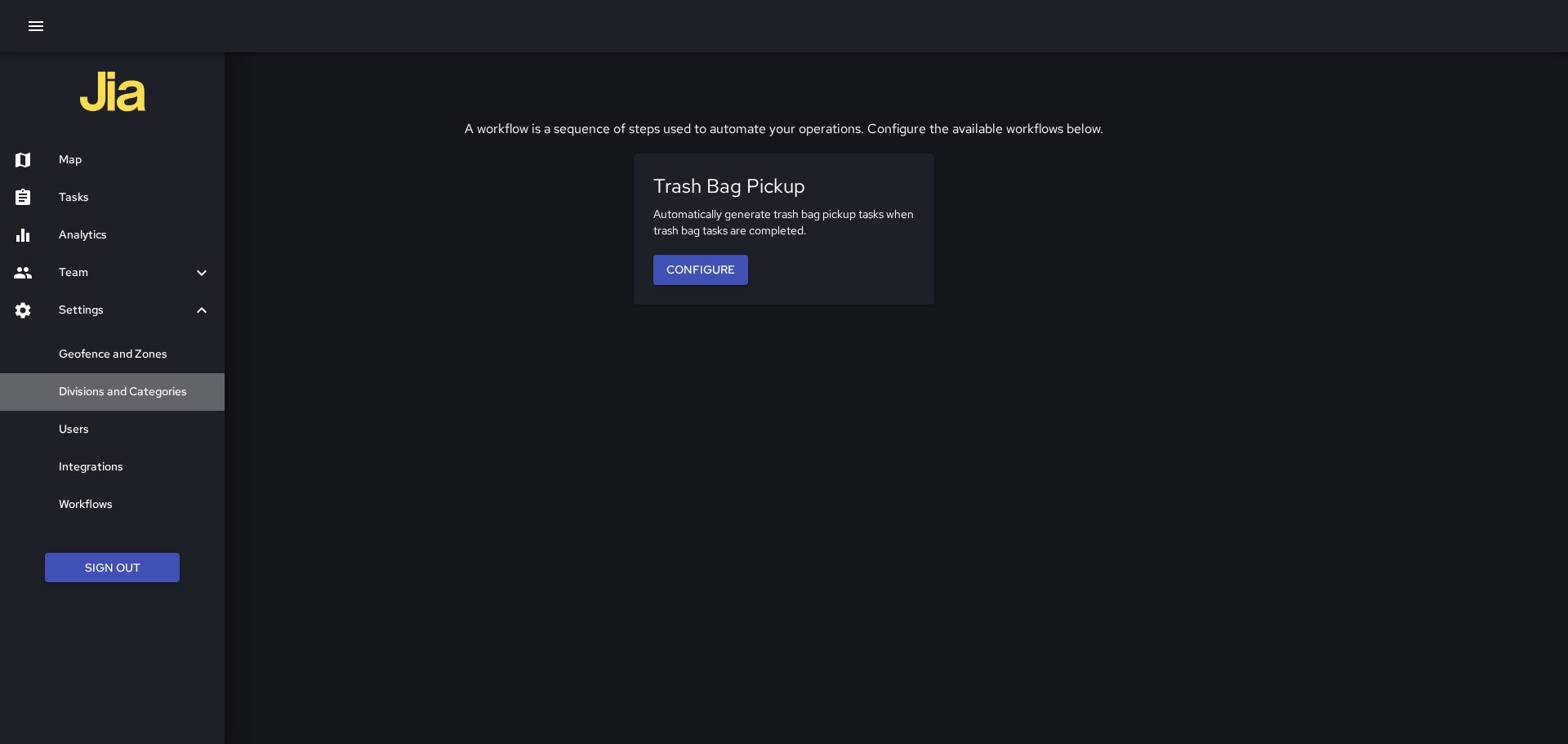
click at [155, 388] on h6 "Divisions and Categories" at bounding box center [135, 392] width 153 height 18
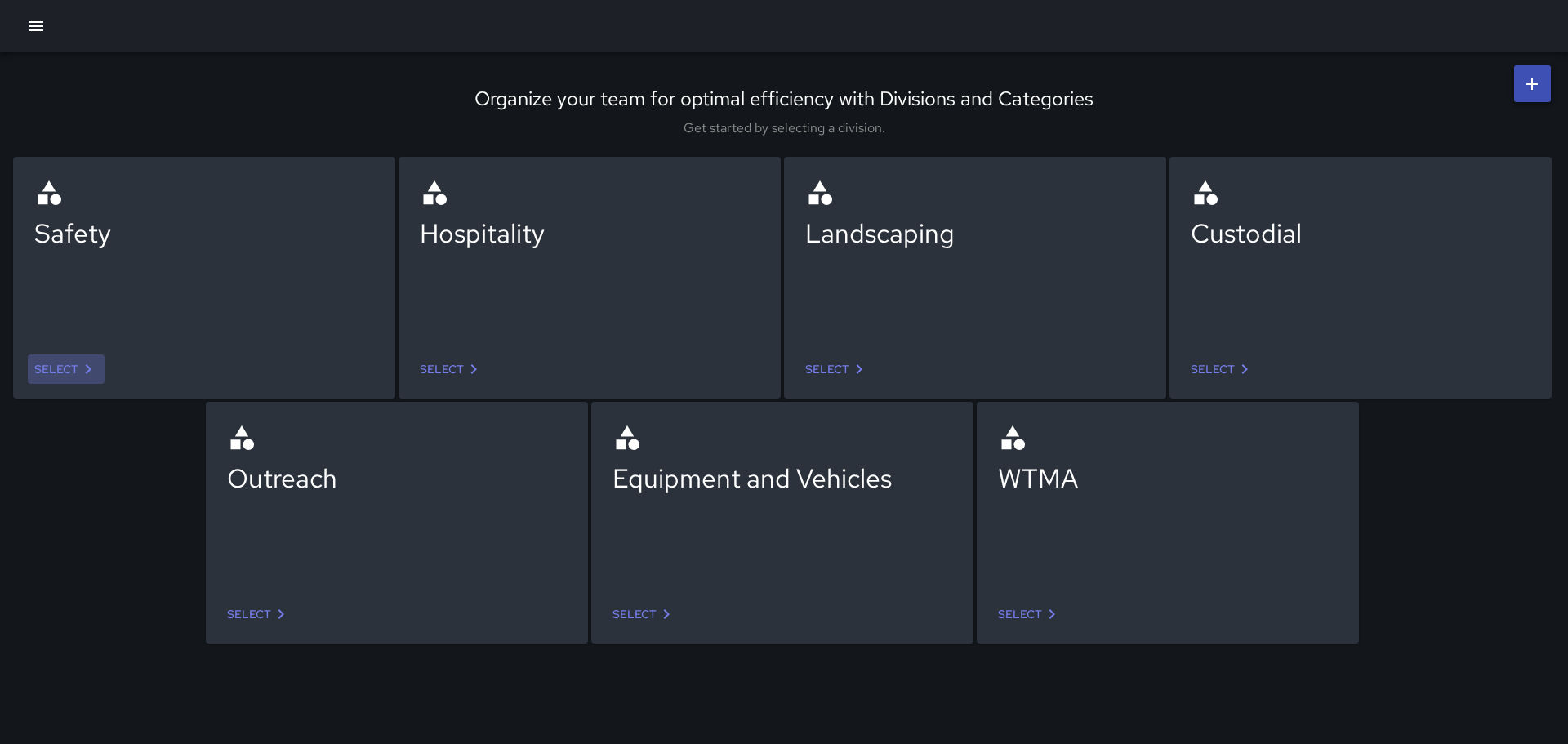
click at [66, 368] on link "Select" at bounding box center [66, 369] width 77 height 30
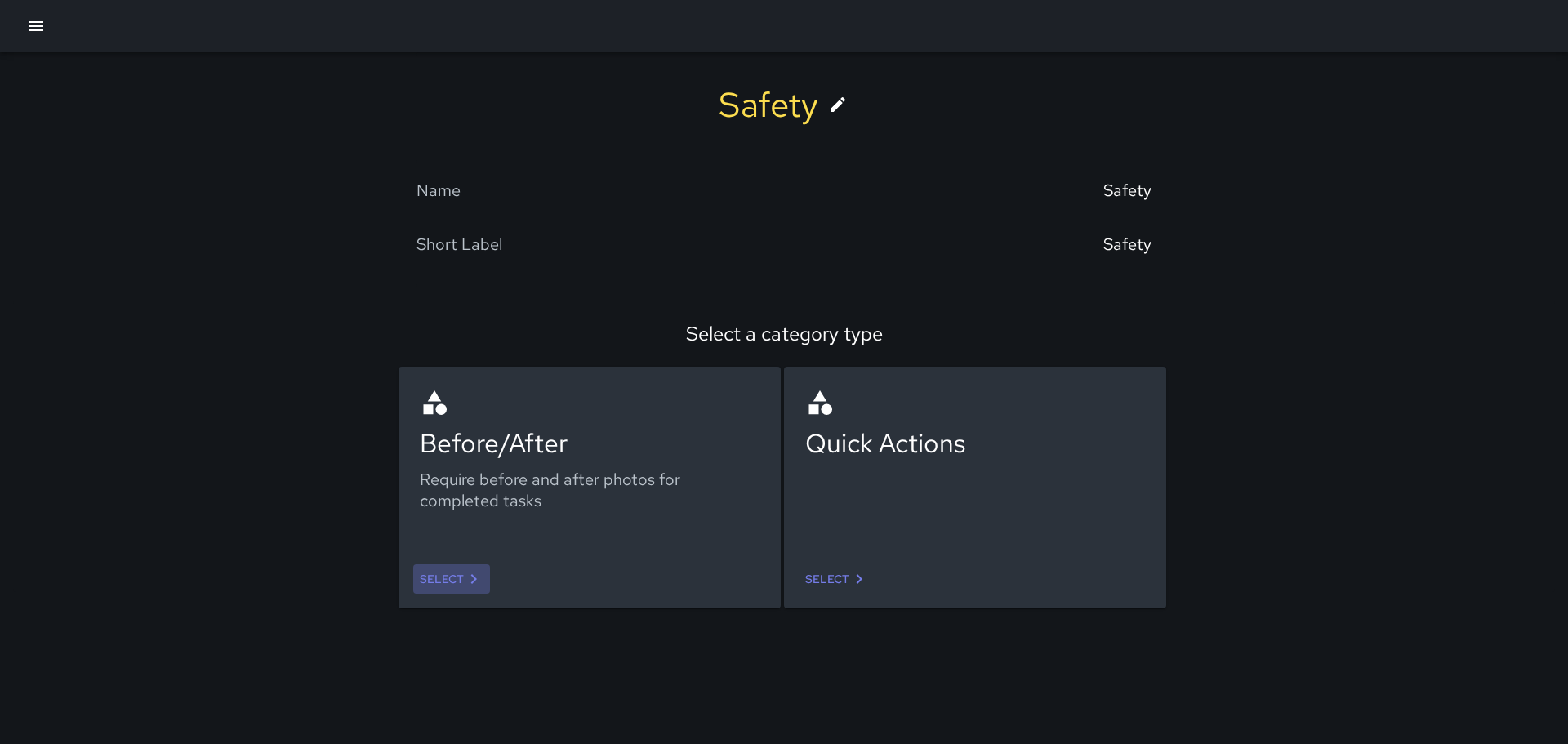
click at [458, 573] on link "Select" at bounding box center [451, 579] width 77 height 30
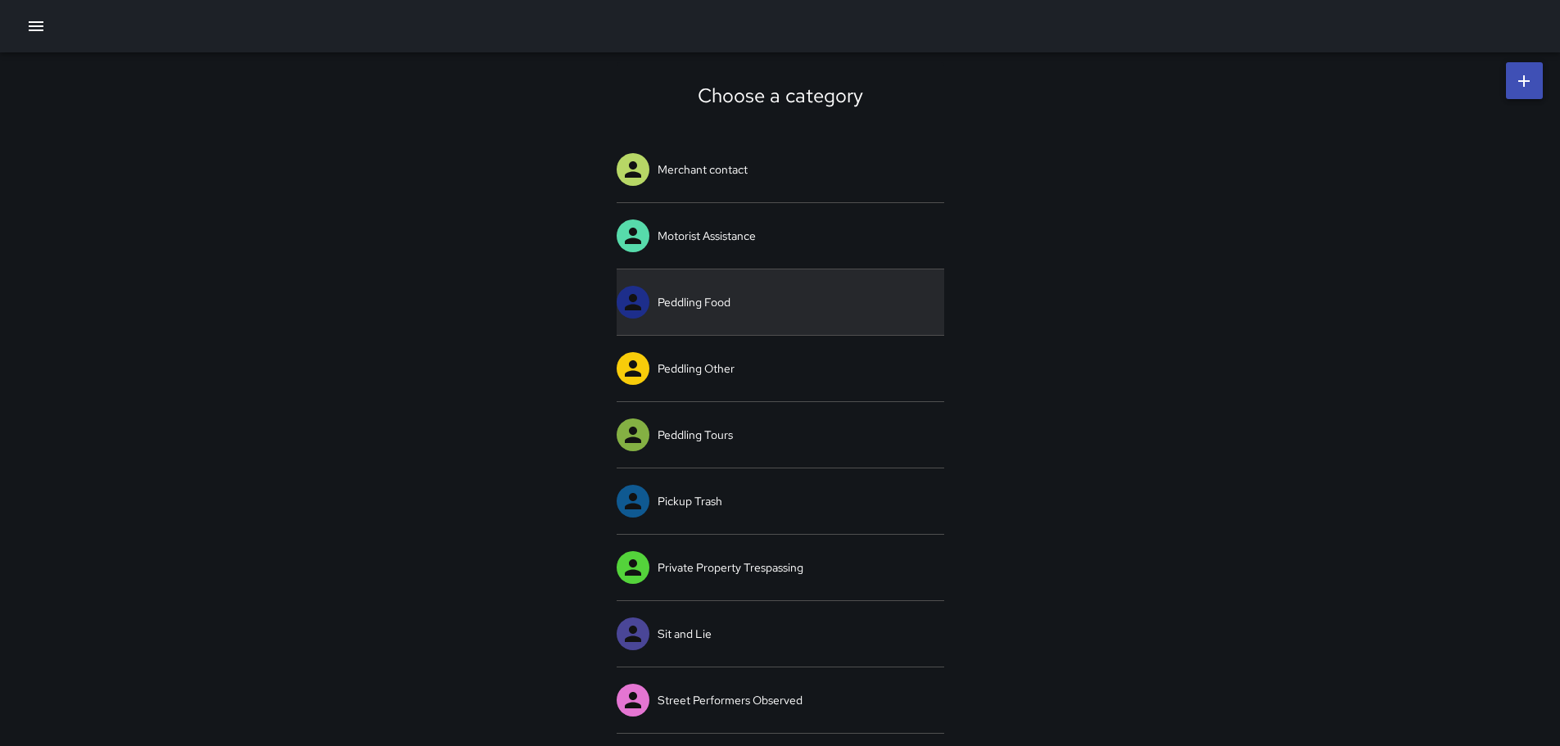
scroll to position [4, 0]
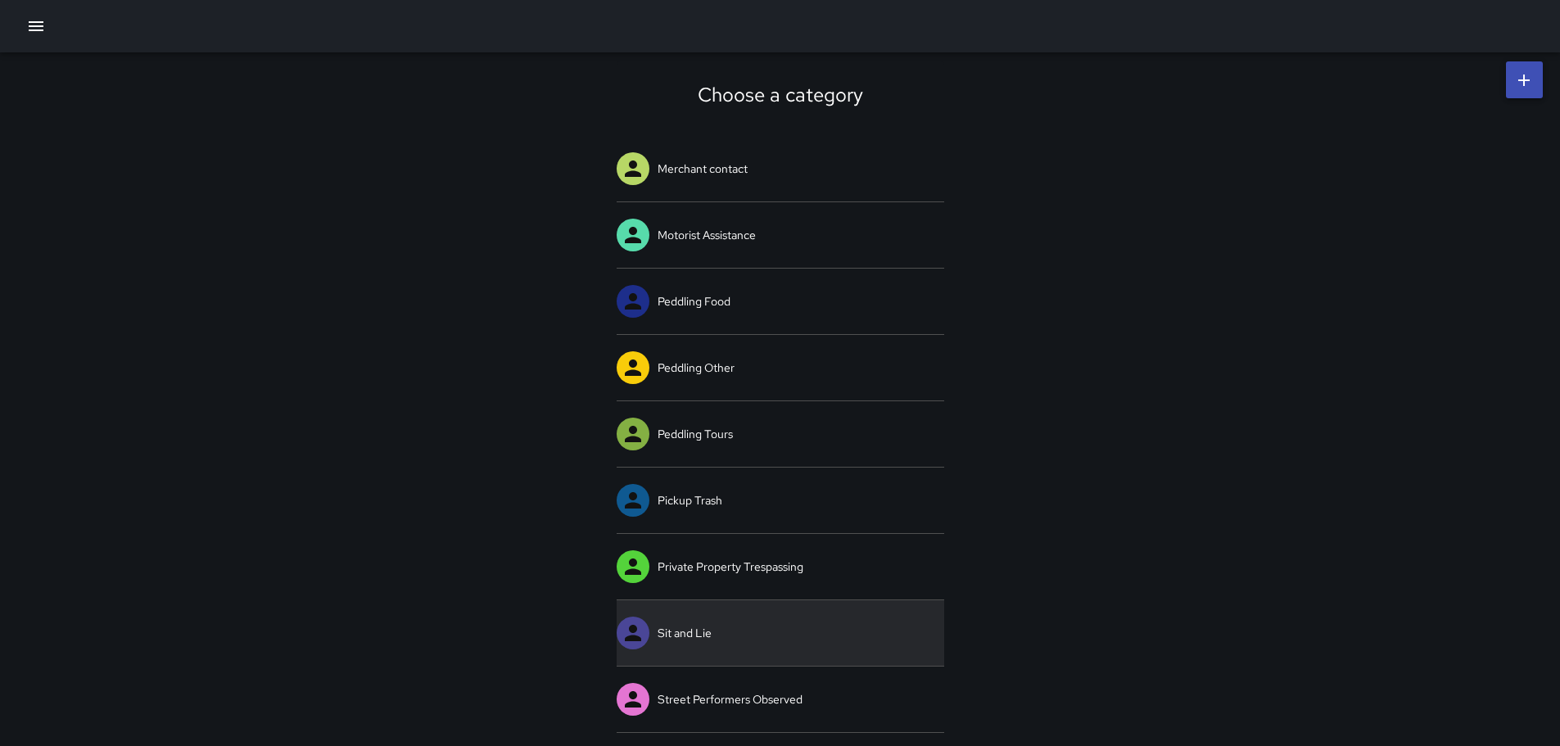
click at [671, 635] on link "Sit and Lie" at bounding box center [781, 633] width 328 height 66
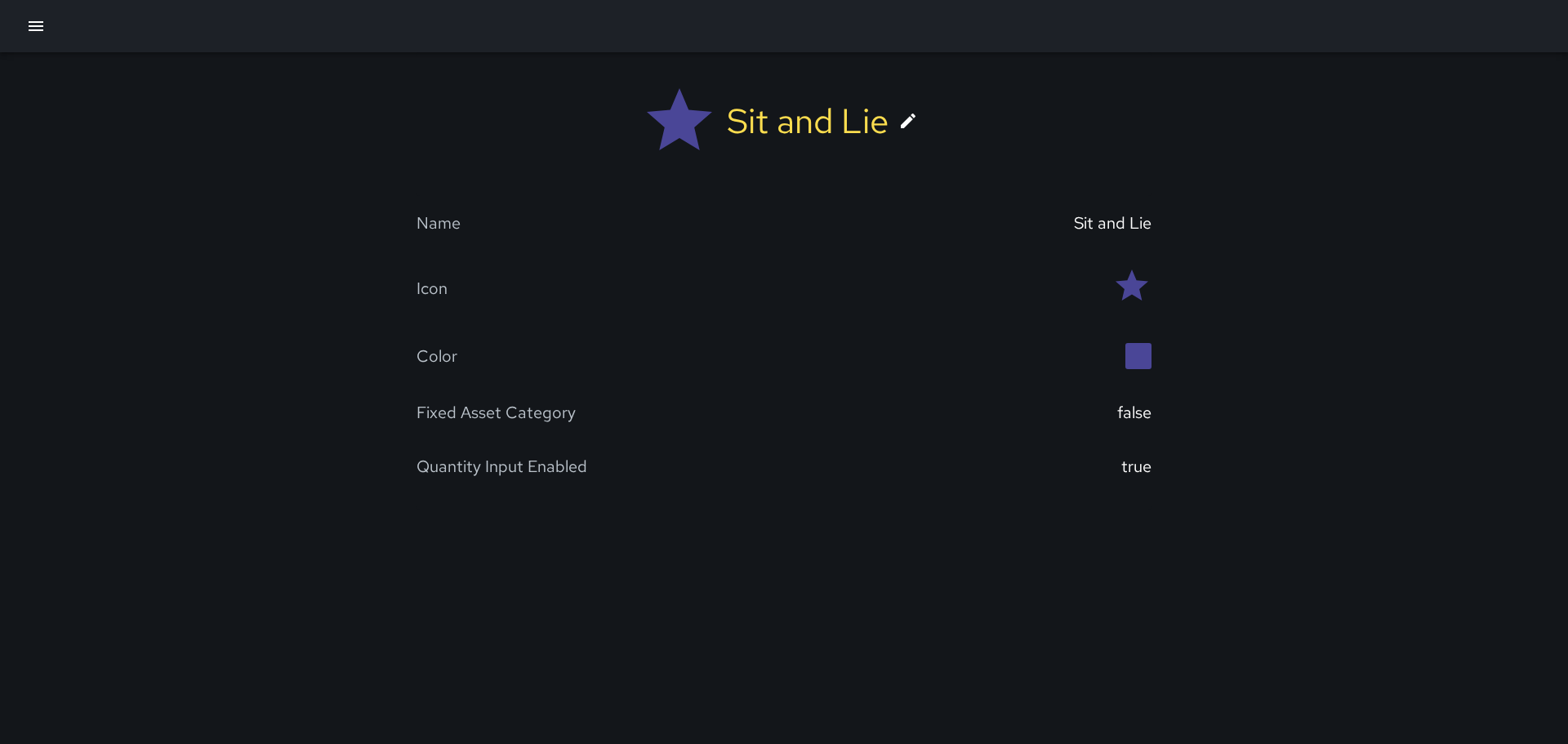
click at [491, 224] on div "Name" at bounding box center [600, 222] width 367 height 21
click at [525, 234] on div "Name Sit and Lie" at bounding box center [784, 223] width 735 height 54
click at [32, 28] on icon "button" at bounding box center [36, 26] width 20 height 20
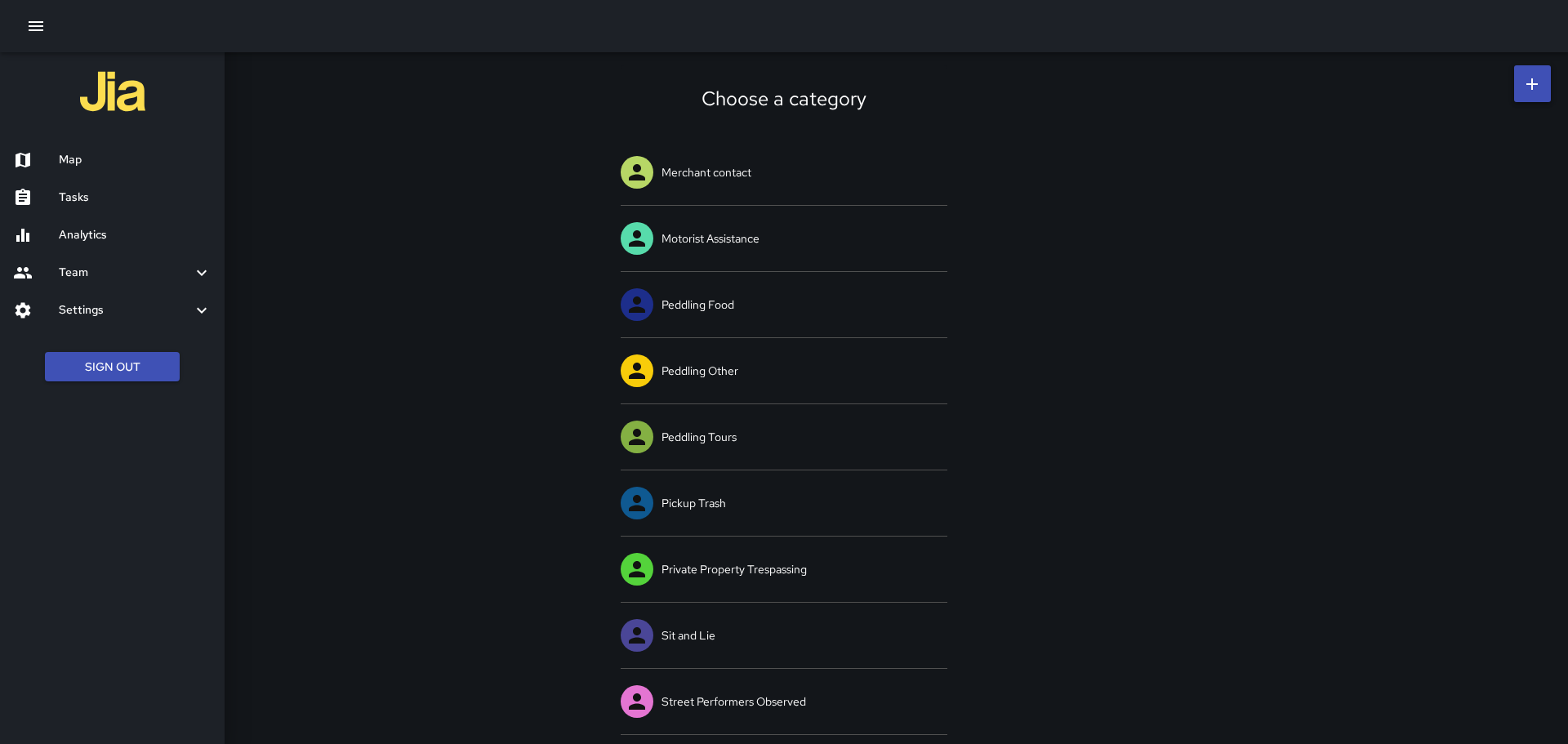
click at [317, 186] on div at bounding box center [784, 372] width 1568 height 744
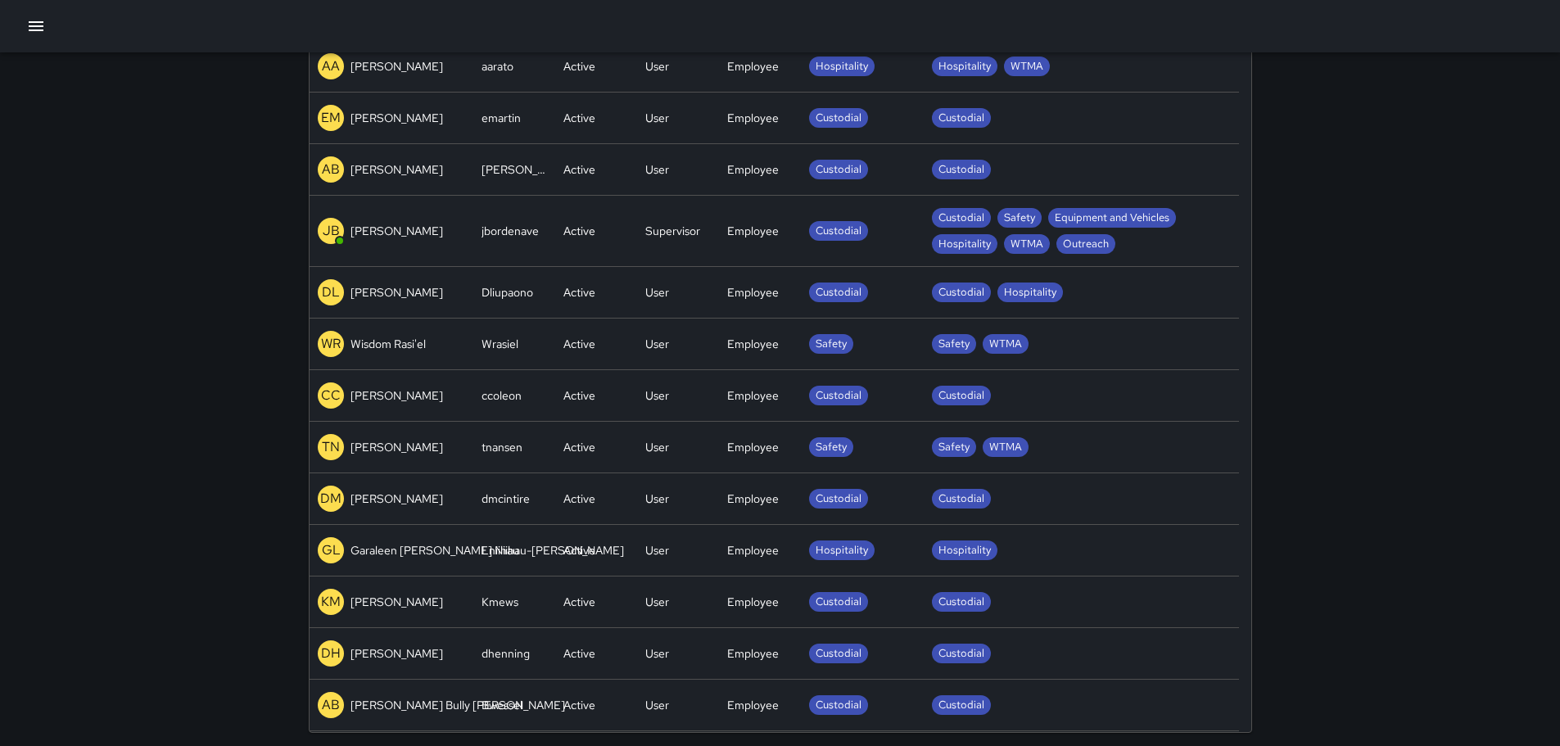
scroll to position [725, 929]
click at [331, 223] on p "JB" at bounding box center [330, 231] width 17 height 20
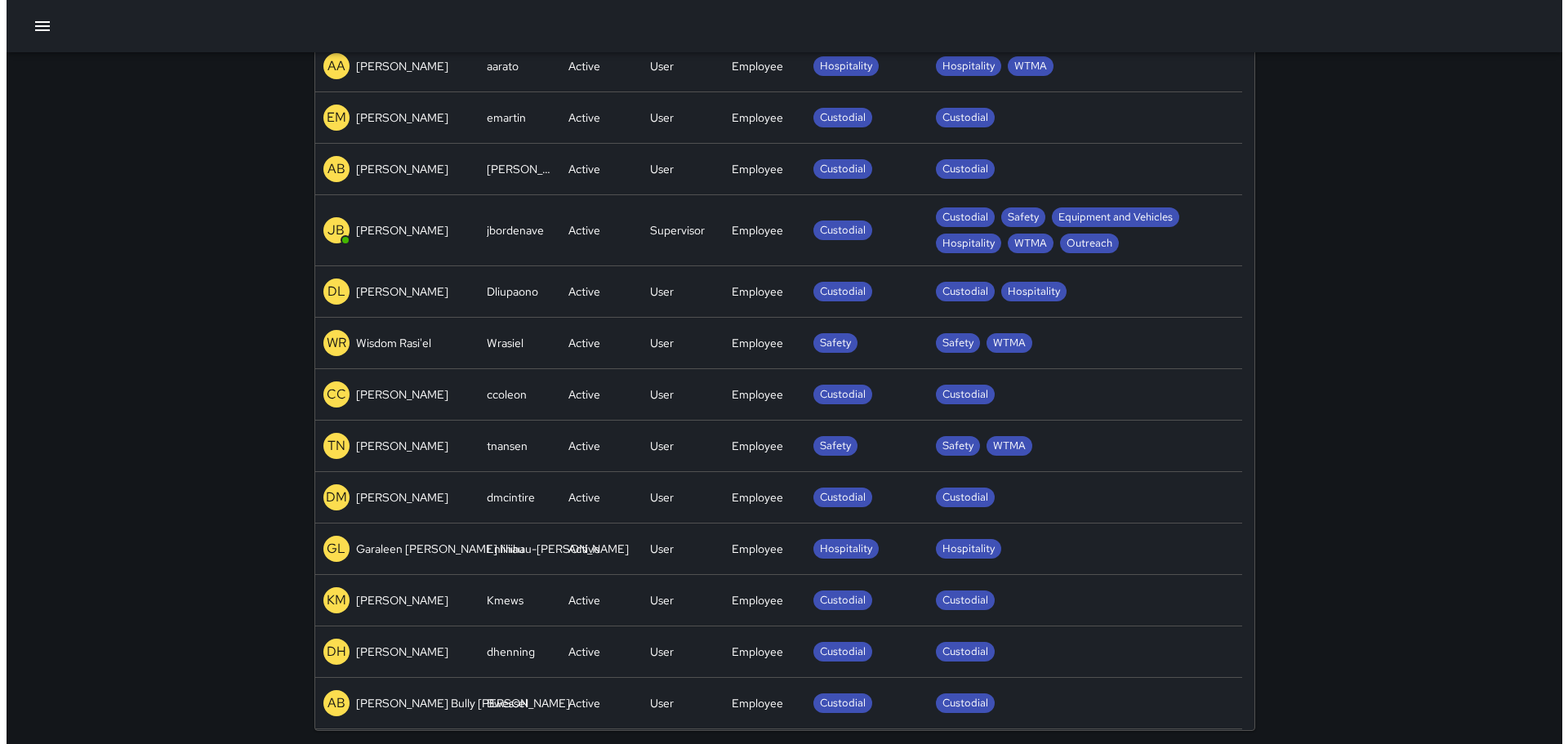
scroll to position [723, 927]
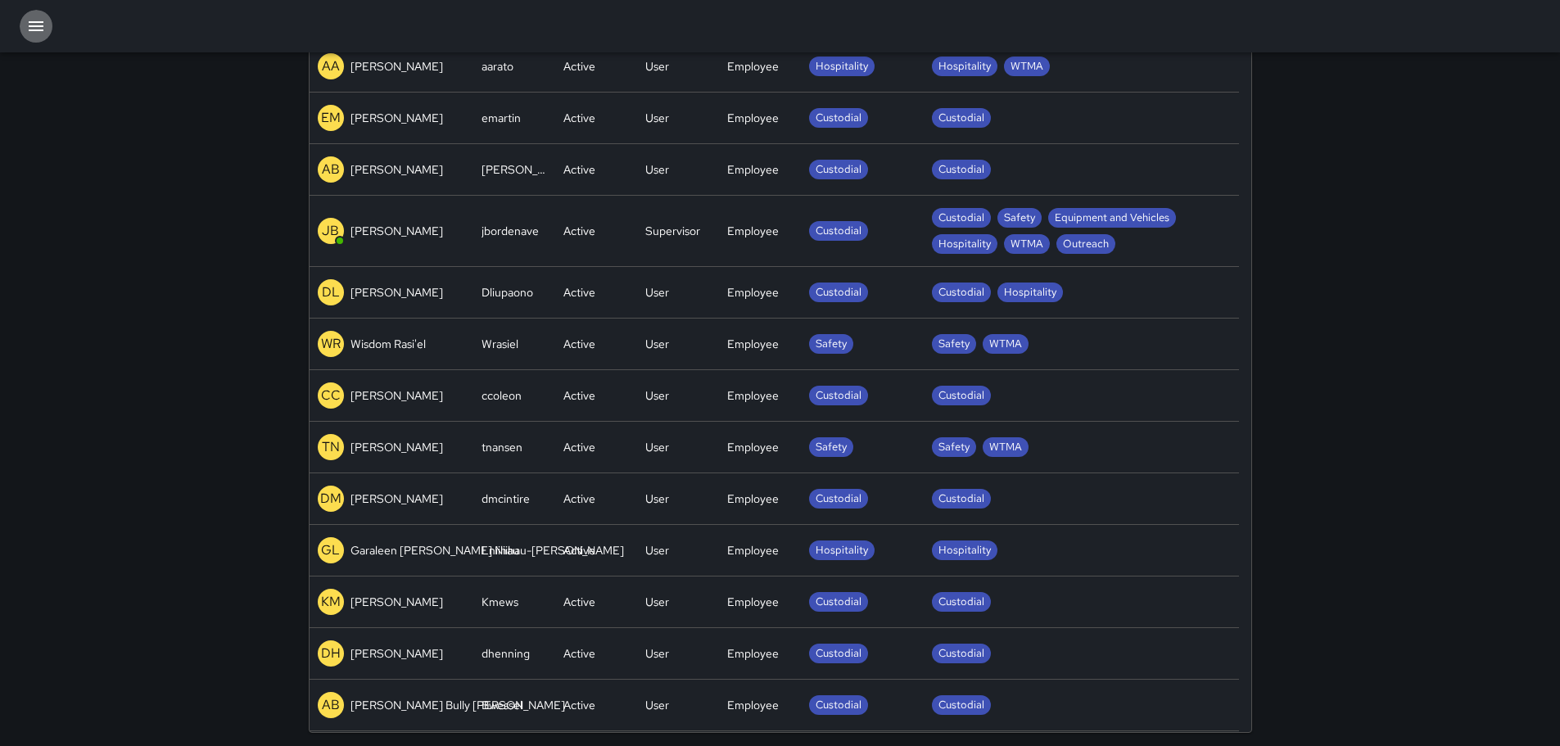
click at [34, 25] on icon "button" at bounding box center [36, 26] width 15 height 10
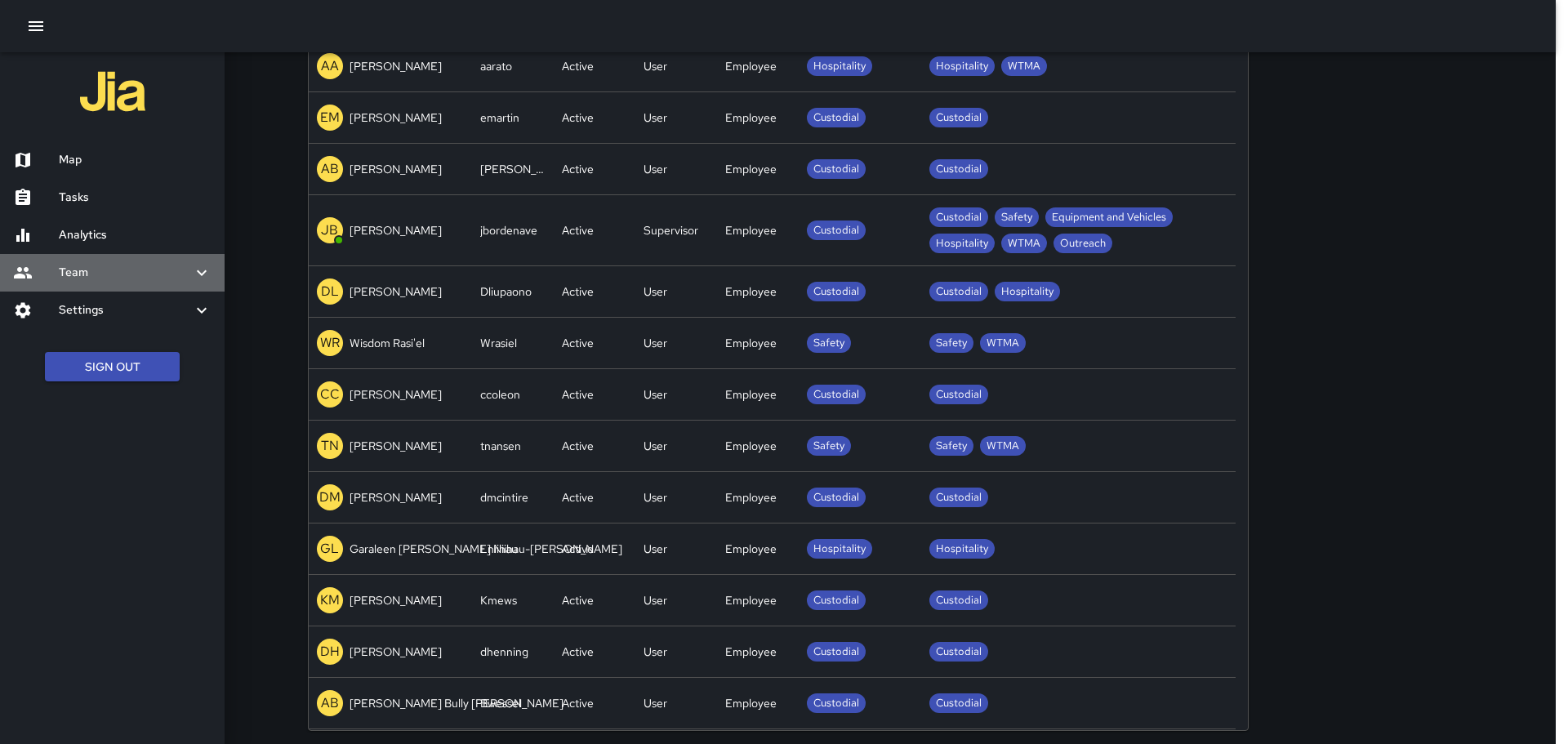
click at [187, 262] on div "Team" at bounding box center [112, 273] width 224 height 38
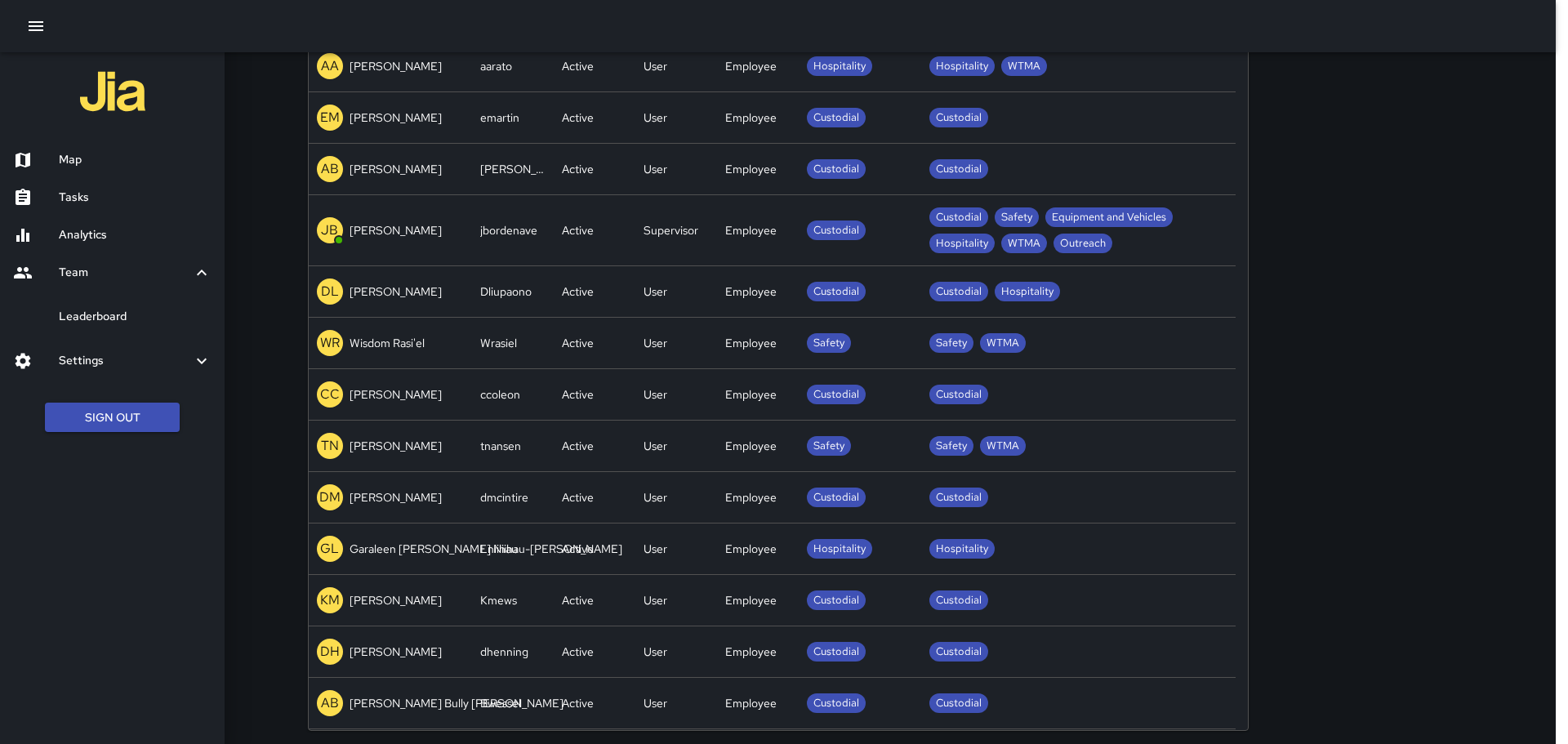
drag, startPoint x: 178, startPoint y: 510, endPoint x: 180, endPoint y: 500, distance: 10.2
click at [180, 506] on div "Map Tasks Analytics Team Leaderboard Settings Geofence and Zones Divisions and …" at bounding box center [112, 372] width 224 height 744
click at [197, 355] on icon at bounding box center [201, 361] width 20 height 20
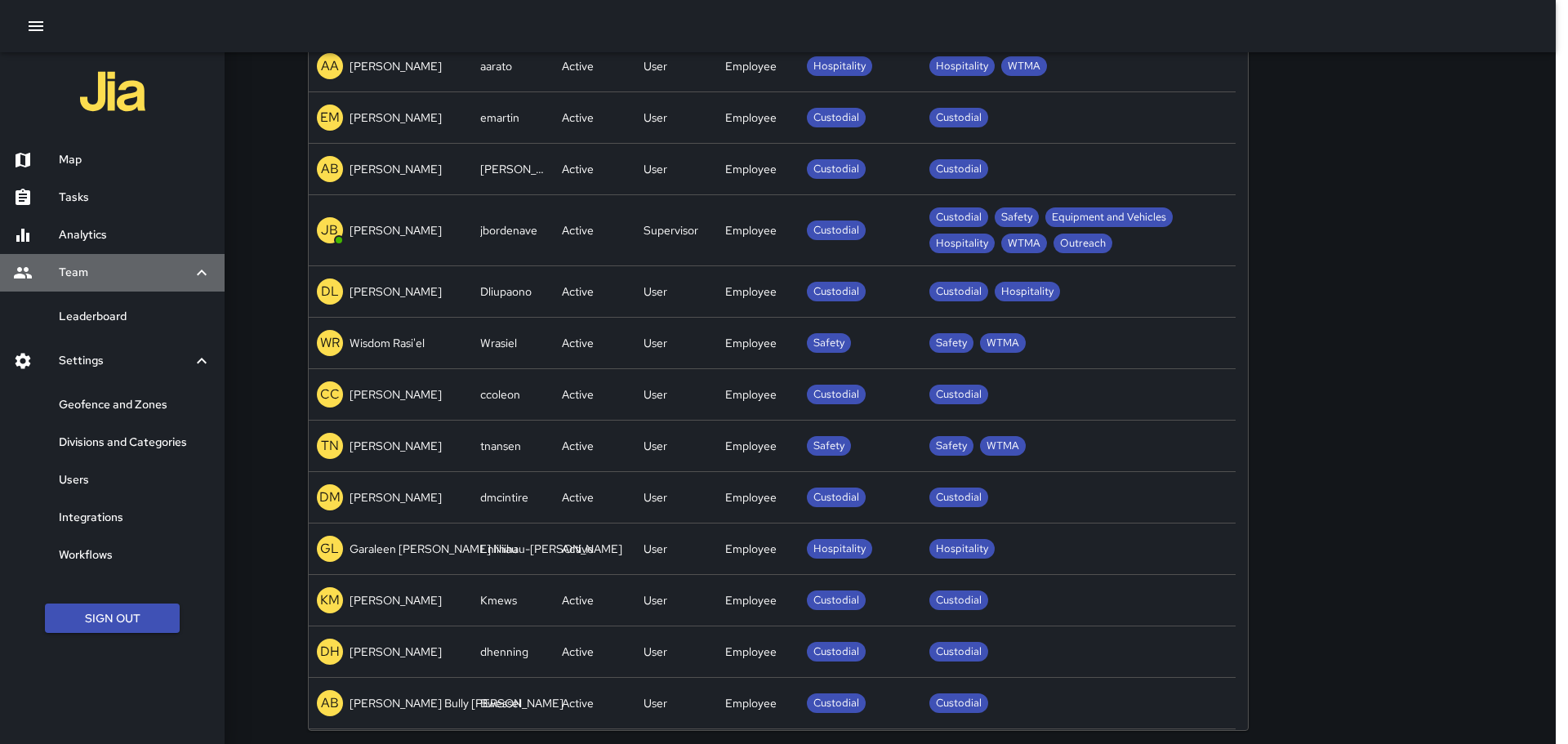
click at [200, 273] on icon at bounding box center [201, 273] width 20 height 20
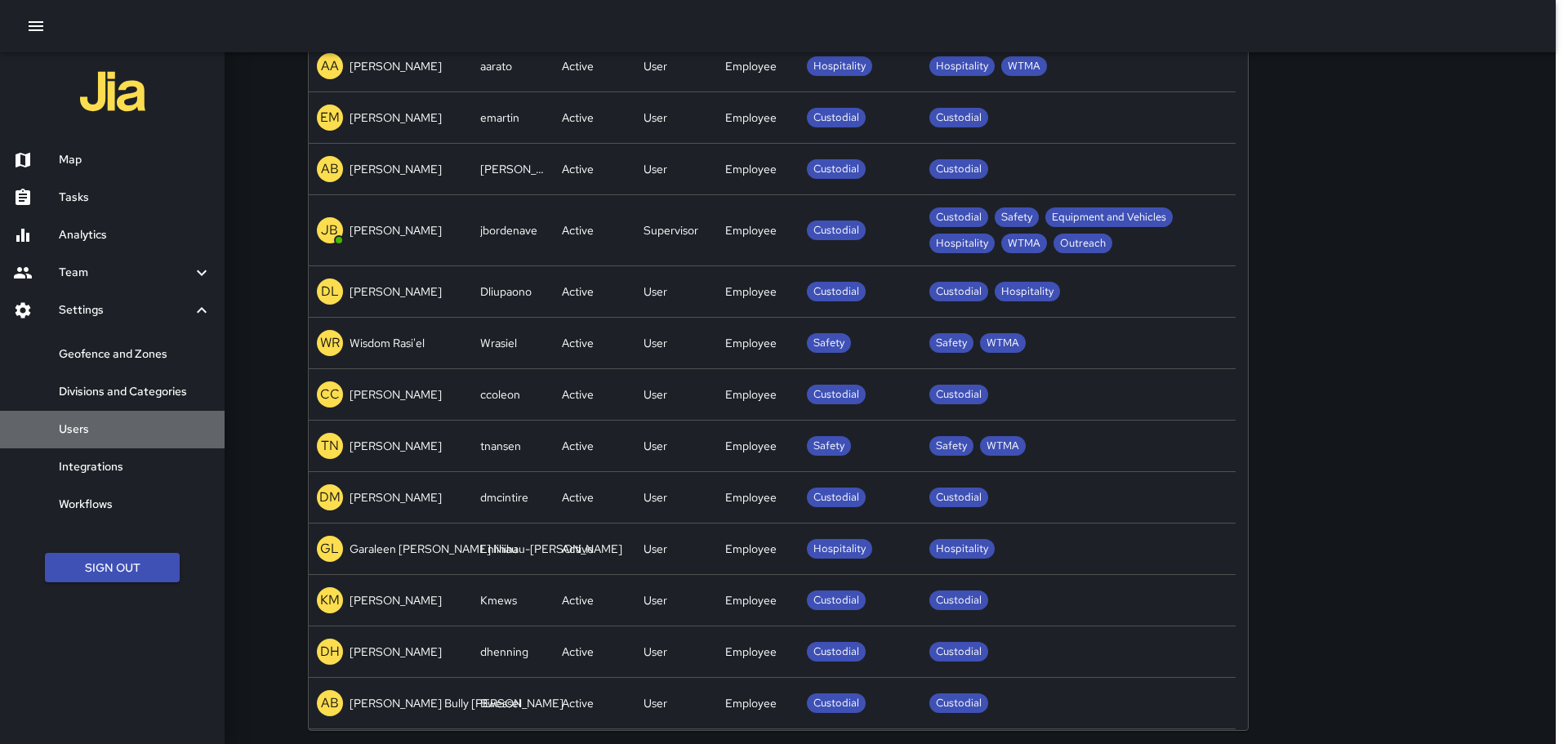
click at [83, 425] on h6 "Users" at bounding box center [135, 430] width 153 height 18
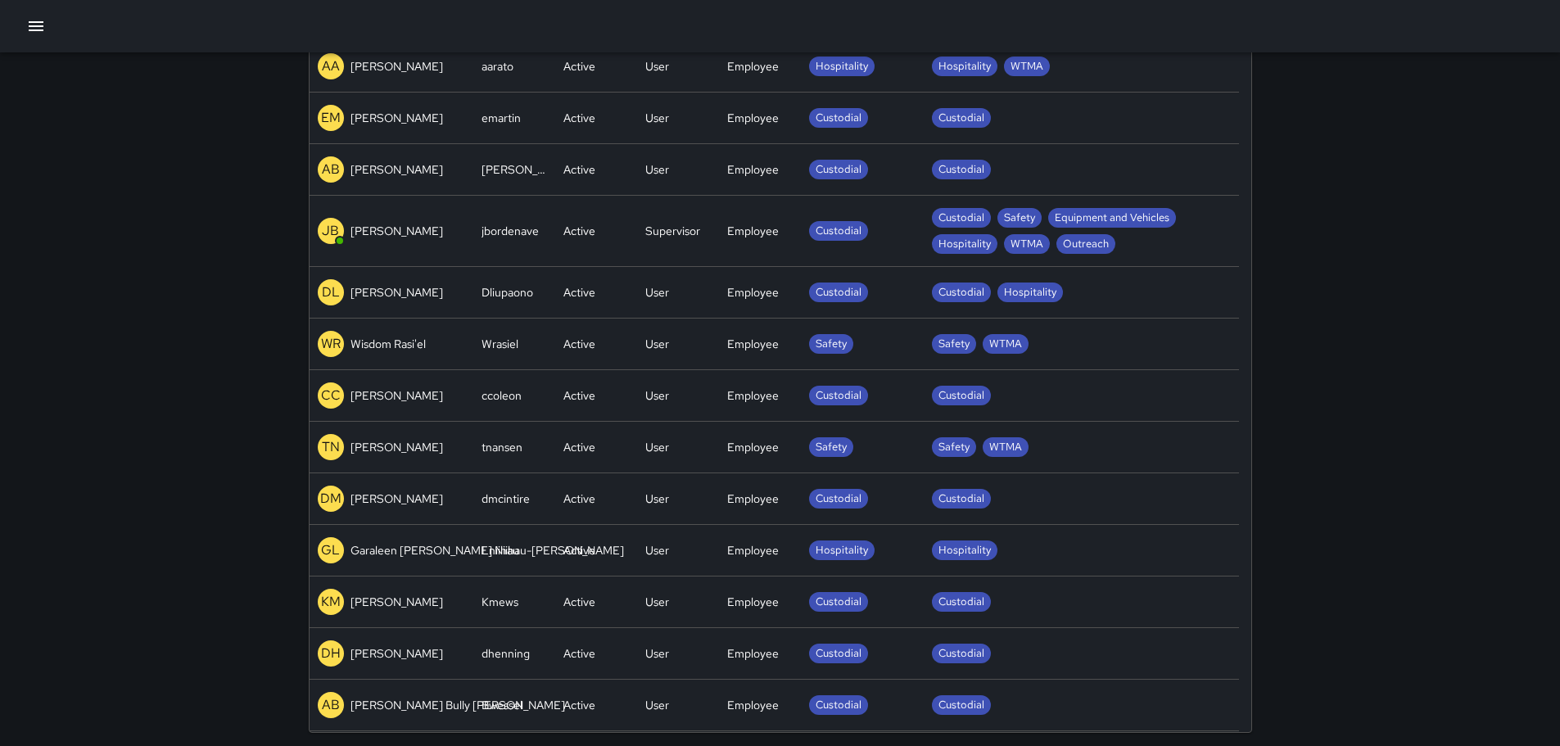
click at [45, 29] on icon "button" at bounding box center [36, 26] width 20 height 20
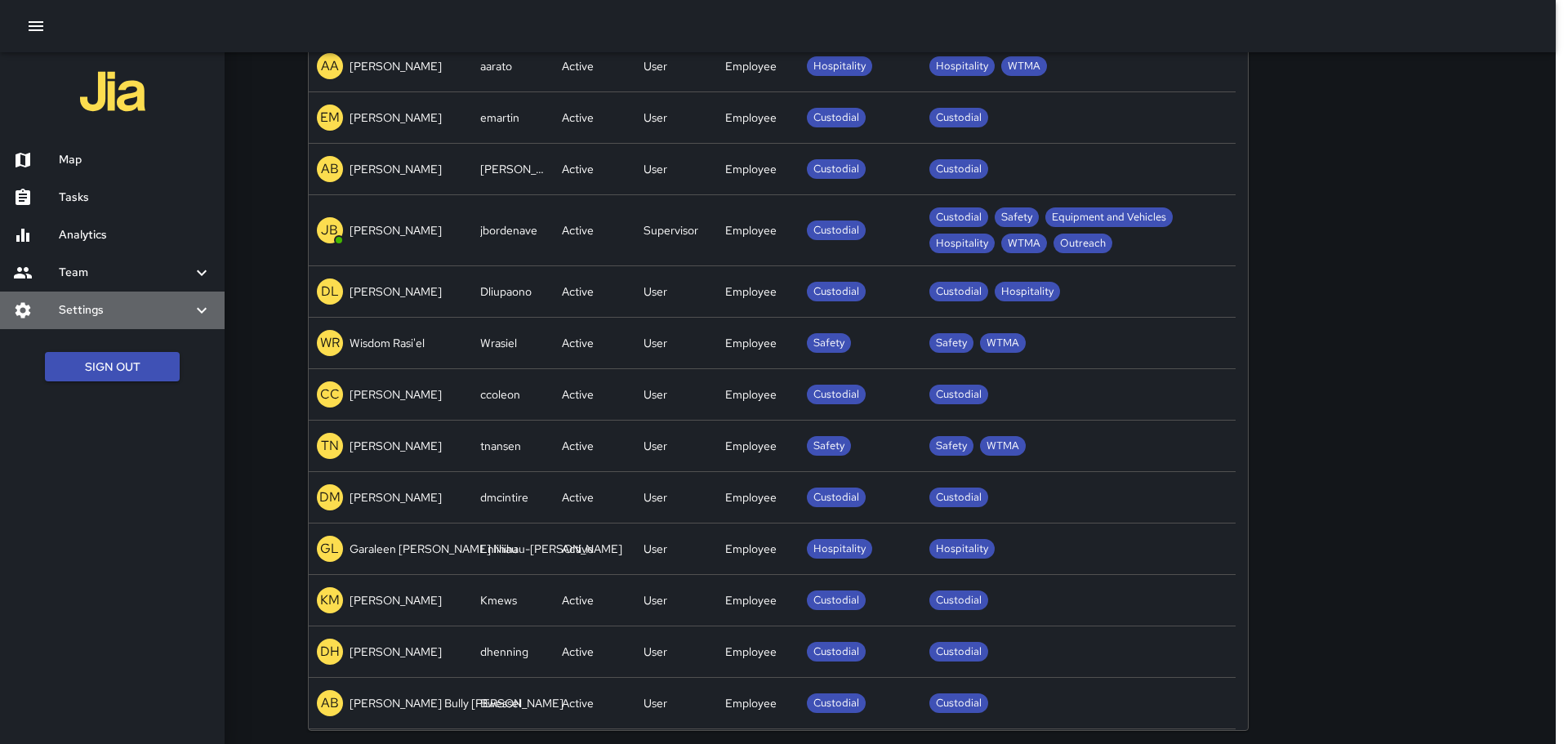
click at [201, 303] on icon at bounding box center [201, 310] width 20 height 20
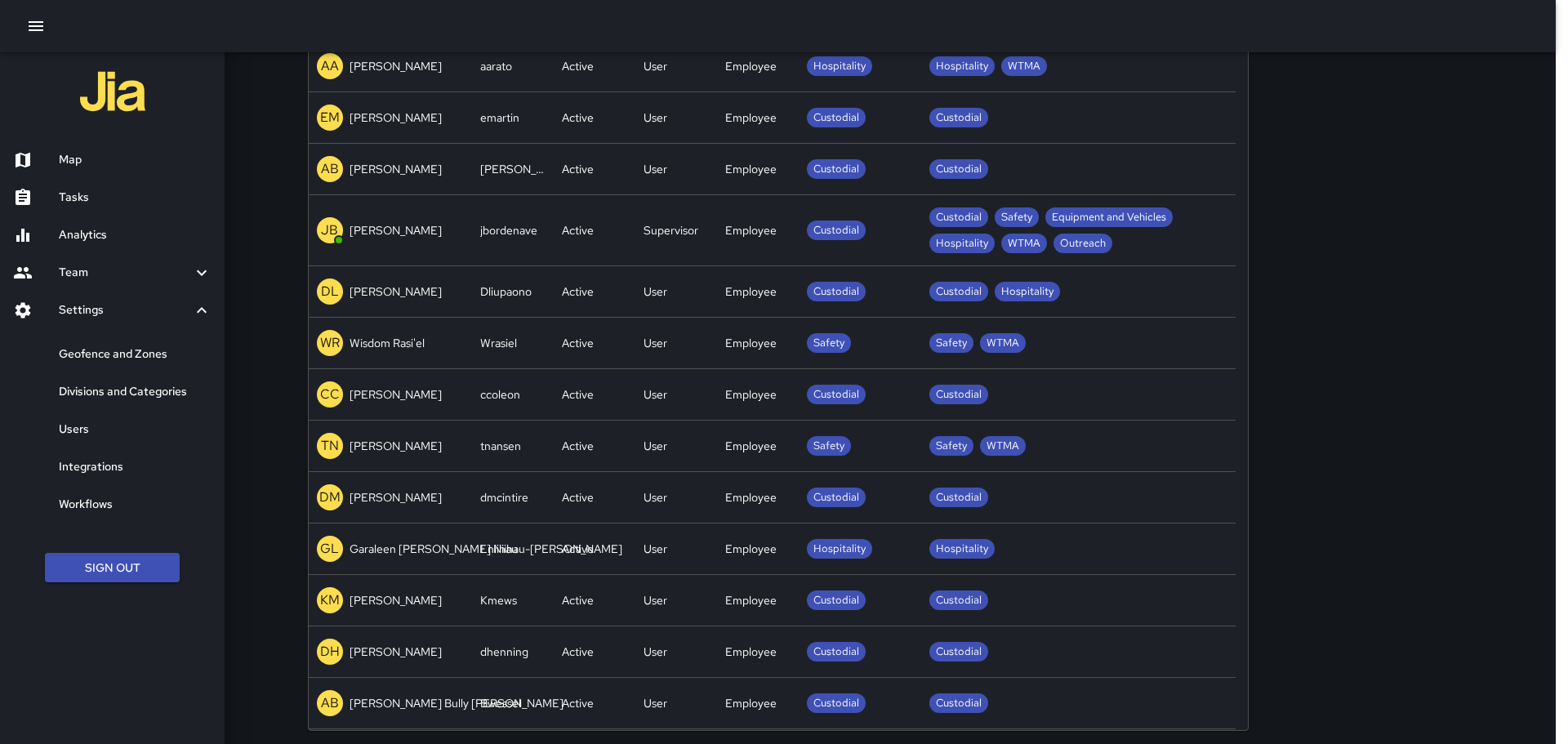
click at [151, 394] on h6 "Divisions and Categories" at bounding box center [135, 392] width 153 height 18
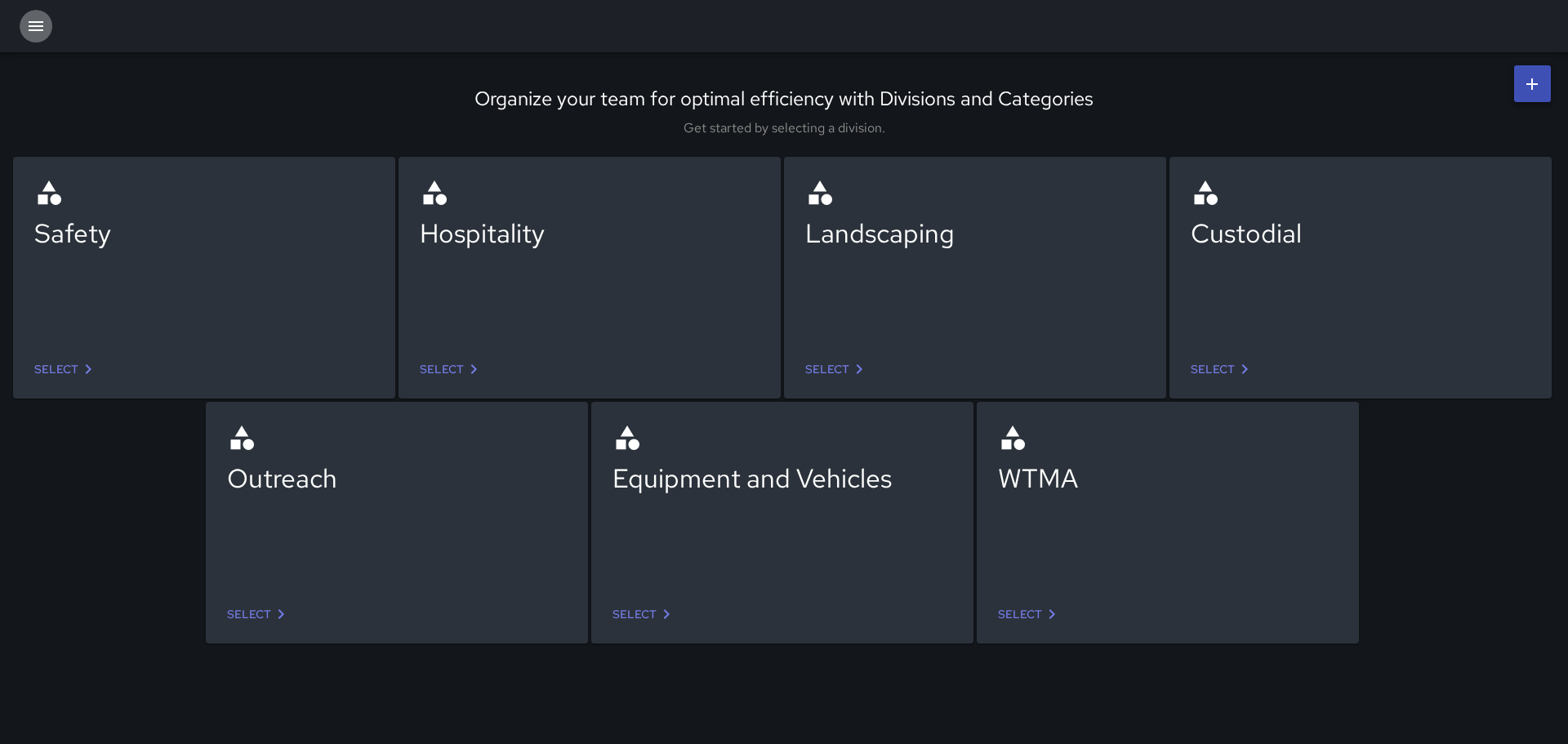
click at [34, 20] on icon "button" at bounding box center [36, 26] width 20 height 20
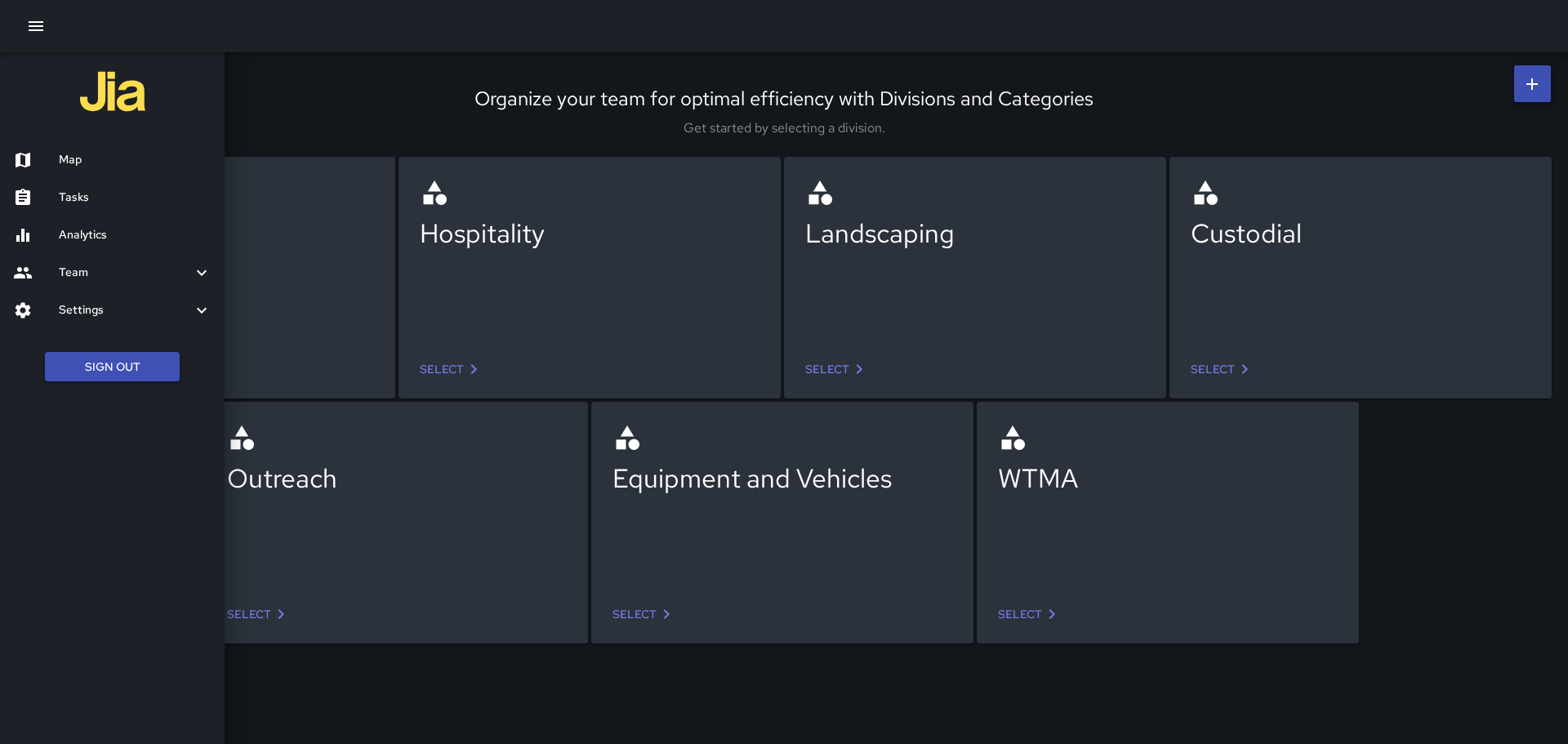
click at [205, 273] on icon at bounding box center [201, 273] width 20 height 20
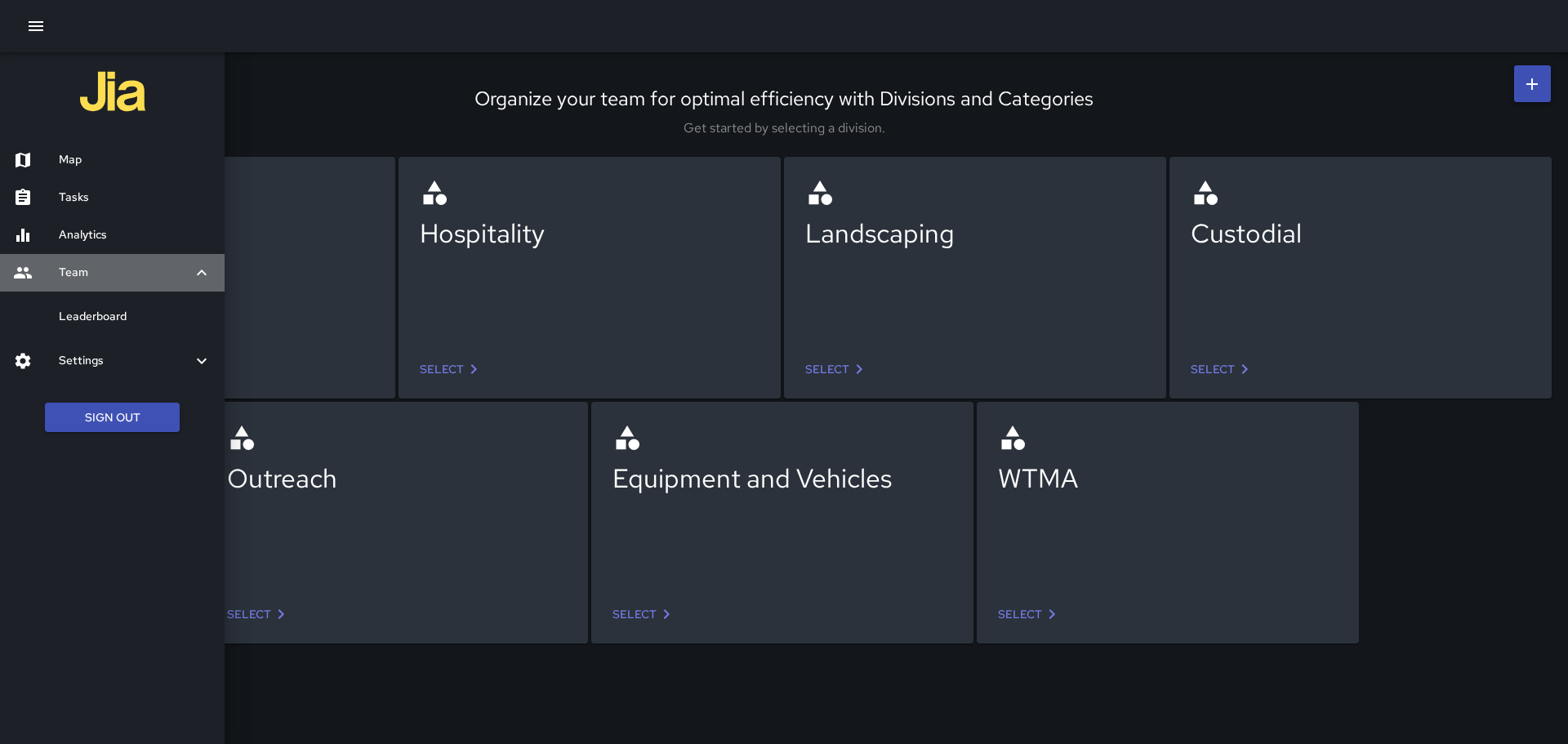
click at [205, 273] on icon at bounding box center [201, 272] width 10 height 6
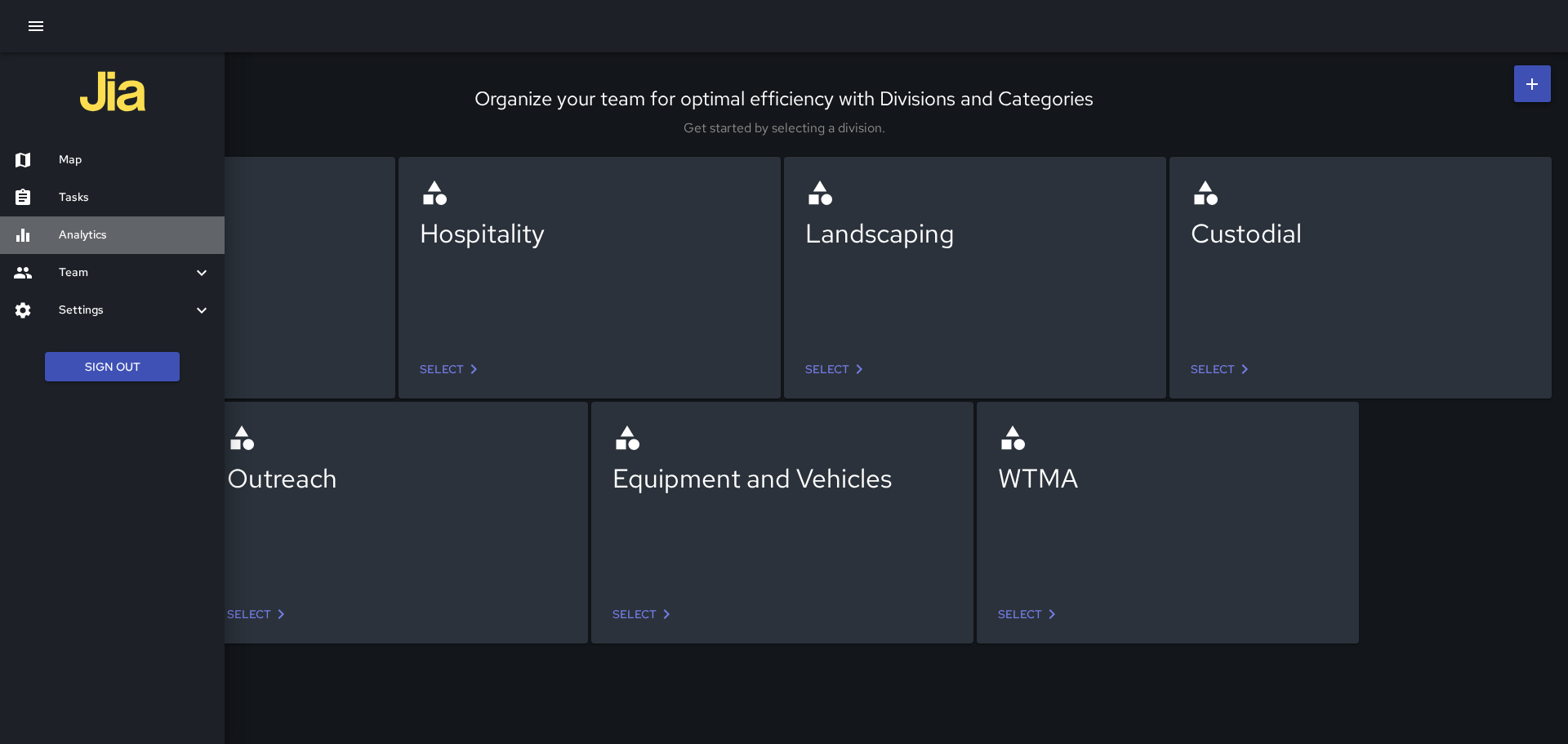
click at [102, 232] on h6 "Analytics" at bounding box center [135, 235] width 153 height 18
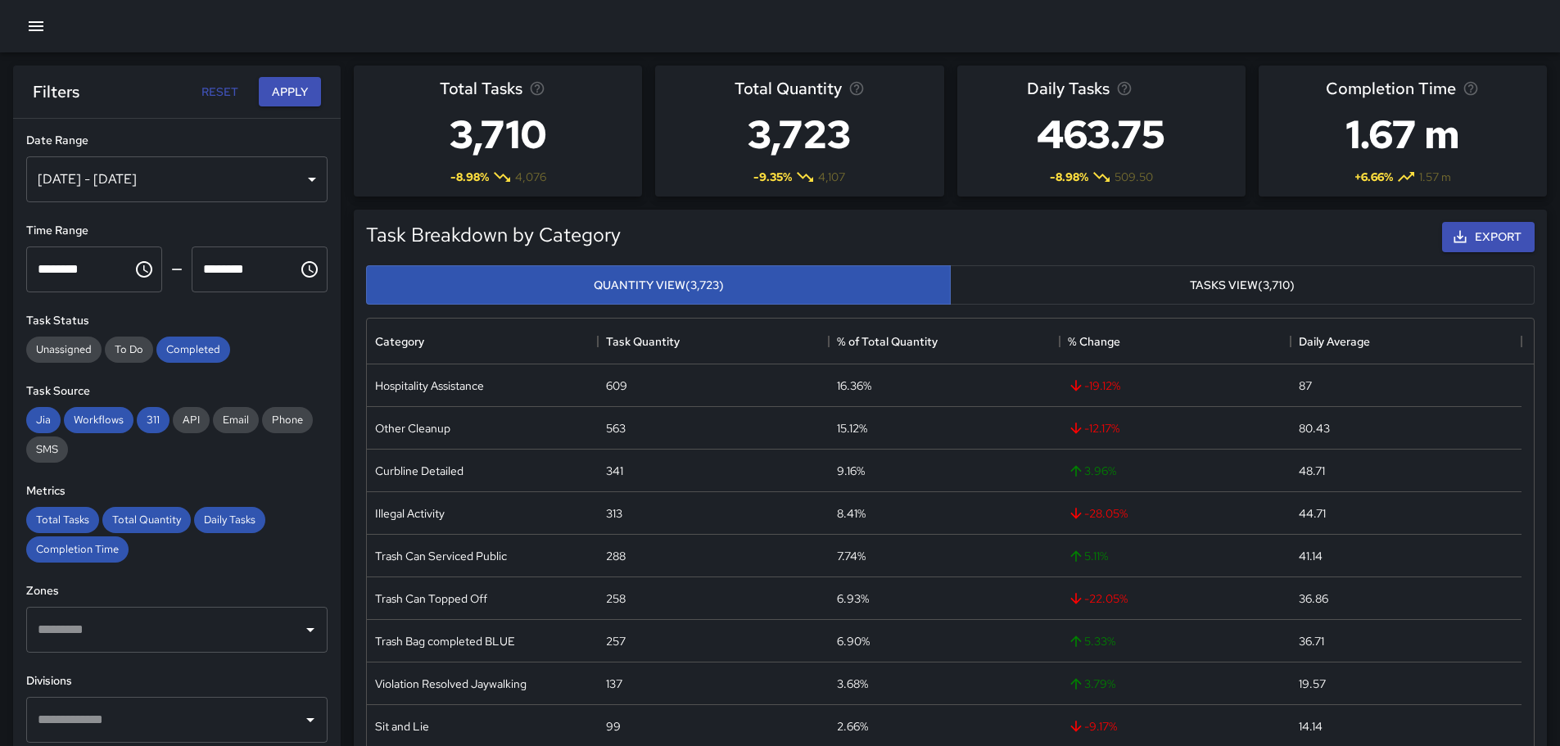
scroll to position [477, 1155]
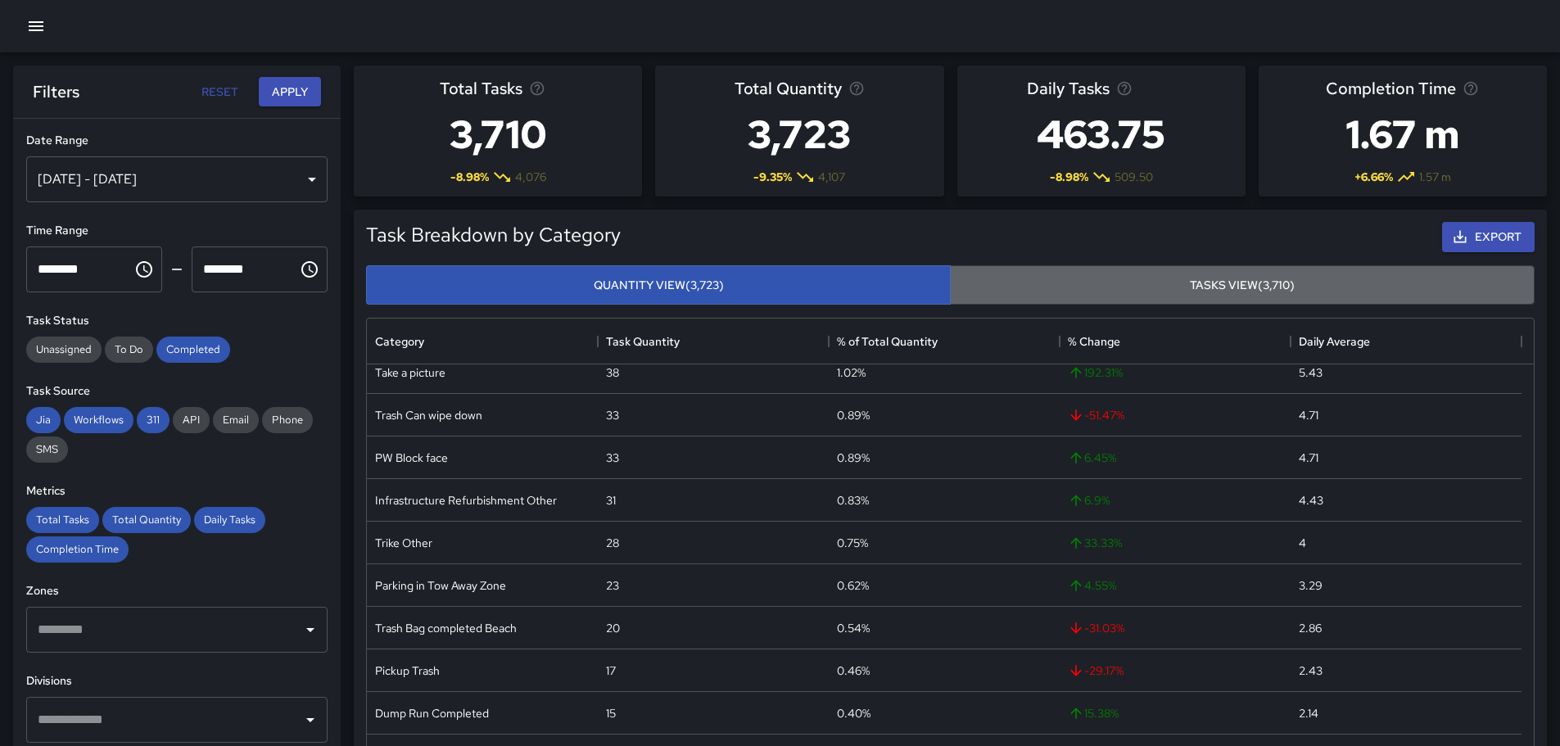
click at [1292, 280] on button "Tasks View (3,710)" at bounding box center [1242, 285] width 585 height 40
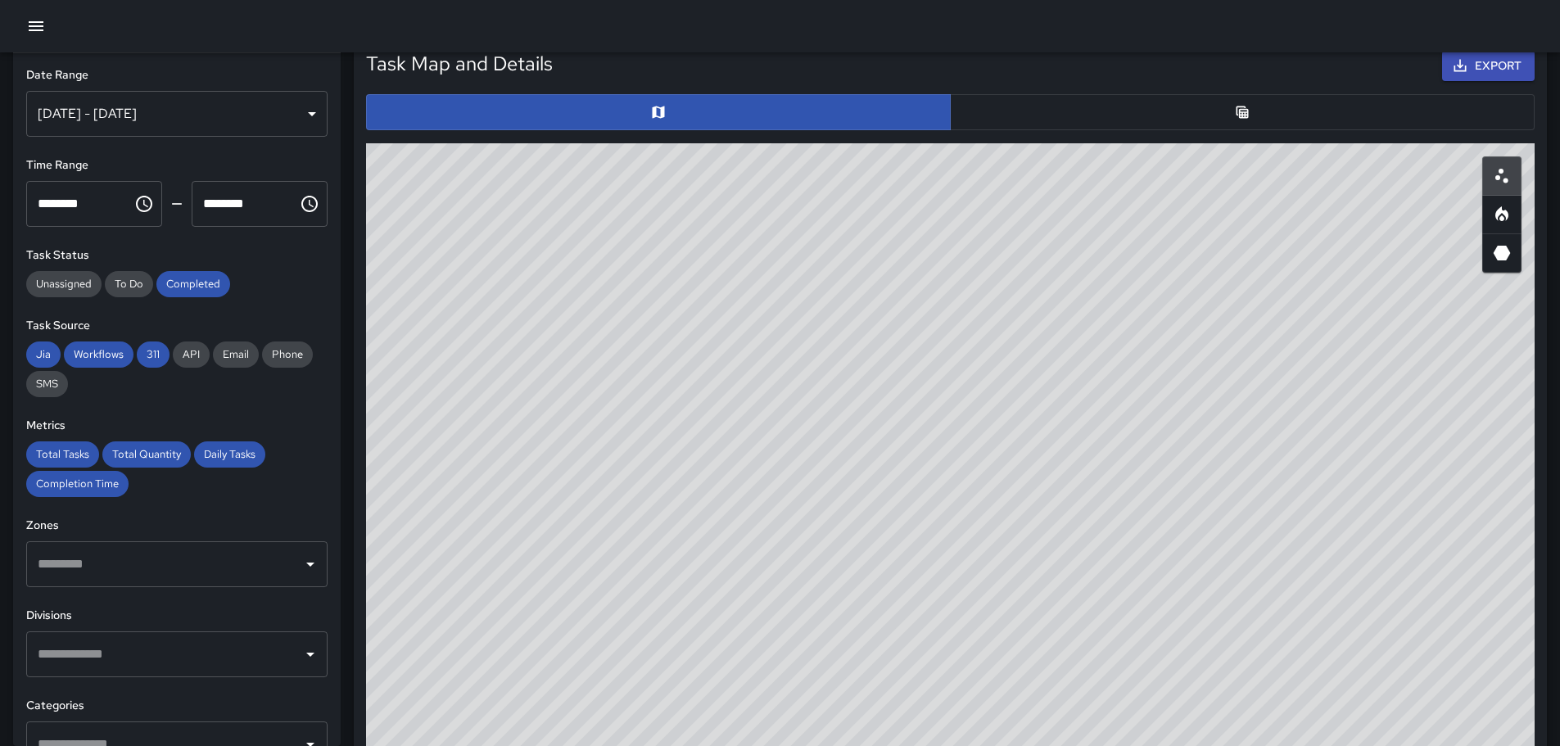
scroll to position [804, 0]
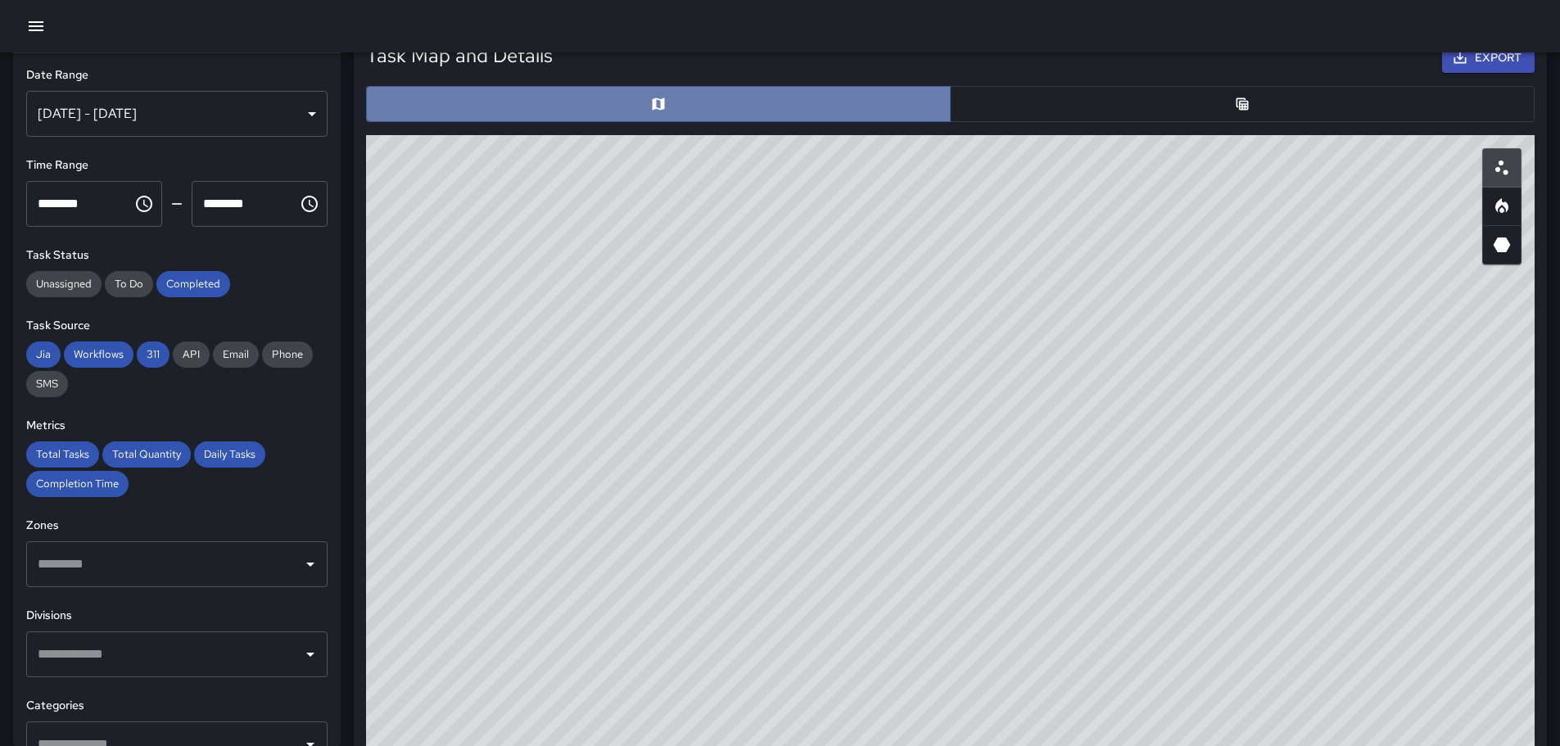
click at [671, 104] on button "button" at bounding box center [658, 104] width 585 height 36
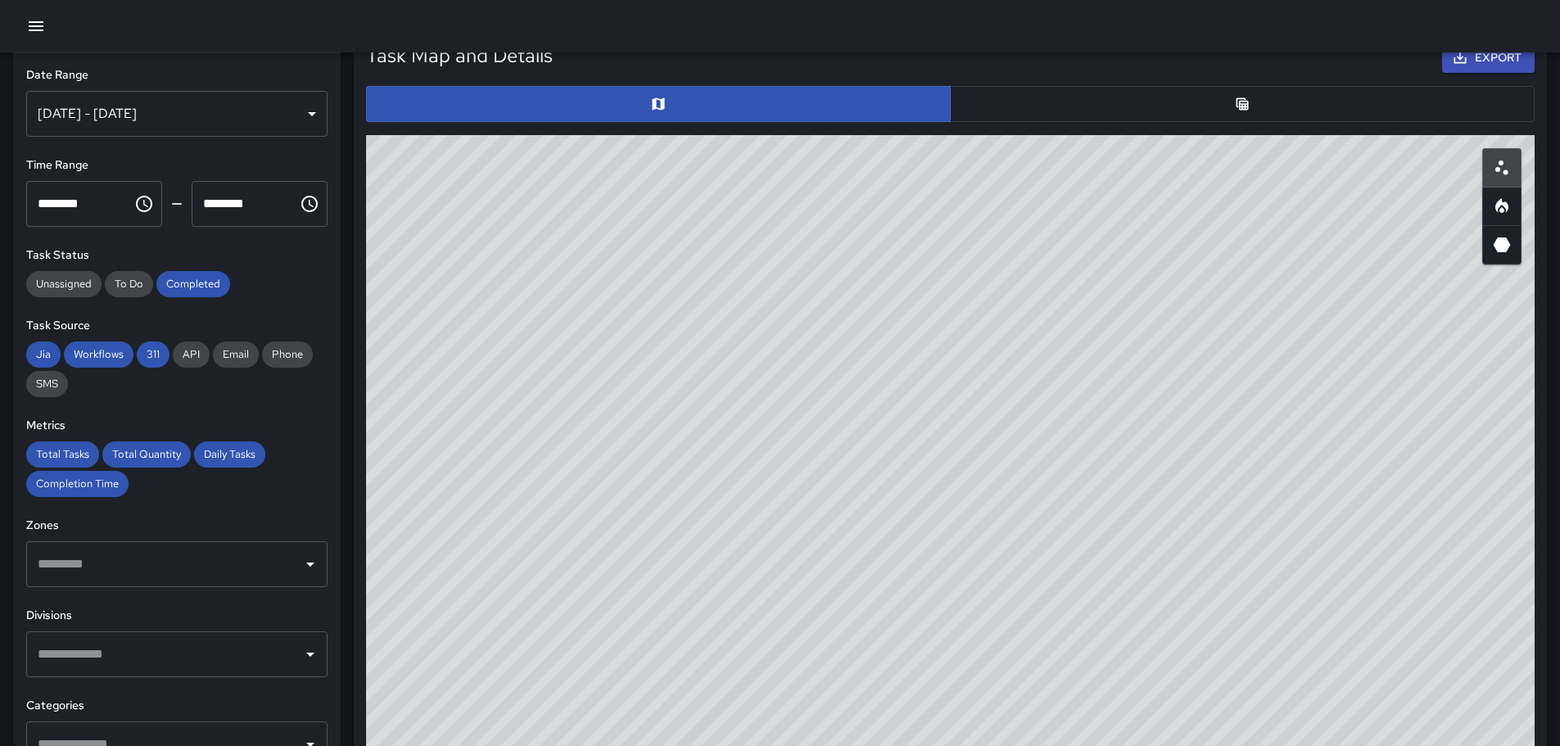
click at [1182, 131] on div "© Mapbox © OpenStreetMap Improve this map" at bounding box center [950, 456] width 1182 height 655
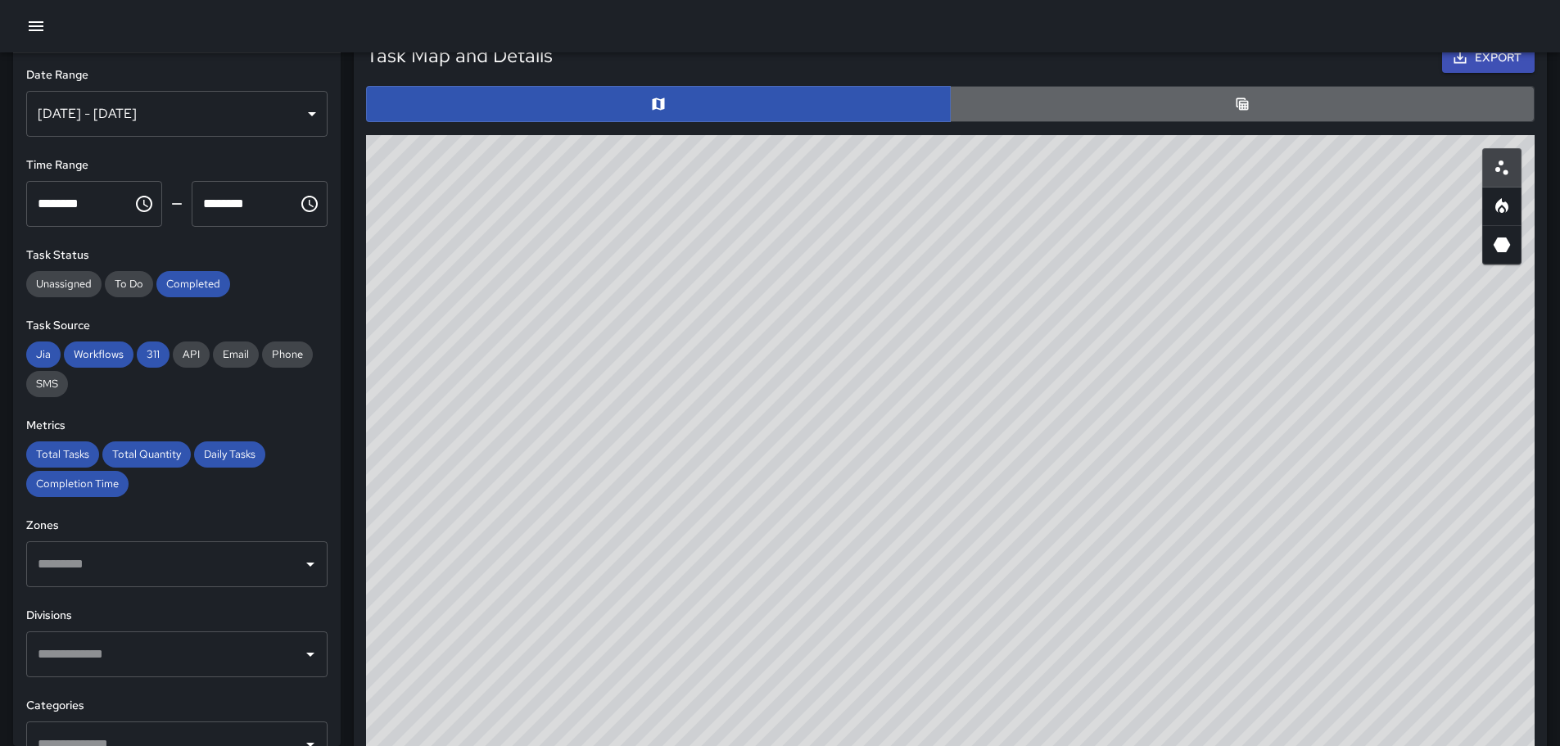
click at [1192, 111] on button "button" at bounding box center [1242, 104] width 585 height 36
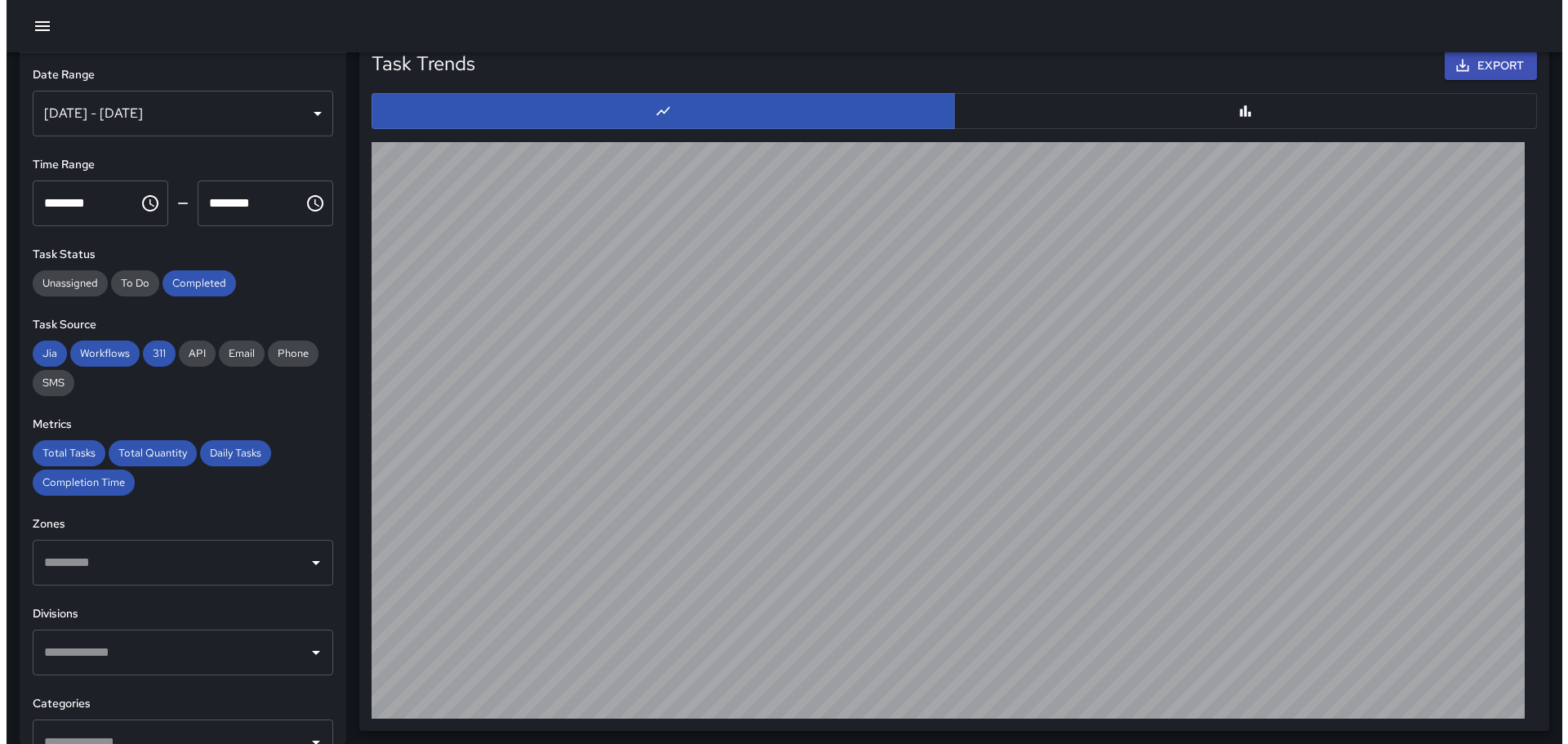
scroll to position [1607, 0]
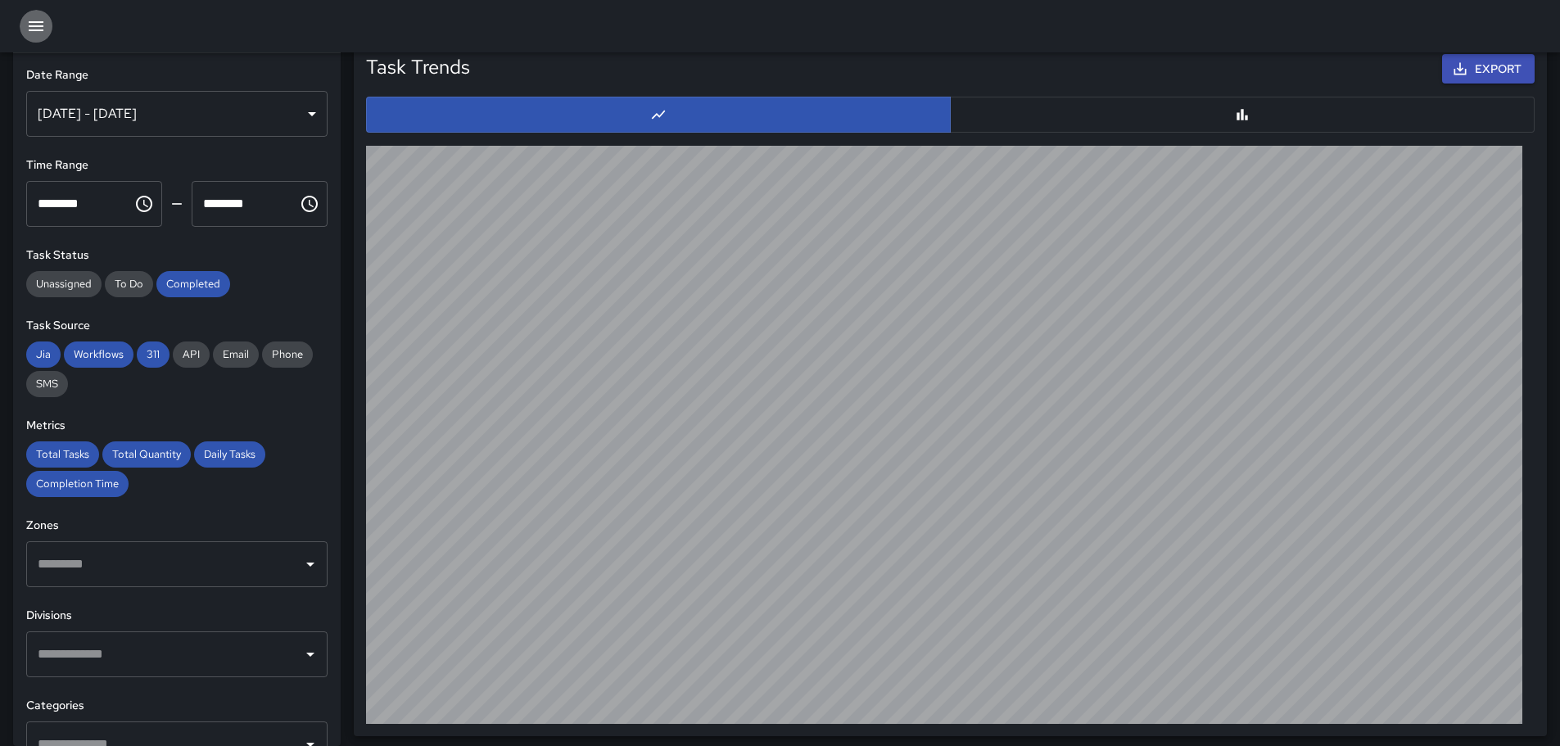
click at [41, 25] on icon "button" at bounding box center [36, 26] width 20 height 20
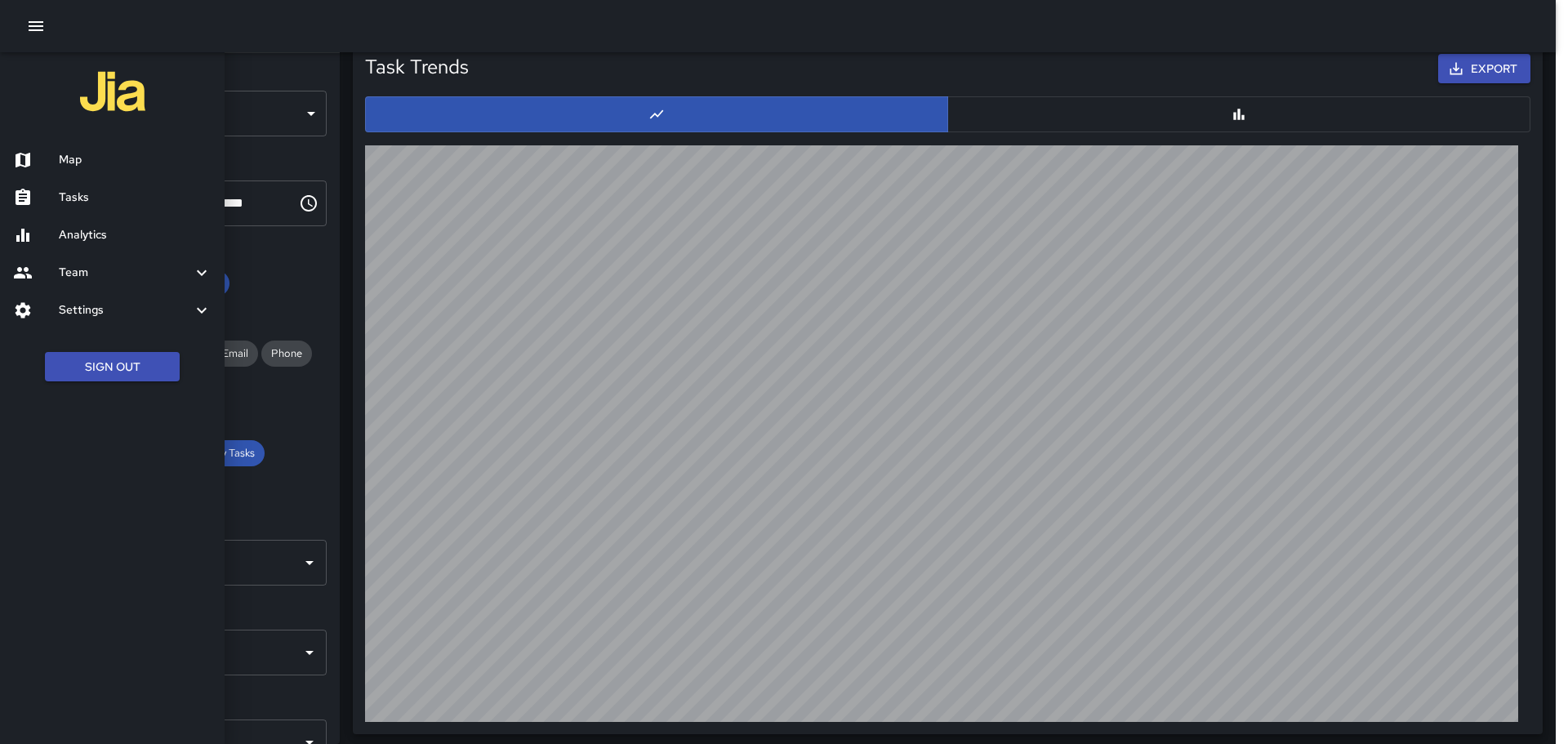
click at [69, 158] on h6 "Map" at bounding box center [135, 160] width 153 height 18
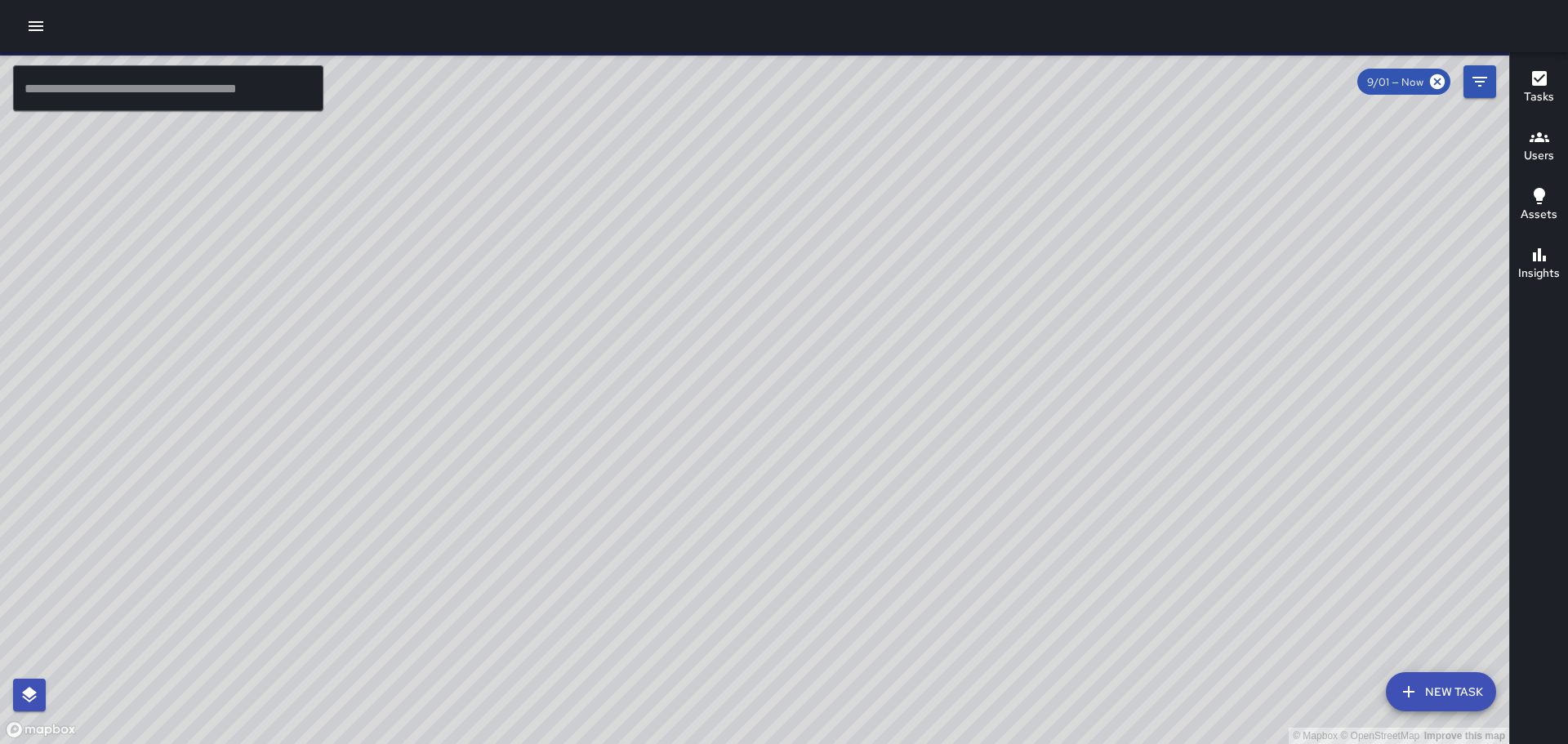
click at [923, 404] on div "© Mapbox © OpenStreetMap Improve this map [PERSON_NAME] [STREET_ADDRESS] Comple…" at bounding box center [754, 398] width 1509 height 692
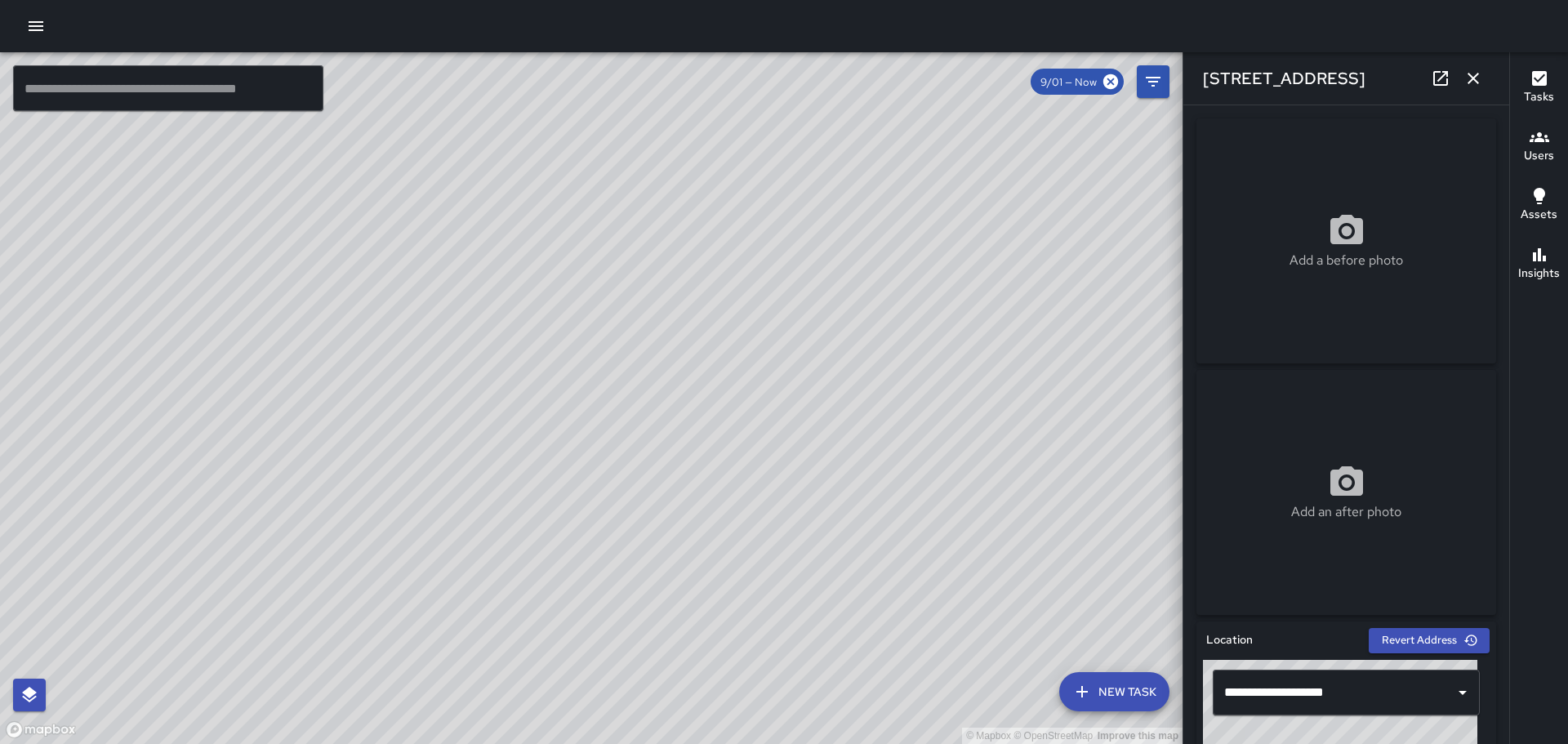
click at [737, 464] on div "© Mapbox © OpenStreetMap Improve this map" at bounding box center [591, 398] width 1183 height 692
click at [745, 465] on div "© Mapbox © OpenStreetMap Improve this map" at bounding box center [591, 398] width 1183 height 692
click at [662, 383] on div "© Mapbox © OpenStreetMap Improve this map" at bounding box center [591, 398] width 1183 height 692
drag, startPoint x: 1034, startPoint y: 539, endPoint x: 970, endPoint y: 458, distance: 103.2
click at [975, 462] on div "© Mapbox © OpenStreetMap Improve this map" at bounding box center [591, 398] width 1183 height 692
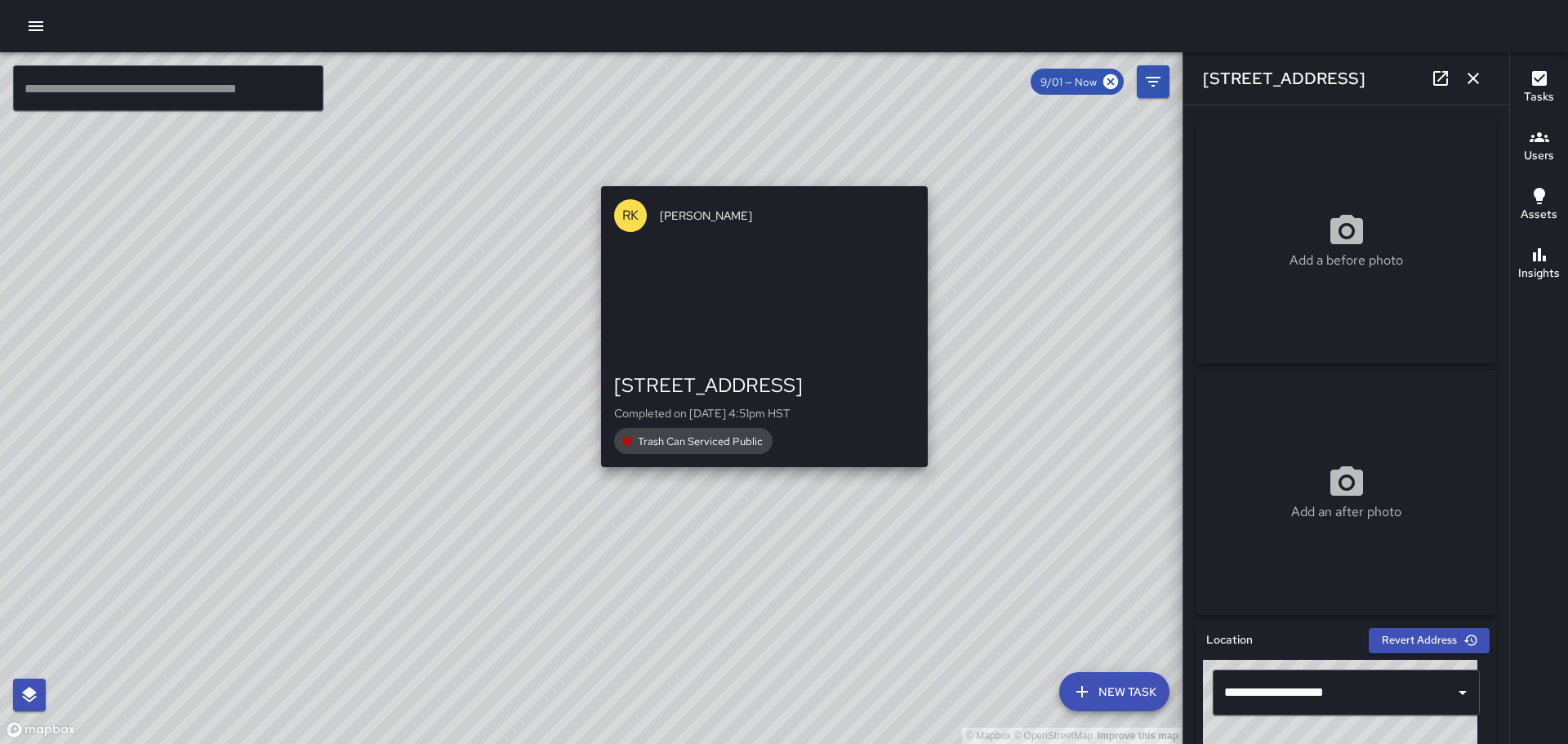
drag, startPoint x: 1048, startPoint y: 415, endPoint x: 1011, endPoint y: 417, distance: 37.1
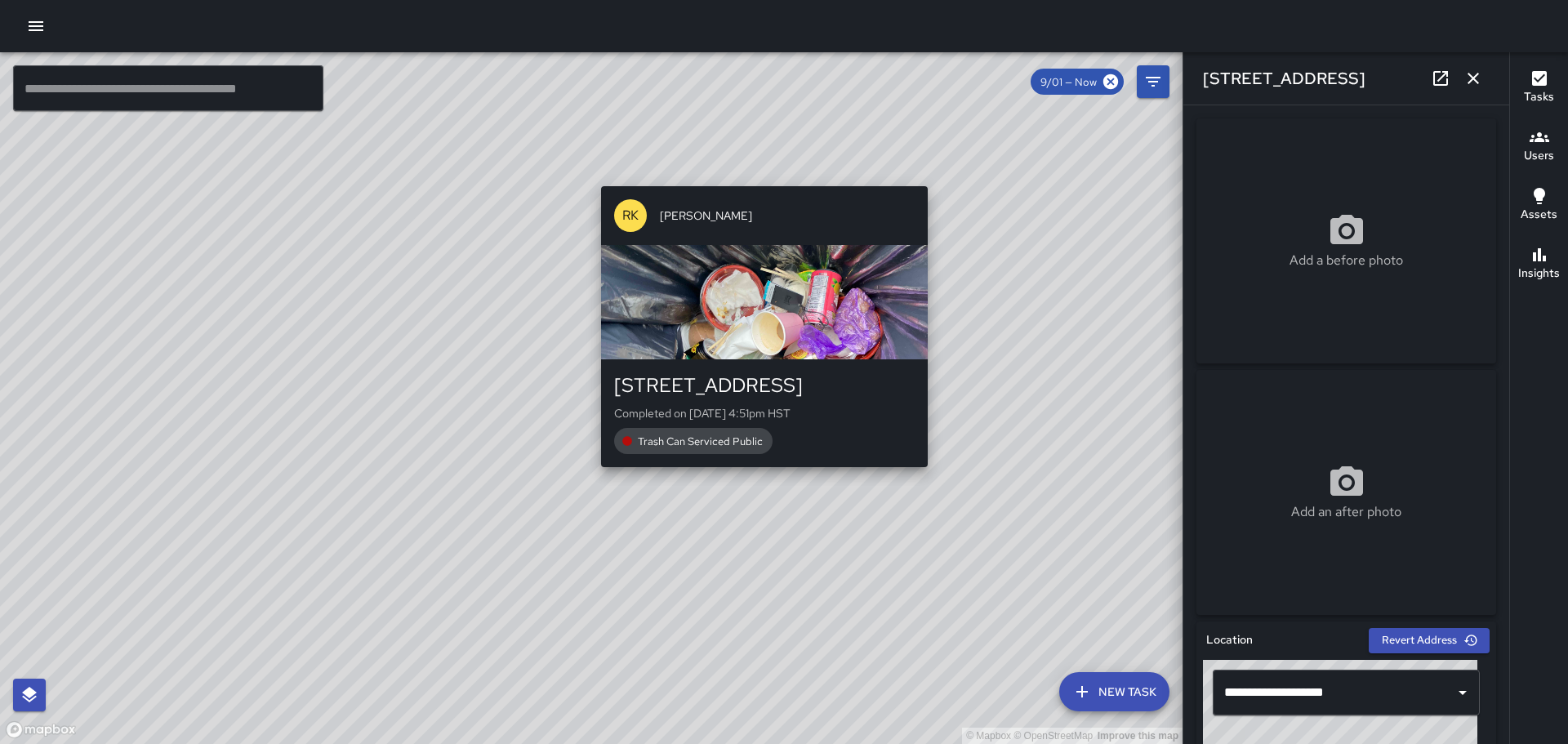
click at [959, 451] on div "© Mapbox © OpenStreetMap Improve this map RK [PERSON_NAME] [STREET_ADDRESS] Com…" at bounding box center [591, 398] width 1183 height 692
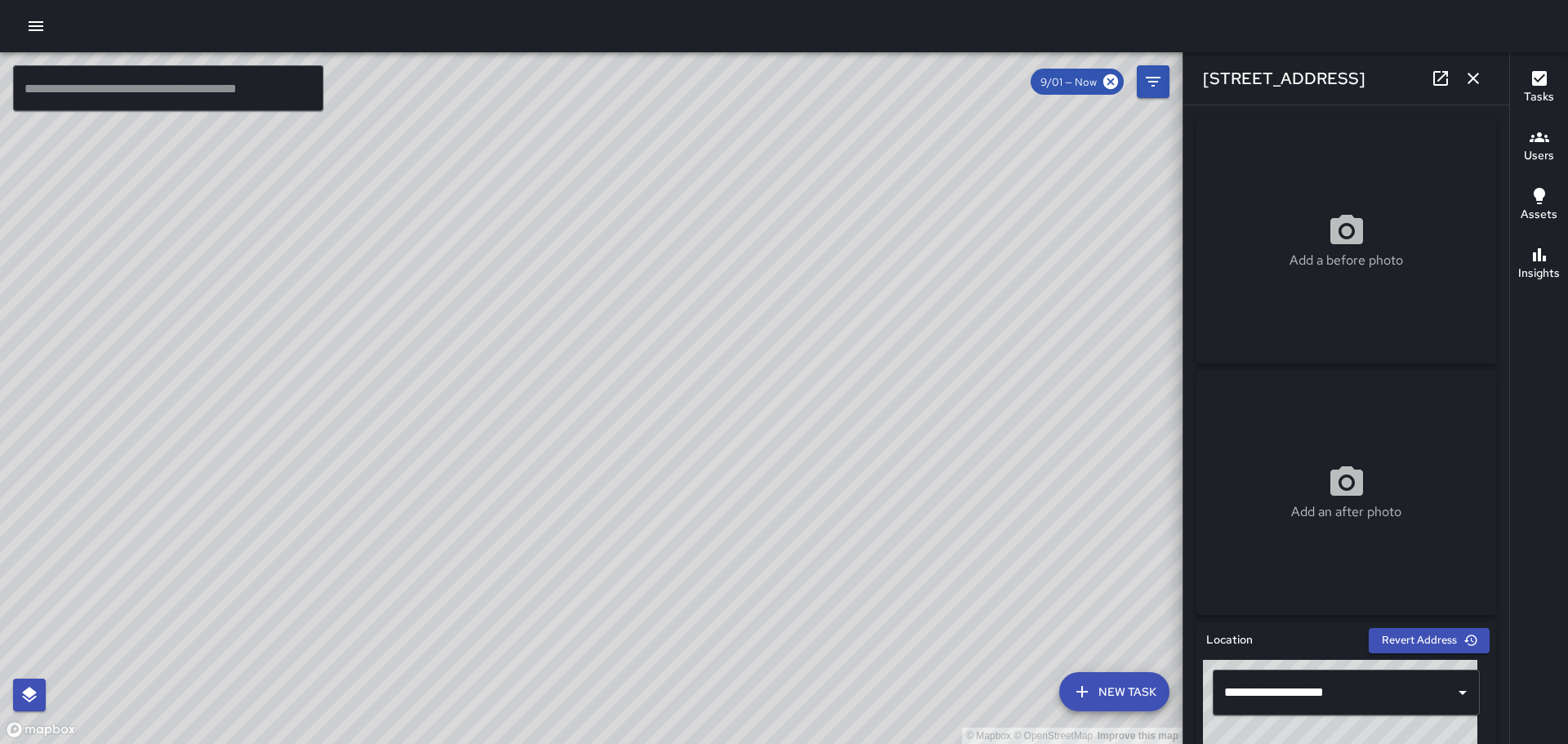
drag, startPoint x: 862, startPoint y: 193, endPoint x: 863, endPoint y: 354, distance: 161.0
click at [909, 483] on div "© Mapbox © OpenStreetMap Improve this map" at bounding box center [591, 398] width 1183 height 692
click at [681, 256] on div "© Mapbox © OpenStreetMap Improve this map" at bounding box center [591, 398] width 1183 height 692
click at [824, 352] on div "© Mapbox © OpenStreetMap Improve this map" at bounding box center [591, 398] width 1183 height 692
drag, startPoint x: 1032, startPoint y: 496, endPoint x: 602, endPoint y: 183, distance: 531.9
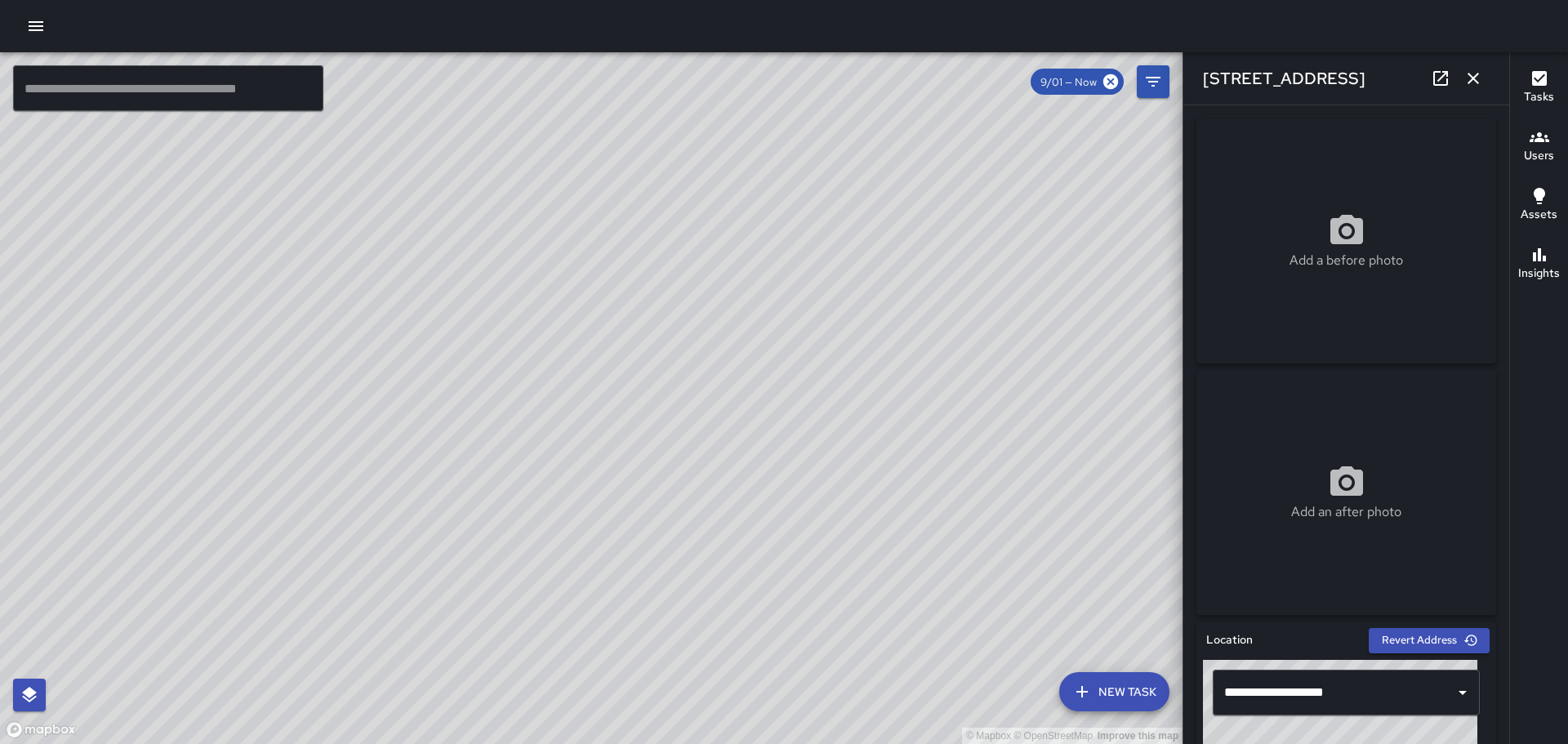
click at [602, 185] on div "© Mapbox © OpenStreetMap Improve this map" at bounding box center [591, 398] width 1183 height 692
drag, startPoint x: 993, startPoint y: 527, endPoint x: 918, endPoint y: 403, distance: 144.9
click at [918, 403] on div "© Mapbox © OpenStreetMap Improve this map" at bounding box center [591, 398] width 1183 height 692
click at [40, 19] on icon "button" at bounding box center [36, 26] width 20 height 20
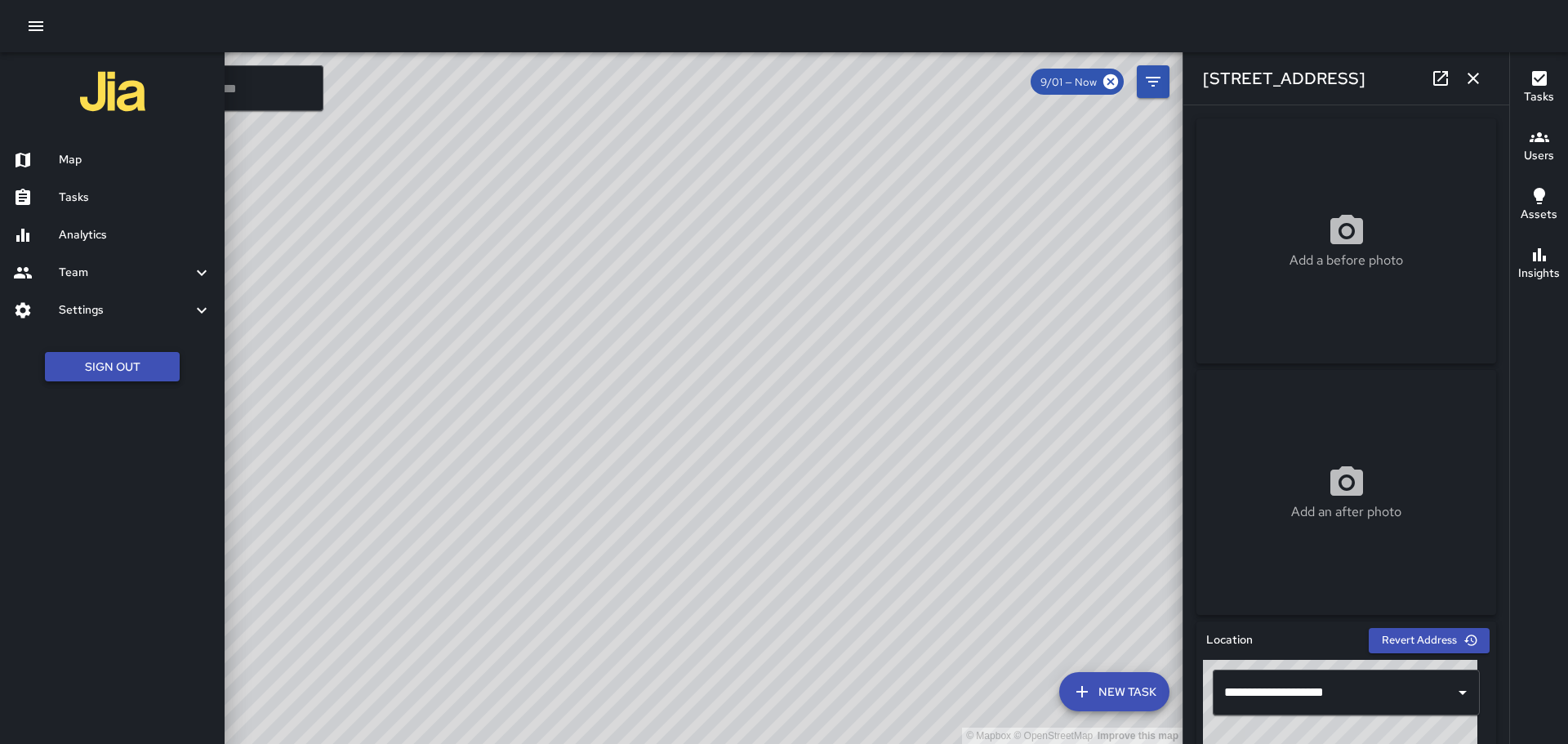
click at [122, 368] on button "Sign Out" at bounding box center [112, 367] width 135 height 30
